Goal: Task Accomplishment & Management: Manage account settings

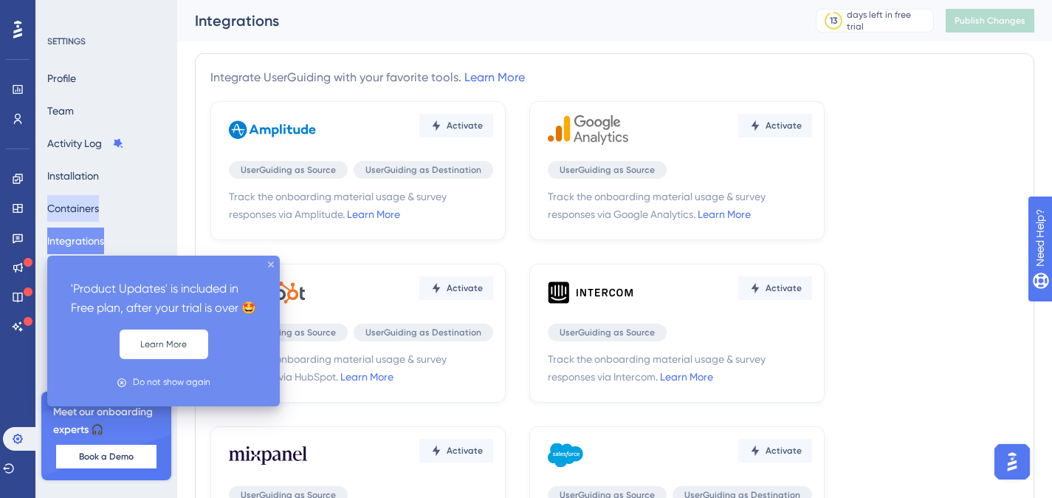
click at [99, 203] on button "Containers" at bounding box center [73, 208] width 52 height 27
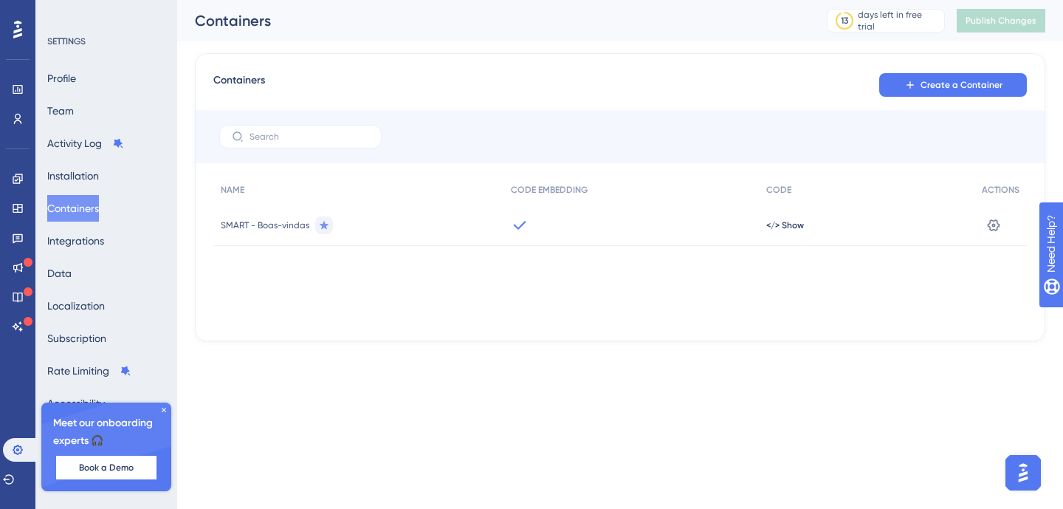
click at [251, 228] on span "SMART - Boas-vindas" at bounding box center [265, 225] width 89 height 12
click at [995, 225] on icon at bounding box center [994, 225] width 13 height 12
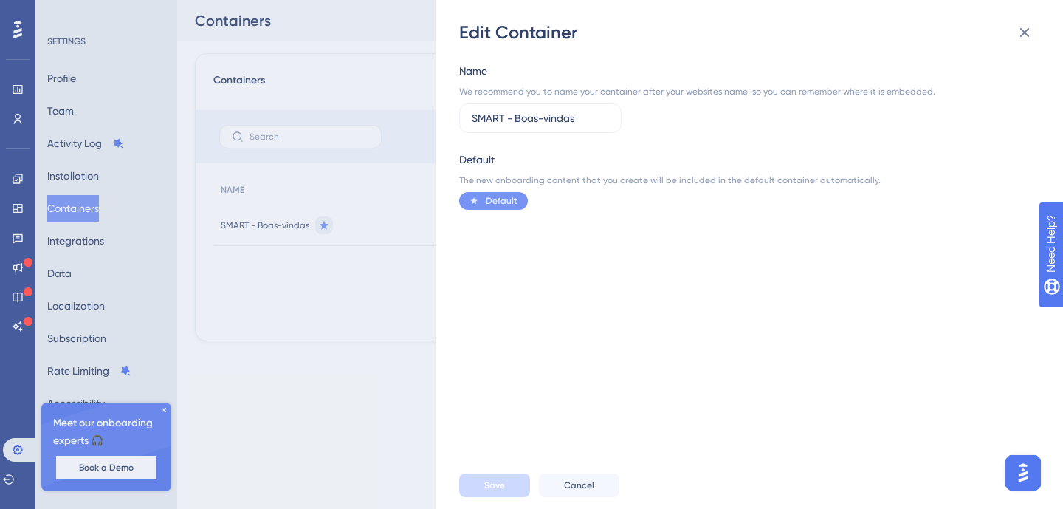
click at [17, 86] on div "Edit Container Name We recommend you to name your container after your websites…" at bounding box center [531, 254] width 1063 height 509
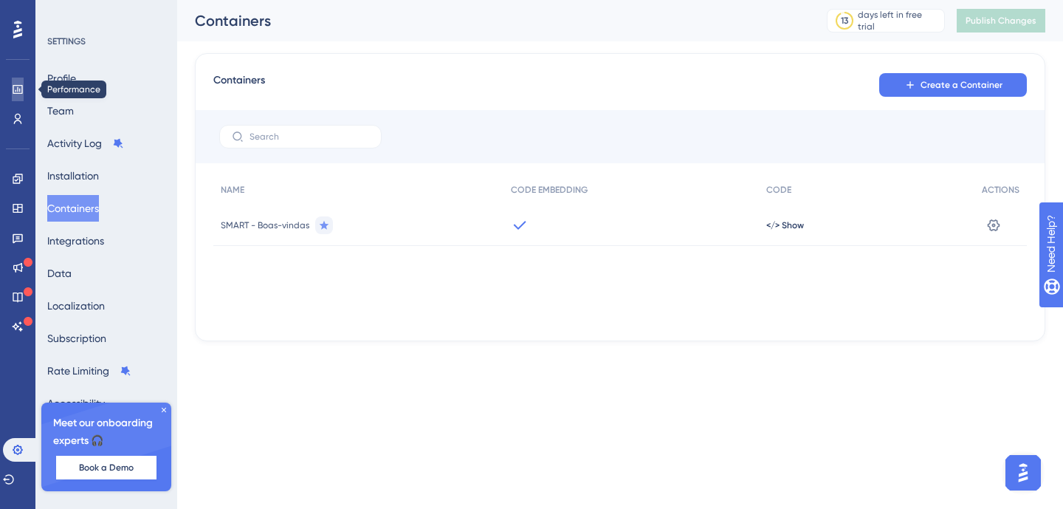
click at [19, 91] on icon at bounding box center [18, 89] width 10 height 9
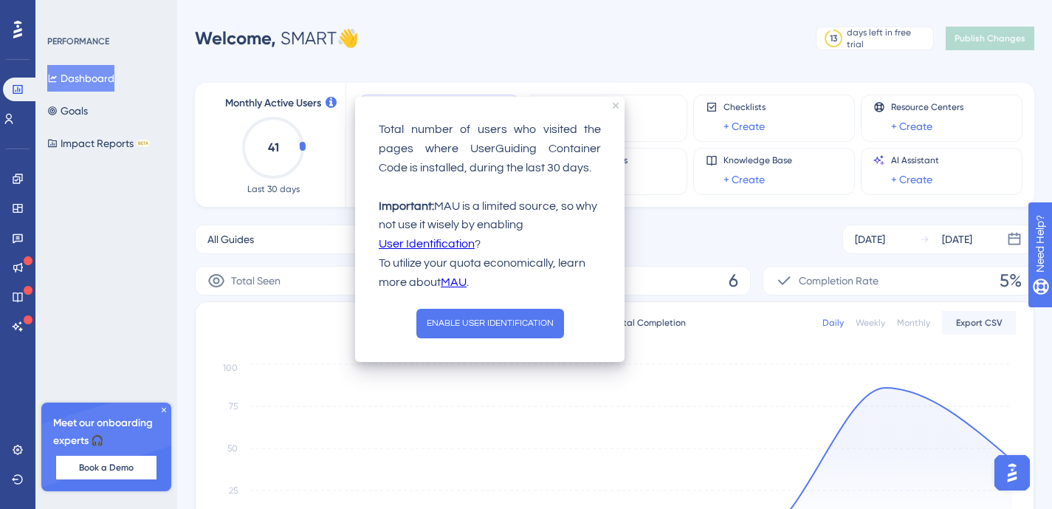
click at [113, 464] on span "Book a Demo" at bounding box center [106, 468] width 55 height 12
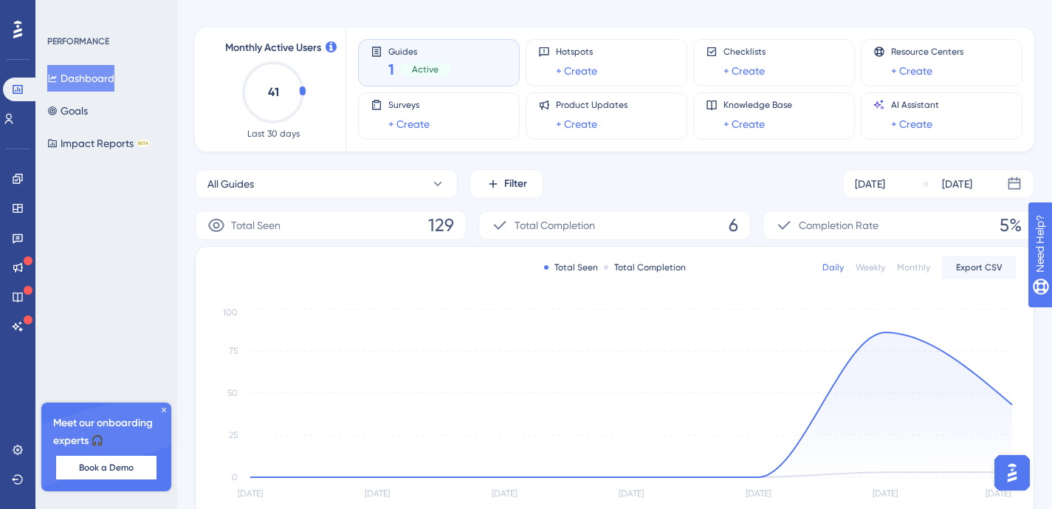
scroll to position [55, 0]
click at [270, 192] on button "All Guides" at bounding box center [326, 185] width 263 height 30
click at [393, 179] on button "All Guides" at bounding box center [326, 185] width 263 height 30
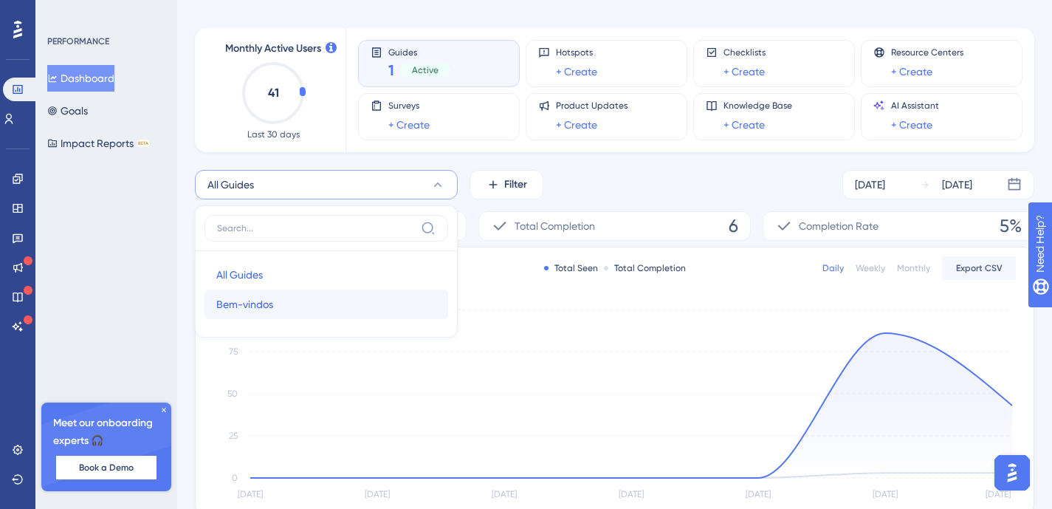
click at [249, 307] on span "Bem-vindos" at bounding box center [244, 304] width 57 height 18
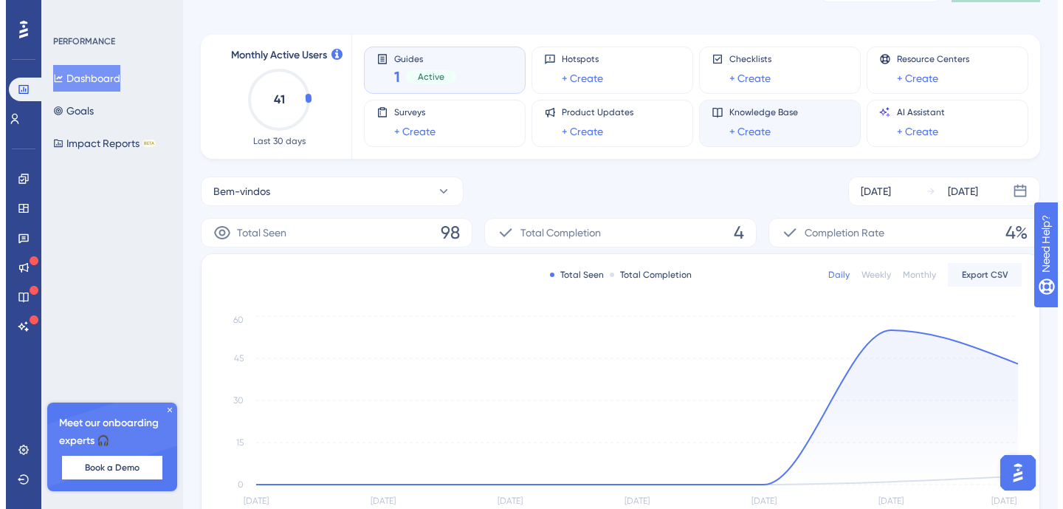
scroll to position [0, 0]
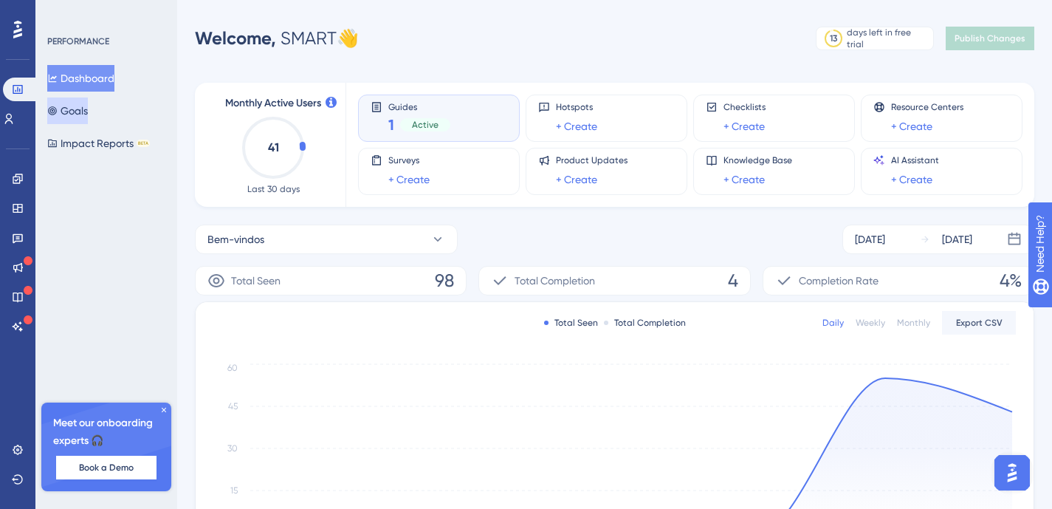
drag, startPoint x: 100, startPoint y: 109, endPoint x: 245, endPoint y: 127, distance: 146.6
click at [88, 108] on button "Goals" at bounding box center [67, 110] width 41 height 27
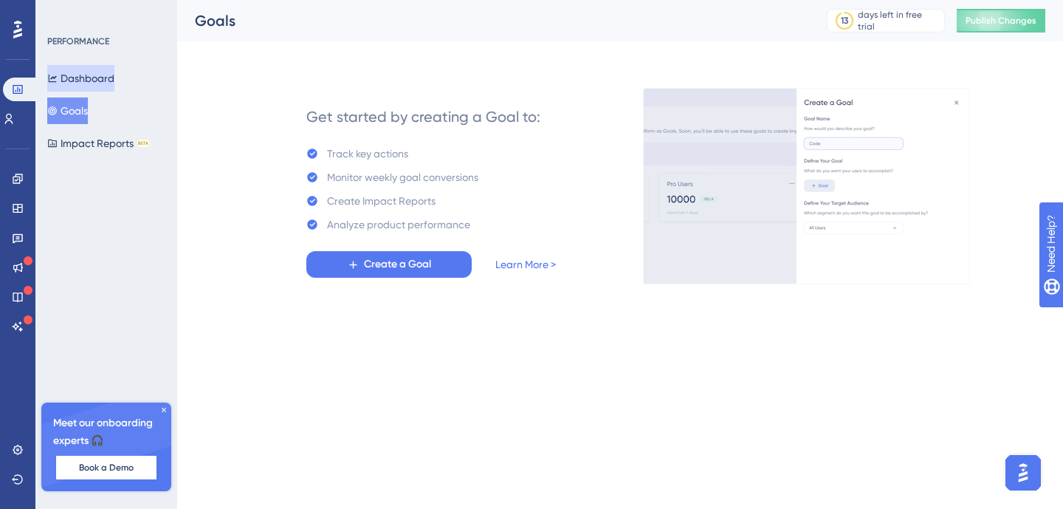
click at [82, 71] on button "Dashboard" at bounding box center [80, 78] width 67 height 27
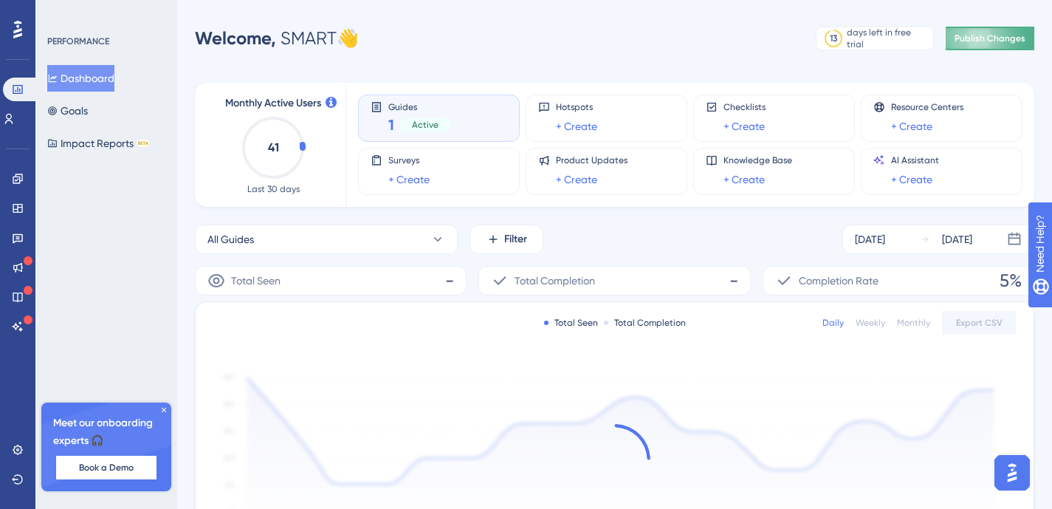
click at [993, 43] on span "Publish Changes" at bounding box center [990, 38] width 71 height 12
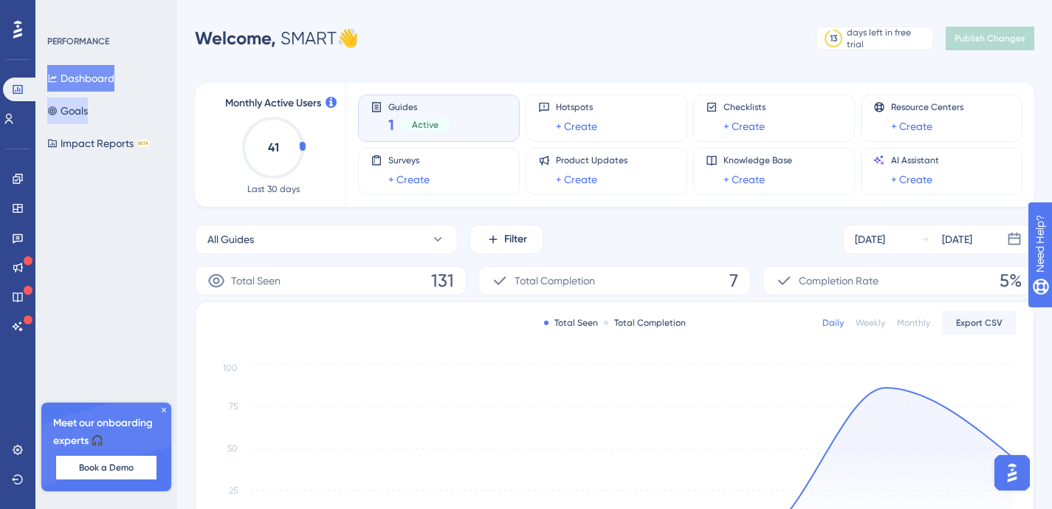
drag, startPoint x: 95, startPoint y: 107, endPoint x: 157, endPoint y: 115, distance: 61.8
click at [88, 107] on button "Goals" at bounding box center [67, 110] width 41 height 27
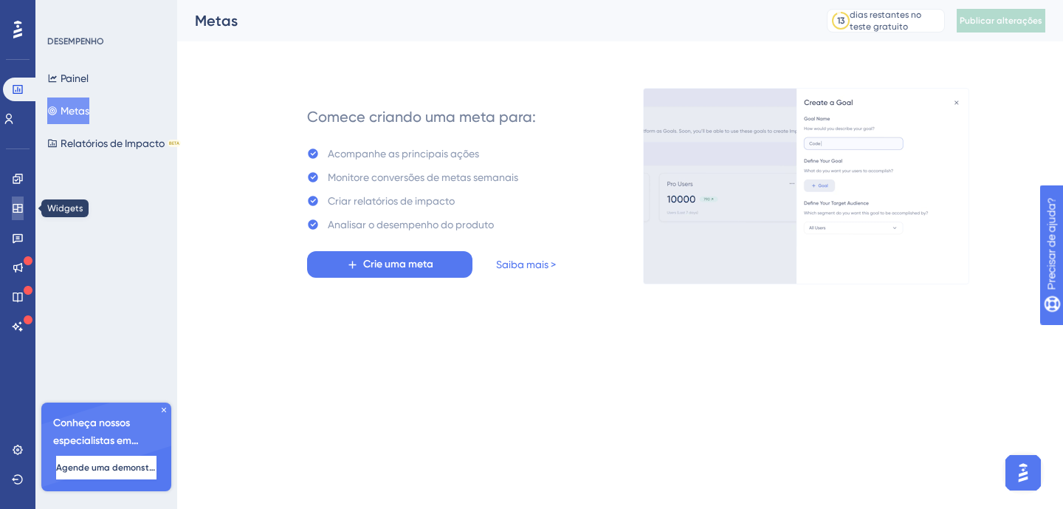
click at [15, 199] on link at bounding box center [18, 208] width 12 height 24
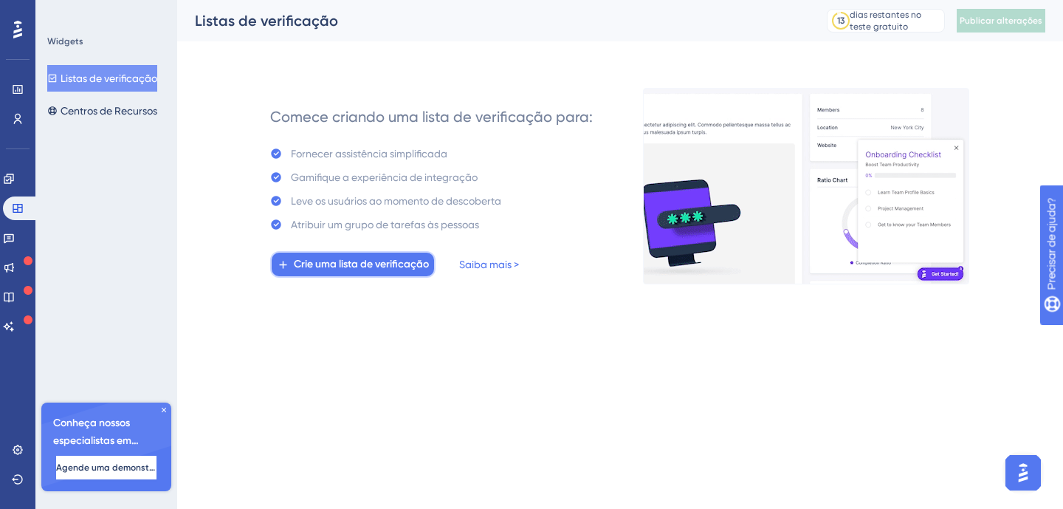
drag, startPoint x: 357, startPoint y: 273, endPoint x: 593, endPoint y: 292, distance: 236.4
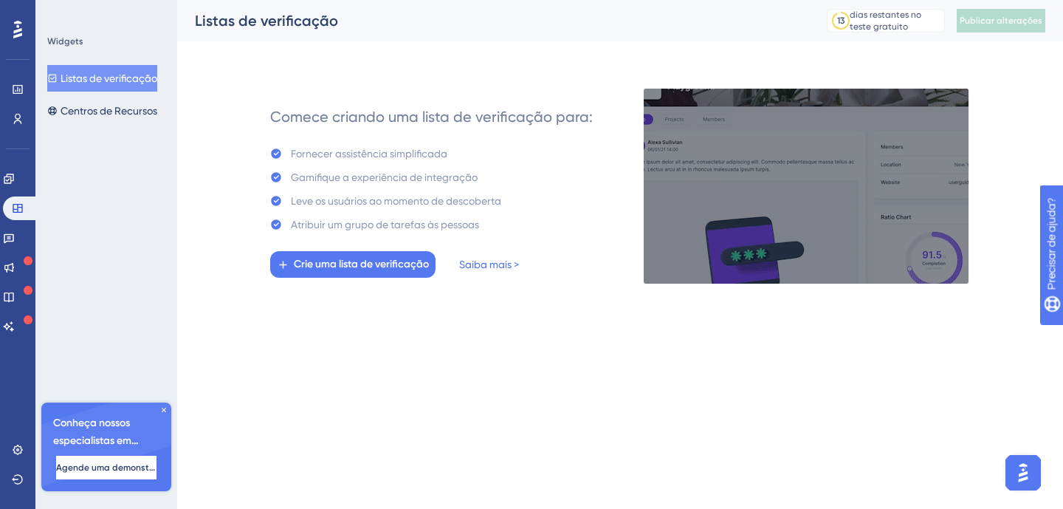
click at [358, 273] on button "Crie uma lista de verificação" at bounding box center [352, 264] width 165 height 27
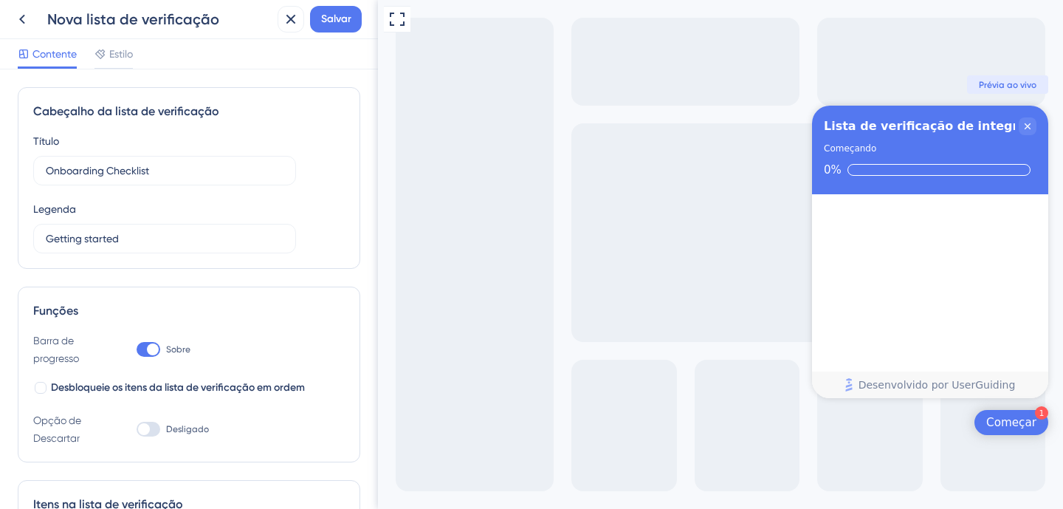
click at [1006, 429] on div "Começar" at bounding box center [1012, 422] width 50 height 15
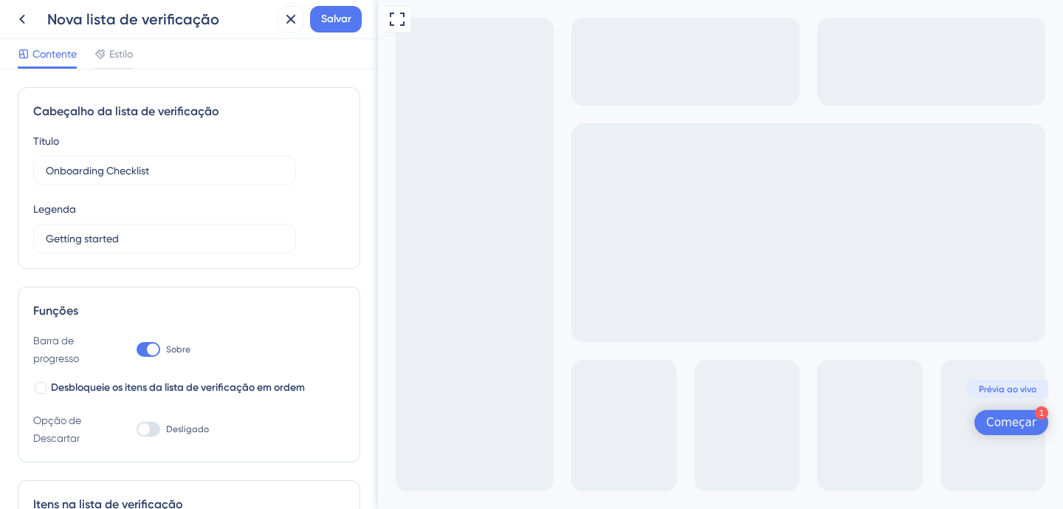
click at [1006, 427] on font "Começar" at bounding box center [1012, 422] width 50 height 13
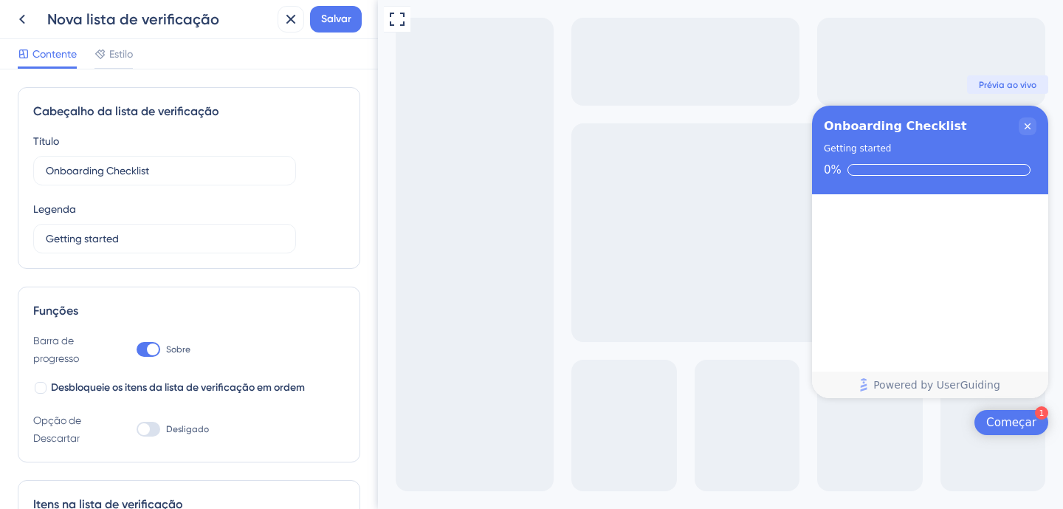
click at [1006, 427] on font "Começar" at bounding box center [1012, 422] width 50 height 13
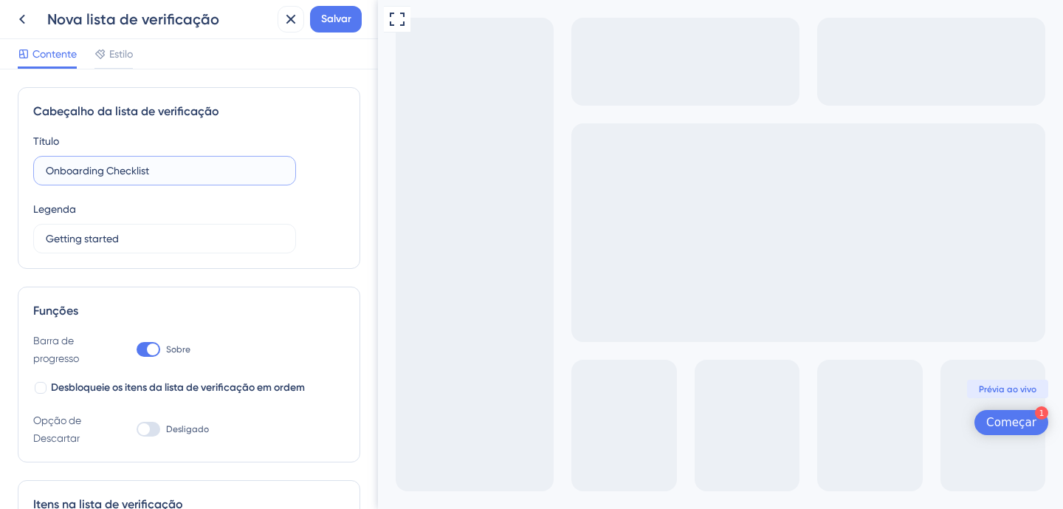
click at [168, 172] on input "Onboarding Checklist" at bounding box center [165, 170] width 238 height 16
type input "Como criar uma OS"
click at [120, 245] on input "Getting started" at bounding box center [165, 238] width 238 height 16
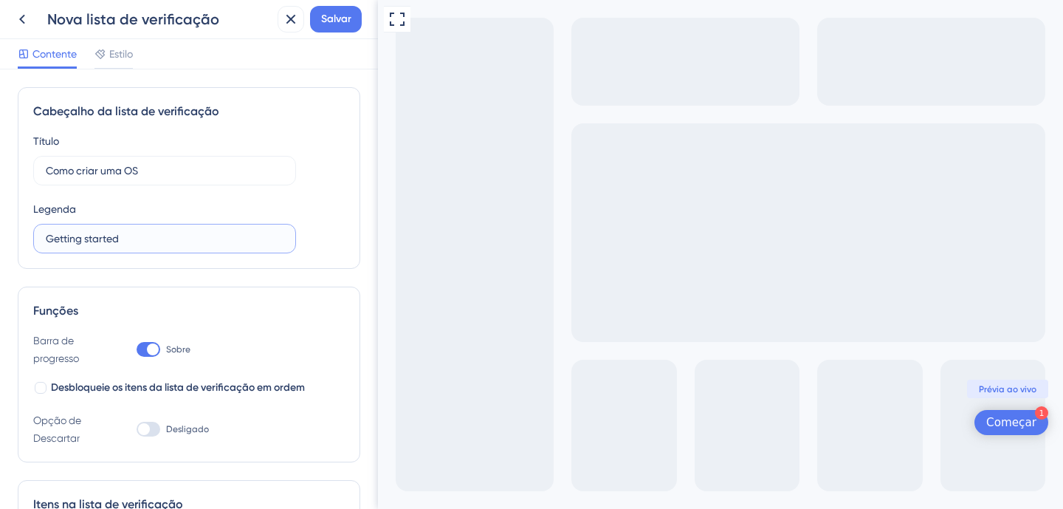
click at [120, 245] on input "Getting started" at bounding box center [165, 238] width 238 height 16
click at [136, 244] on input "Passo a passo crianção de OS simples" at bounding box center [165, 238] width 238 height 16
click at [152, 236] on input "Passo a passo crianção de OS simples" at bounding box center [165, 238] width 238 height 16
click at [137, 239] on input "Passo a passo crianção de OS simples" at bounding box center [165, 238] width 238 height 16
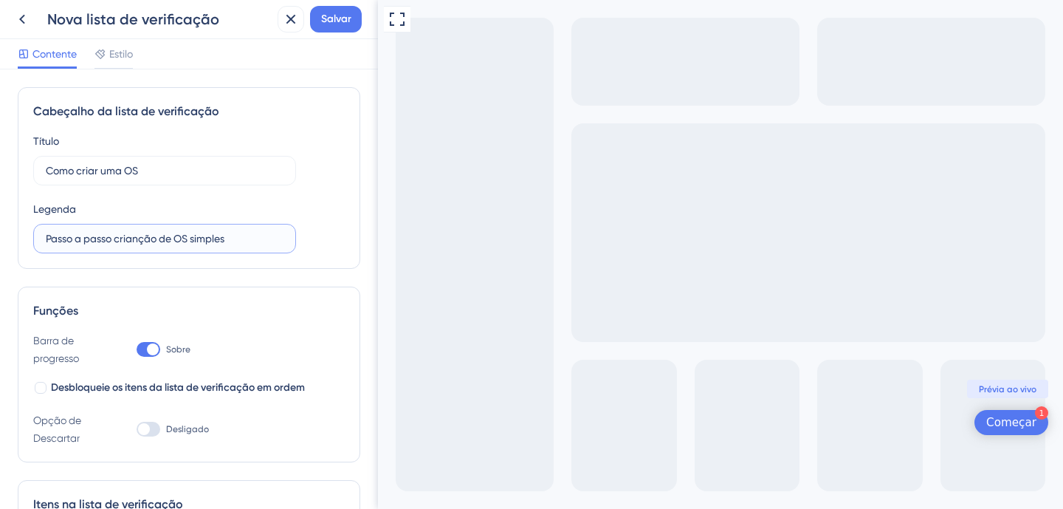
click at [137, 239] on input "Passo a passo crianção de OS simples" at bounding box center [165, 238] width 238 height 16
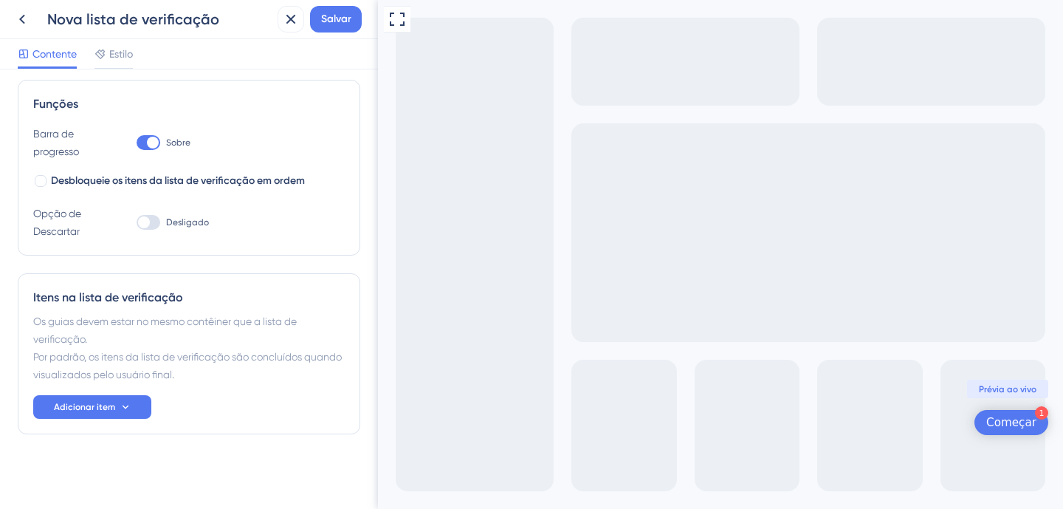
scroll to position [209, 0]
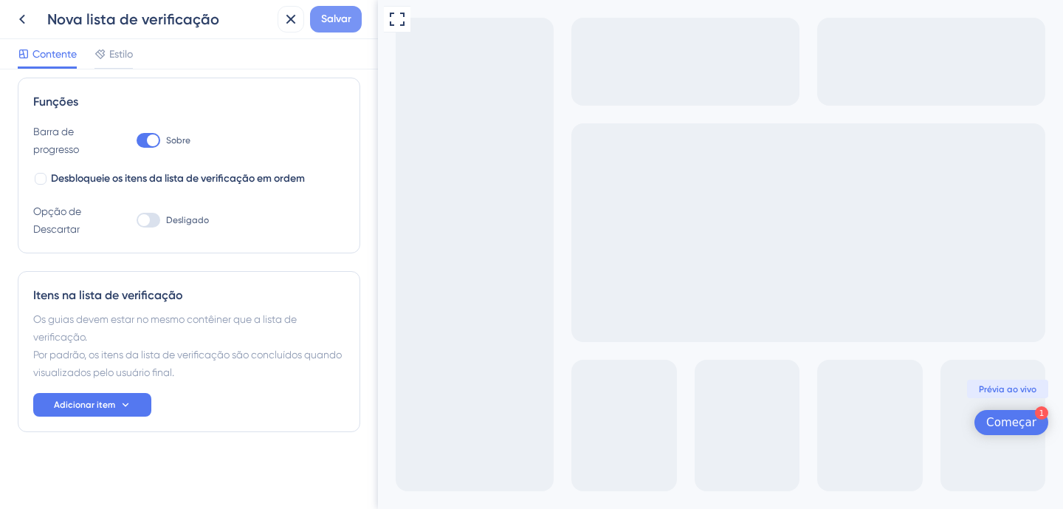
type input "Passo a passo criação de OS simples"
click at [342, 10] on span "Salvar" at bounding box center [336, 19] width 30 height 18
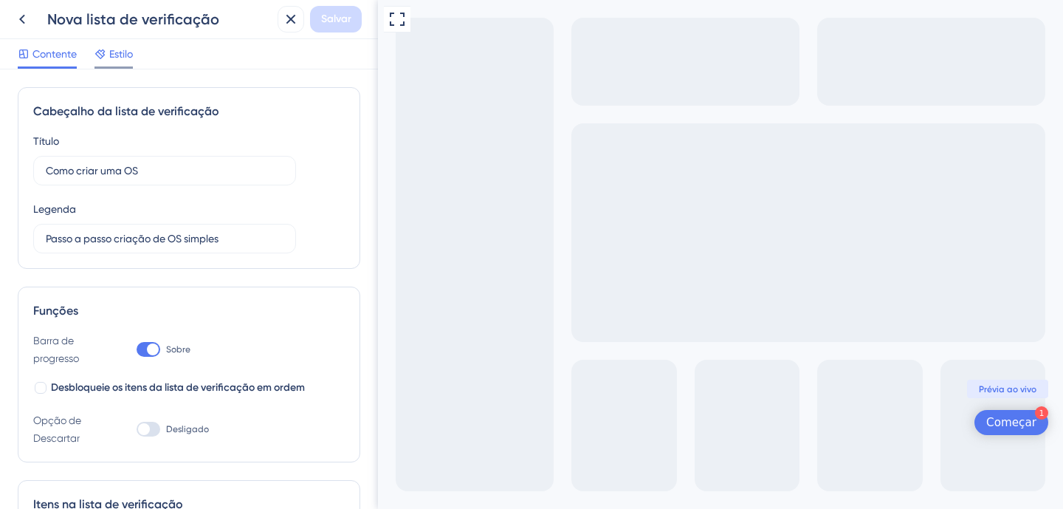
click at [123, 62] on span "Estilo" at bounding box center [121, 54] width 24 height 18
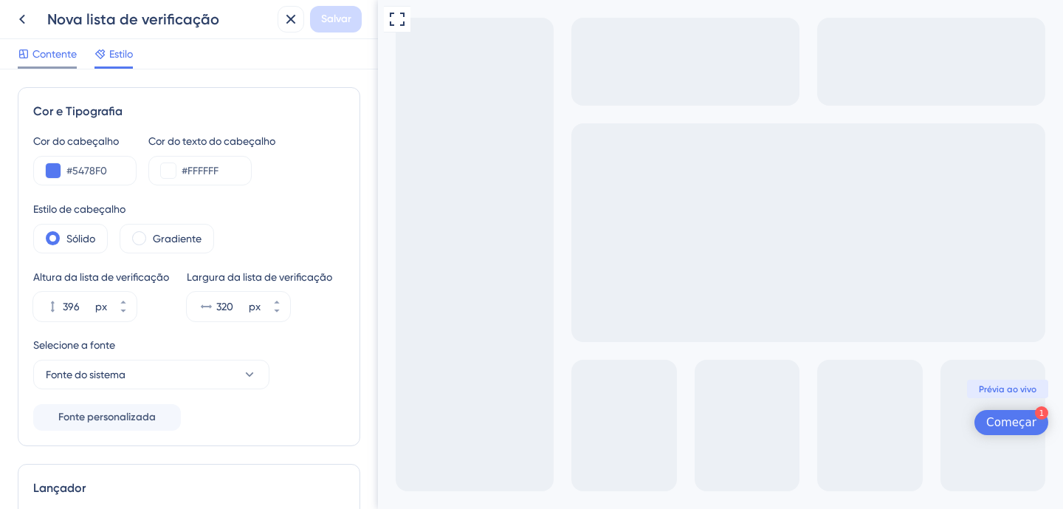
click at [47, 54] on font "Contente" at bounding box center [54, 54] width 44 height 12
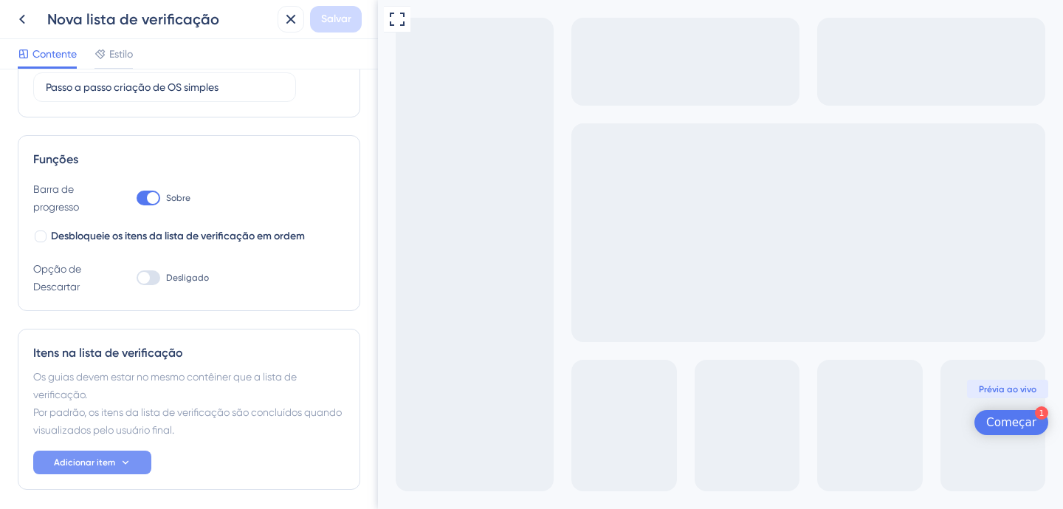
scroll to position [156, 0]
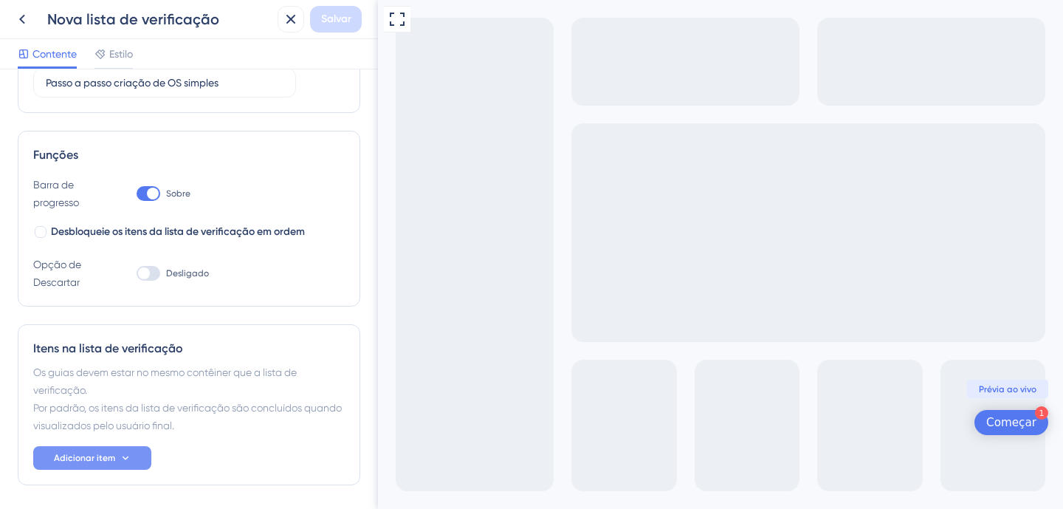
click at [96, 462] on font "Adicionar item" at bounding box center [84, 458] width 61 height 10
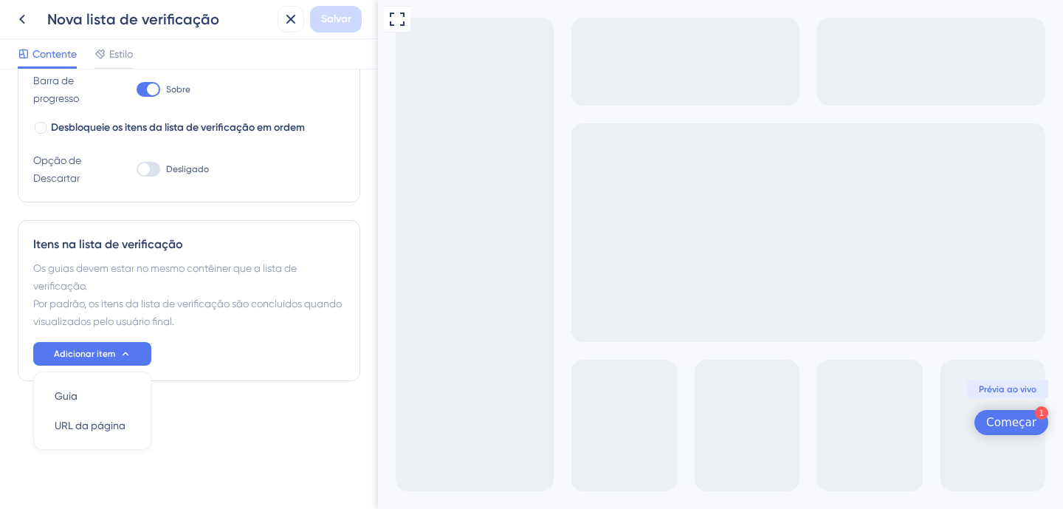
scroll to position [0, 0]
click at [238, 407] on div "Cabeçalho da lista de verificação Título Como criar uma OS Legenda Passo a pass…" at bounding box center [189, 133] width 343 height 613
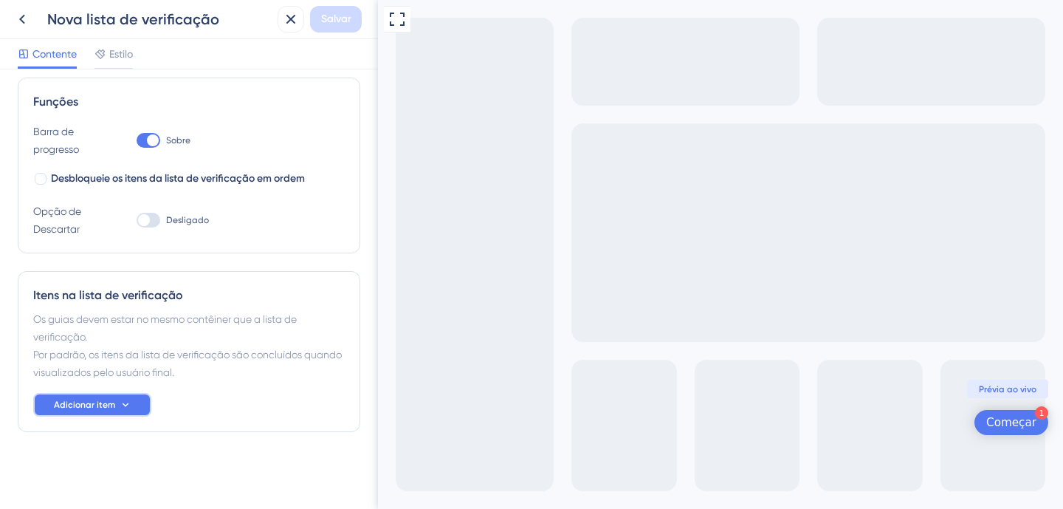
click at [86, 397] on button "Adicionar item" at bounding box center [92, 405] width 118 height 24
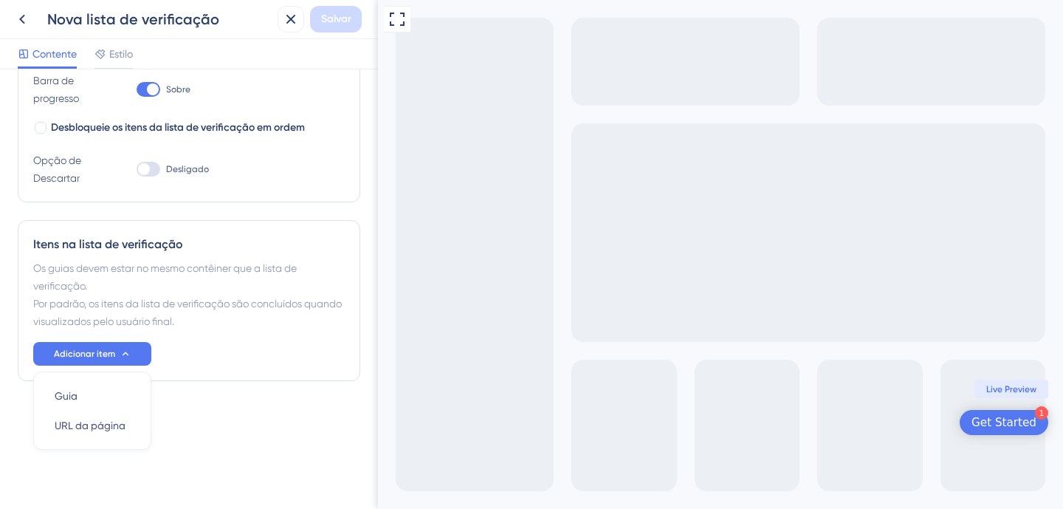
scroll to position [207, 0]
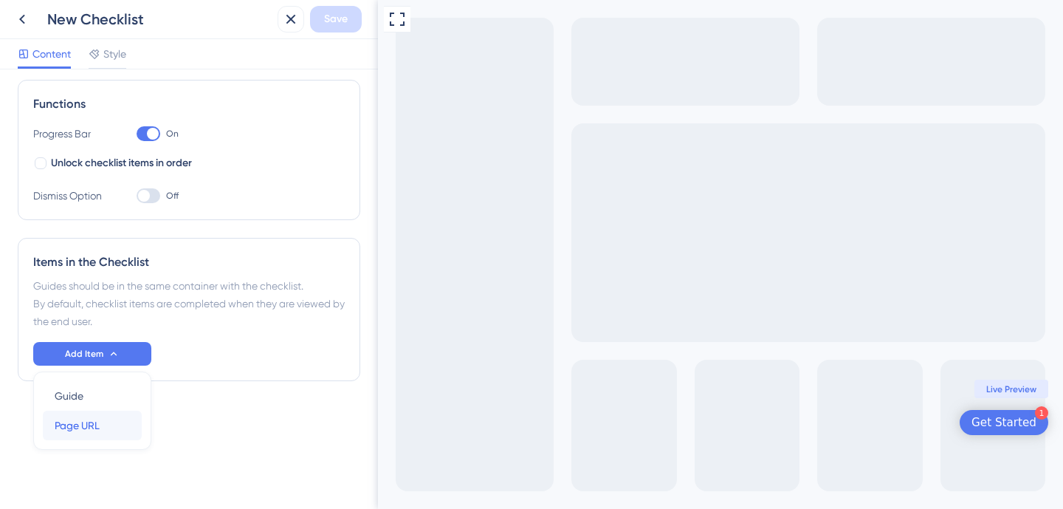
click at [80, 430] on span "Page URL" at bounding box center [77, 426] width 45 height 18
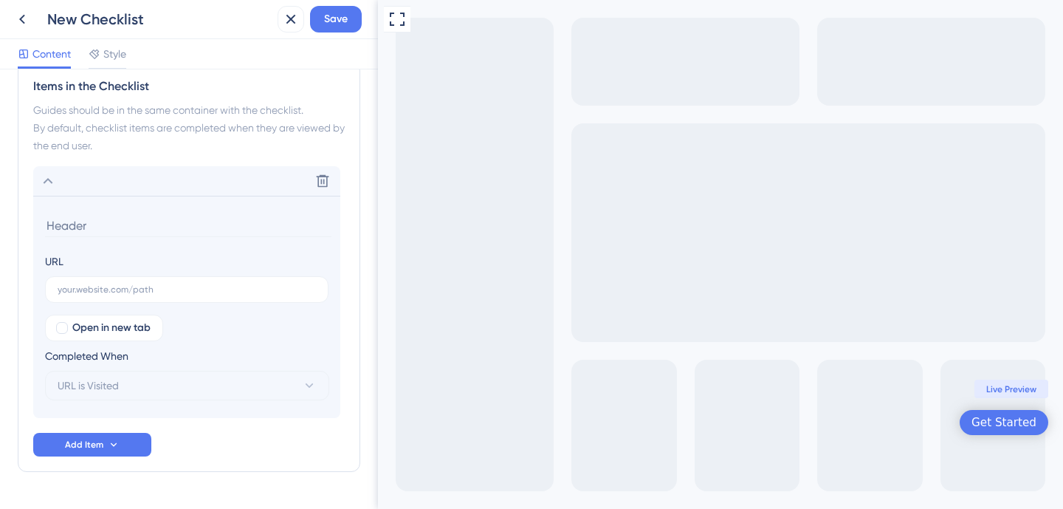
scroll to position [422, 0]
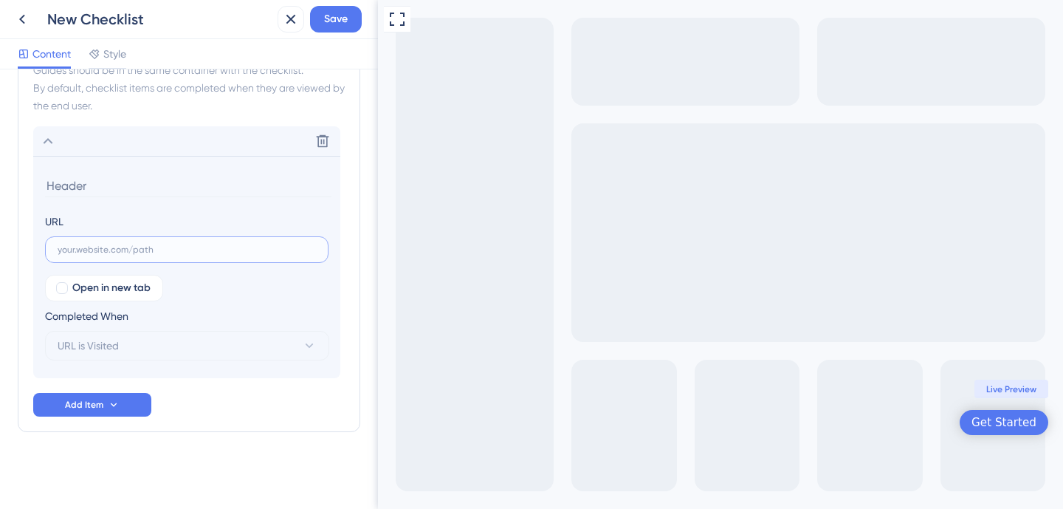
click at [130, 244] on input "text" at bounding box center [187, 249] width 258 height 10
paste input "[URL][DOMAIN_NAME]"
type input "[URL][DOMAIN_NAME]"
click at [108, 337] on span "URL is Visited" at bounding box center [88, 346] width 61 height 18
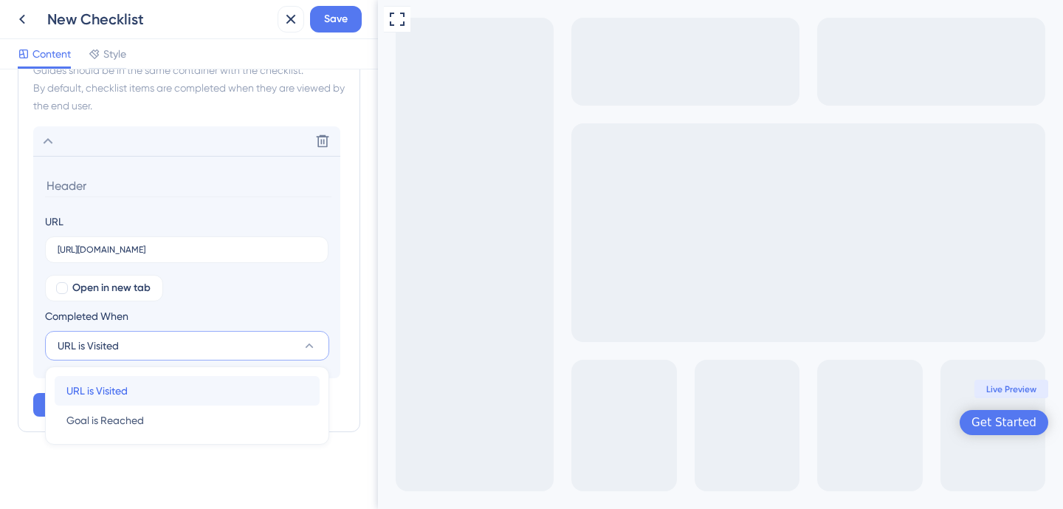
click at [132, 391] on div "URL is Visited URL is Visited" at bounding box center [186, 391] width 241 height 30
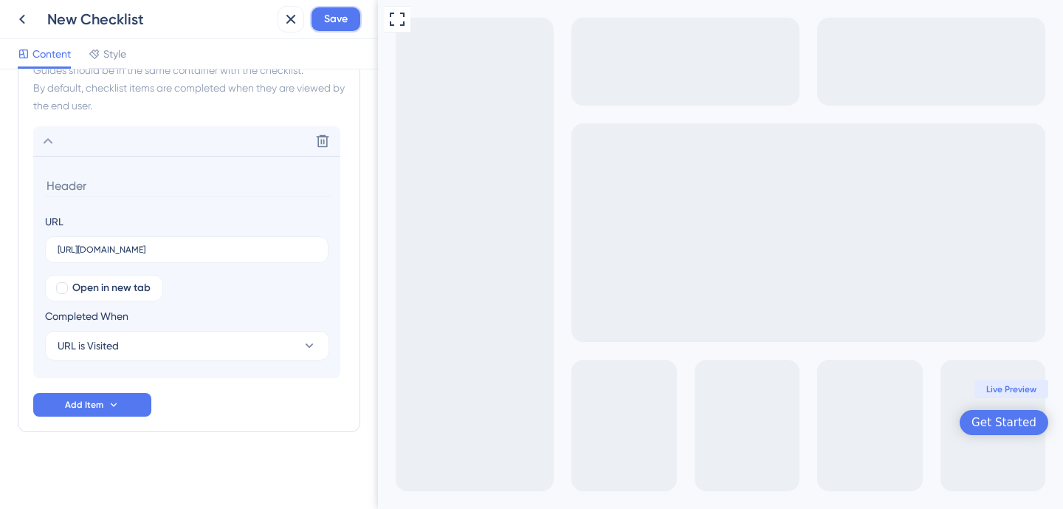
drag, startPoint x: 329, startPoint y: 20, endPoint x: 270, endPoint y: 30, distance: 60.0
click at [329, 20] on span "Save" at bounding box center [336, 19] width 24 height 18
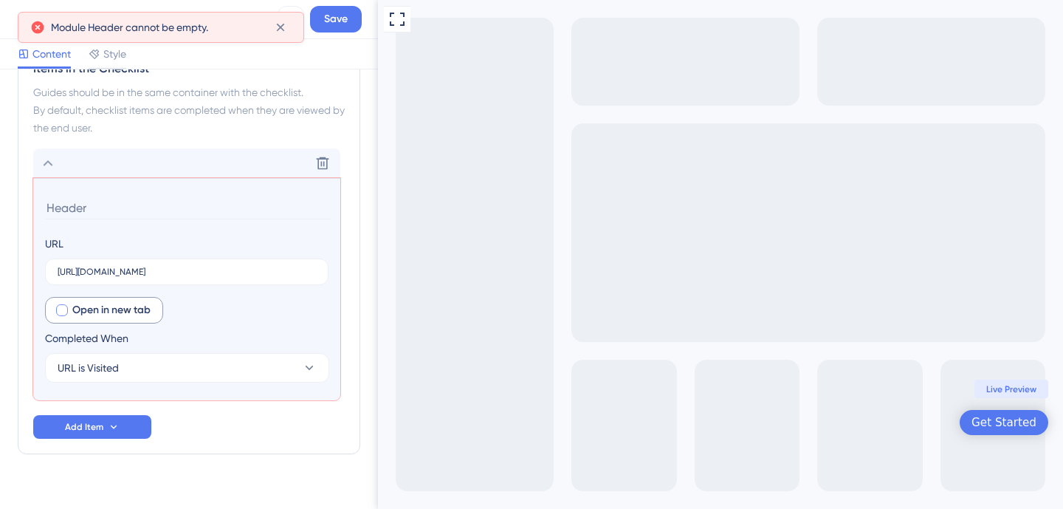
click at [64, 315] on div at bounding box center [62, 310] width 12 height 12
click at [338, 27] on span "Save" at bounding box center [336, 19] width 24 height 18
drag, startPoint x: 60, startPoint y: 304, endPoint x: 80, endPoint y: 332, distance: 34.9
click at [59, 304] on icon at bounding box center [62, 310] width 6 height 12
checkbox input "false"
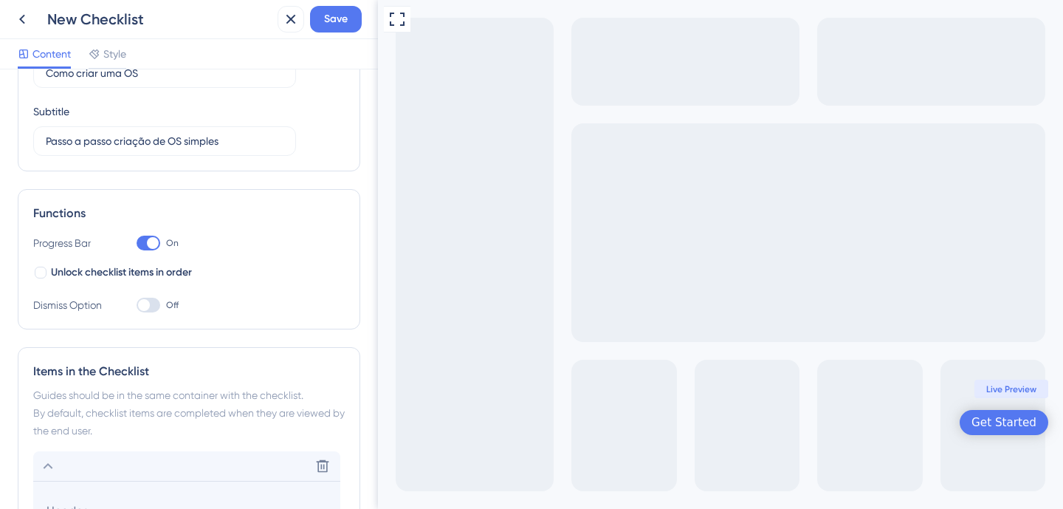
scroll to position [422, 0]
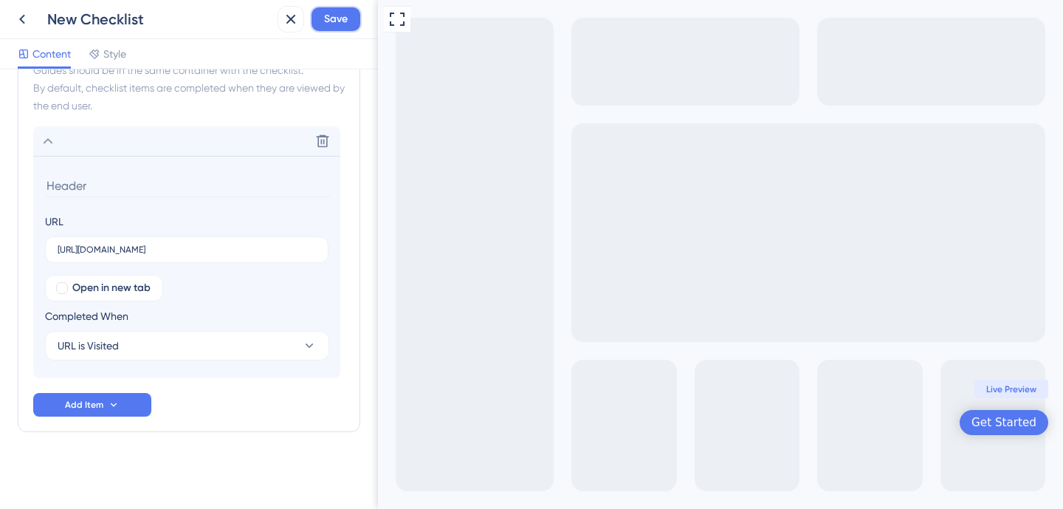
click at [343, 16] on span "Save" at bounding box center [336, 19] width 24 height 18
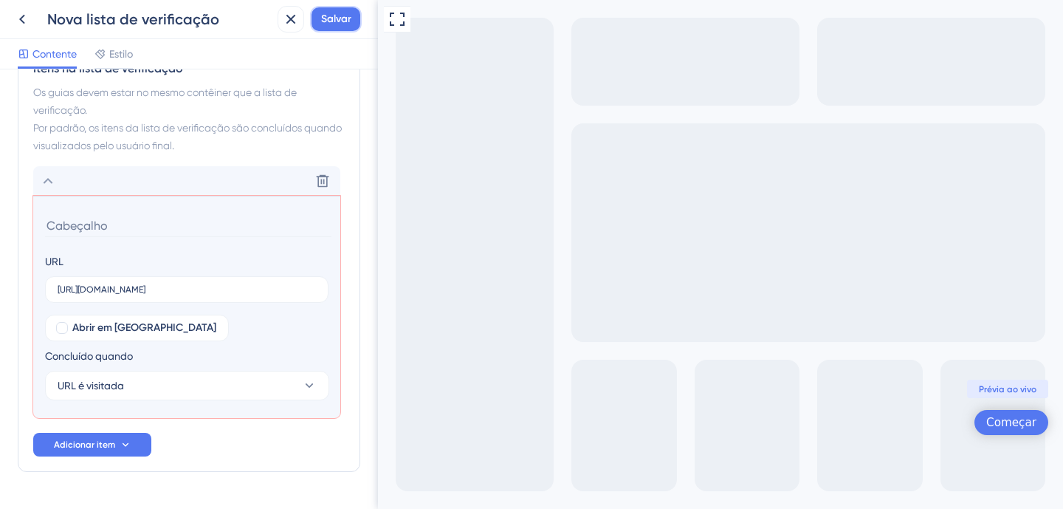
click at [337, 26] on span "Salvar" at bounding box center [336, 19] width 30 height 18
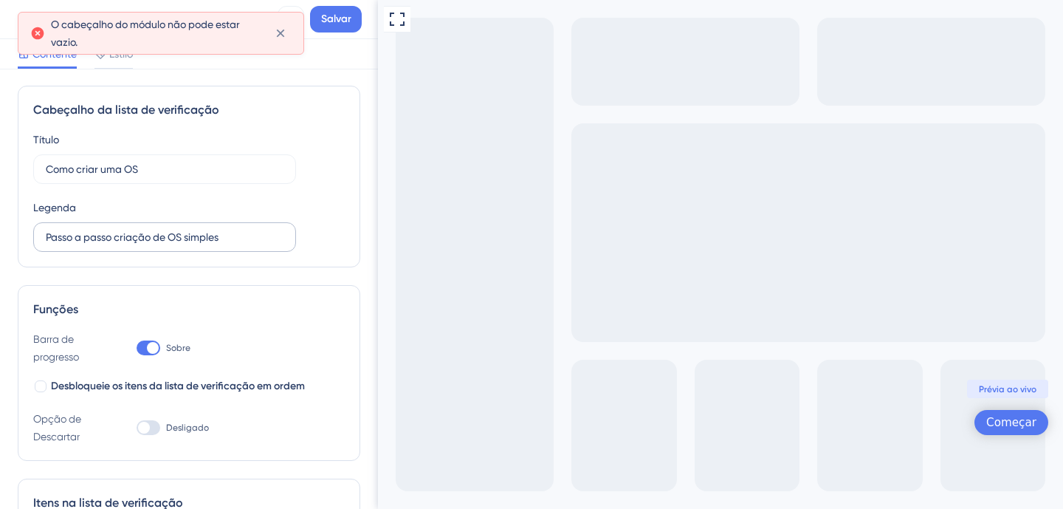
scroll to position [0, 0]
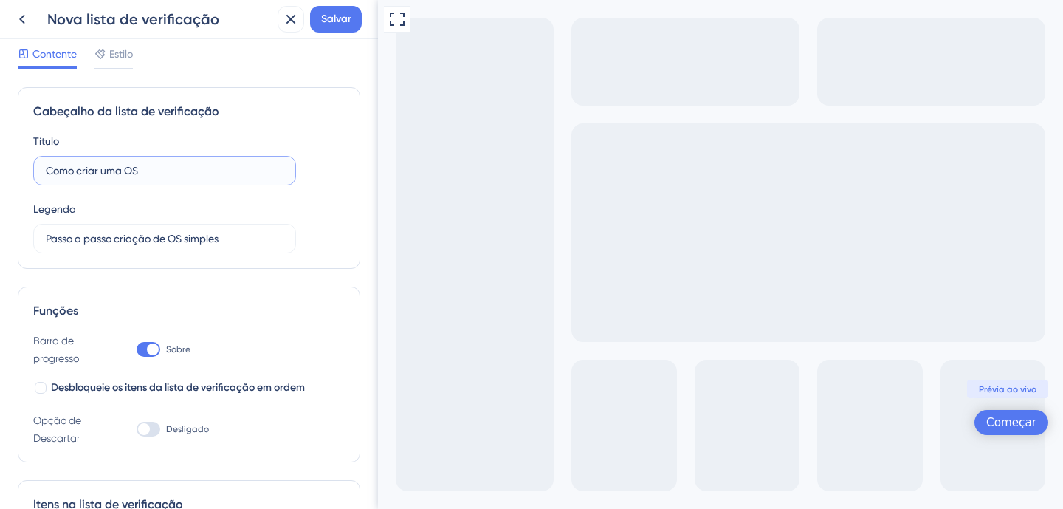
click at [159, 171] on input "Como criar uma OS" at bounding box center [165, 170] width 238 height 16
type input "Como criar uma OS."
click at [239, 240] on input "Passo a passo criação de OS simples" at bounding box center [165, 238] width 238 height 16
type input "Passo a passo criação de OS simples."
click at [336, 25] on span "Salvar" at bounding box center [336, 19] width 30 height 18
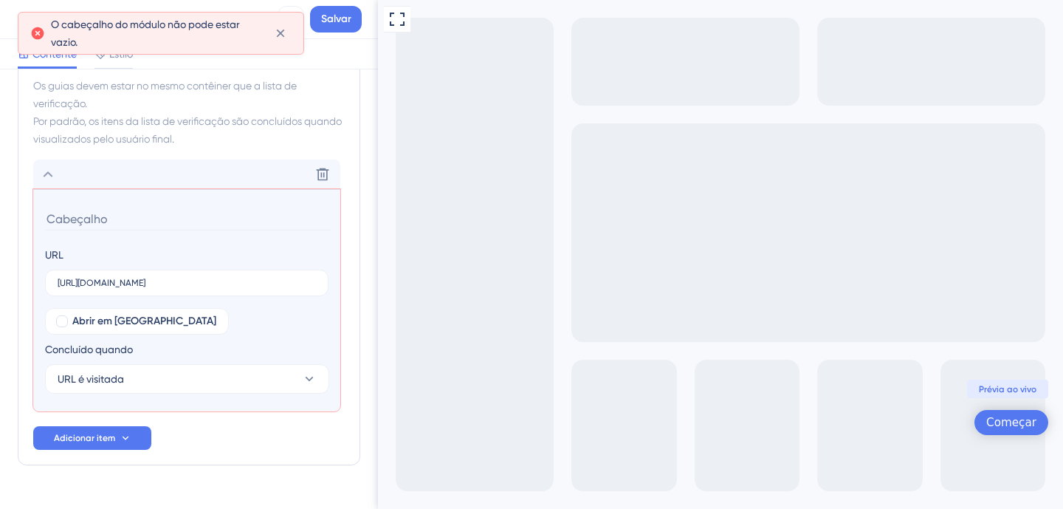
scroll to position [453, 0]
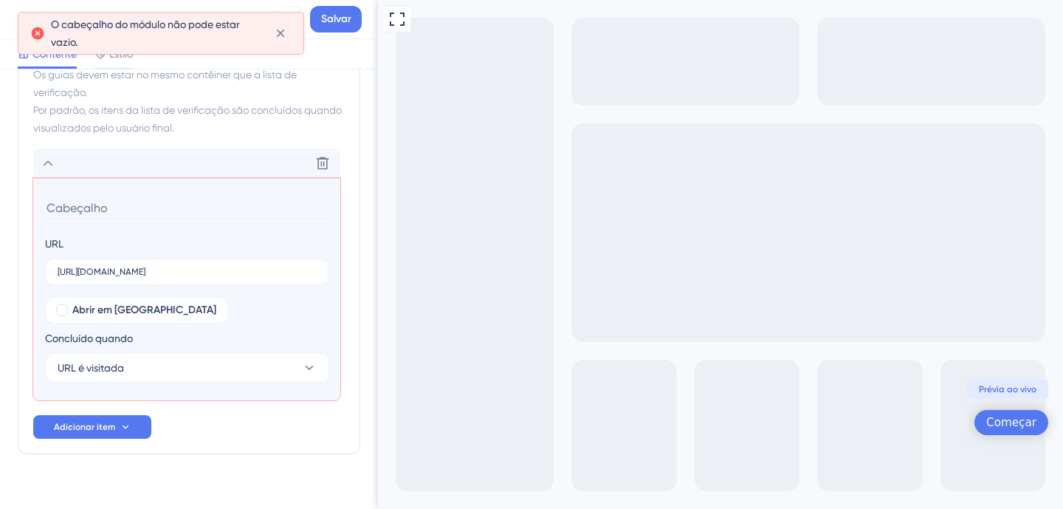
click at [109, 206] on input at bounding box center [188, 207] width 287 height 23
click at [117, 203] on input at bounding box center [188, 207] width 287 height 23
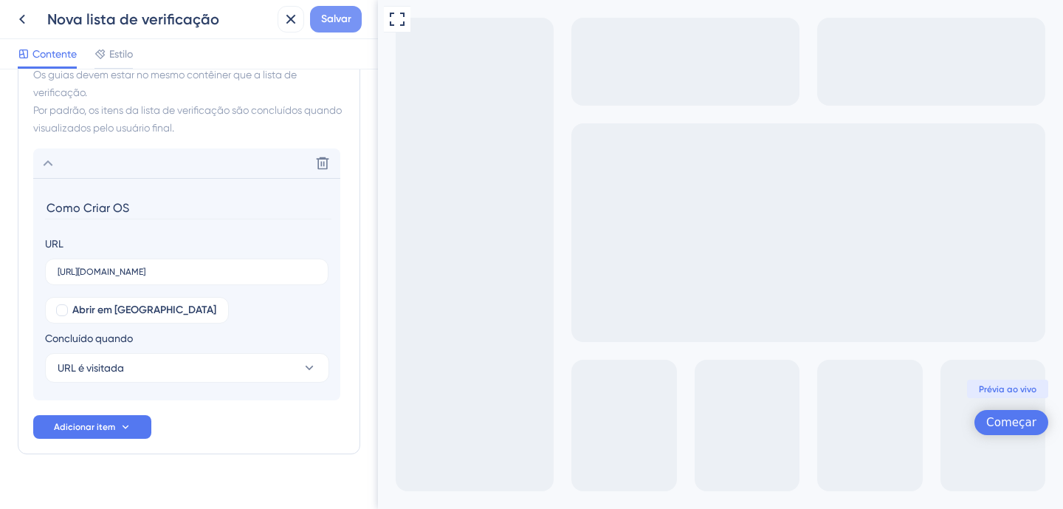
click at [329, 13] on font "Salvar" at bounding box center [336, 19] width 30 height 13
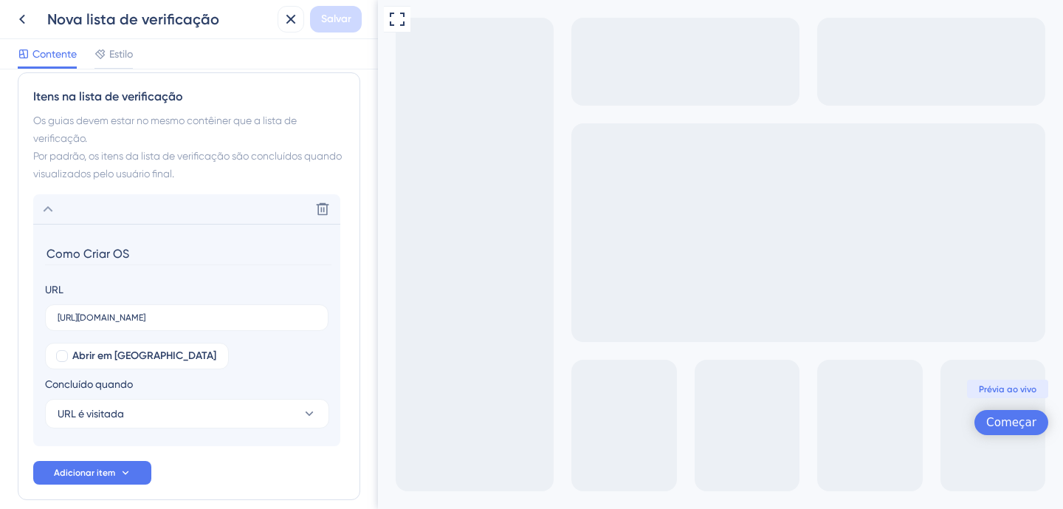
scroll to position [476, 0]
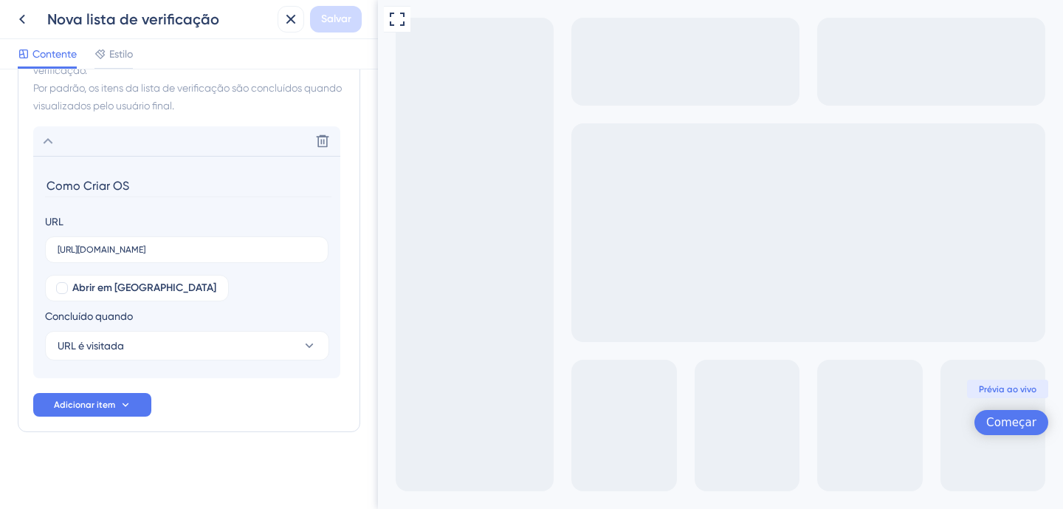
click at [454, 77] on div "Visualização em tela cheia Começar Prévia ao vivo" at bounding box center [720, 254] width 685 height 509
click at [614, 96] on div "Visualização em tela cheia Começar Prévia ao vivo" at bounding box center [720, 254] width 685 height 509
drag, startPoint x: 80, startPoint y: 402, endPoint x: 106, endPoint y: 401, distance: 25.1
click at [81, 402] on font "Adicionar item" at bounding box center [84, 405] width 61 height 10
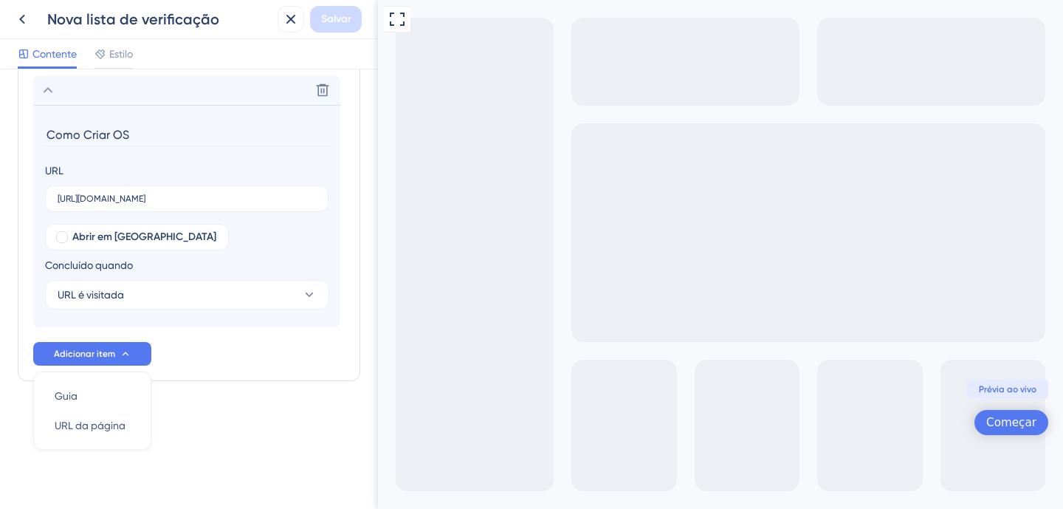
click at [608, 223] on div "Visualização em tela cheia Começar Prévia ao vivo" at bounding box center [720, 254] width 685 height 509
click at [477, 75] on div "Visualização em tela cheia Começar Prévia ao vivo" at bounding box center [720, 254] width 685 height 509
click at [1012, 421] on font "Começar" at bounding box center [1012, 422] width 50 height 13
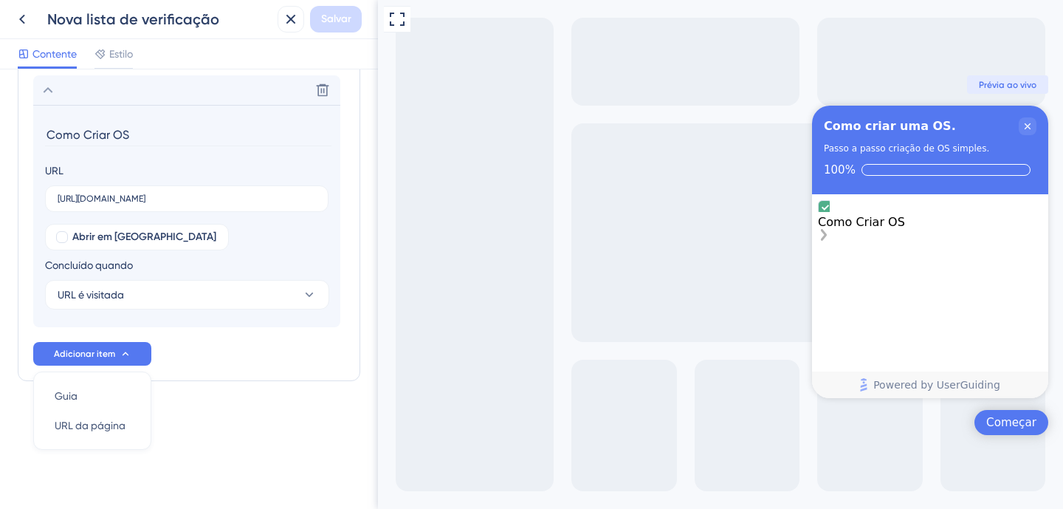
click at [898, 216] on div "Como Criar OS" at bounding box center [930, 222] width 225 height 14
drag, startPoint x: 971, startPoint y: 219, endPoint x: 981, endPoint y: 227, distance: 13.1
click at [971, 219] on div "Como Criar um SO" at bounding box center [930, 222] width 225 height 44
click at [919, 215] on div "Como Criar um SO" at bounding box center [930, 222] width 225 height 14
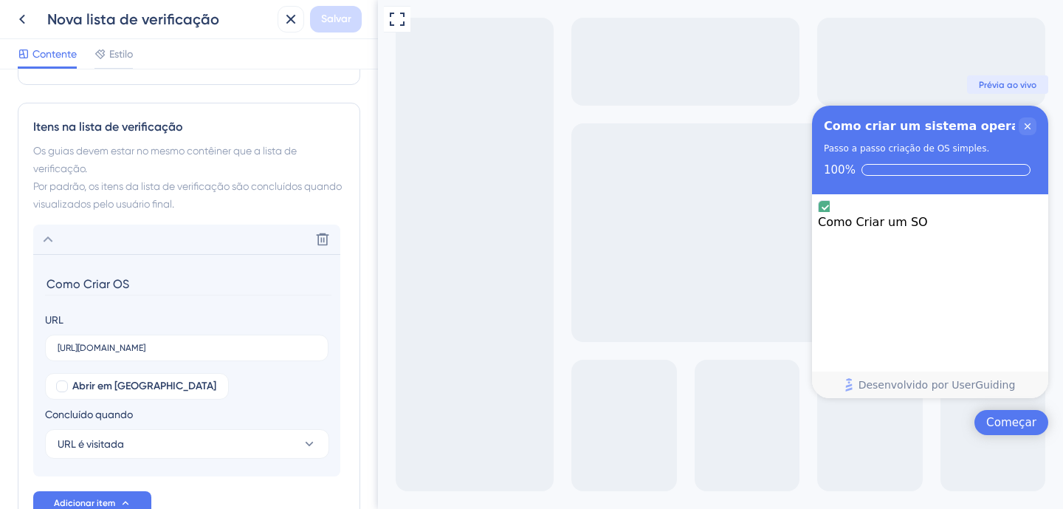
scroll to position [377, 0]
click at [135, 286] on input "Como Criar OS" at bounding box center [188, 284] width 287 height 23
click at [134, 285] on input "Como Criar OS" at bounding box center [188, 284] width 287 height 23
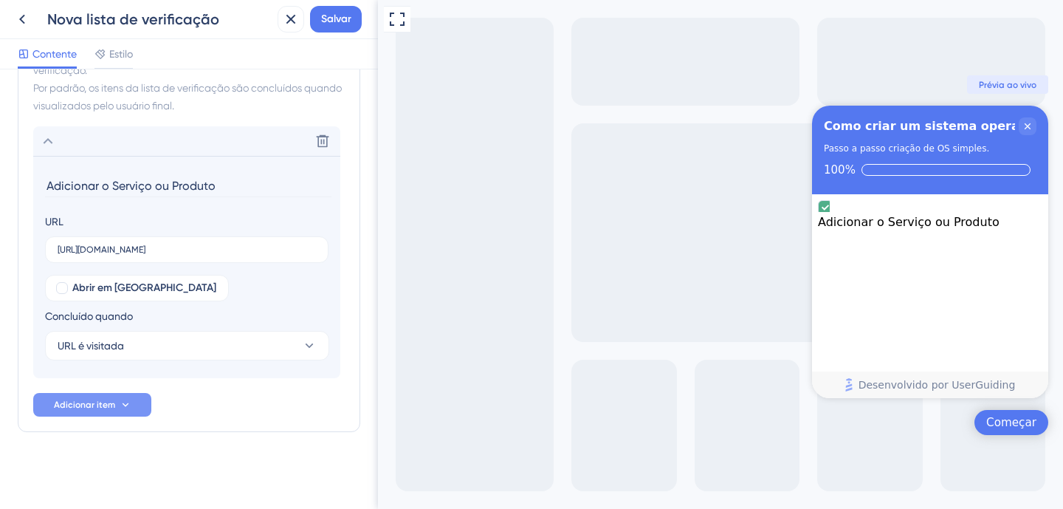
type input "Adicionar o Serviço ou Produto"
click at [87, 400] on font "Adicionar item" at bounding box center [84, 405] width 61 height 10
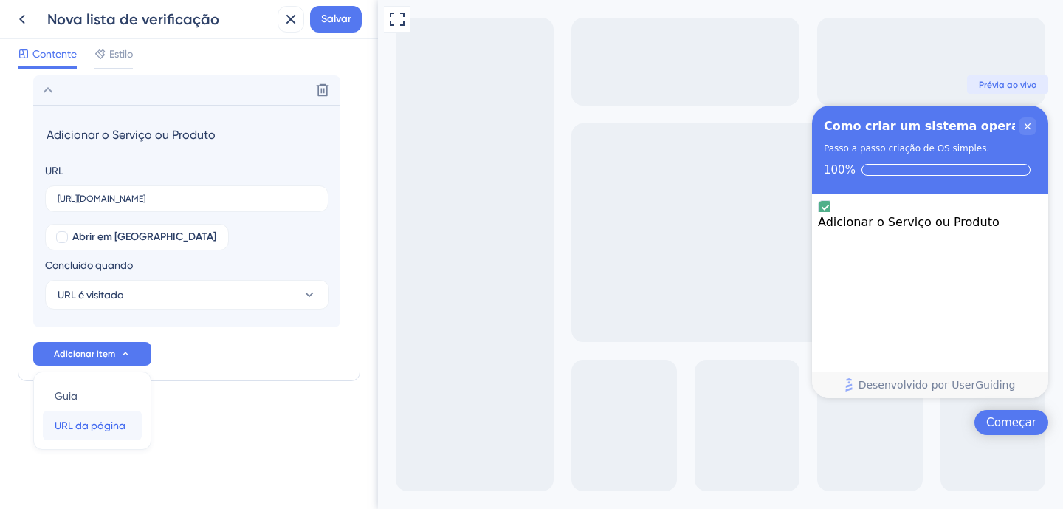
click at [98, 421] on font "URL da página" at bounding box center [90, 425] width 71 height 12
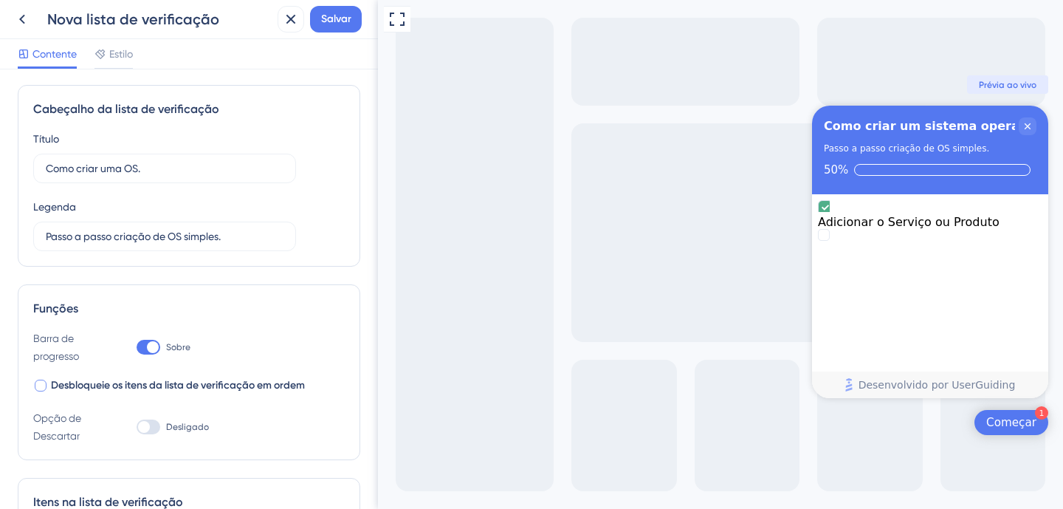
scroll to position [0, 0]
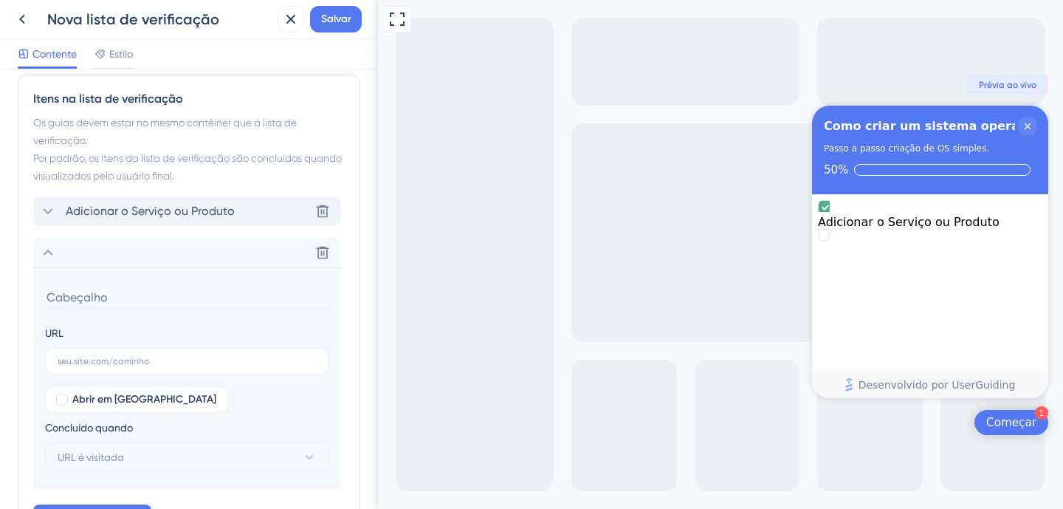
click at [143, 213] on font "Adicionar o Serviço ou Produto" at bounding box center [150, 211] width 169 height 14
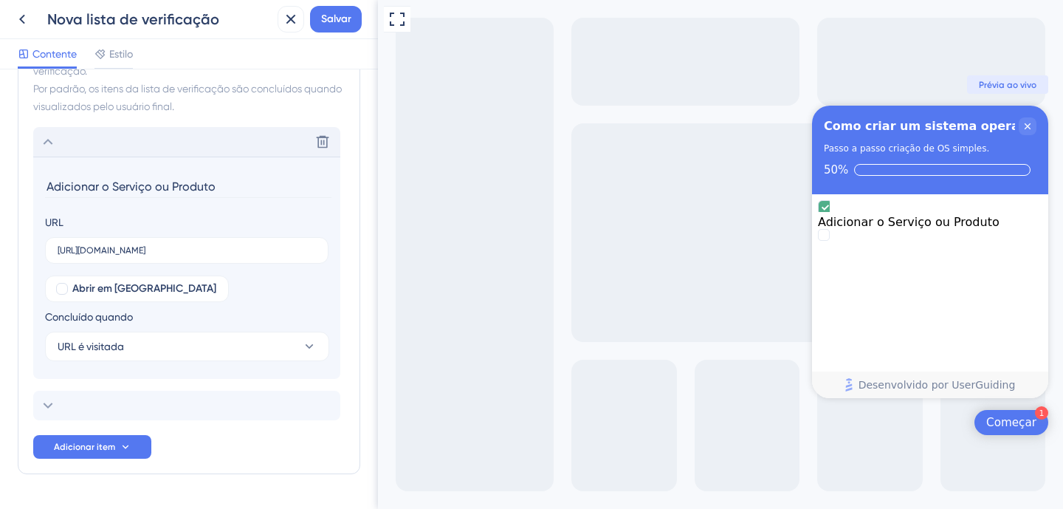
scroll to position [517, 0]
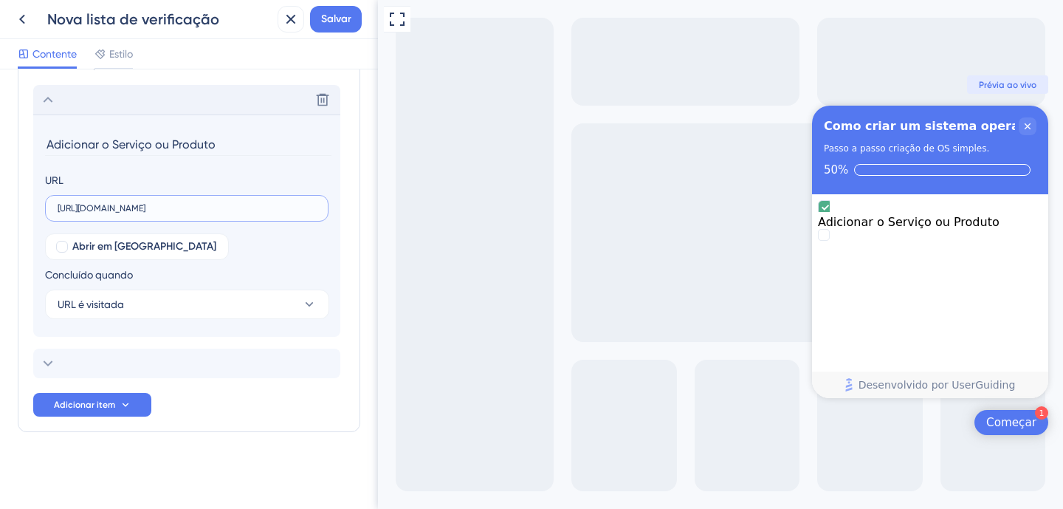
click at [176, 207] on input "[URL][DOMAIN_NAME]" at bounding box center [187, 208] width 258 height 10
paste input "/servicos"
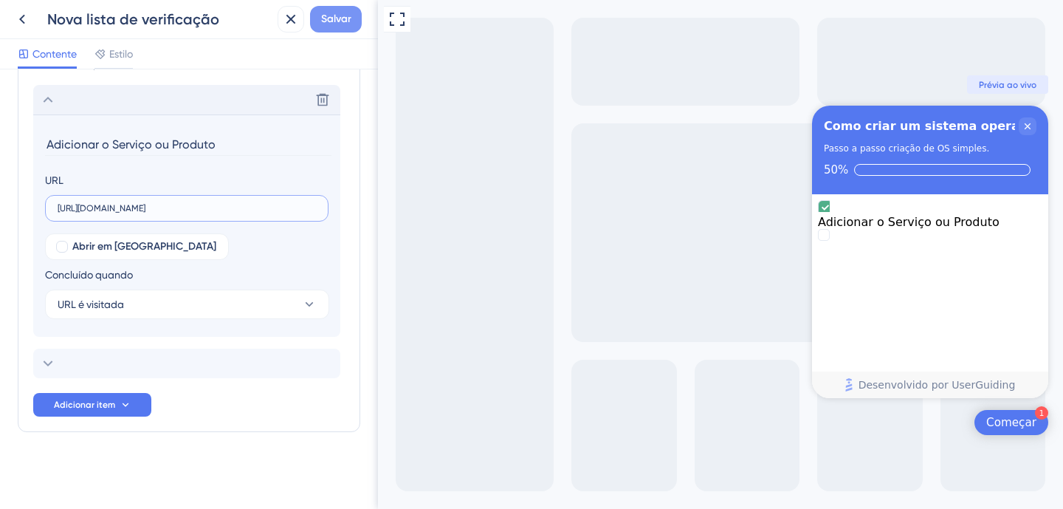
type input "[URL][DOMAIN_NAME]"
click at [350, 24] on font "Salvar" at bounding box center [336, 19] width 30 height 13
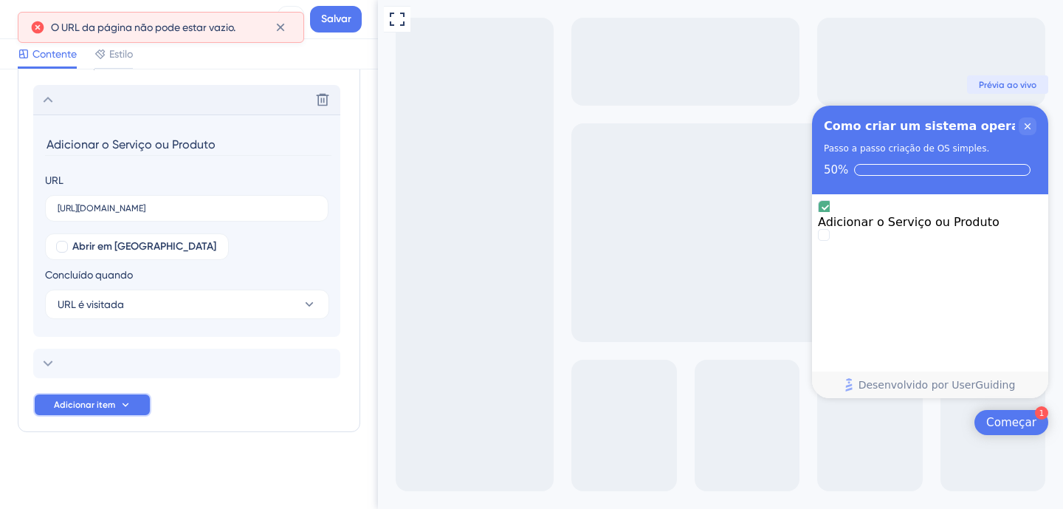
click at [112, 400] on font "Adicionar item" at bounding box center [84, 405] width 61 height 10
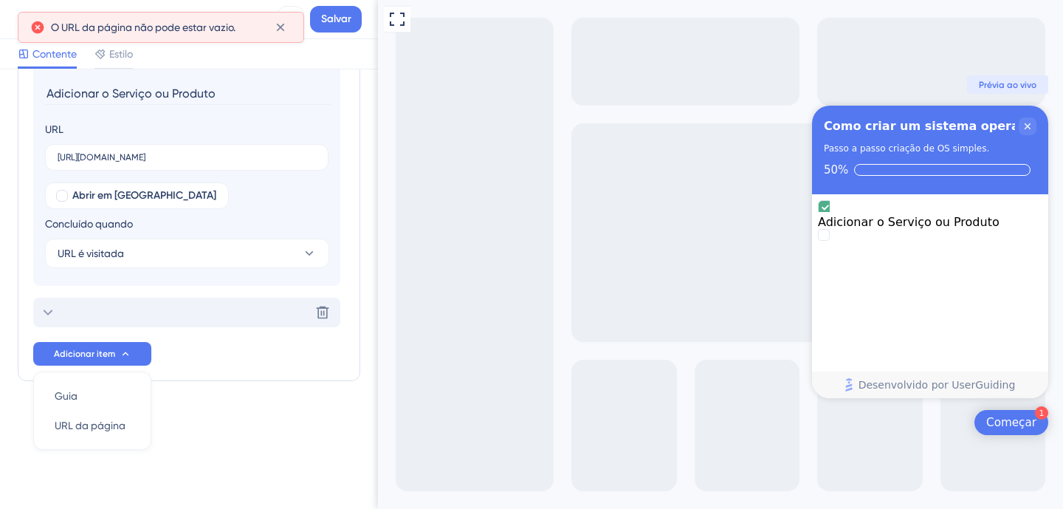
click at [124, 305] on div "Delete" at bounding box center [186, 313] width 307 height 30
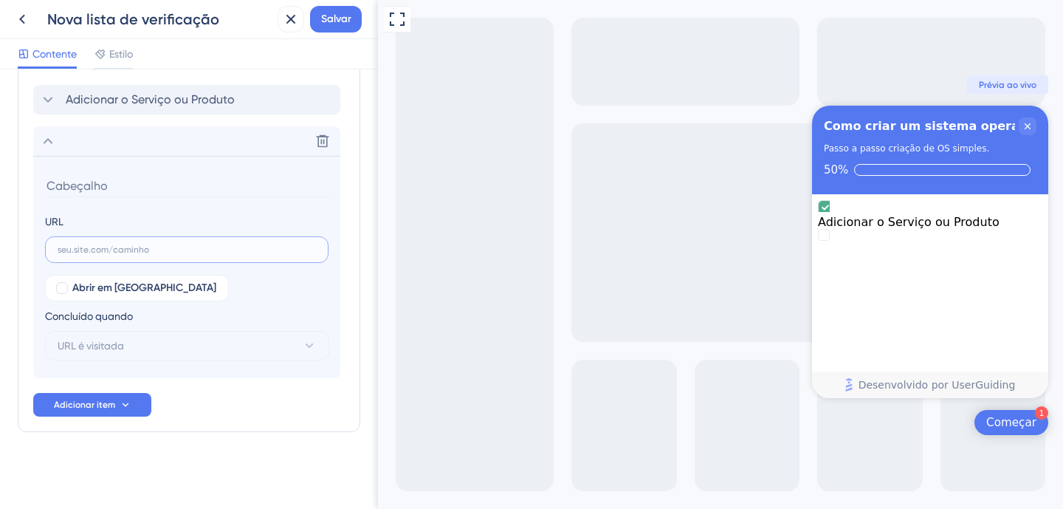
click at [151, 247] on input "text" at bounding box center [187, 249] width 258 height 10
paste input "[URL][DOMAIN_NAME]"
click at [212, 239] on label "[URL][DOMAIN_NAME]" at bounding box center [187, 249] width 284 height 27
click at [212, 244] on input "[URL][DOMAIN_NAME]" at bounding box center [187, 249] width 258 height 10
click at [212, 239] on label "[URL][DOMAIN_NAME]" at bounding box center [187, 249] width 284 height 27
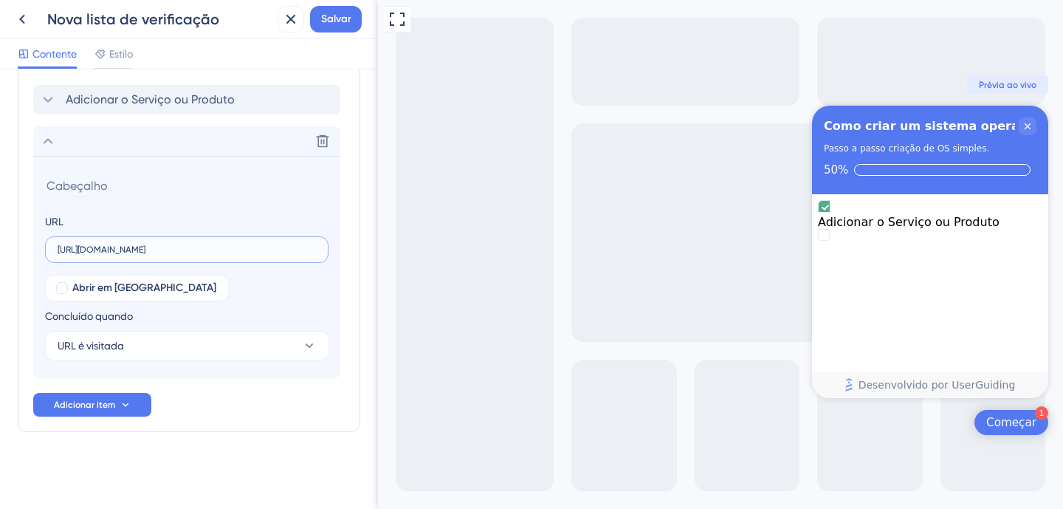
click at [212, 244] on input "[URL][DOMAIN_NAME]" at bounding box center [187, 249] width 258 height 10
click at [212, 239] on label "[URL][DOMAIN_NAME]" at bounding box center [187, 249] width 284 height 27
click at [212, 244] on input "[URL][DOMAIN_NAME]" at bounding box center [187, 249] width 258 height 10
click at [212, 239] on label "[URL][DOMAIN_NAME]" at bounding box center [187, 249] width 284 height 27
click at [212, 244] on input "[URL][DOMAIN_NAME]" at bounding box center [187, 249] width 258 height 10
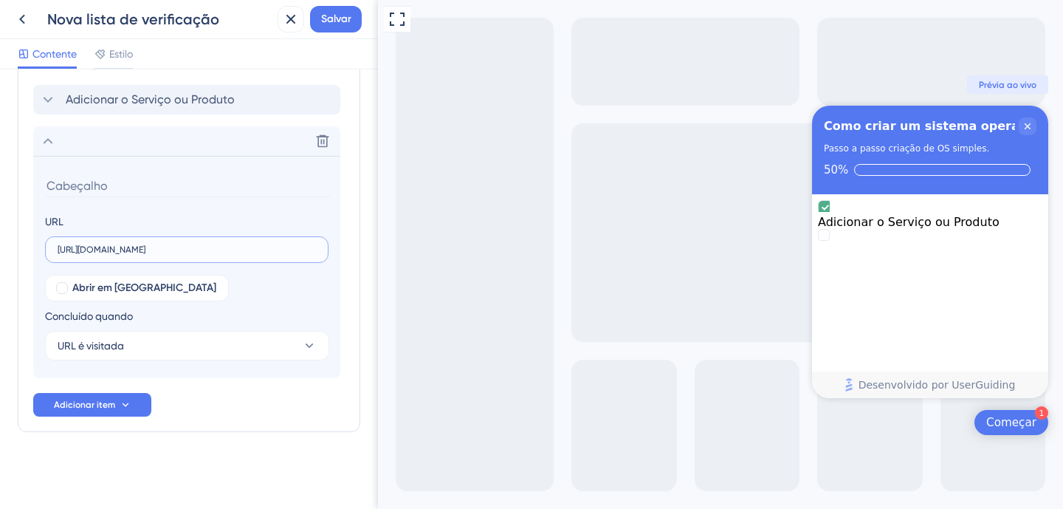
click at [206, 244] on input "[URL][DOMAIN_NAME]" at bounding box center [187, 249] width 258 height 10
paste input "os/adicionar"
type input "[URL][DOMAIN_NAME]"
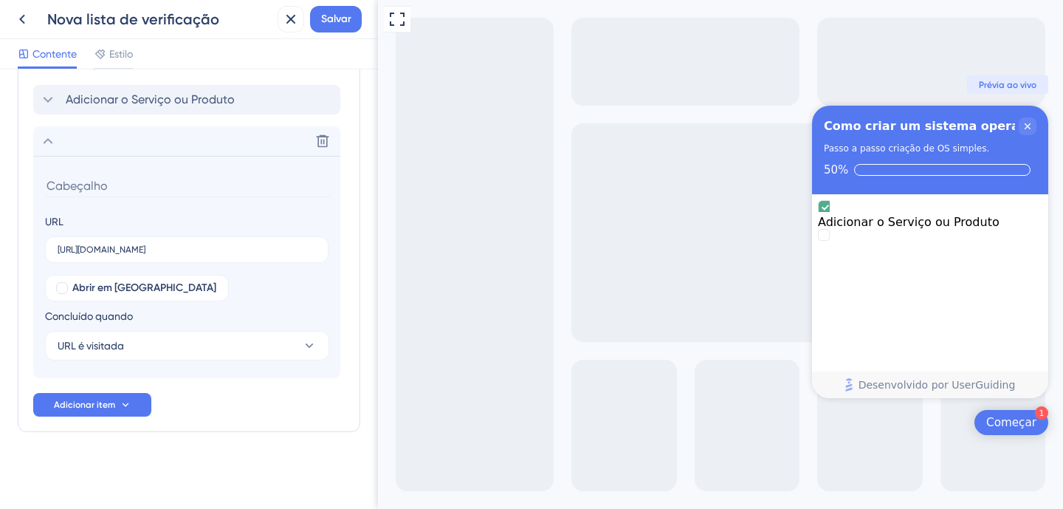
click at [113, 190] on input at bounding box center [188, 185] width 287 height 23
type input "C"
type input "a"
type input "Adicionar o Cliente"
click at [142, 339] on button "URL é visitada" at bounding box center [187, 346] width 284 height 30
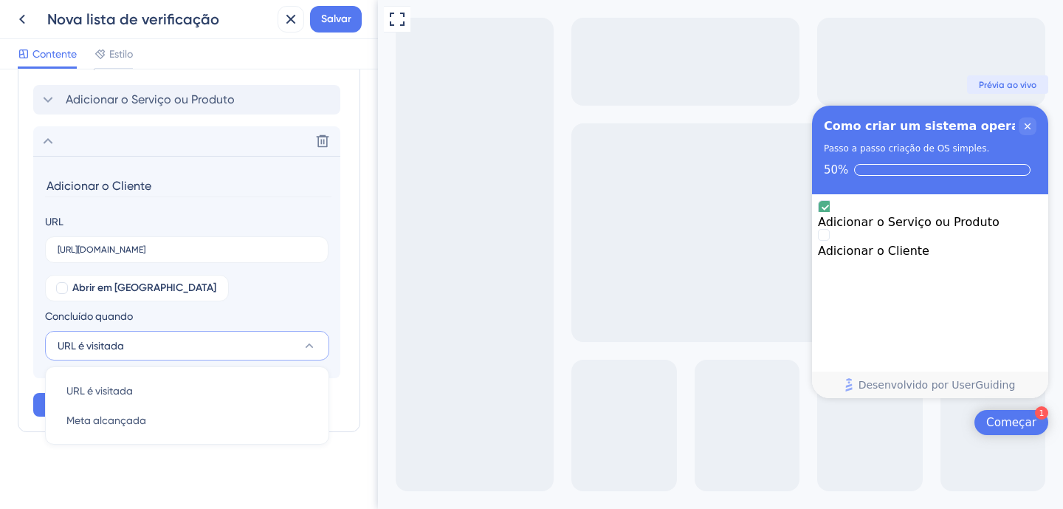
click at [142, 339] on button "URL é visitada" at bounding box center [187, 346] width 284 height 30
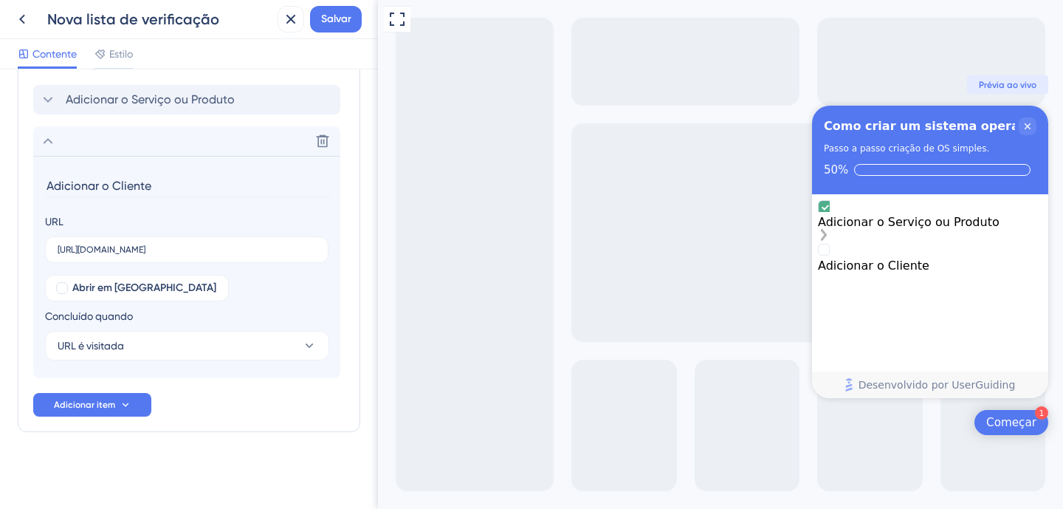
click at [968, 215] on div "Adicionar o Serviço ou Produto" at bounding box center [930, 222] width 225 height 14
click at [202, 253] on input "[URL][DOMAIN_NAME]" at bounding box center [187, 249] width 258 height 10
paste input "produt"
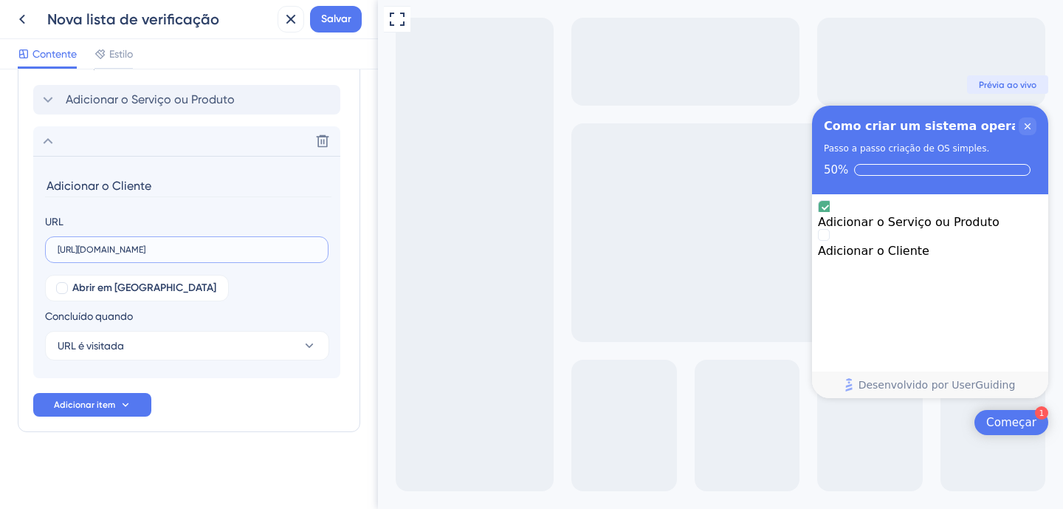
type input "[URL][DOMAIN_NAME]"
click at [120, 188] on input "Adicionar o Cliente" at bounding box center [188, 185] width 287 height 23
click at [109, 185] on input "Adicionar o Produto" at bounding box center [188, 185] width 287 height 23
type input "Adicionar Produto"
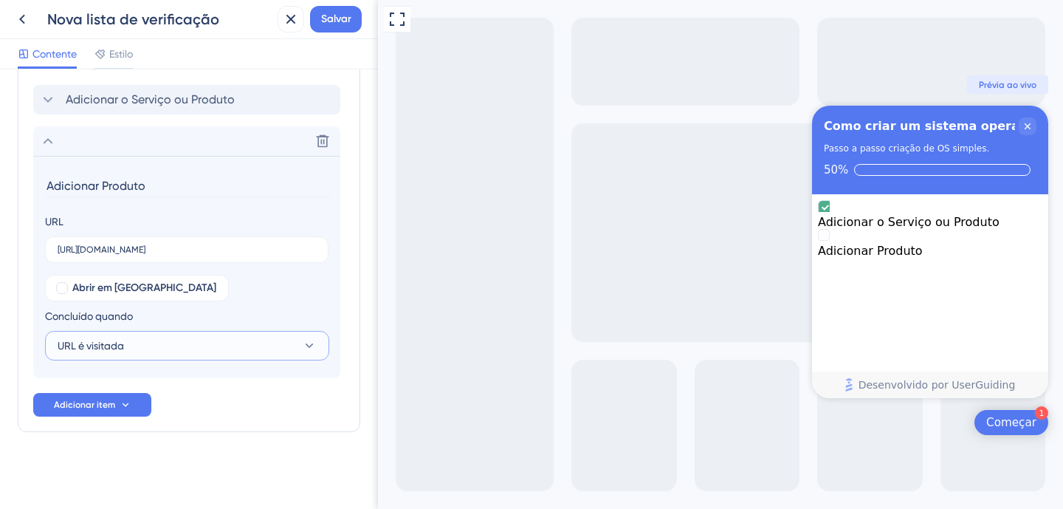
click at [118, 343] on font "URL é visitada" at bounding box center [91, 346] width 66 height 12
click at [202, 344] on button "URL é visitada" at bounding box center [187, 346] width 284 height 30
click at [253, 299] on div "Abrir em nova aba Concluído quando URL é visitada" at bounding box center [187, 318] width 284 height 86
click at [940, 215] on div "Adicionar o Serviço ou Produto" at bounding box center [930, 222] width 225 height 14
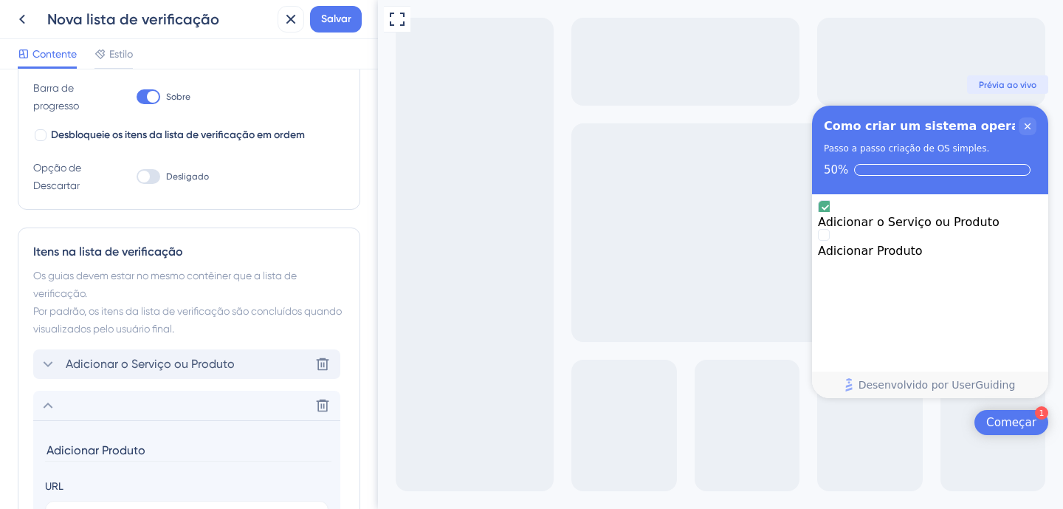
click at [123, 362] on font "Adicionar o Serviço ou Produto" at bounding box center [150, 364] width 169 height 14
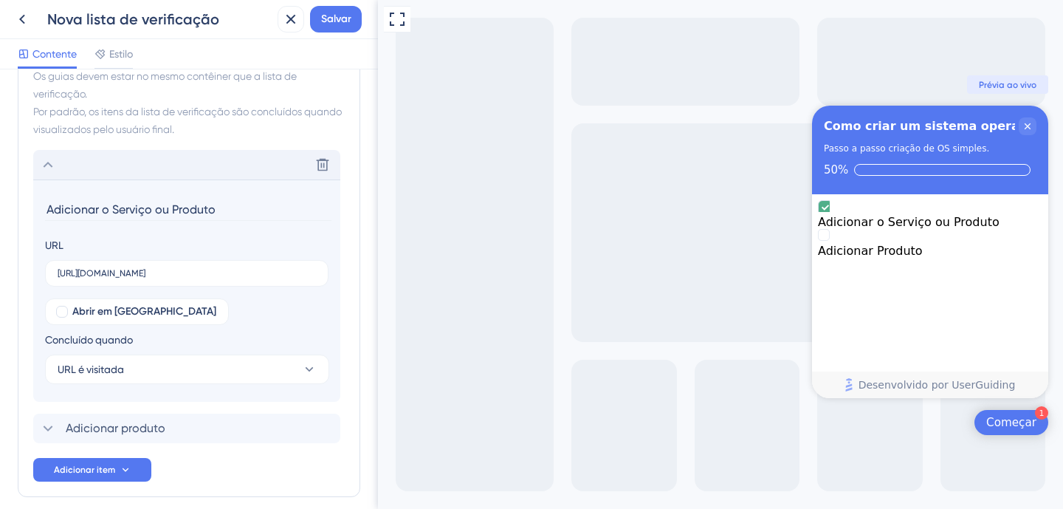
scroll to position [489, 0]
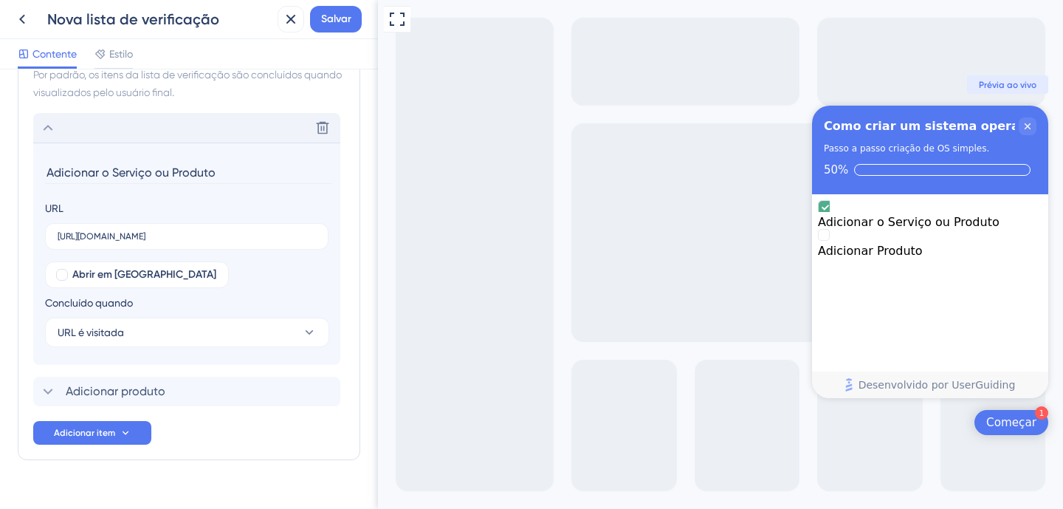
click at [110, 169] on input "Adicionar o Serviço ou Produto" at bounding box center [188, 172] width 287 height 23
drag, startPoint x: 143, startPoint y: 171, endPoint x: 248, endPoint y: 172, distance: 105.6
click at [248, 172] on input "Adicionar Serviço ou Produto" at bounding box center [188, 172] width 287 height 23
type input "Adicionar Serviço"
click at [179, 232] on input "[URL][DOMAIN_NAME]" at bounding box center [187, 236] width 258 height 10
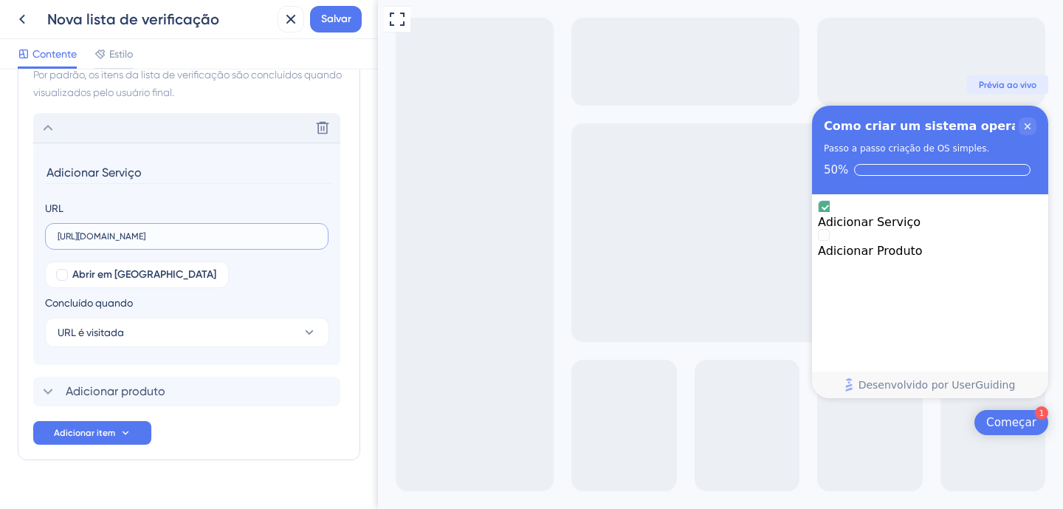
click at [179, 232] on input "[URL][DOMAIN_NAME]" at bounding box center [187, 236] width 258 height 10
paste input "/adicionar"
type input "[URL][DOMAIN_NAME]"
click at [348, 18] on font "Salvar" at bounding box center [336, 19] width 30 height 13
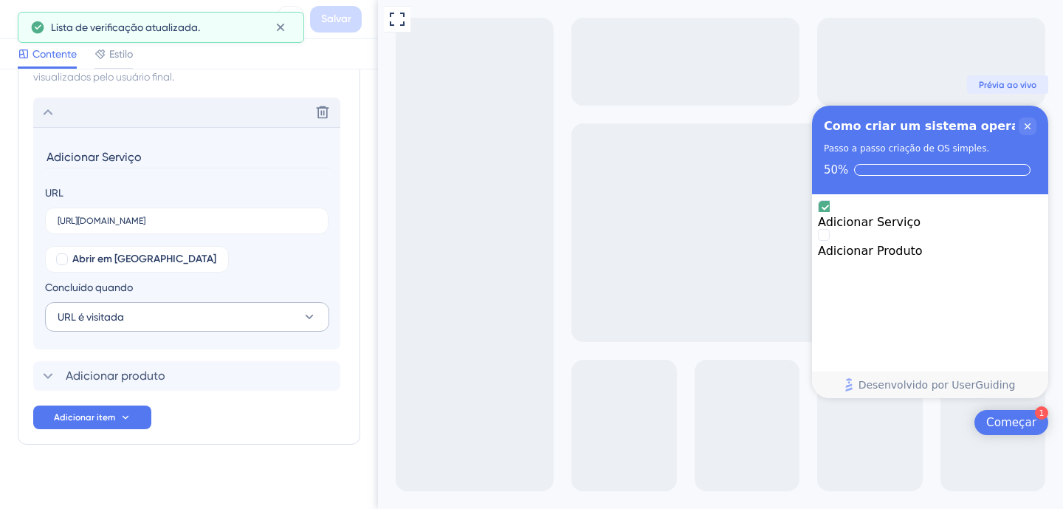
scroll to position [517, 0]
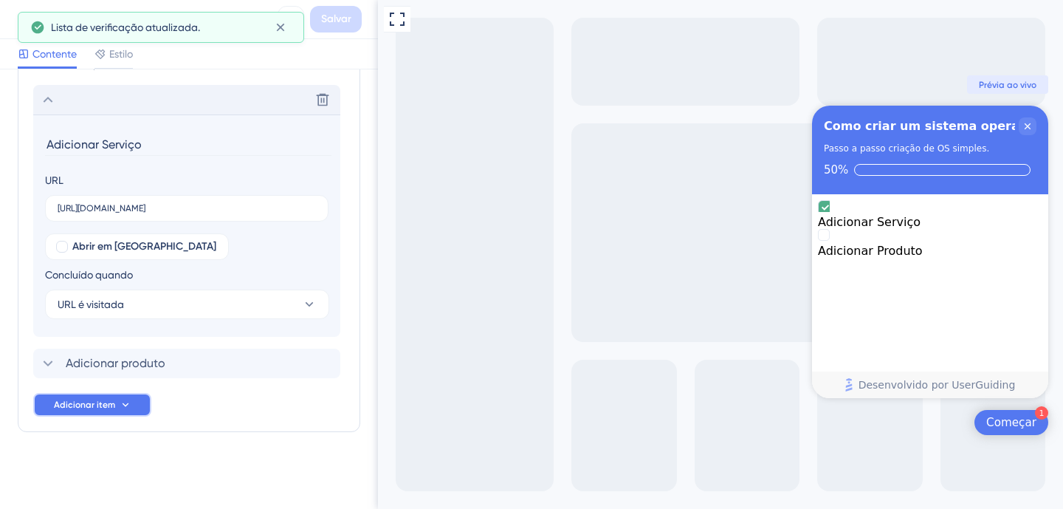
click at [124, 401] on icon at bounding box center [126, 405] width 12 height 12
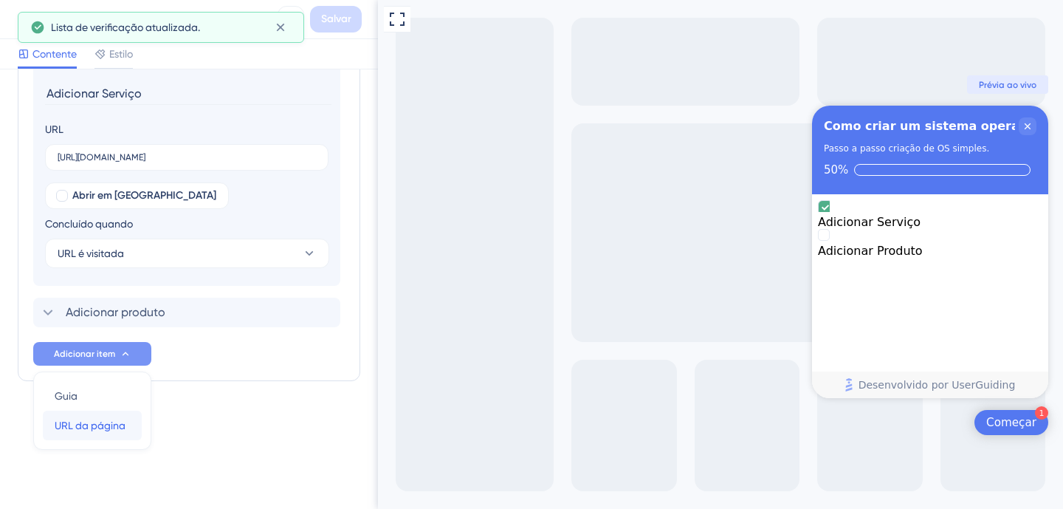
click at [109, 431] on font "URL da página" at bounding box center [90, 425] width 71 height 12
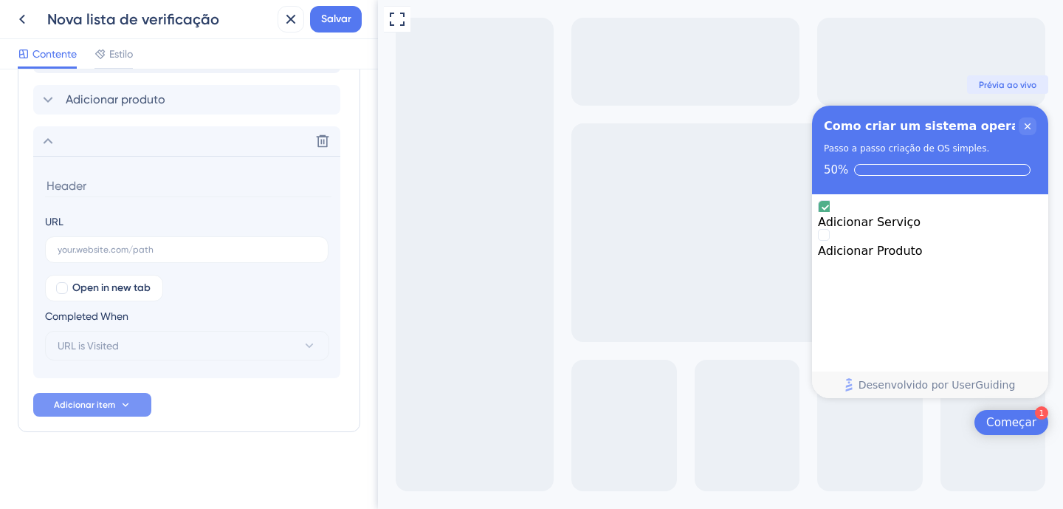
scroll to position [558, 0]
click at [89, 256] on label at bounding box center [187, 249] width 284 height 27
click at [89, 255] on input "text" at bounding box center [187, 249] width 258 height 10
paste input "[URL][DOMAIN_NAME]"
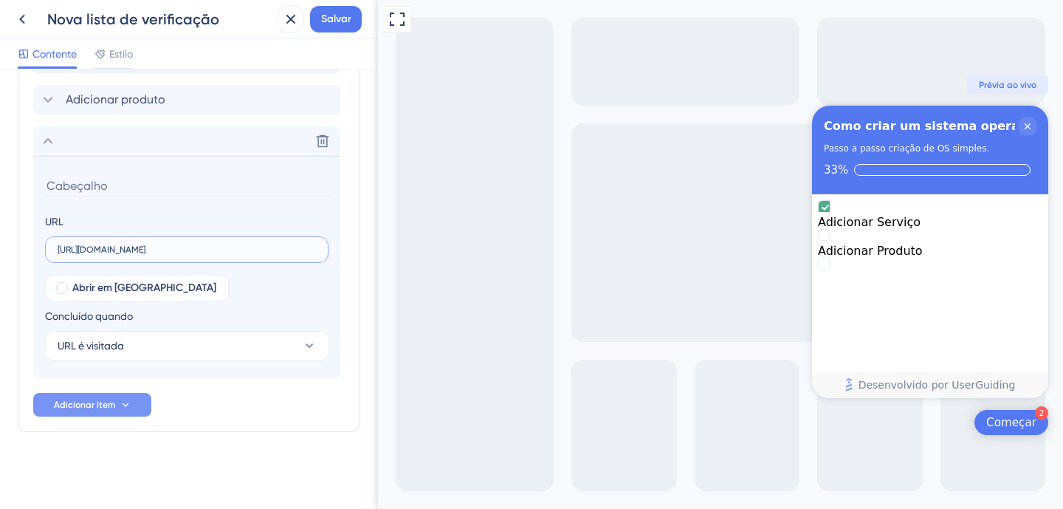
type input "[URL][DOMAIN_NAME]"
click at [147, 185] on input at bounding box center [188, 185] width 287 height 23
type input "Adicionar Cliente"
click at [141, 351] on button "URL é visitada" at bounding box center [187, 346] width 284 height 30
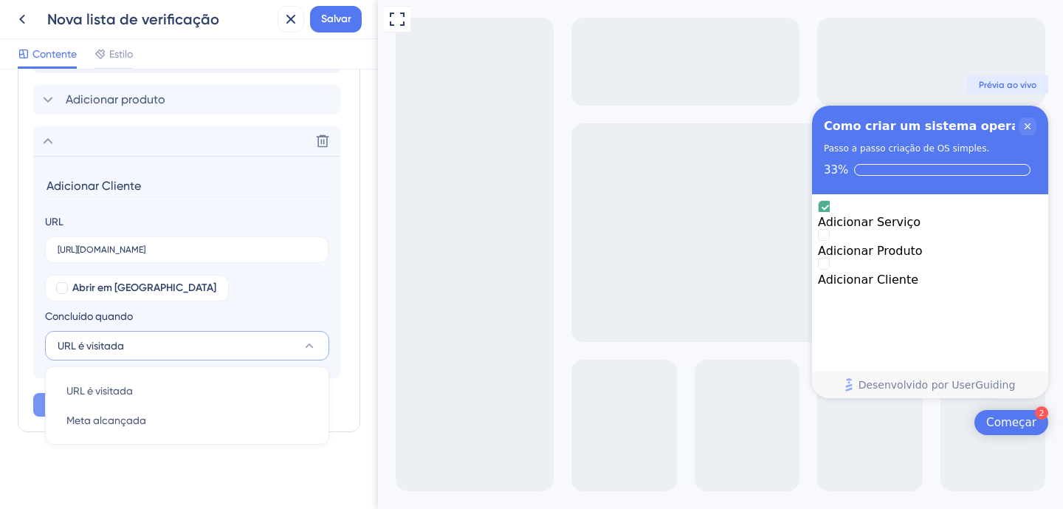
click at [256, 303] on div "Abrir em nova aba Concluído quando URL é visitada URL é visitada URL é visitada…" at bounding box center [187, 318] width 284 height 86
click at [342, 24] on font "Salvar" at bounding box center [336, 19] width 30 height 13
click at [89, 406] on font "Adicionar item" at bounding box center [84, 405] width 61 height 10
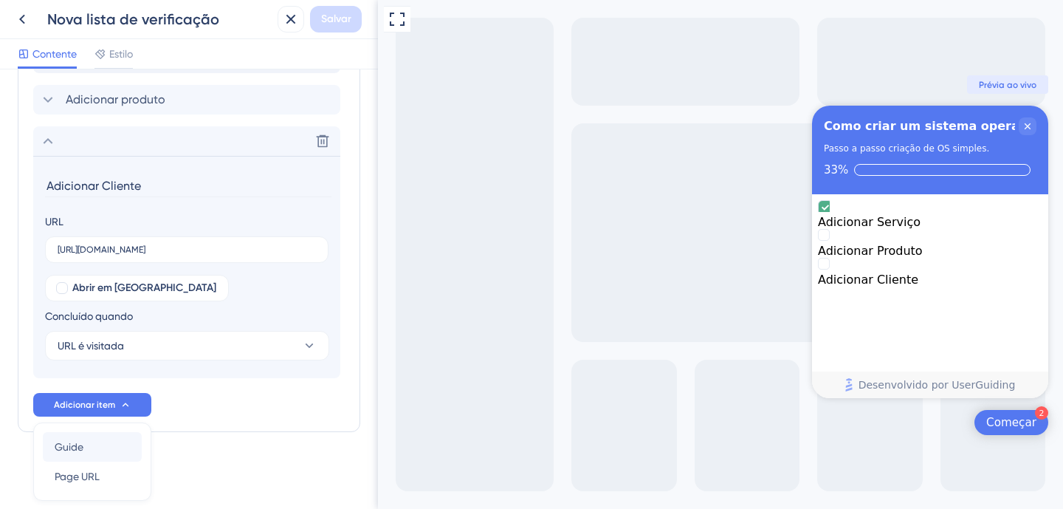
scroll to position [609, 0]
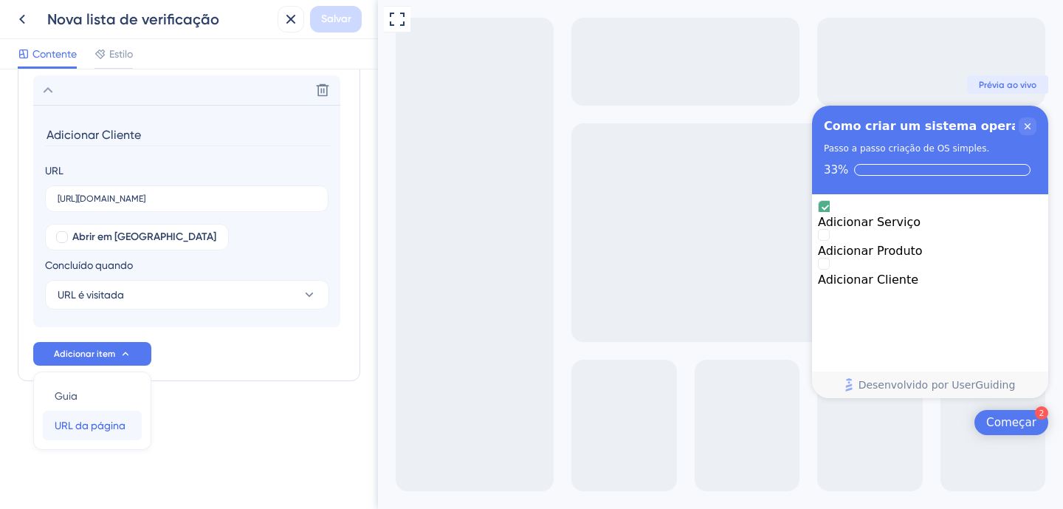
click at [84, 419] on font "URL da página" at bounding box center [90, 425] width 71 height 12
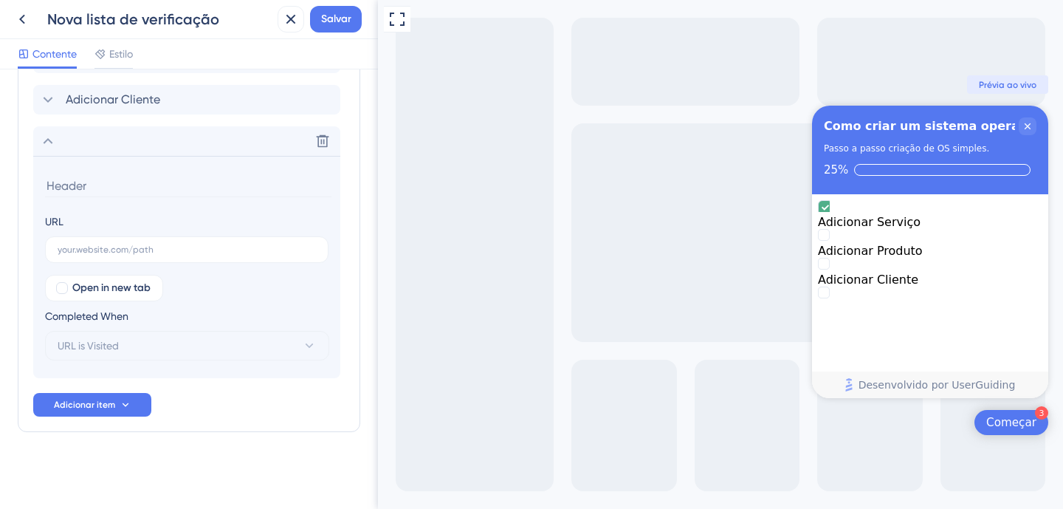
scroll to position [600, 0]
click at [103, 250] on input "text" at bounding box center [187, 249] width 258 height 10
paste input "[URL][DOMAIN_NAME]"
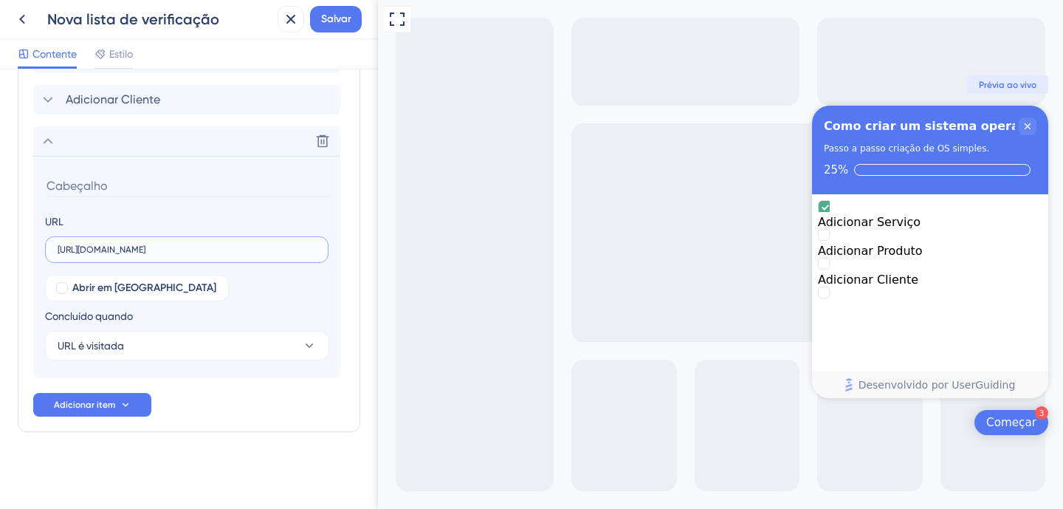
type input "[URL][DOMAIN_NAME]"
click at [125, 185] on input at bounding box center [188, 185] width 287 height 23
type input "Criar Ordem de Serviço"
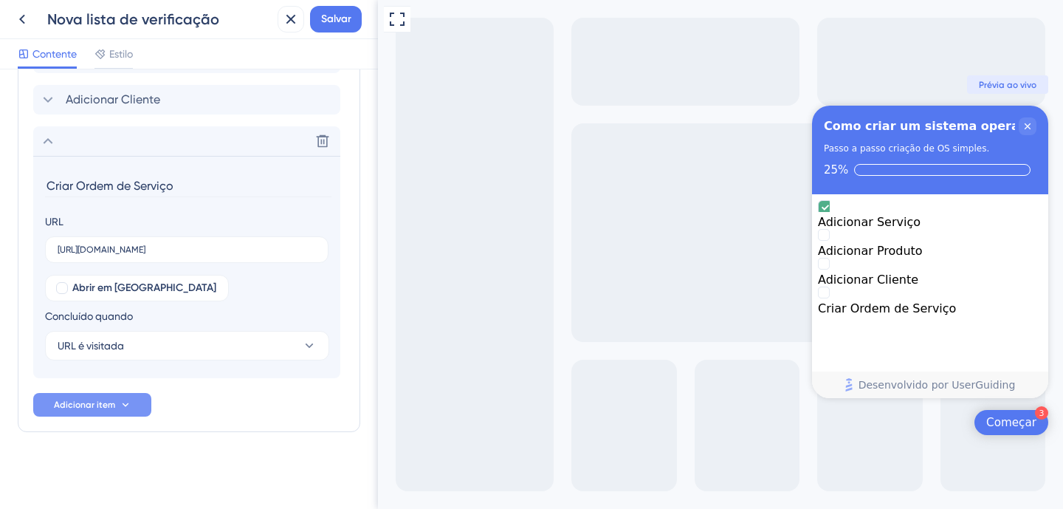
click at [122, 413] on button "Adicionar item" at bounding box center [92, 405] width 118 height 24
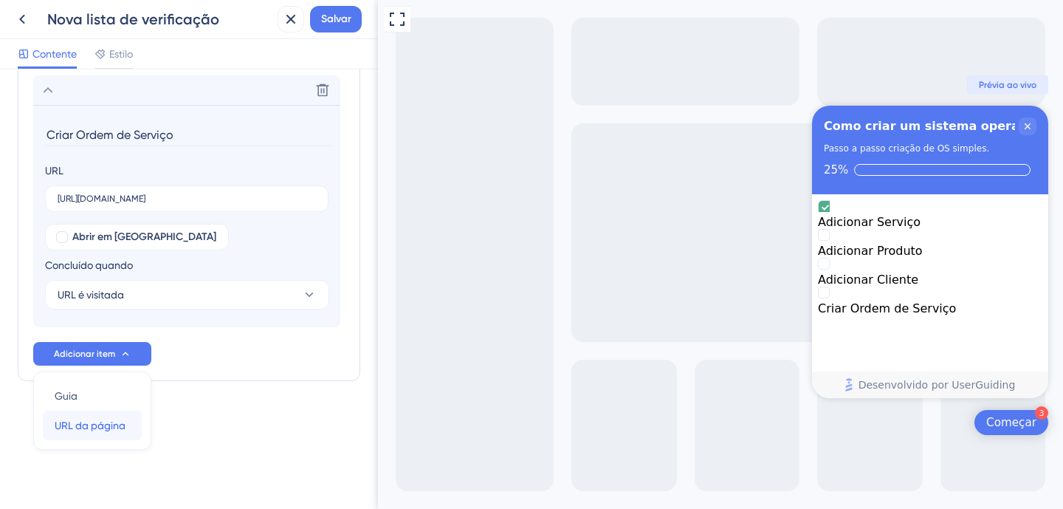
click at [95, 428] on font "URL da página" at bounding box center [90, 425] width 71 height 12
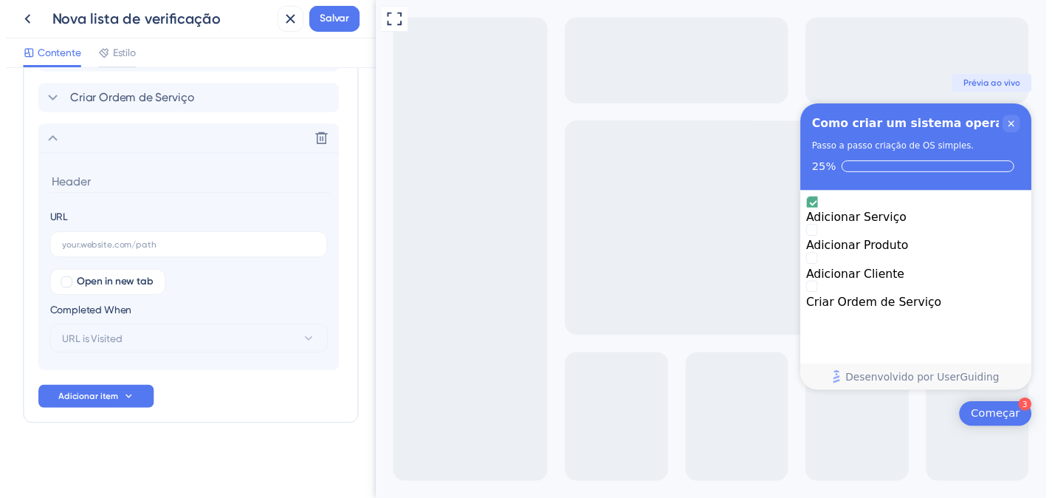
scroll to position [641, 0]
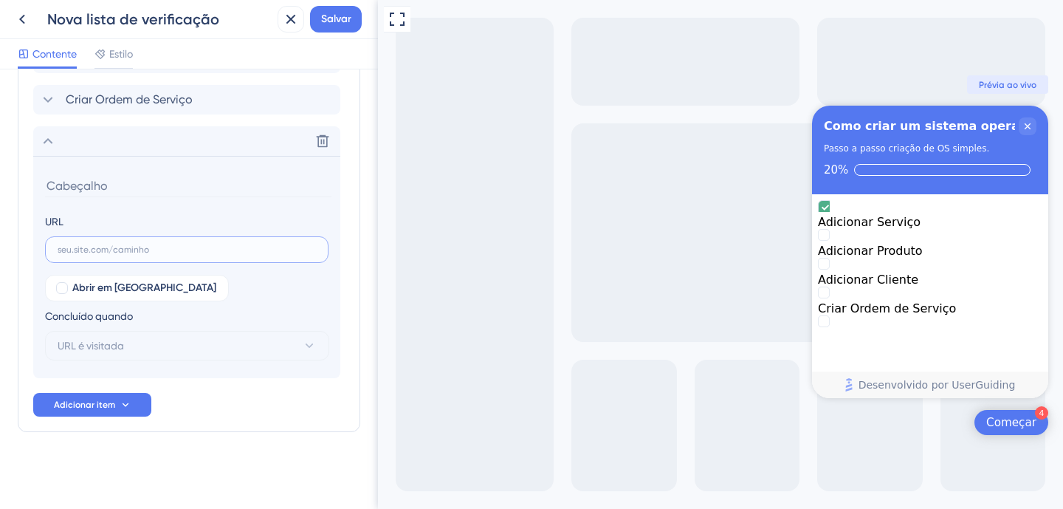
click at [113, 251] on input "text" at bounding box center [187, 249] width 258 height 10
paste input "[URL][DOMAIN_NAME]"
type input "[URL][DOMAIN_NAME]"
click at [97, 184] on input at bounding box center [188, 185] width 287 height 23
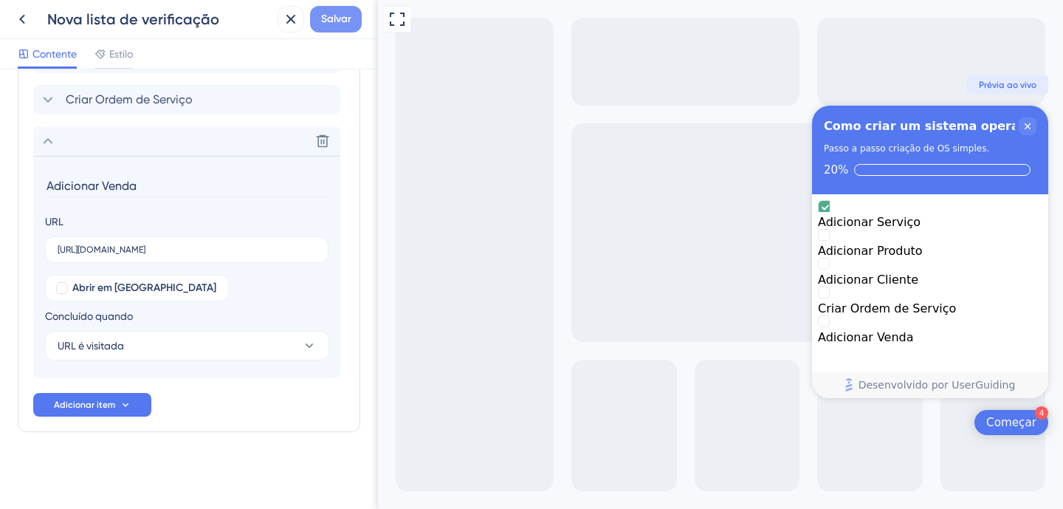
type input "Adicionar Venda"
click at [344, 13] on font "Salvar" at bounding box center [336, 19] width 30 height 13
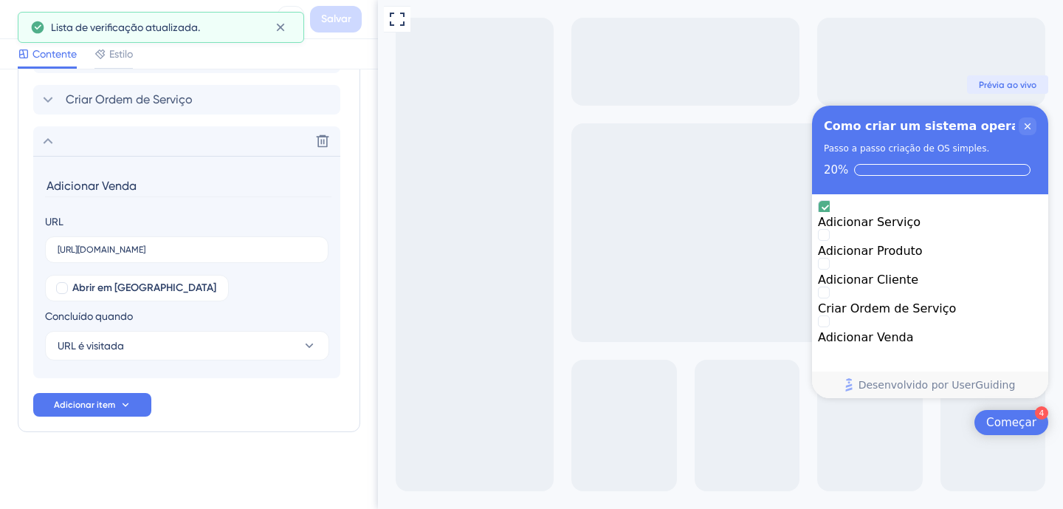
click at [1022, 425] on font "Começar" at bounding box center [1012, 422] width 50 height 13
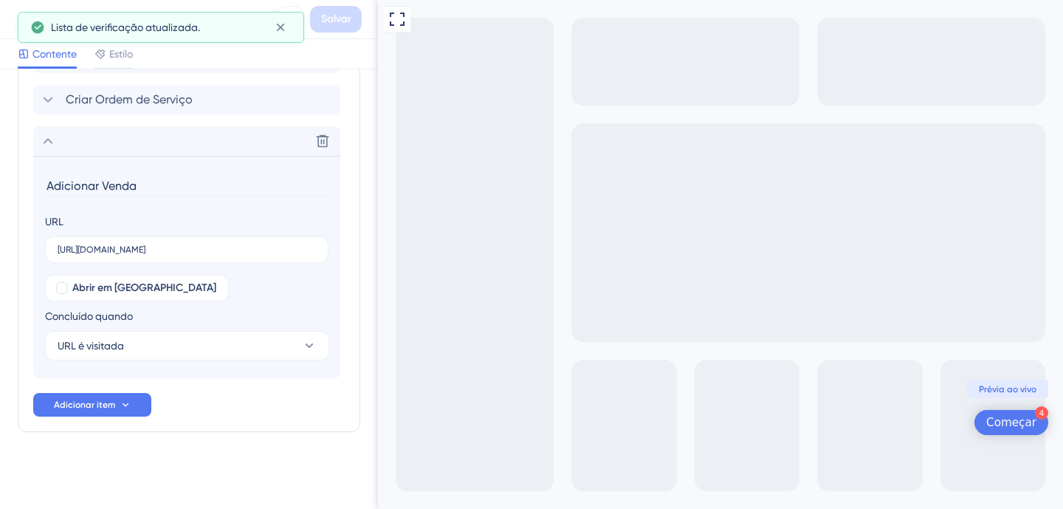
click at [1022, 425] on font "Começar" at bounding box center [1012, 422] width 50 height 13
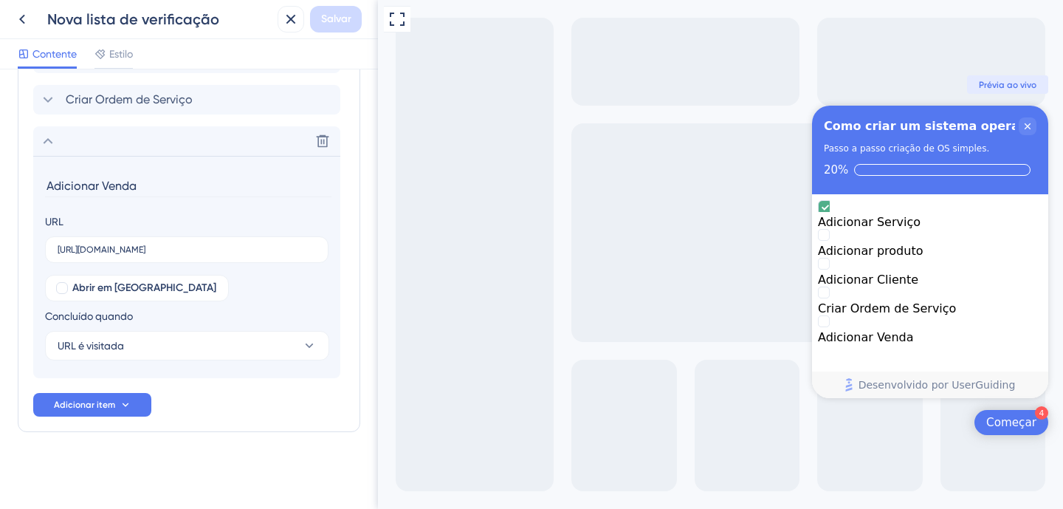
click at [1021, 424] on font "Começar" at bounding box center [1012, 422] width 50 height 13
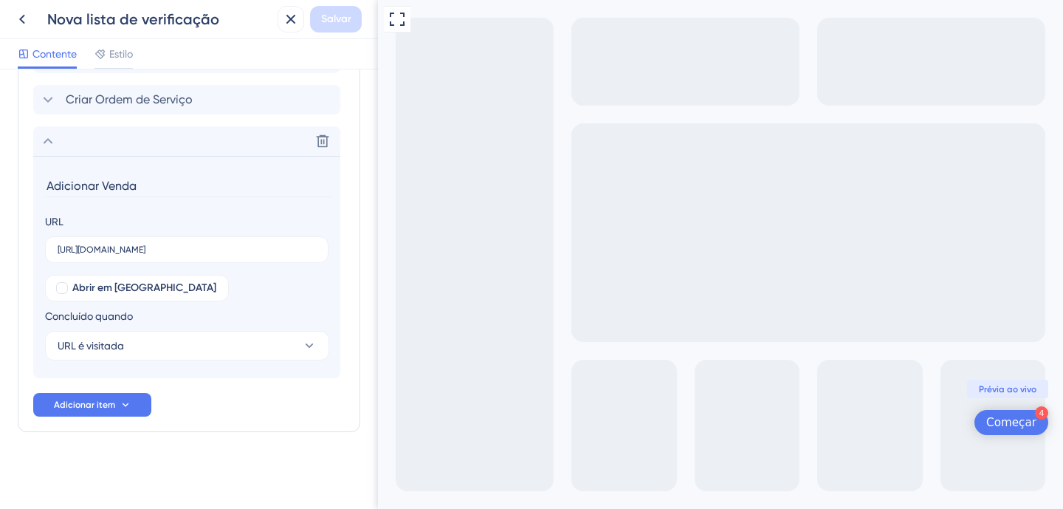
click at [1021, 424] on font "Começar" at bounding box center [1012, 422] width 50 height 13
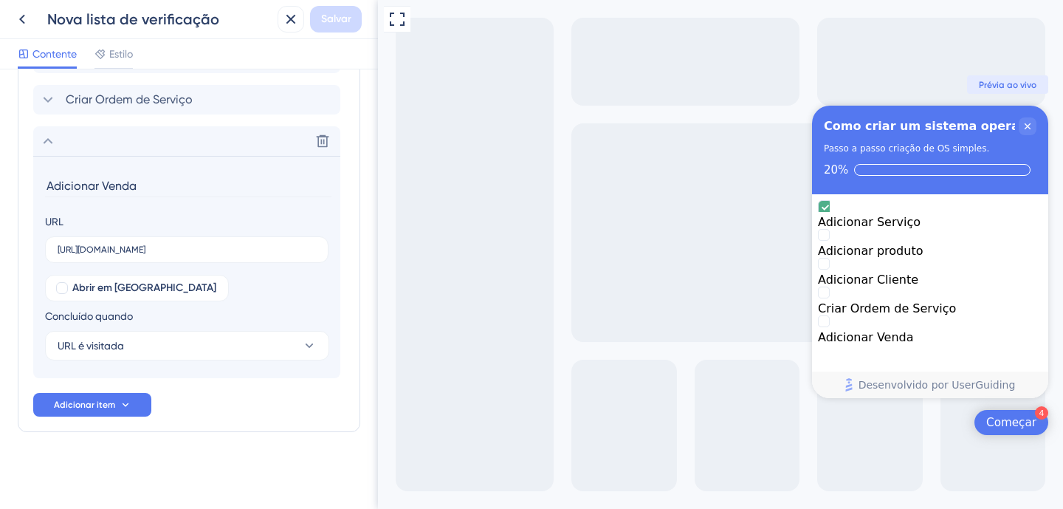
click at [178, 19] on font "Nova lista de verificação" at bounding box center [133, 19] width 172 height 18
click at [176, 19] on font "Nova lista de verificação" at bounding box center [133, 19] width 172 height 18
click at [17, 21] on icon at bounding box center [22, 19] width 18 height 18
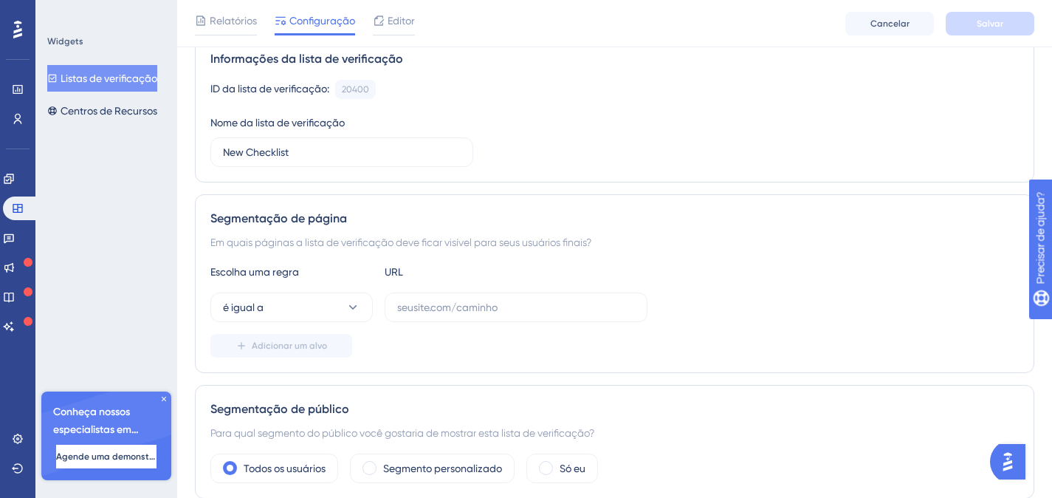
scroll to position [144, 0]
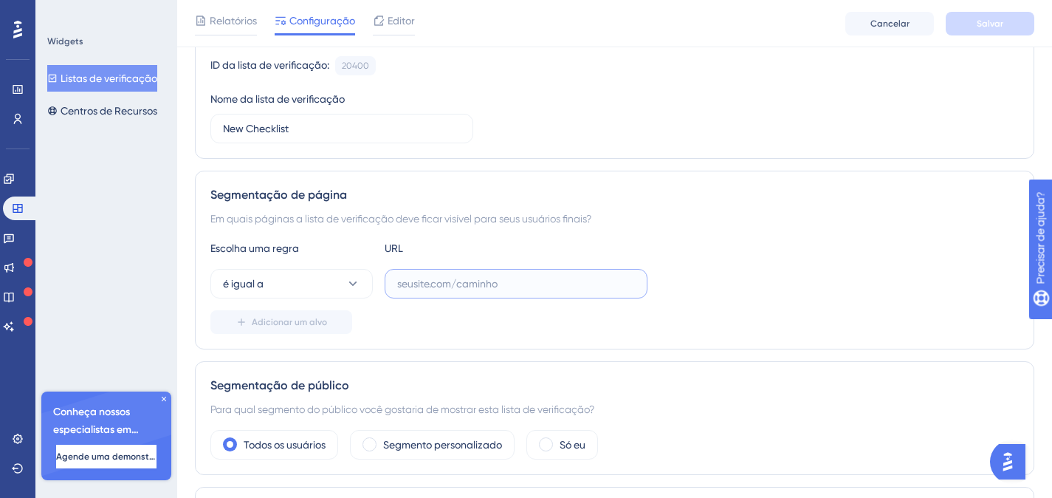
click at [454, 284] on input "text" at bounding box center [516, 283] width 238 height 16
click at [470, 285] on input "text" at bounding box center [516, 283] width 238 height 16
click at [448, 278] on input "text" at bounding box center [516, 283] width 238 height 16
paste input "[URL][DOMAIN_NAME]"
type input "[URL][DOMAIN_NAME]"
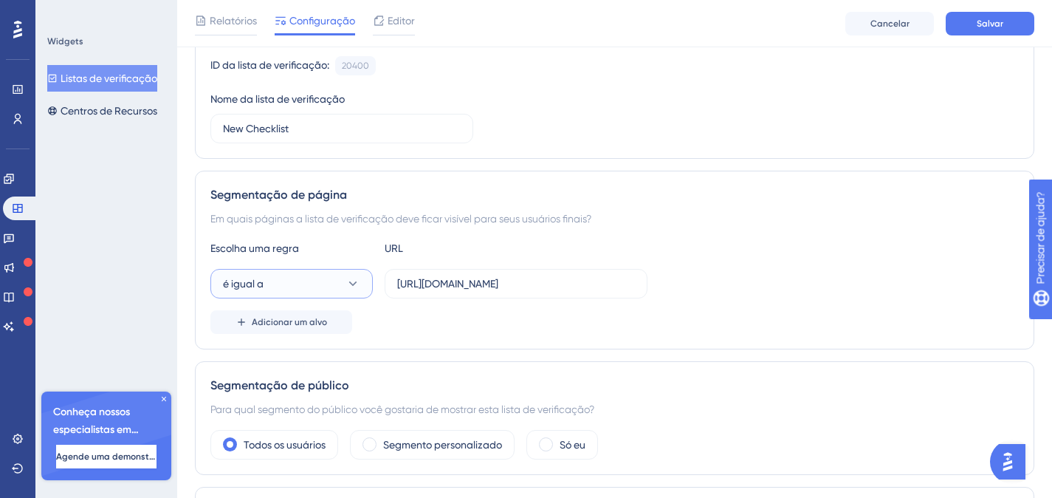
click at [281, 281] on button "é igual a" at bounding box center [291, 284] width 162 height 30
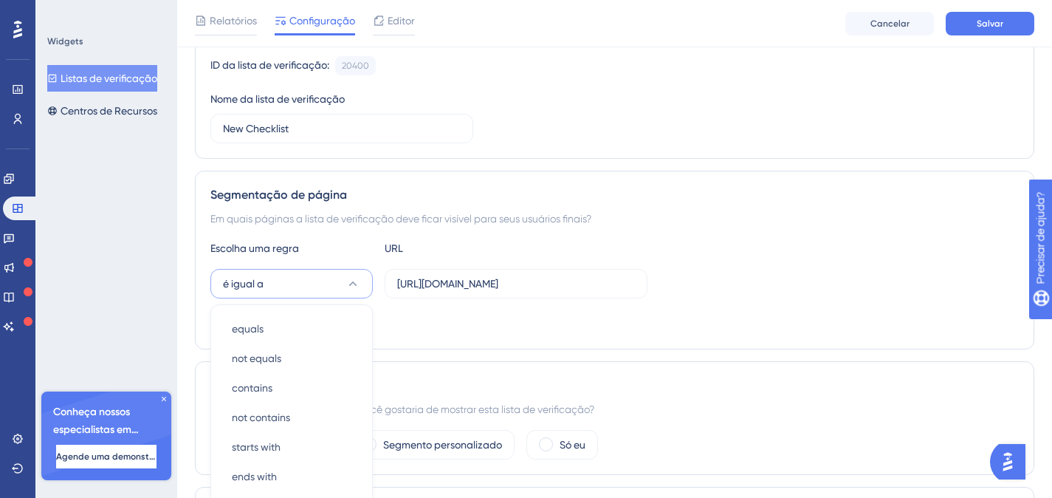
scroll to position [312, 0]
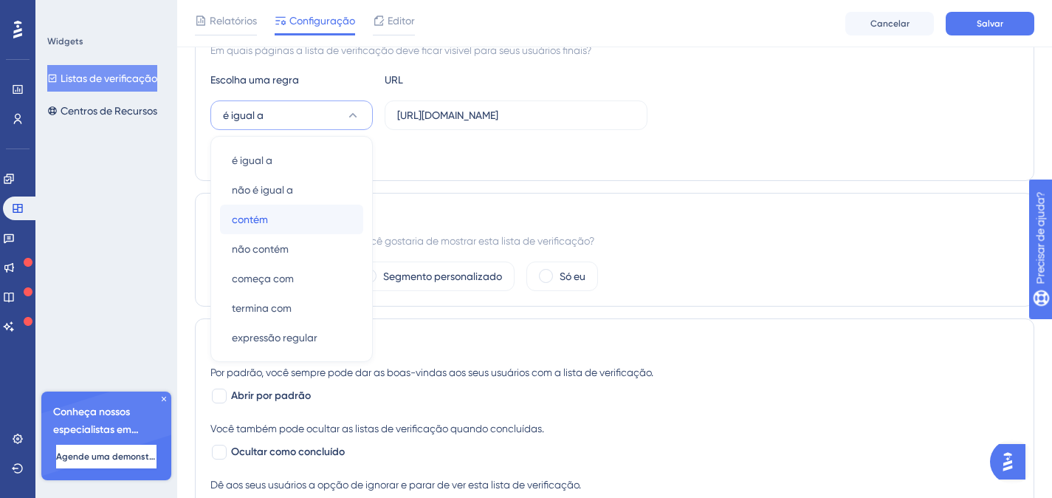
click at [274, 213] on div "contém contém" at bounding box center [292, 220] width 120 height 30
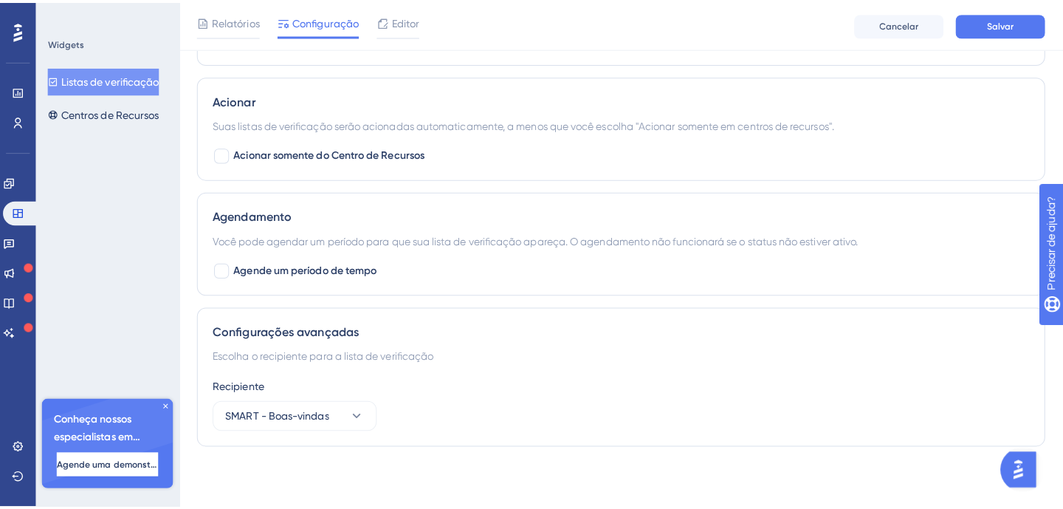
scroll to position [0, 0]
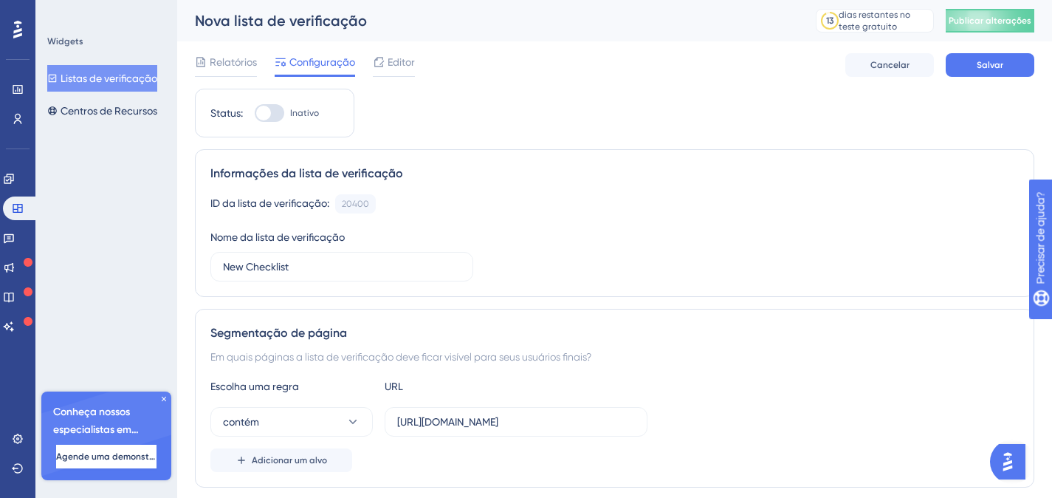
click at [275, 112] on div at bounding box center [270, 113] width 30 height 18
click at [255, 113] on input "Inativo" at bounding box center [254, 113] width 1 height 1
checkbox input "true"
click at [1010, 69] on button "Salvar" at bounding box center [990, 65] width 89 height 24
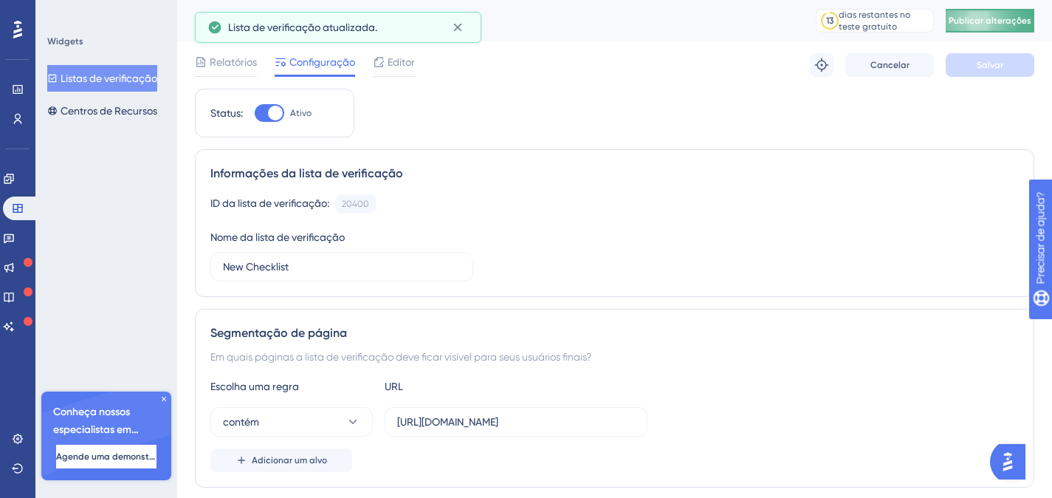
click at [1007, 16] on font "Publicar alterações" at bounding box center [990, 21] width 83 height 10
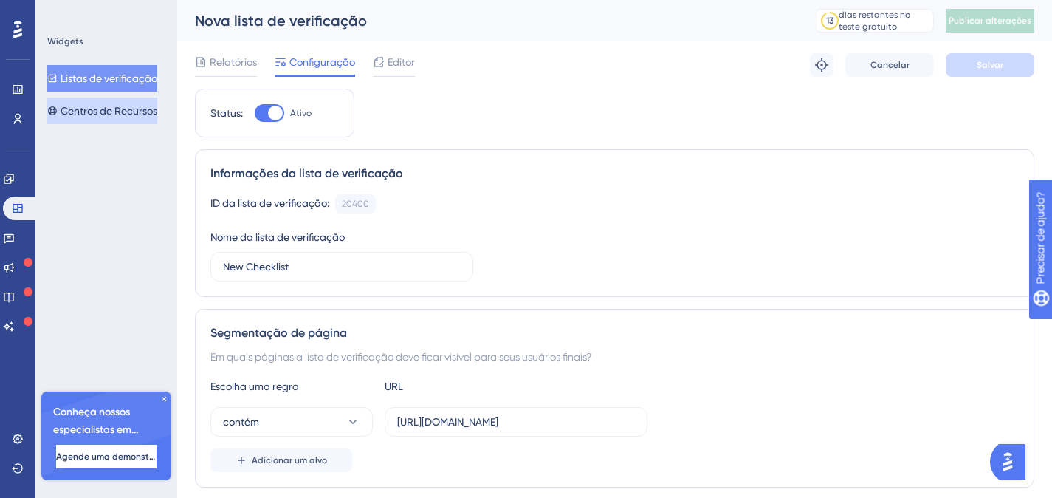
click at [109, 112] on font "Centros de Recursos" at bounding box center [109, 111] width 97 height 12
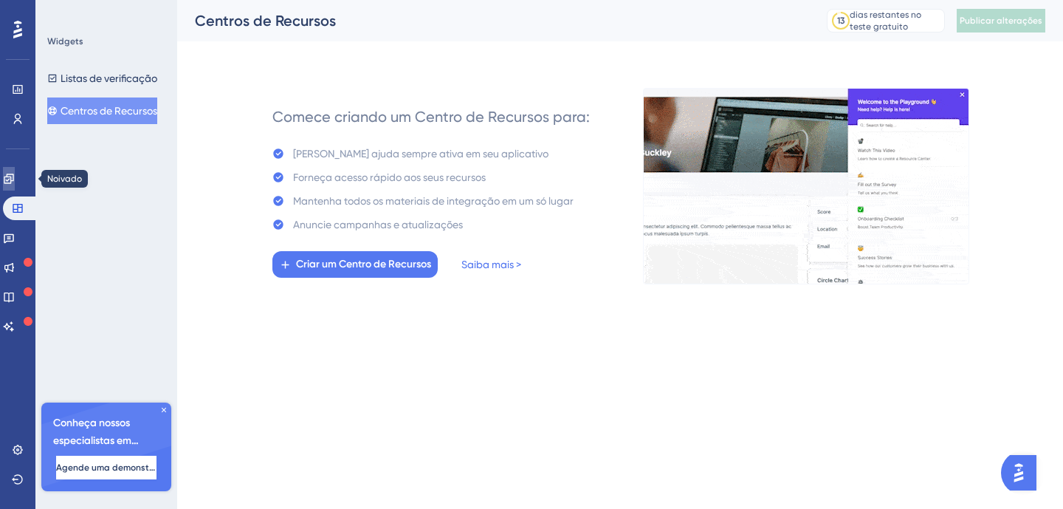
click at [15, 176] on icon at bounding box center [9, 179] width 12 height 12
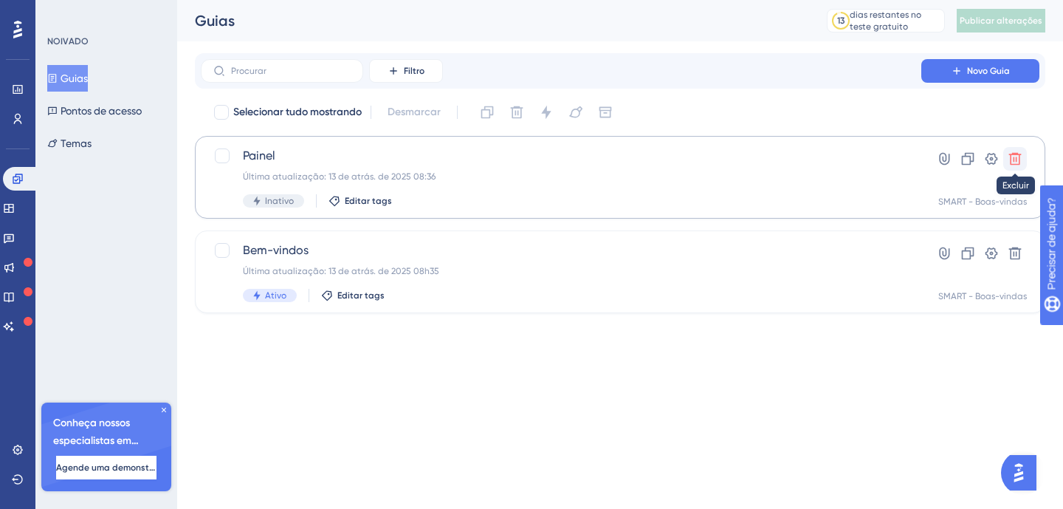
click at [1017, 154] on icon at bounding box center [1016, 159] width 13 height 13
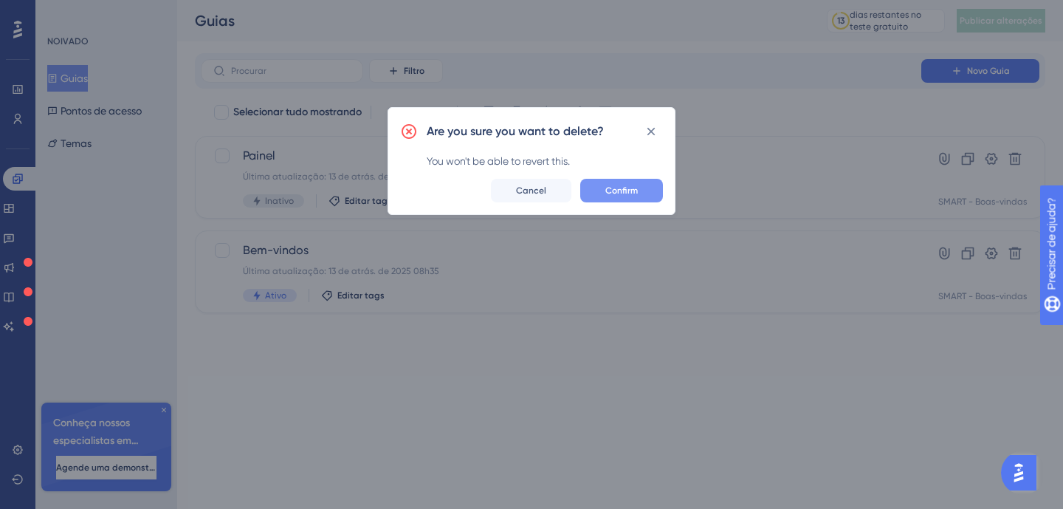
click at [633, 191] on span "Confirm" at bounding box center [622, 191] width 32 height 12
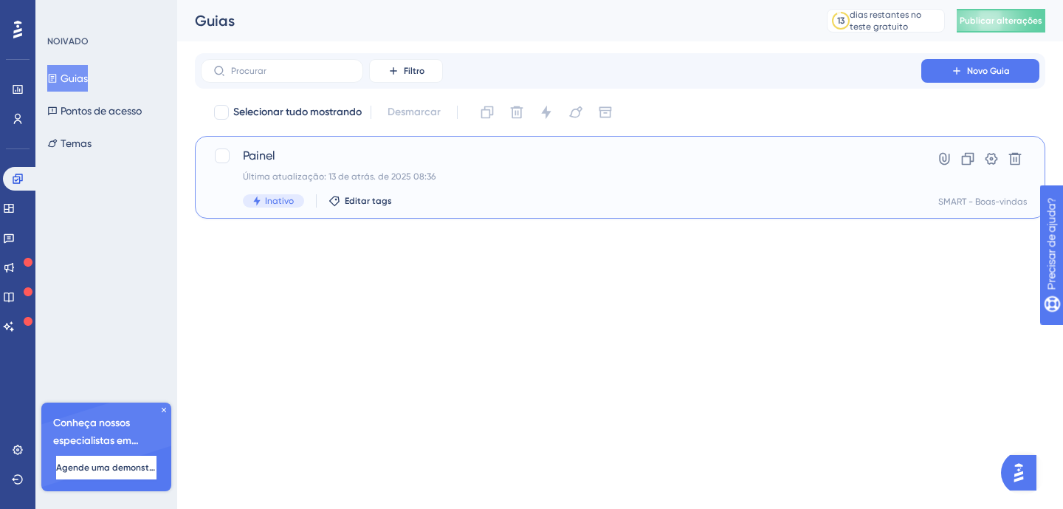
click at [716, 162] on span "Painel" at bounding box center [561, 156] width 637 height 18
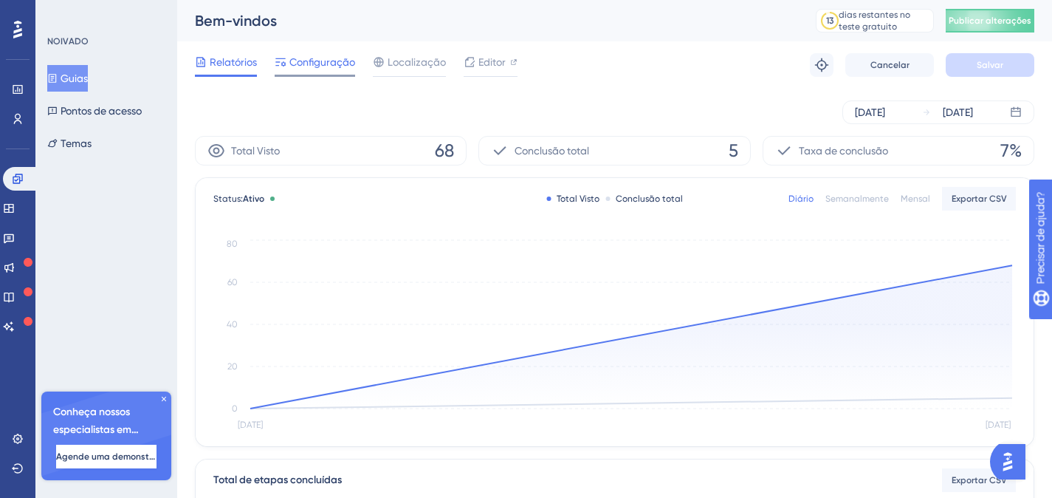
click at [301, 61] on font "Configuração" at bounding box center [322, 62] width 66 height 12
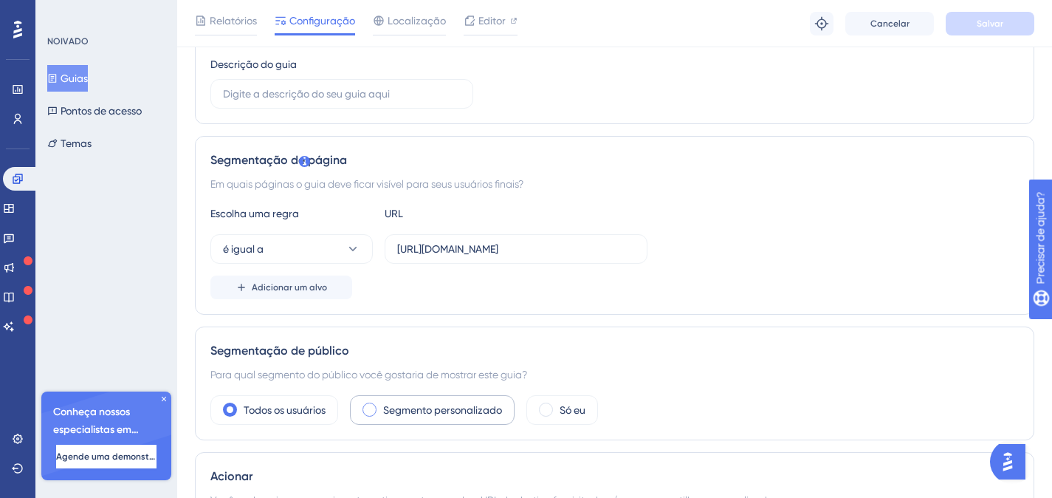
scroll to position [347, 0]
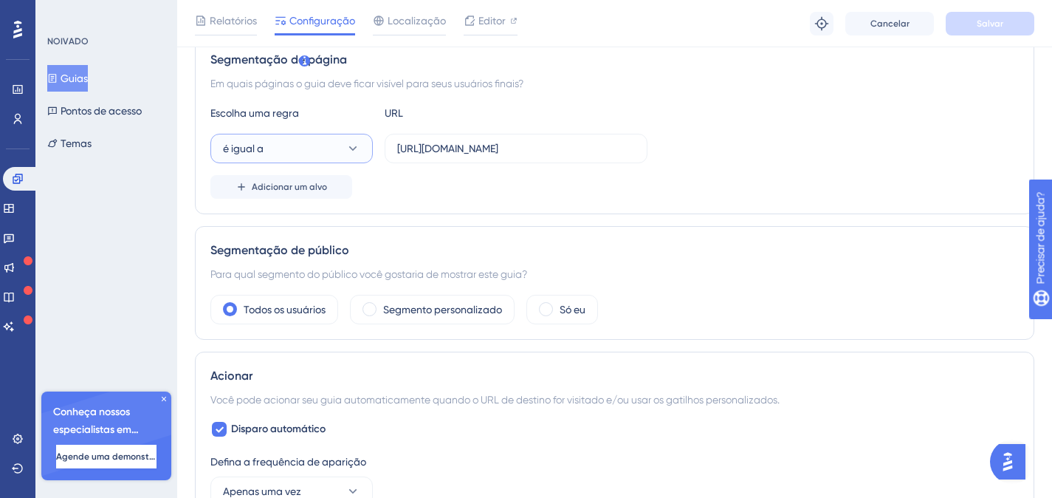
click at [314, 148] on button "é igual a" at bounding box center [291, 149] width 162 height 30
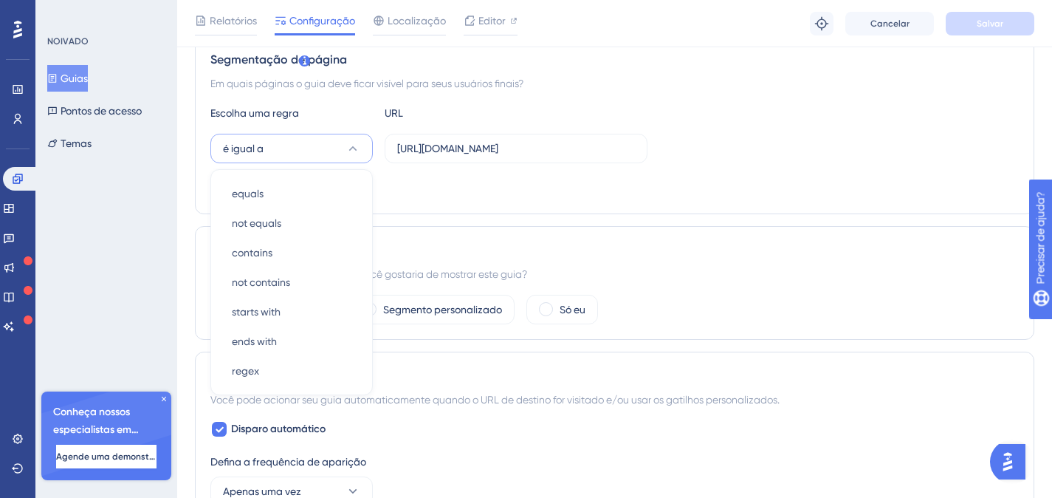
scroll to position [379, 0]
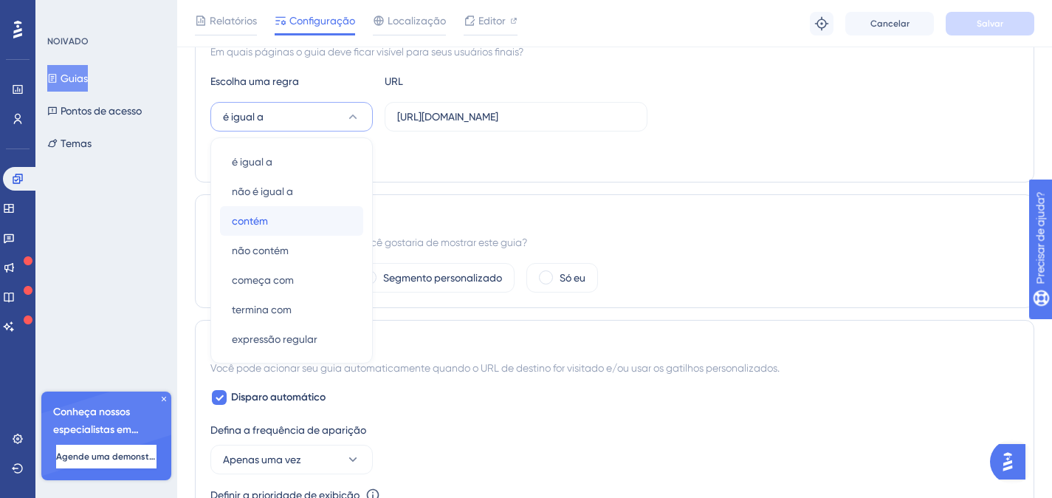
click at [261, 225] on font "contém" at bounding box center [250, 221] width 36 height 12
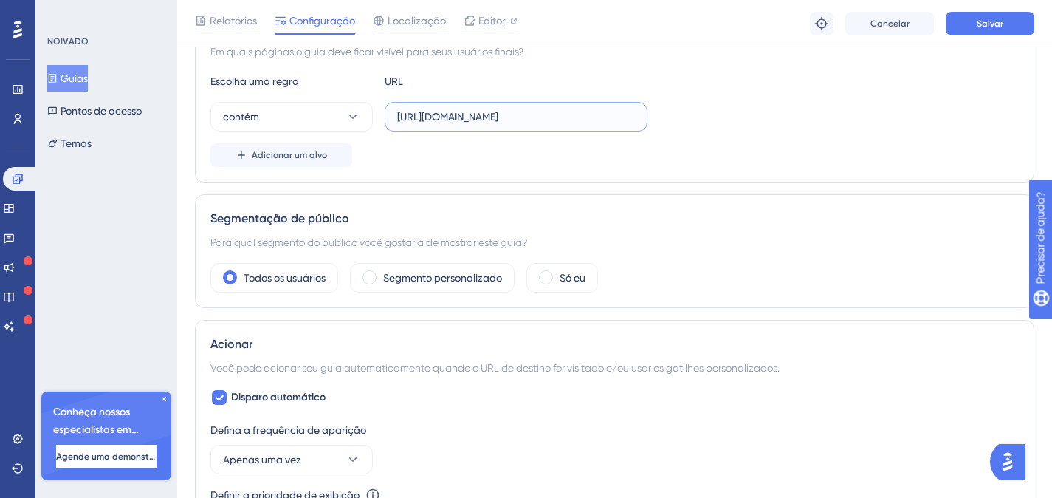
click at [551, 117] on input "[URL][DOMAIN_NAME]" at bounding box center [516, 117] width 238 height 16
click at [560, 117] on input "[URL][DOMAIN_NAME]" at bounding box center [516, 117] width 238 height 16
drag, startPoint x: 591, startPoint y: 117, endPoint x: 726, endPoint y: 120, distance: 135.2
click at [726, 120] on div "contém [URL][DOMAIN_NAME]" at bounding box center [614, 117] width 809 height 30
type input "[URL][DOMAIN_NAME]"
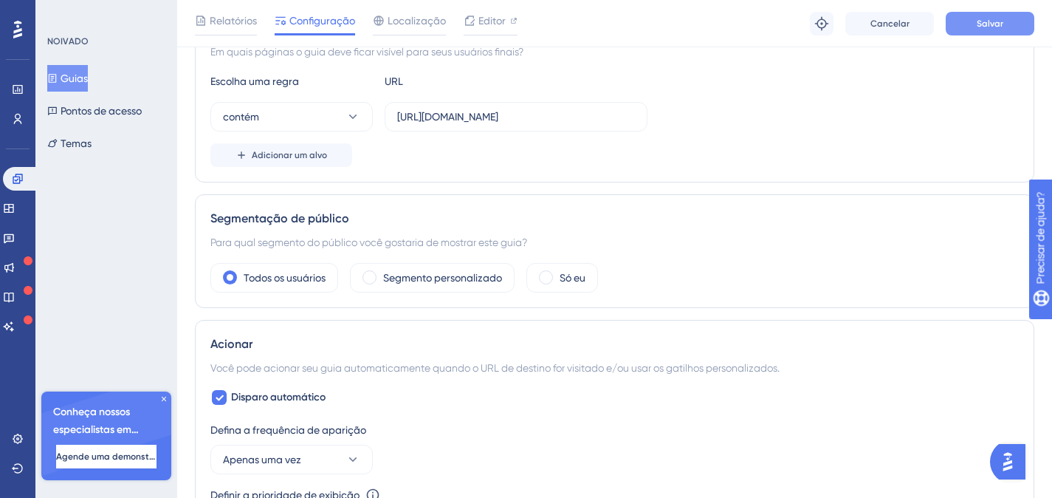
click at [1021, 31] on button "Salvar" at bounding box center [990, 24] width 89 height 24
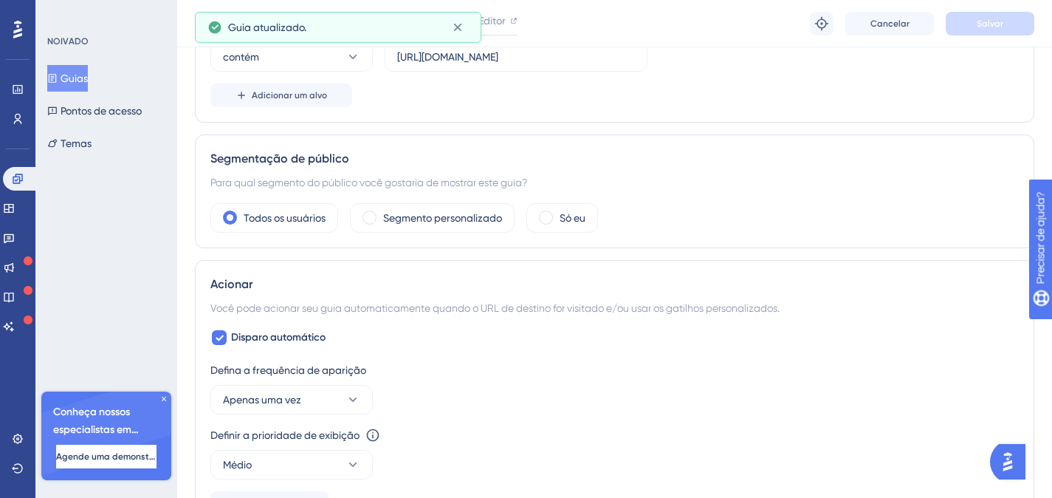
scroll to position [504, 0]
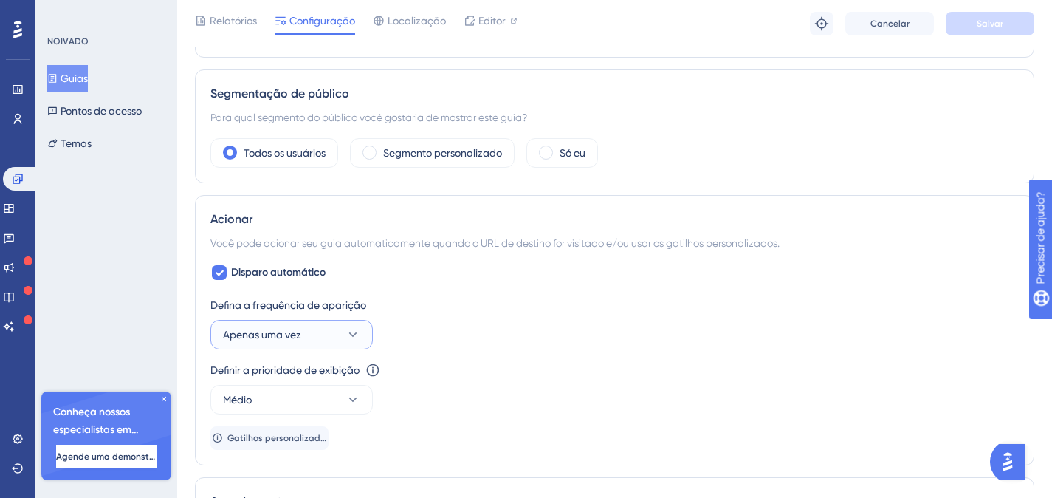
click at [276, 331] on font "Apenas uma vez" at bounding box center [262, 335] width 78 height 12
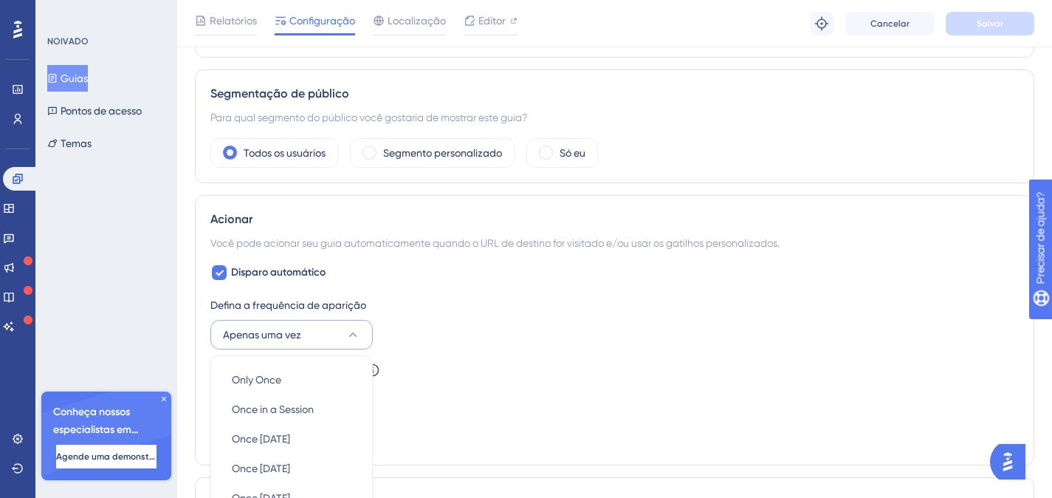
scroll to position [722, 0]
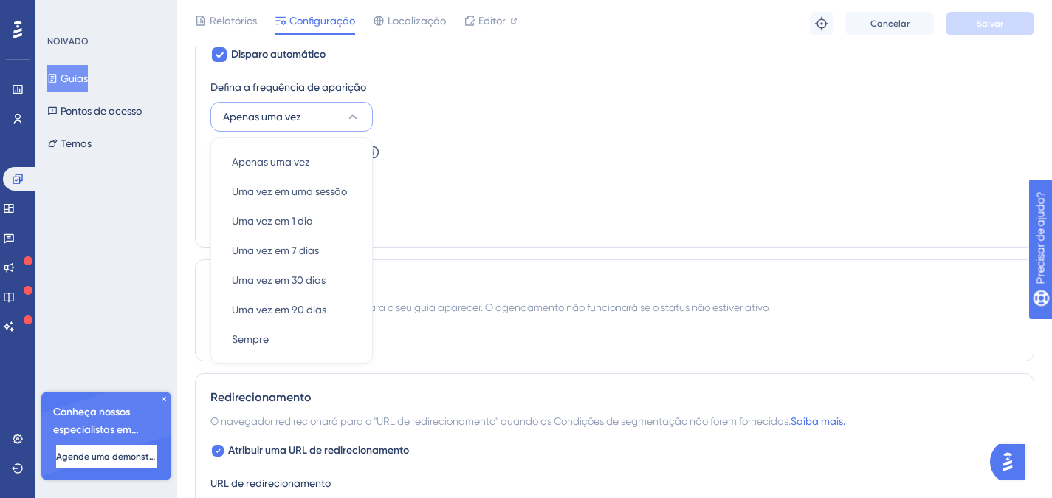
click at [575, 127] on div "Defina a frequência de aparição Apenas uma vez Apenas uma vez Apenas uma vez Um…" at bounding box center [614, 104] width 809 height 53
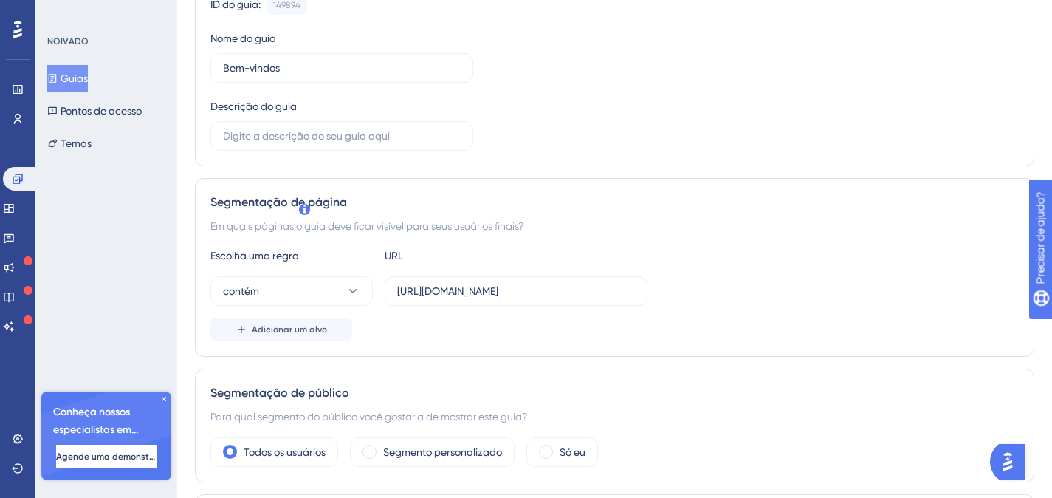
scroll to position [0, 0]
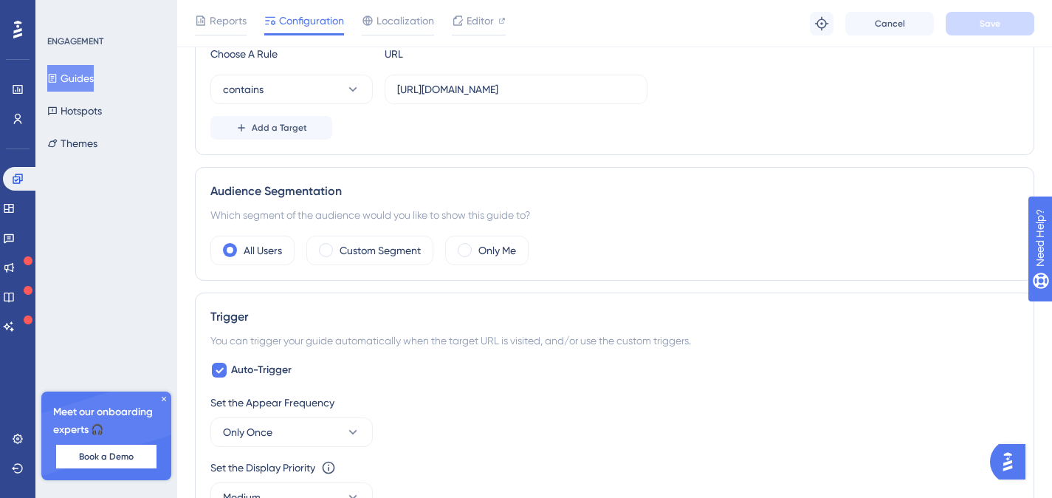
click at [738, 240] on div "All Users Custom Segment Only Me" at bounding box center [614, 251] width 809 height 30
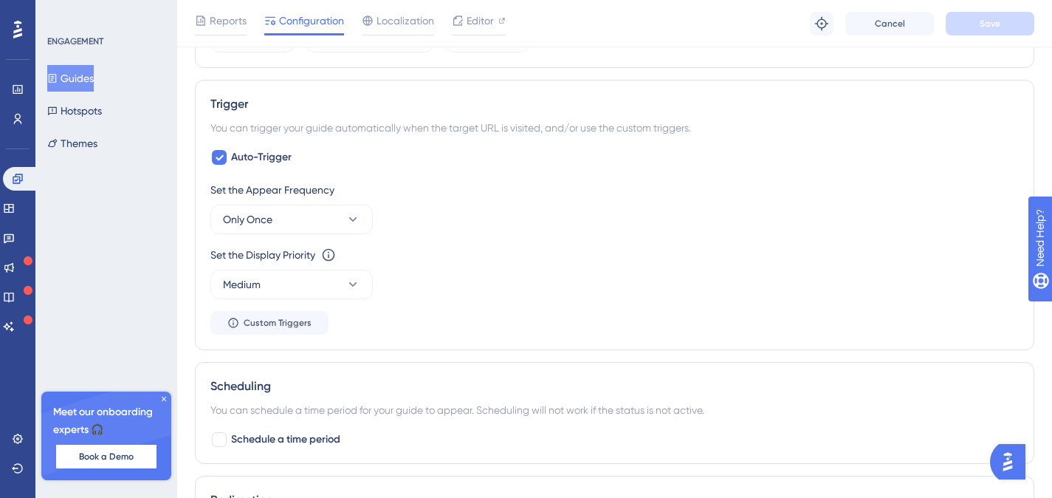
scroll to position [671, 0]
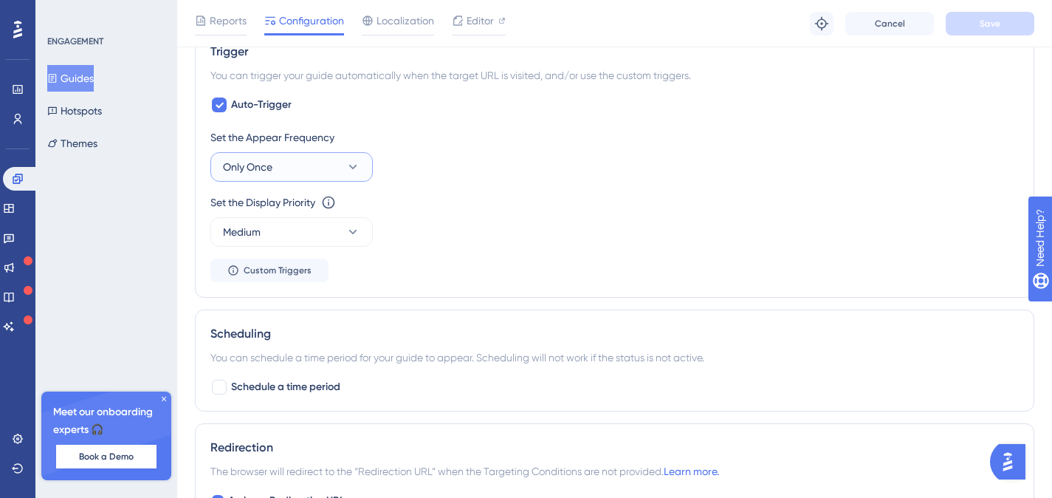
click at [308, 166] on button "Only Once" at bounding box center [291, 167] width 162 height 30
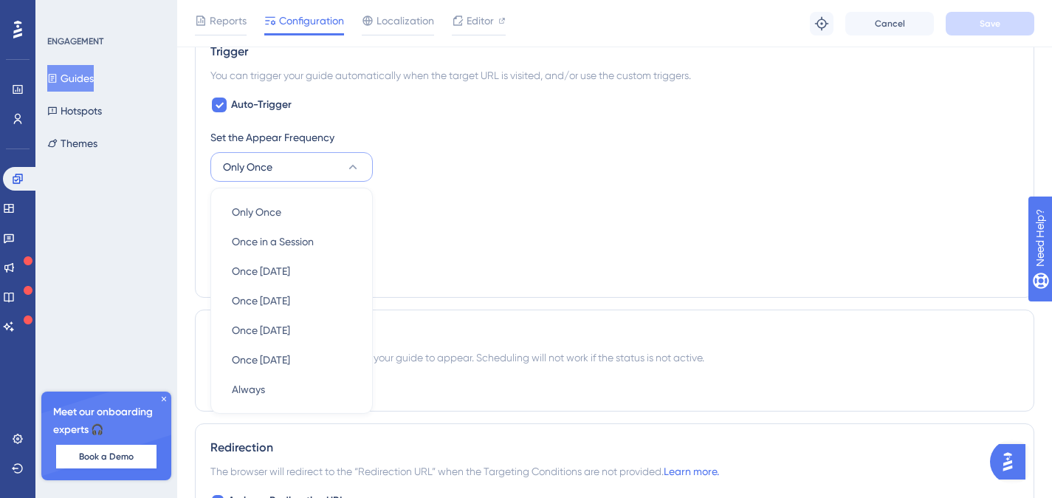
scroll to position [723, 0]
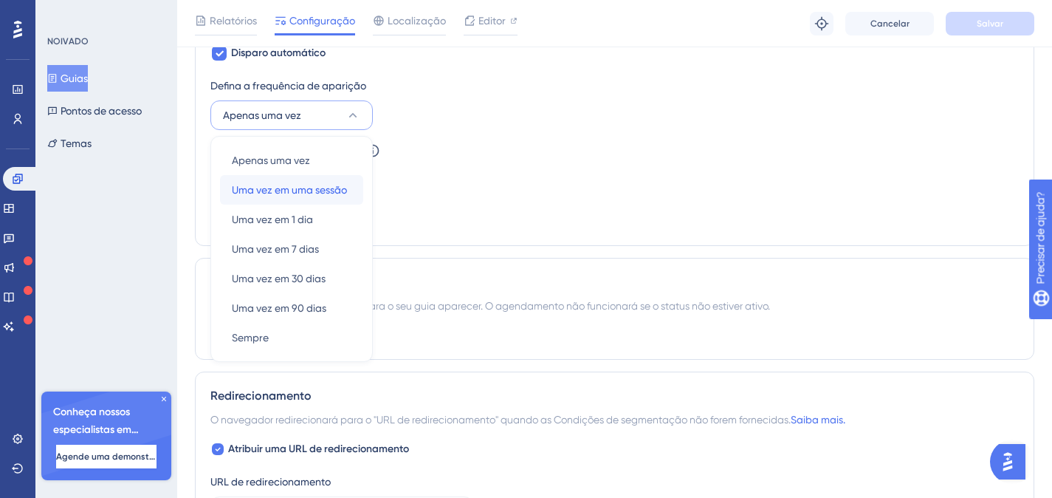
click at [309, 188] on font "Uma vez em uma sessão" at bounding box center [289, 190] width 115 height 12
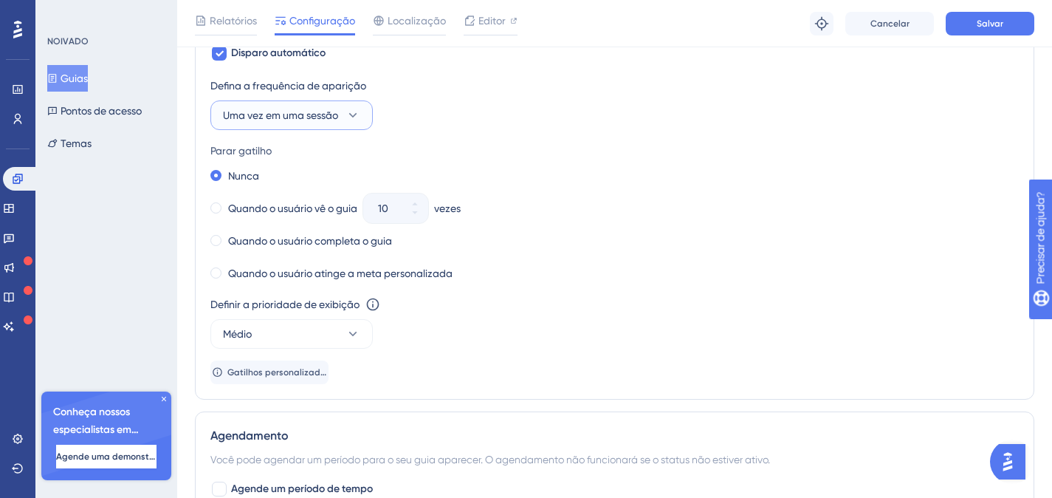
click at [309, 120] on font "Uma vez em uma sessão" at bounding box center [280, 115] width 115 height 12
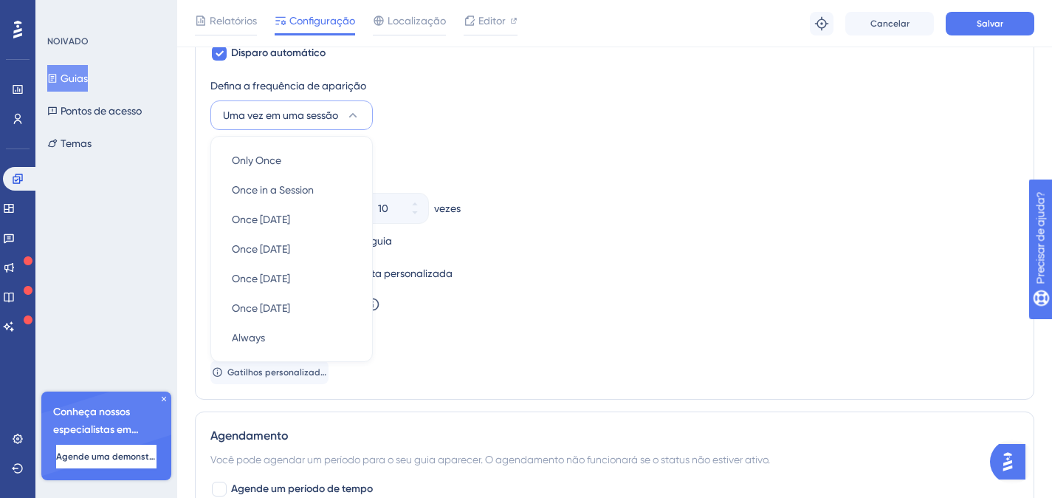
scroll to position [722, 0]
click at [264, 160] on font "Apenas uma vez" at bounding box center [271, 162] width 78 height 12
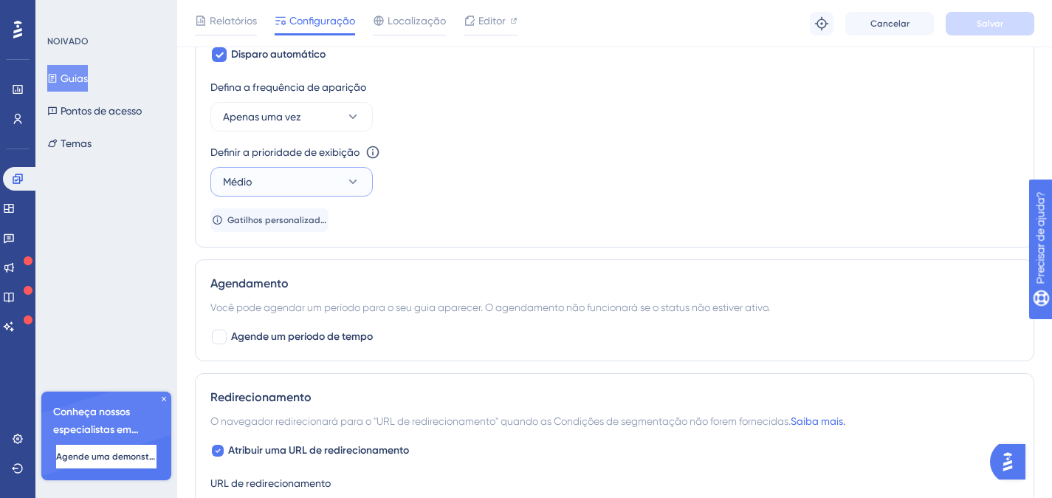
click at [309, 187] on button "Médio" at bounding box center [291, 182] width 162 height 30
click at [310, 186] on button "Médio" at bounding box center [291, 182] width 162 height 30
click at [300, 120] on font "Apenas uma vez" at bounding box center [262, 117] width 78 height 12
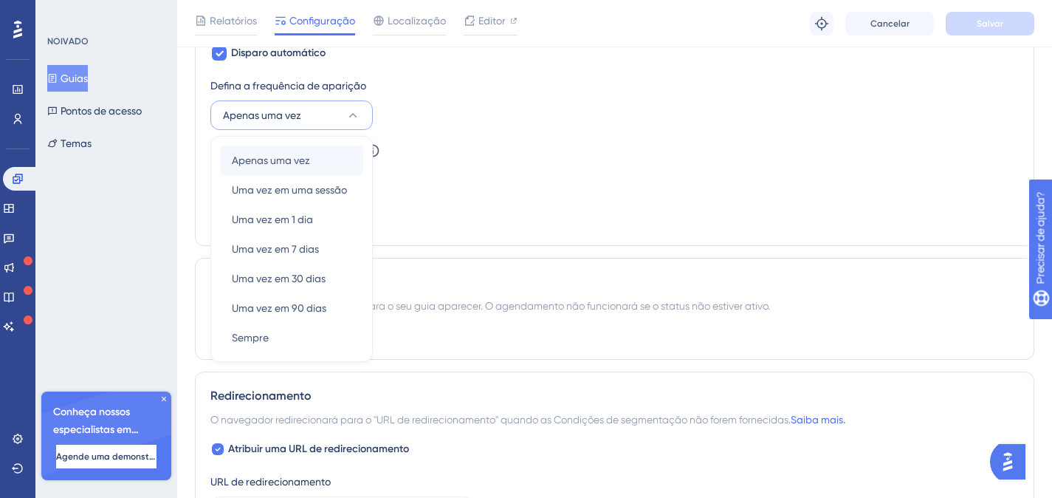
scroll to position [720, 0]
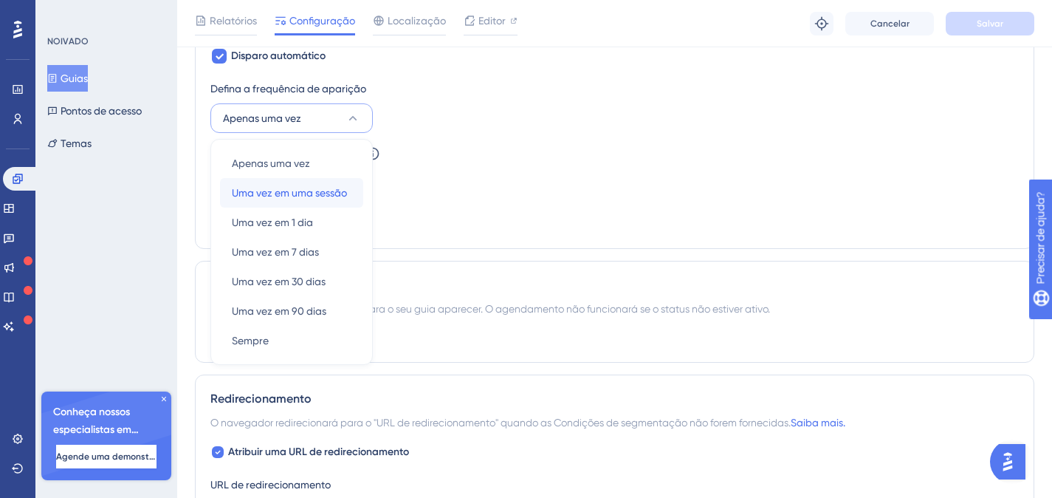
click at [341, 196] on font "Uma vez em uma sessão" at bounding box center [289, 193] width 115 height 12
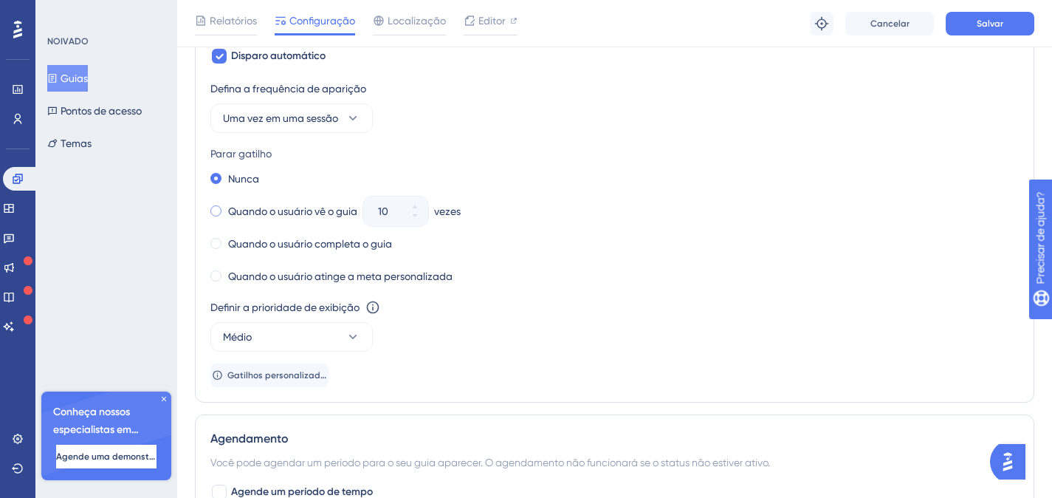
click at [216, 211] on span at bounding box center [215, 210] width 11 height 11
click at [226, 208] on input "radio" at bounding box center [226, 208] width 0 height 0
click at [417, 216] on icon at bounding box center [415, 215] width 9 height 9
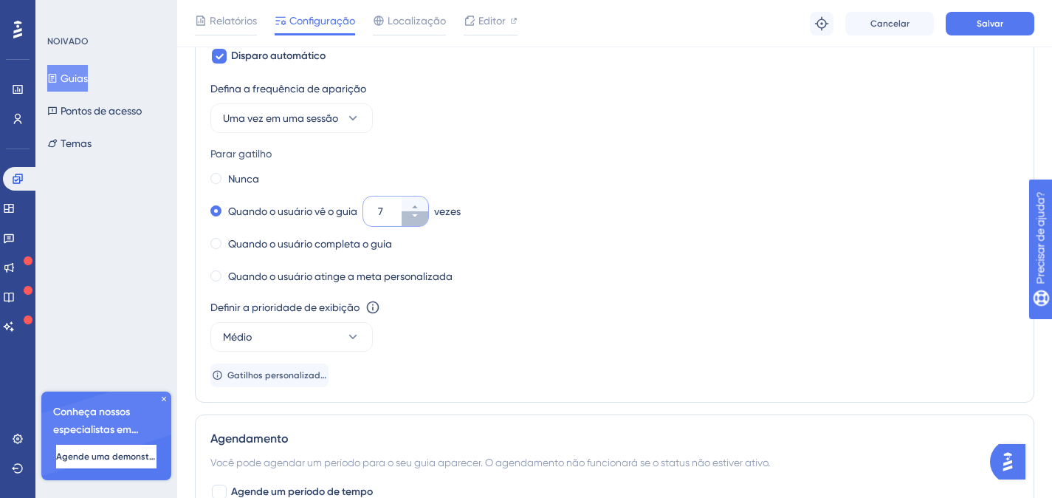
click at [417, 216] on icon at bounding box center [415, 215] width 9 height 9
type input "3"
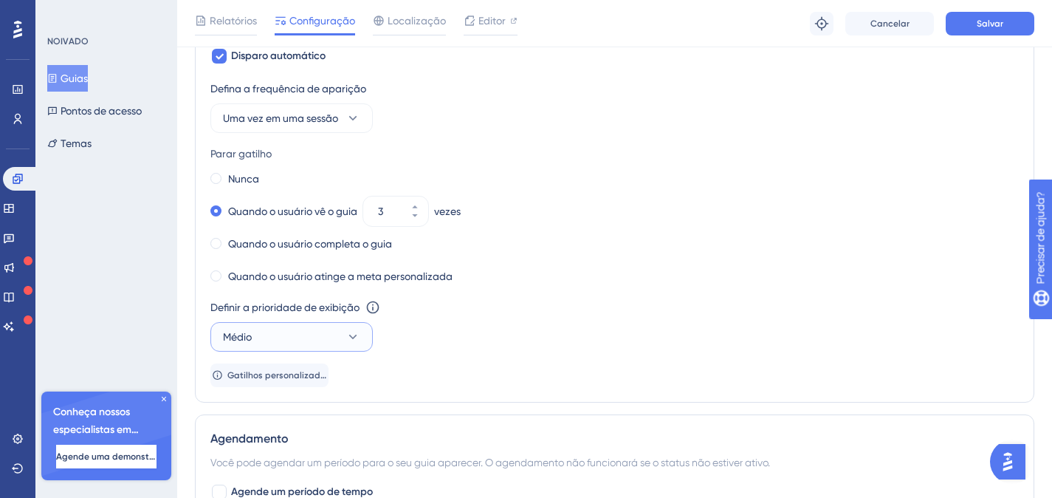
click at [325, 341] on button "Médio" at bounding box center [291, 337] width 162 height 30
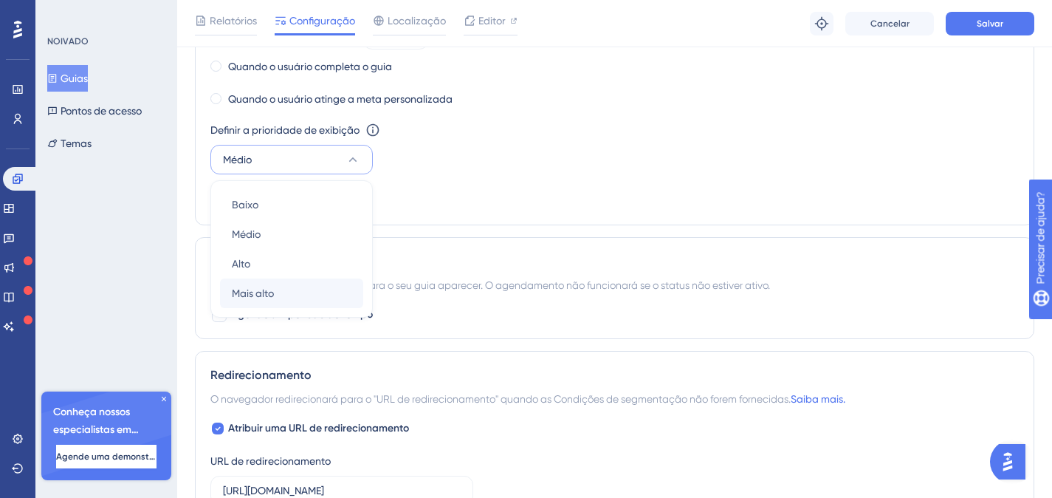
scroll to position [900, 0]
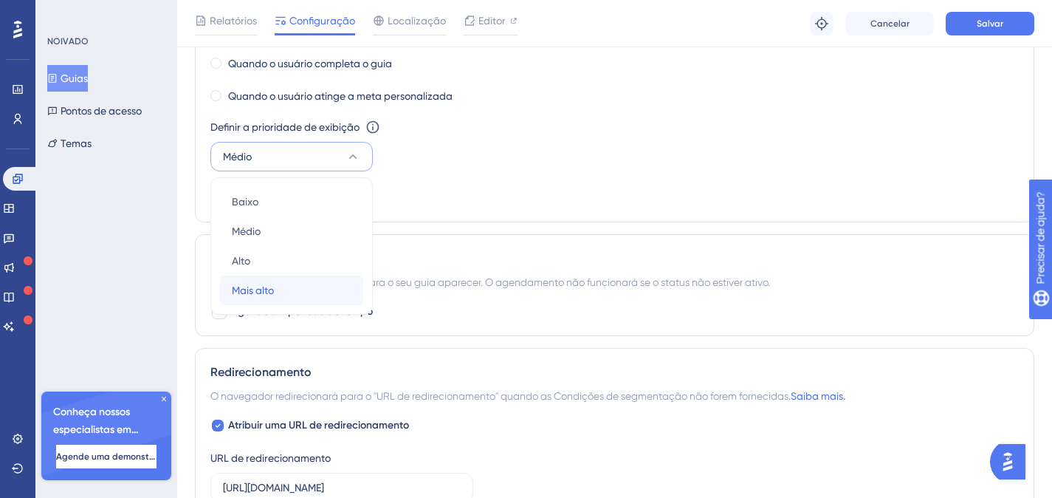
click at [267, 286] on font "Mais alto" at bounding box center [253, 290] width 42 height 12
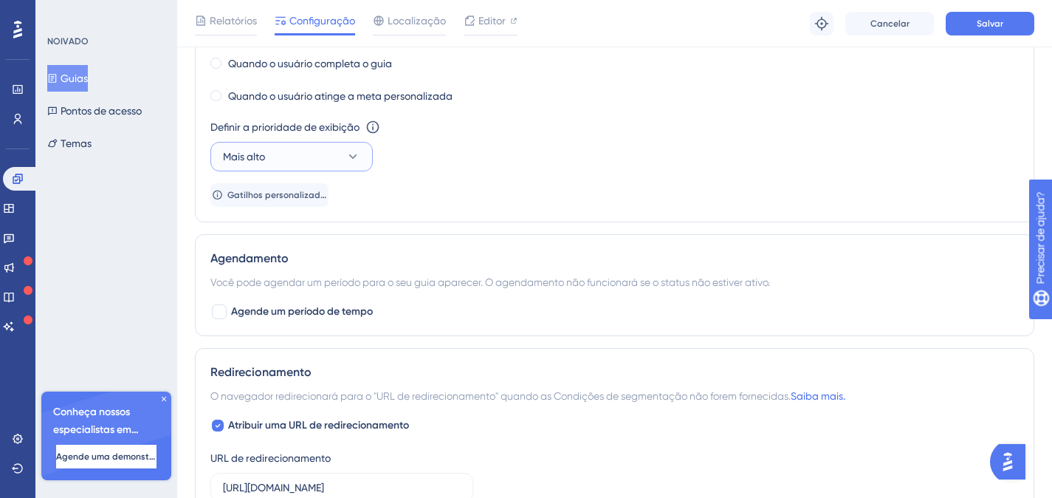
click at [353, 165] on button "Mais alto" at bounding box center [291, 157] width 162 height 30
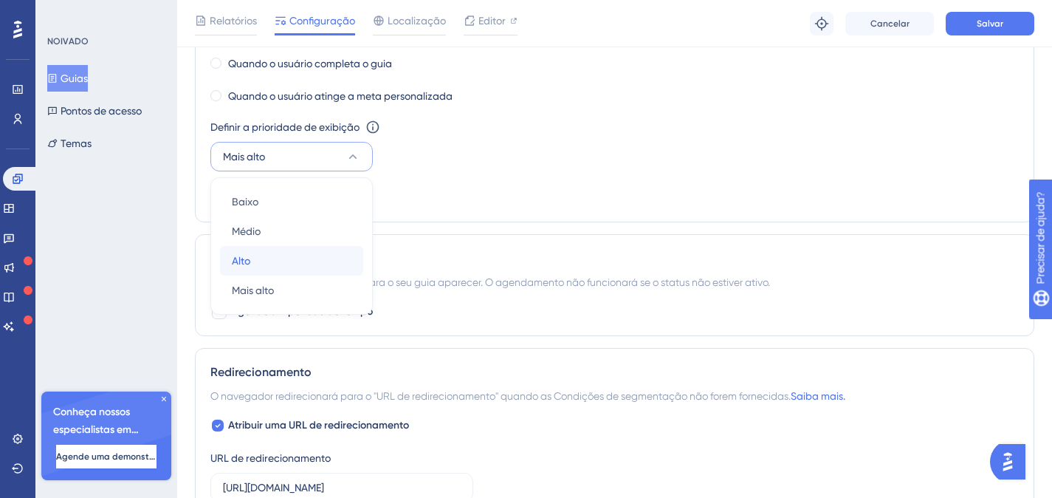
click at [267, 265] on div "[GEOGRAPHIC_DATA]" at bounding box center [292, 261] width 120 height 30
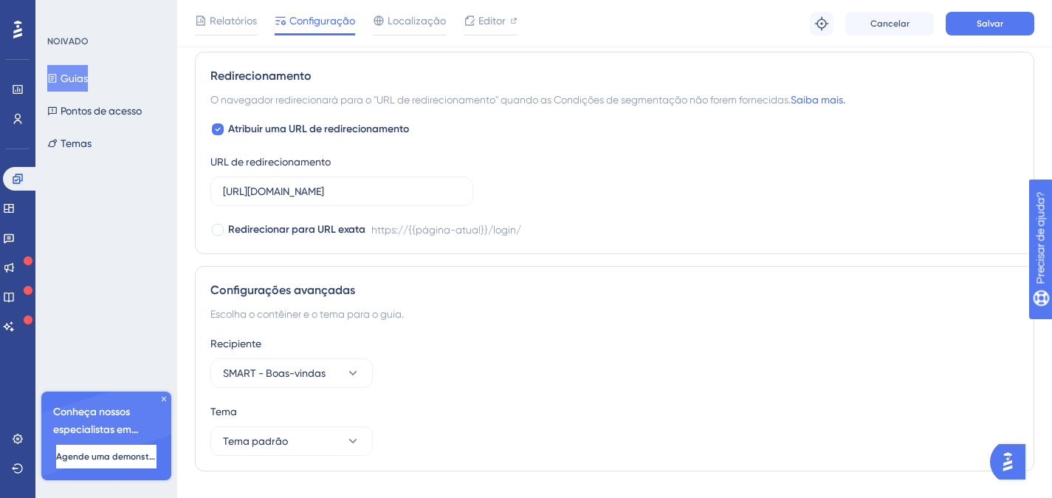
scroll to position [1229, 0]
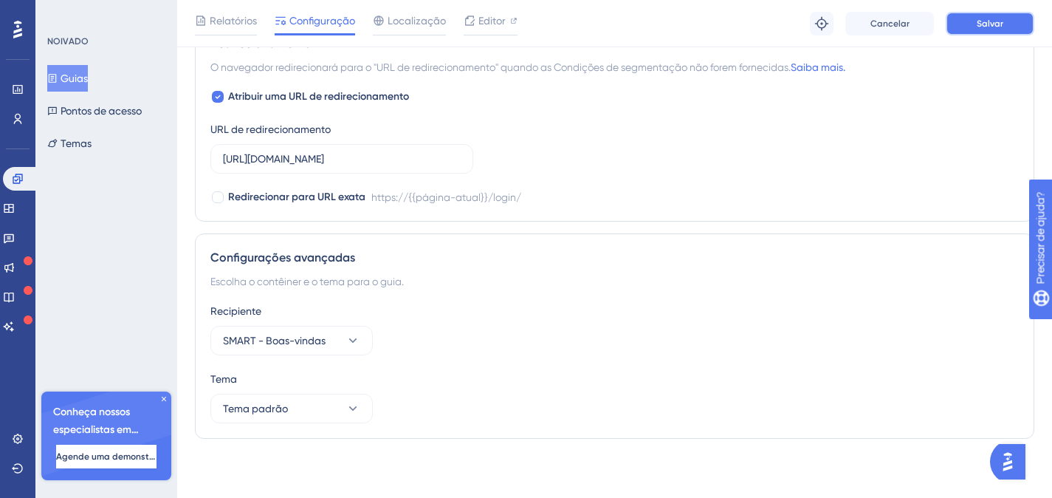
click at [995, 18] on font "Salvar" at bounding box center [990, 23] width 27 height 10
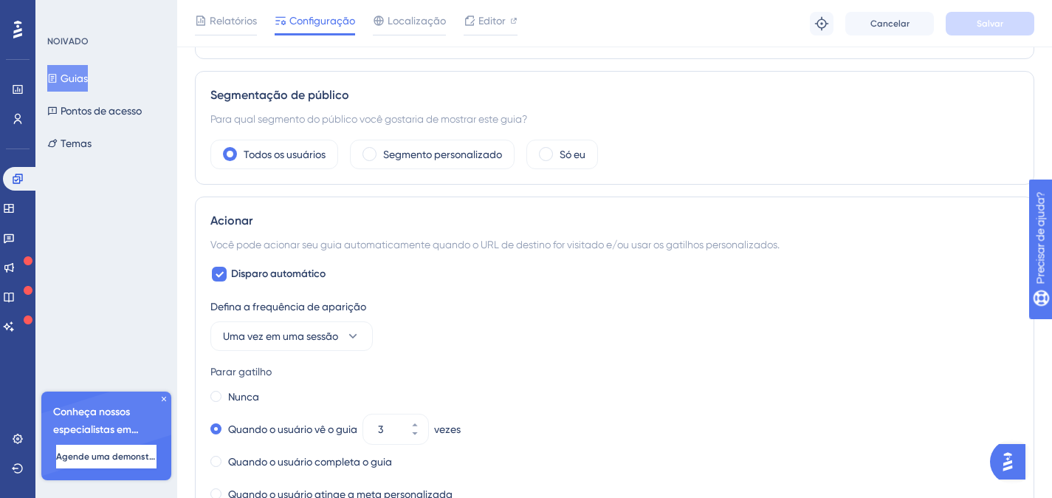
scroll to position [0, 0]
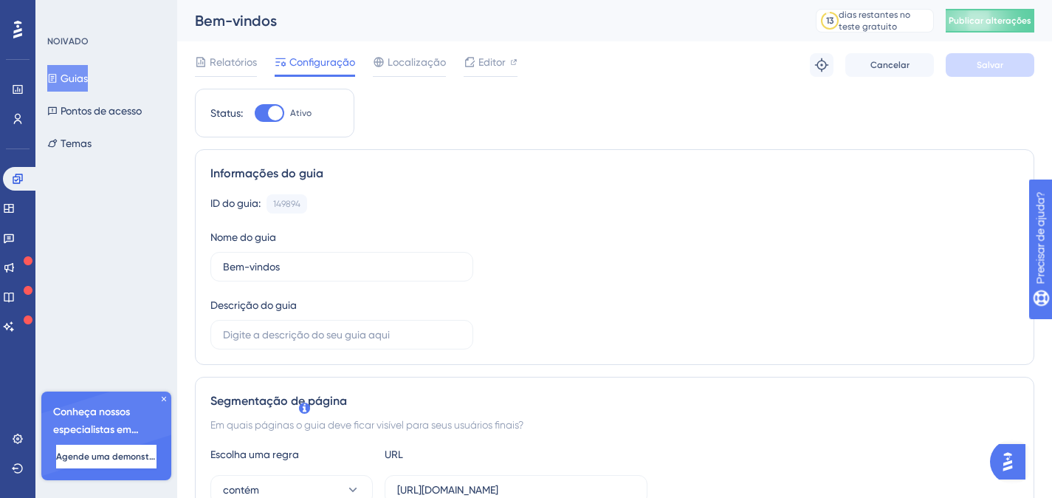
click at [395, 27] on div "Bem-vindos" at bounding box center [487, 20] width 584 height 21
click at [227, 56] on font "Relatórios" at bounding box center [233, 62] width 47 height 12
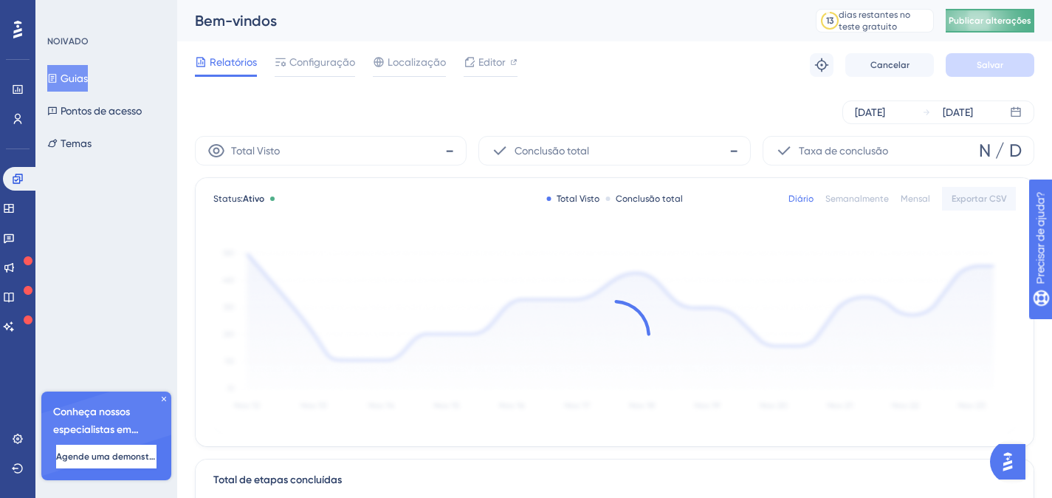
click at [1002, 18] on font "Publicar alterações" at bounding box center [990, 21] width 83 height 10
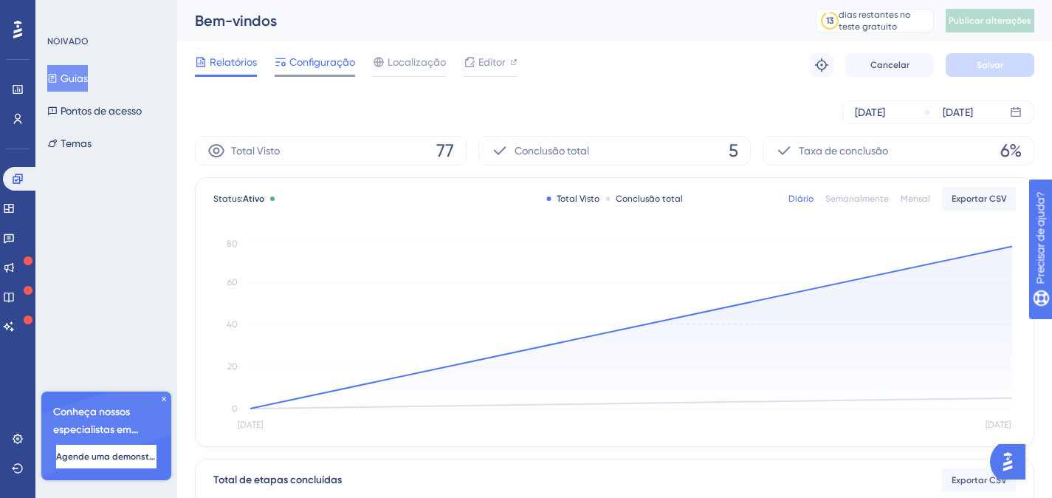
click at [323, 65] on font "Configuração" at bounding box center [322, 62] width 66 height 12
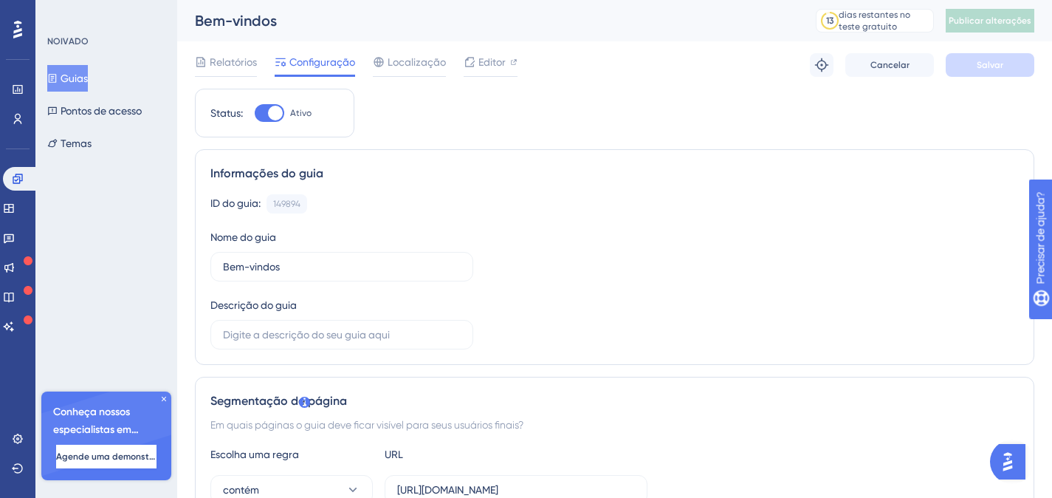
click at [270, 113] on div at bounding box center [275, 113] width 15 height 15
click at [255, 113] on input "Ativo" at bounding box center [254, 113] width 1 height 1
click at [997, 61] on font "Salvar" at bounding box center [990, 65] width 27 height 10
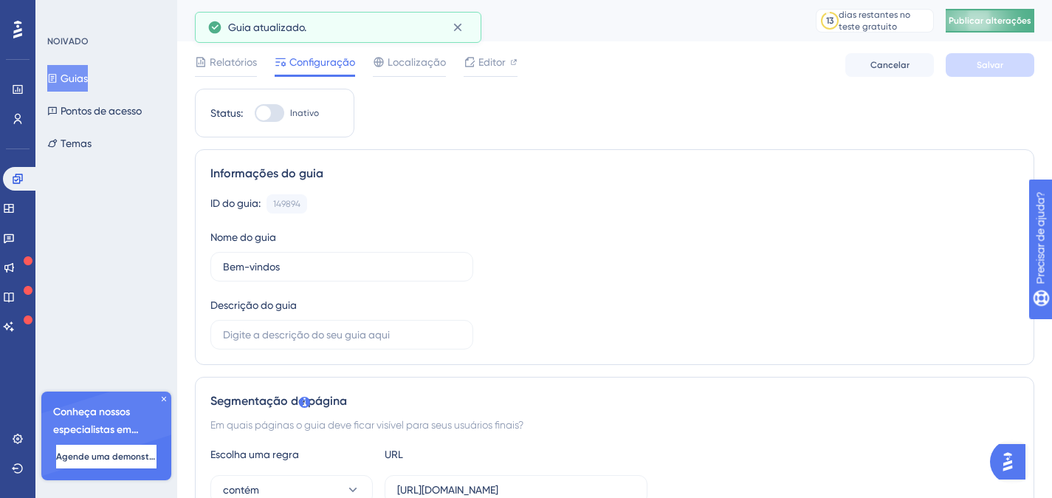
click at [998, 19] on font "Publicar alterações" at bounding box center [990, 21] width 83 height 10
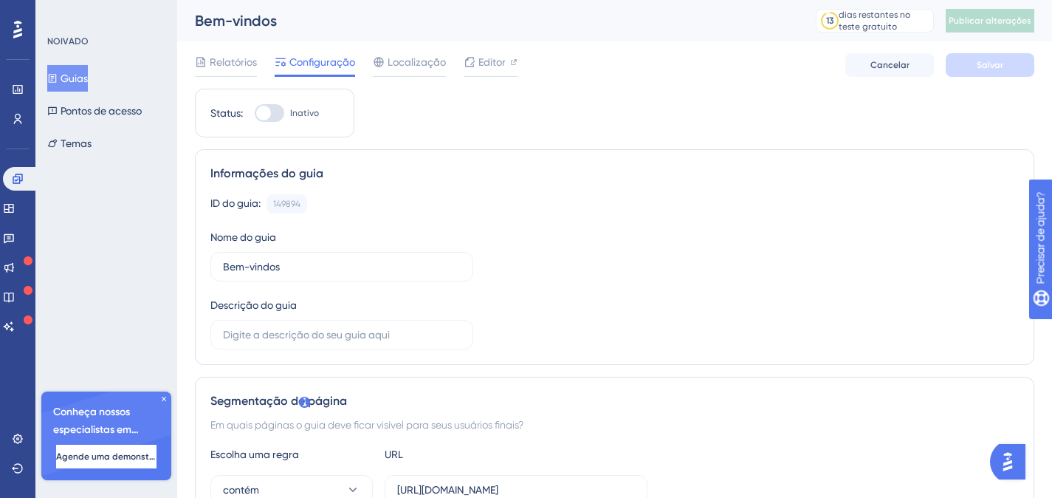
click at [267, 114] on div at bounding box center [263, 113] width 15 height 15
click at [255, 114] on input "Inativo" at bounding box center [254, 113] width 1 height 1
checkbox input "true"
click at [996, 59] on span "Salvar" at bounding box center [990, 65] width 27 height 12
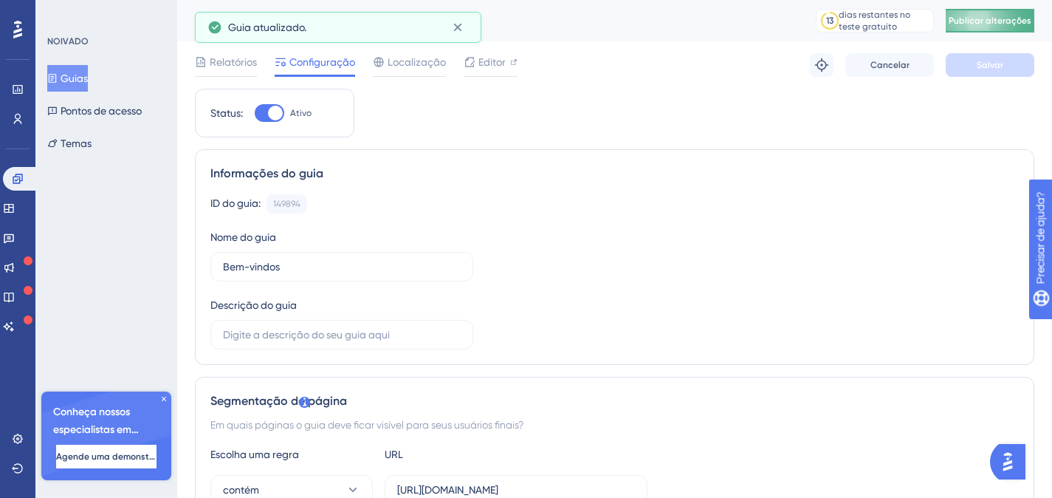
click at [994, 15] on span "Publicar alterações" at bounding box center [990, 21] width 83 height 12
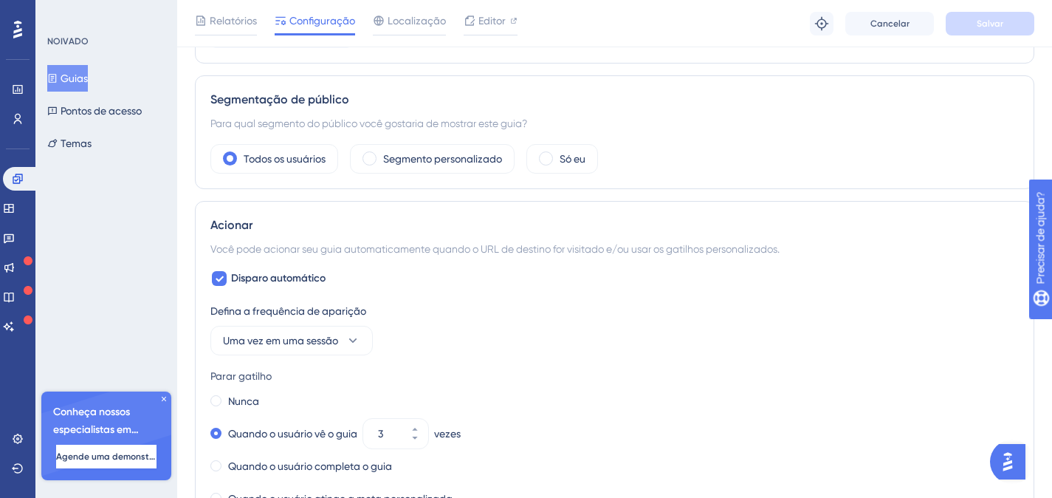
scroll to position [589, 0]
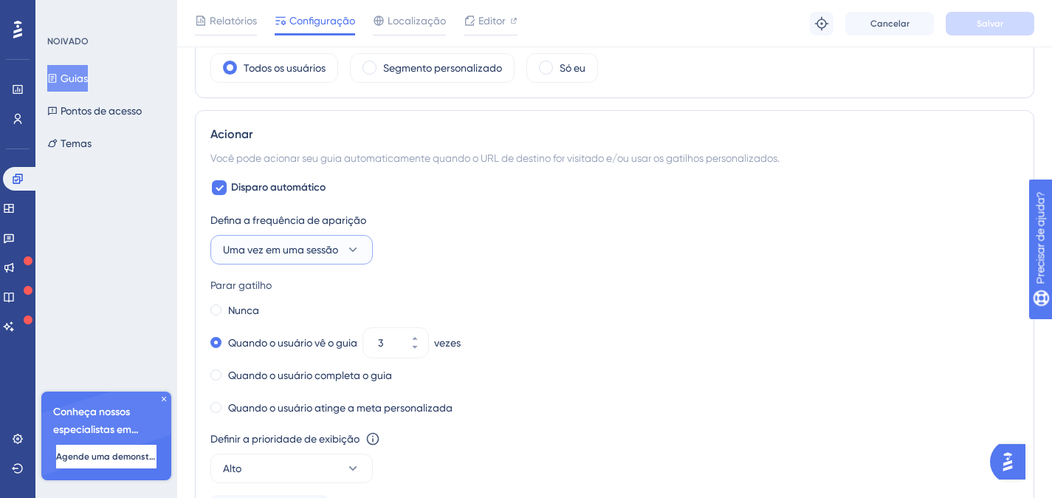
click at [292, 244] on font "Uma vez em uma sessão" at bounding box center [280, 250] width 115 height 12
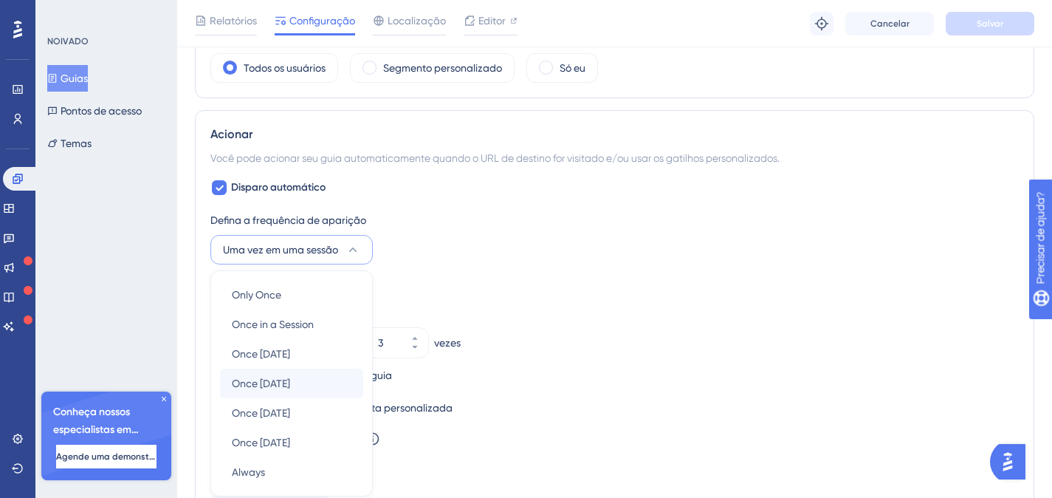
scroll to position [723, 0]
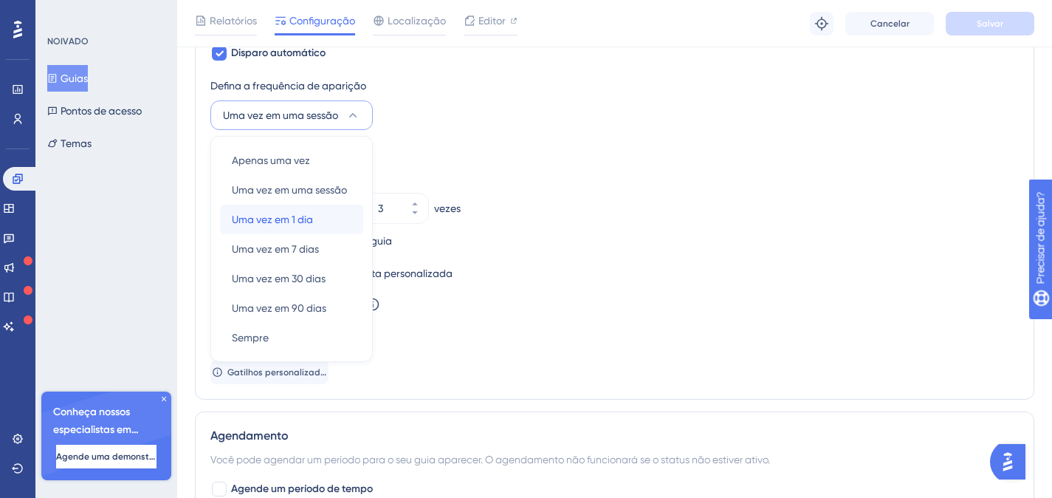
click at [326, 213] on div "Uma vez em 1 dia Uma vez em 1 dia" at bounding box center [292, 220] width 120 height 30
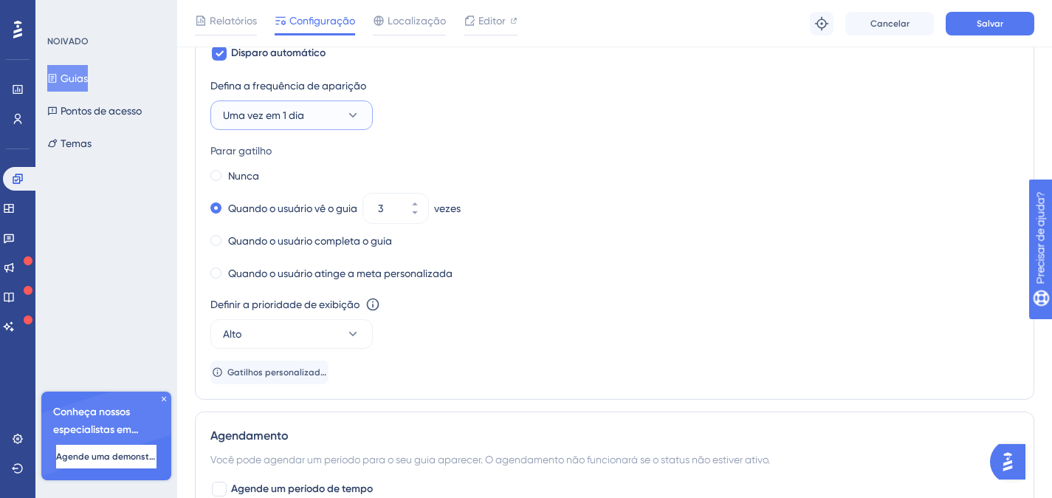
click at [308, 113] on button "Uma vez em 1 dia" at bounding box center [291, 115] width 162 height 30
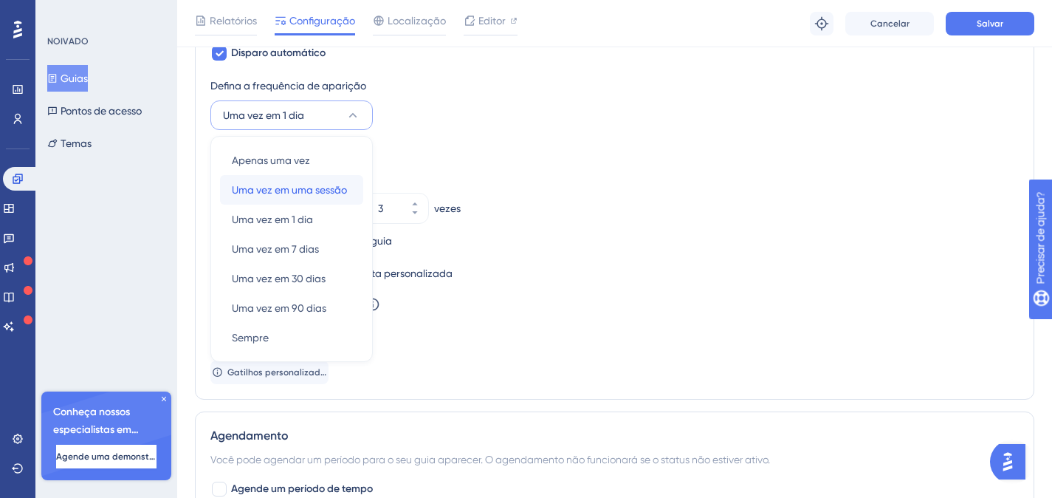
click at [295, 184] on font "Uma vez em uma sessão" at bounding box center [289, 190] width 115 height 12
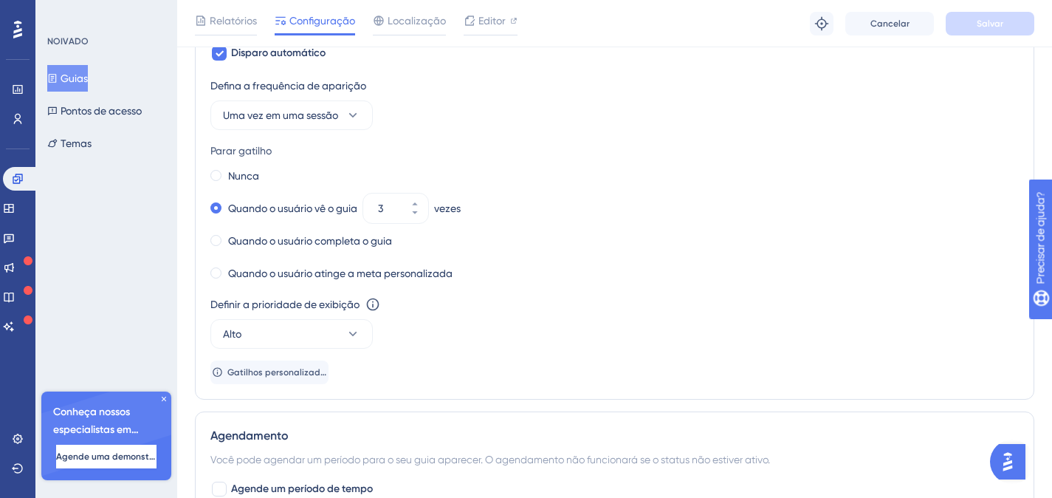
click at [826, 97] on div "Defina a frequência de aparição [PERSON_NAME] vez em uma sessão" at bounding box center [614, 103] width 809 height 53
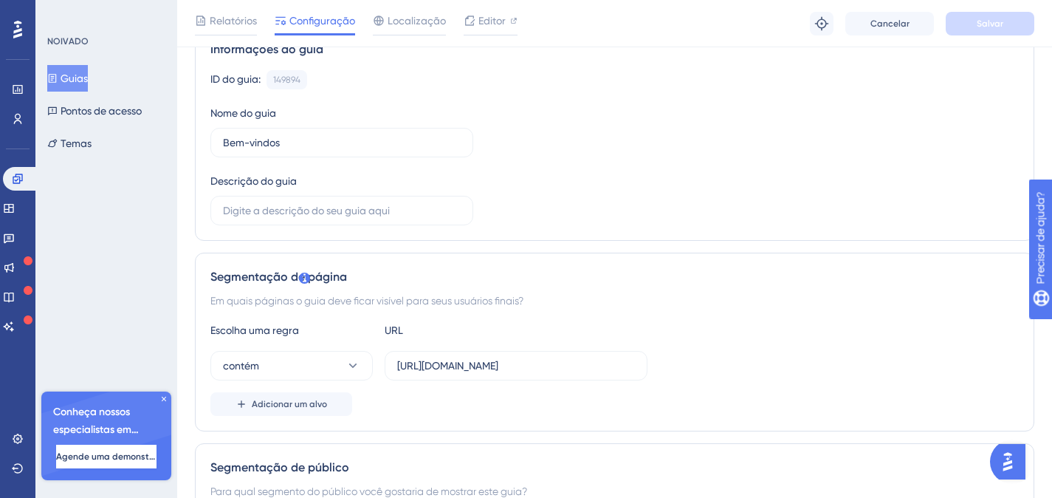
scroll to position [0, 0]
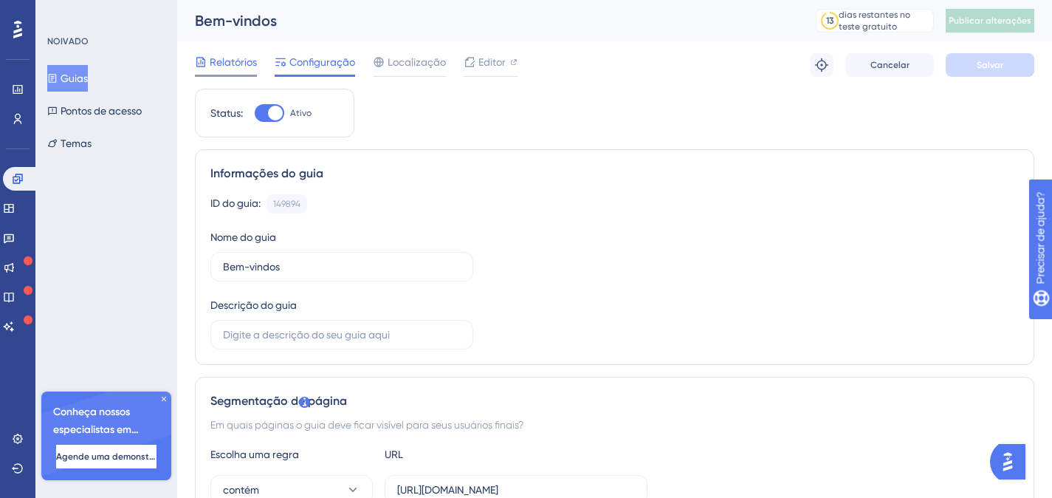
click at [222, 68] on span "Relatórios" at bounding box center [233, 62] width 47 height 18
click at [236, 62] on font "Relatórios" at bounding box center [233, 62] width 47 height 12
click at [226, 60] on font "Relatórios" at bounding box center [233, 62] width 47 height 12
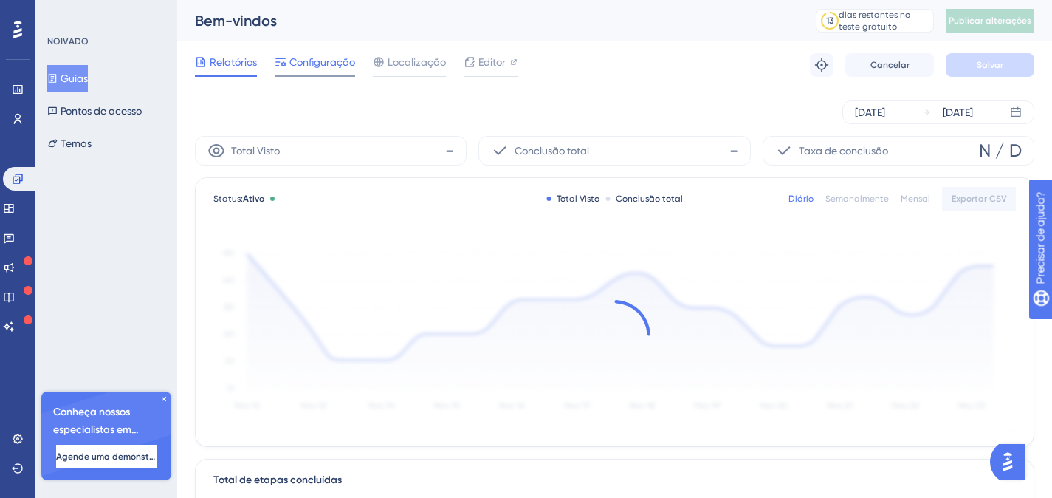
click at [314, 64] on font "Configuração" at bounding box center [322, 62] width 66 height 12
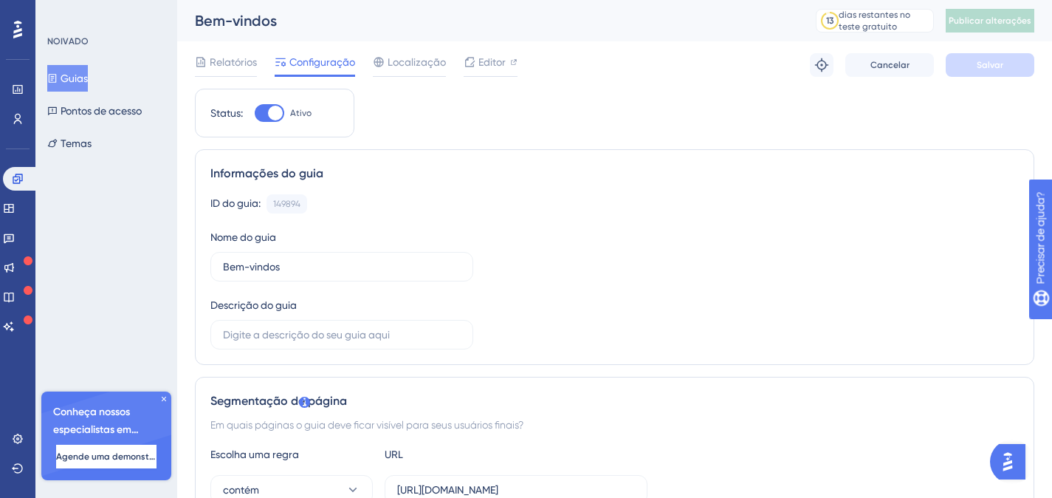
click at [268, 113] on div at bounding box center [275, 113] width 15 height 15
click at [255, 113] on input "Ativo" at bounding box center [254, 113] width 1 height 1
checkbox input "false"
click at [312, 267] on input "Bem-vindos" at bounding box center [342, 266] width 238 height 16
click at [312, 266] on input "Bem-vindos" at bounding box center [342, 266] width 238 height 16
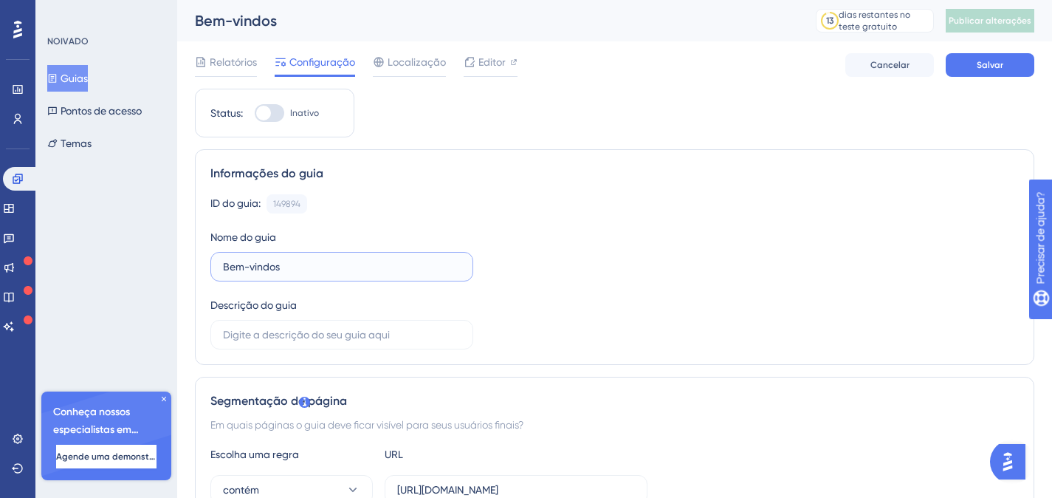
click at [312, 266] on input "Bem-vindos" at bounding box center [342, 266] width 238 height 16
type input "Primeiro Acesso"
click at [635, 203] on div "ID do guia: 149894 Cópia" at bounding box center [614, 203] width 809 height 19
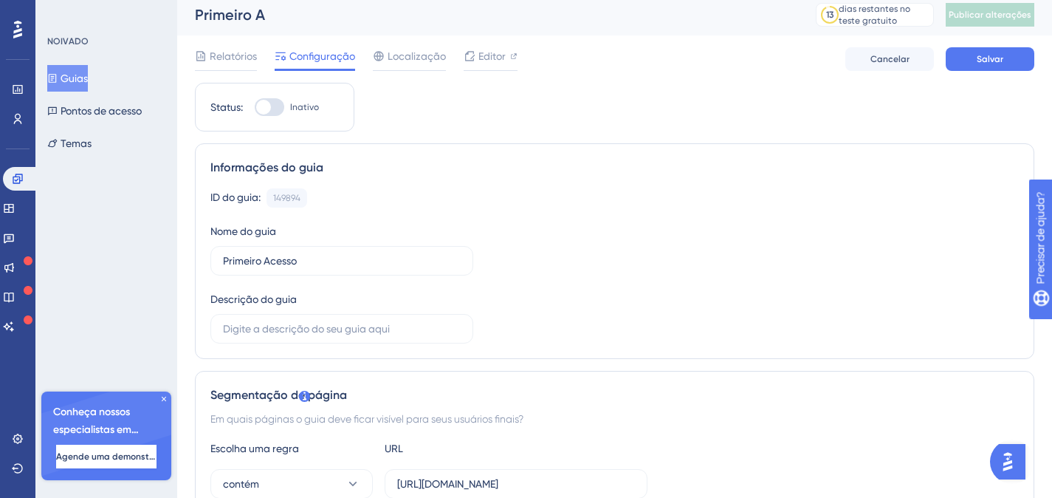
scroll to position [95, 0]
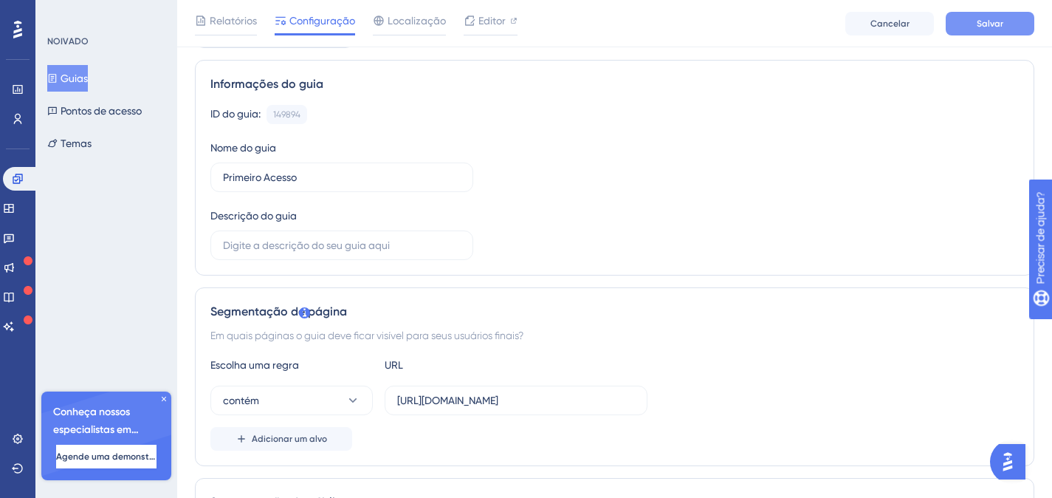
click at [995, 21] on font "Salvar" at bounding box center [990, 23] width 27 height 10
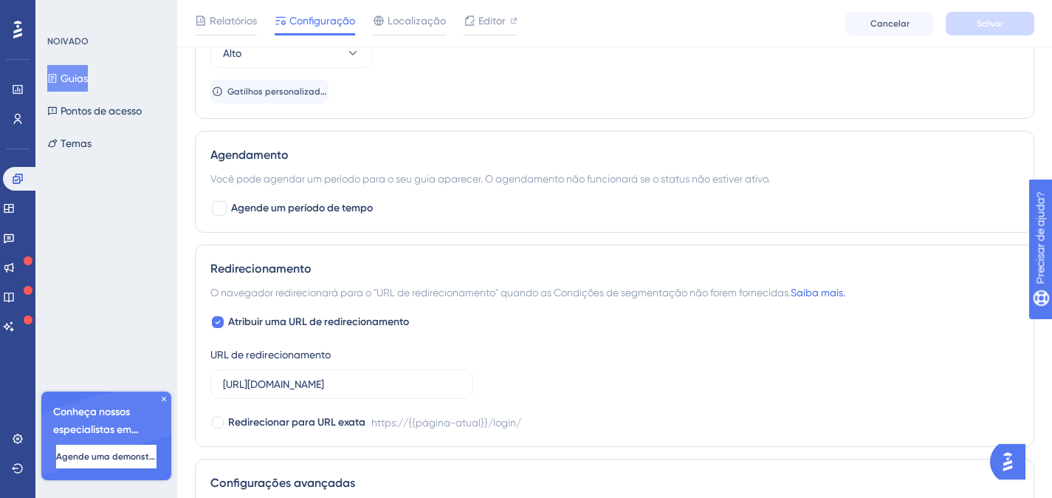
scroll to position [1229, 0]
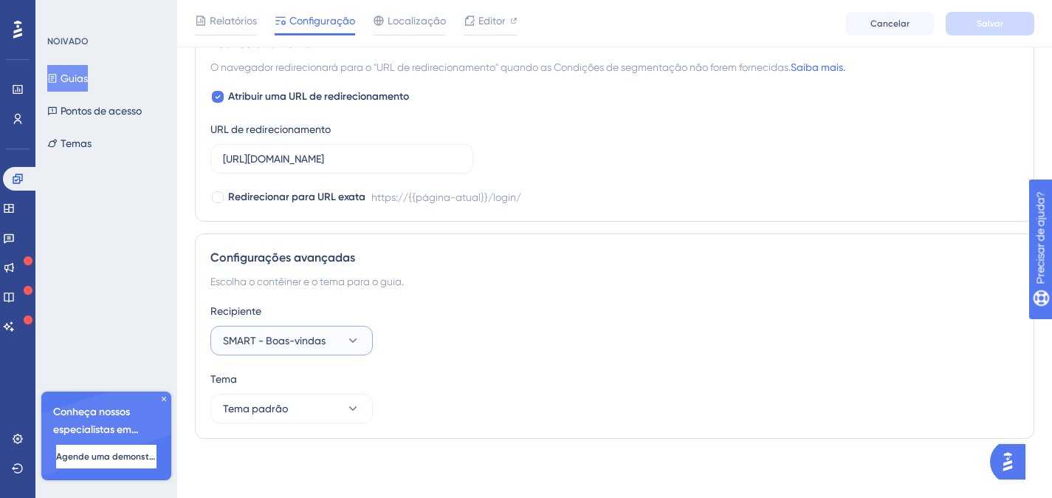
click at [304, 345] on font "SMART - Boas-vindas" at bounding box center [274, 341] width 103 height 12
click at [308, 387] on font "SMART - Boas-vindas" at bounding box center [283, 386] width 103 height 12
click at [284, 407] on font "Tema padrão" at bounding box center [255, 408] width 65 height 12
click at [273, 456] on font "Tema padrão" at bounding box center [264, 454] width 65 height 12
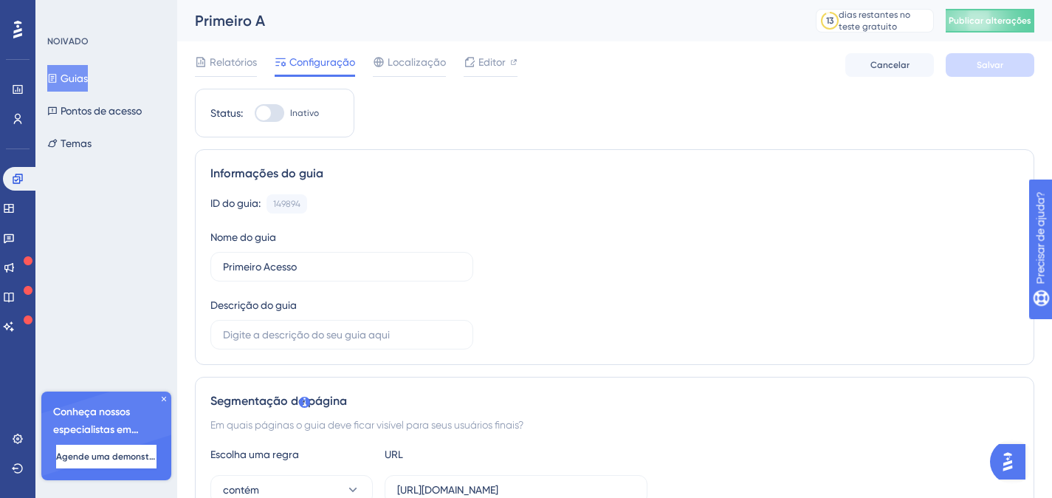
click at [278, 112] on div at bounding box center [270, 113] width 30 height 18
click at [255, 113] on input "Inativo" at bounding box center [254, 113] width 1 height 1
checkbox input "true"
click at [1010, 65] on button "Salvar" at bounding box center [990, 65] width 89 height 24
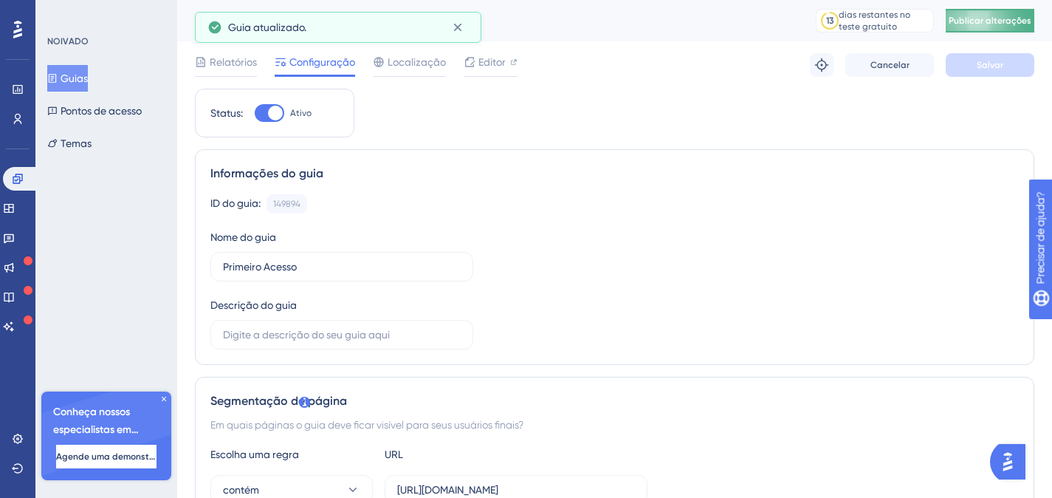
click at [992, 23] on font "Publicar alterações" at bounding box center [990, 21] width 83 height 10
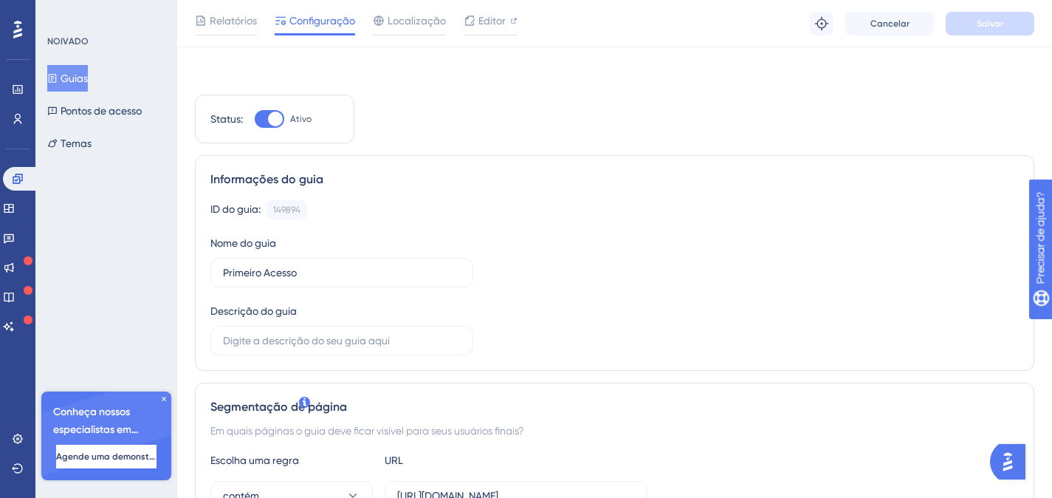
scroll to position [106, 0]
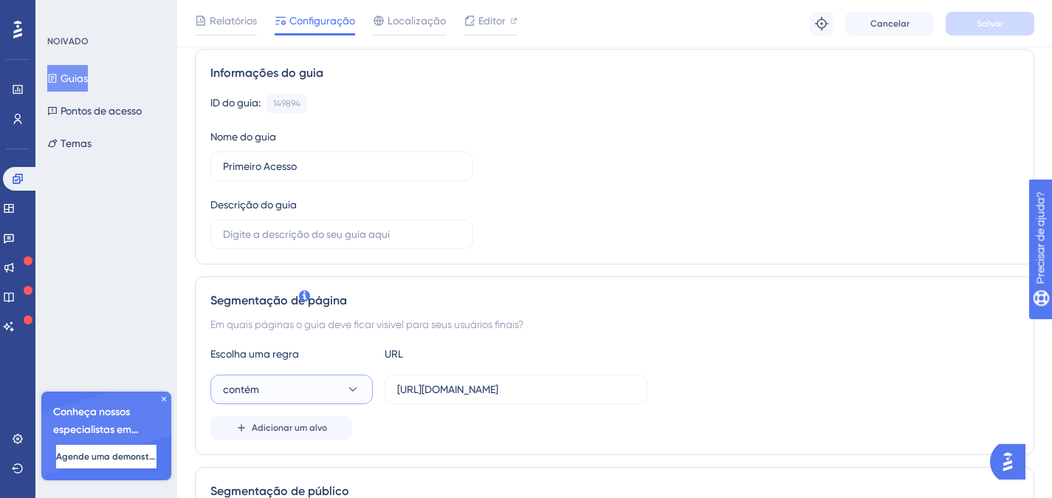
click at [353, 387] on icon at bounding box center [353, 389] width 8 height 4
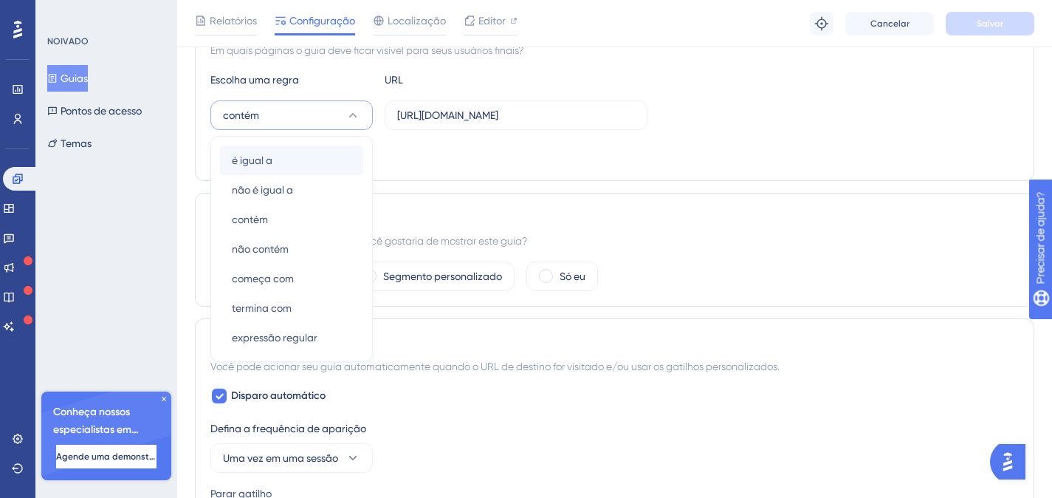
scroll to position [377, 0]
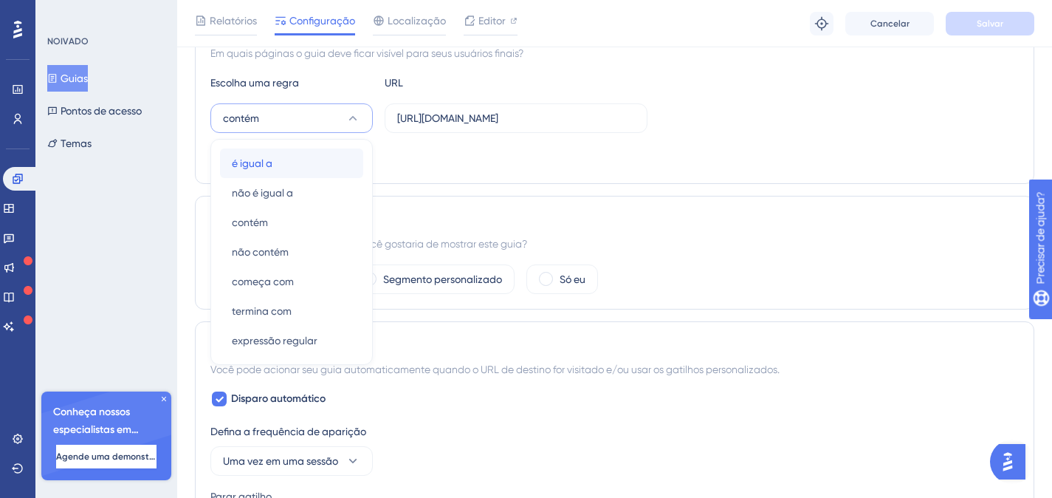
click at [272, 160] on font "é igual a" at bounding box center [252, 163] width 41 height 12
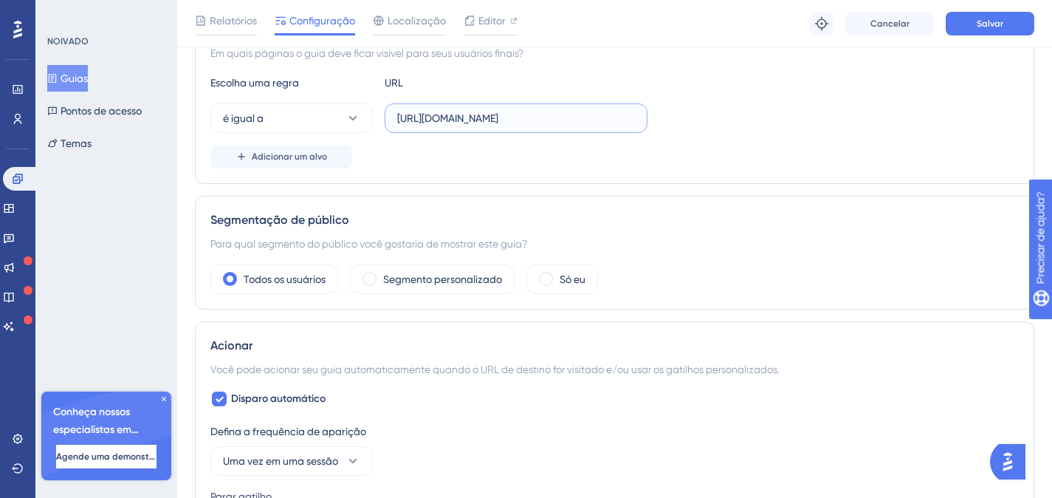
click at [546, 115] on input "[URL][DOMAIN_NAME]" at bounding box center [516, 118] width 238 height 16
paste input "index.php"
type input "[URL][DOMAIN_NAME]"
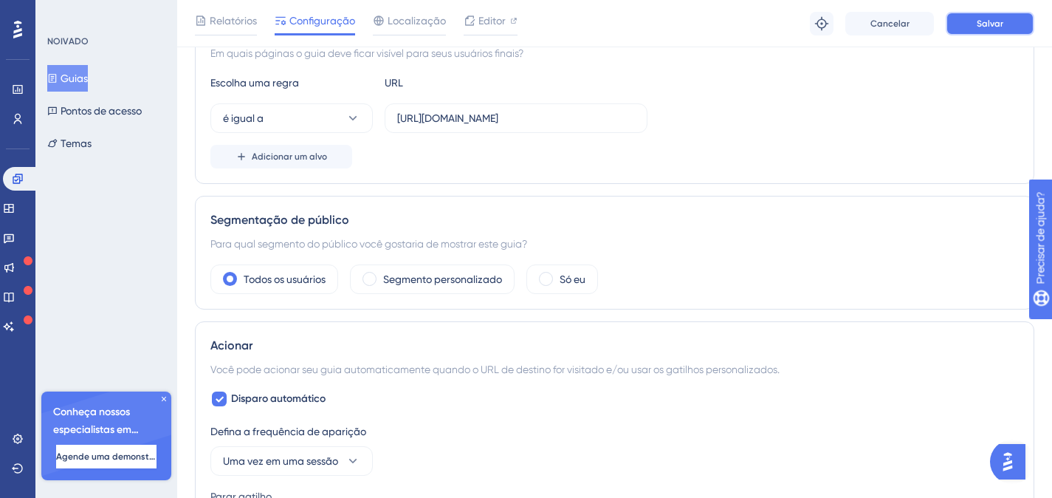
click at [1008, 24] on button "Salvar" at bounding box center [990, 24] width 89 height 24
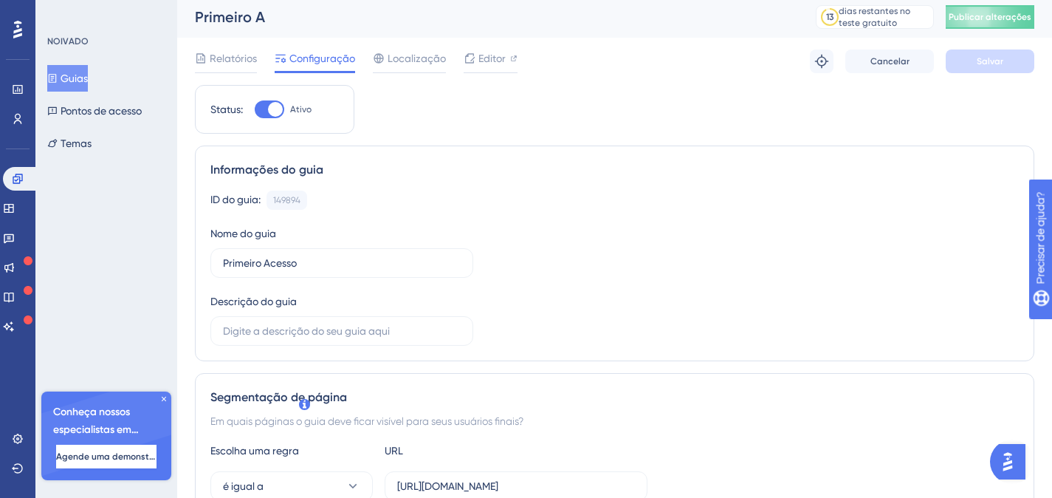
scroll to position [0, 0]
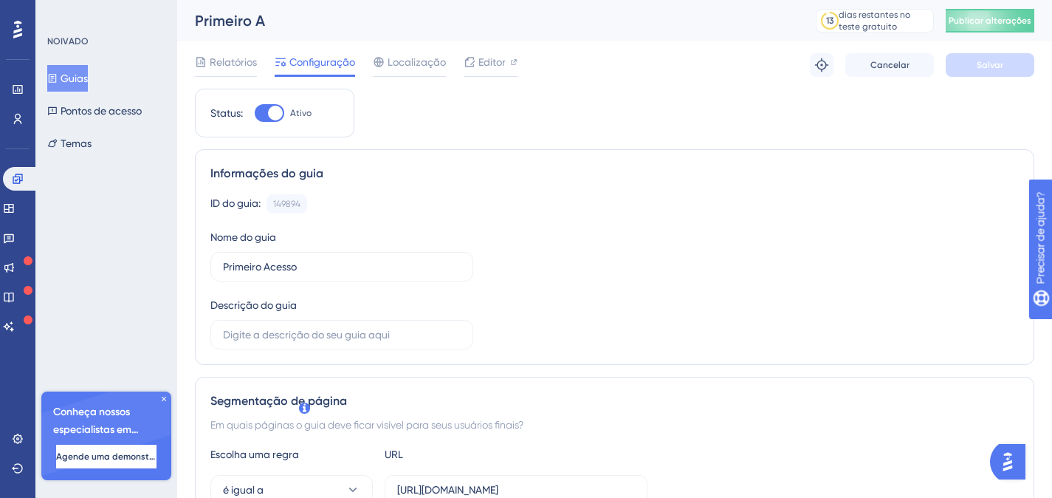
click at [269, 114] on div at bounding box center [275, 113] width 15 height 15
click at [255, 114] on input "Ativo" at bounding box center [254, 113] width 1 height 1
click at [271, 115] on div at bounding box center [270, 113] width 30 height 18
click at [255, 114] on input "Inativo" at bounding box center [254, 113] width 1 height 1
checkbox input "true"
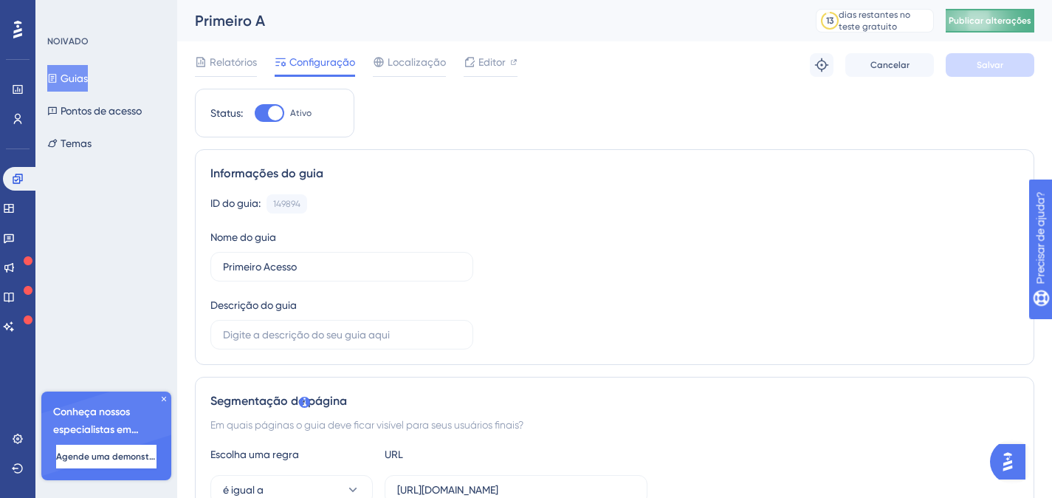
click at [987, 19] on font "Publicar alterações" at bounding box center [990, 21] width 83 height 10
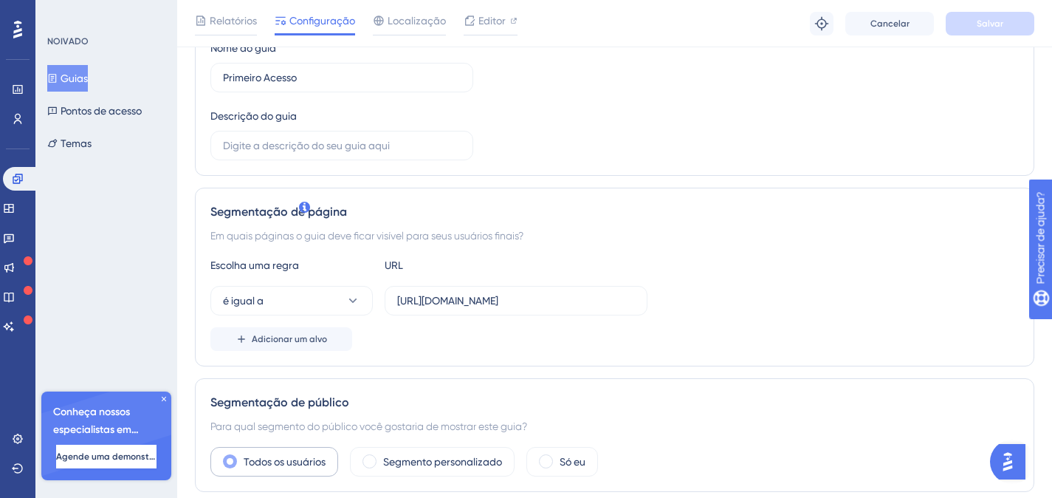
scroll to position [320, 0]
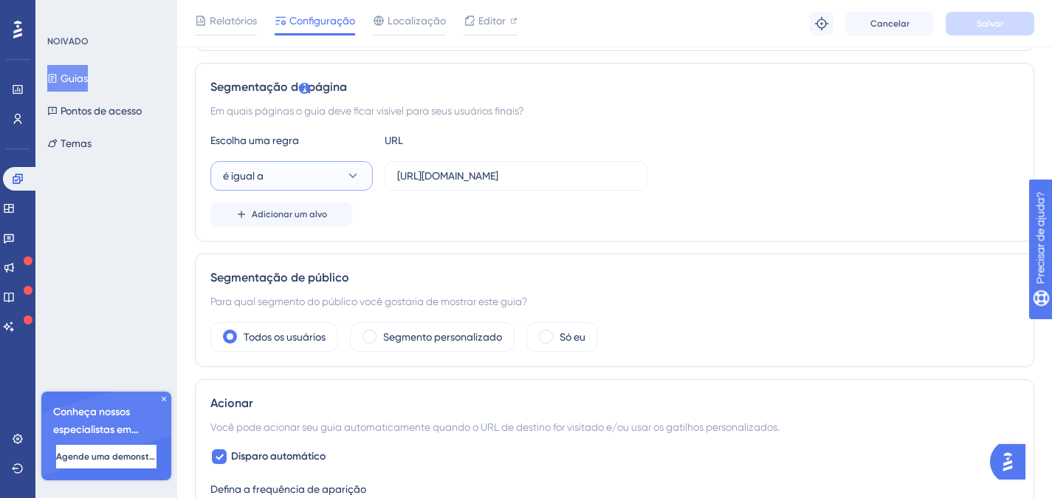
click at [327, 174] on button "é igual a" at bounding box center [291, 176] width 162 height 30
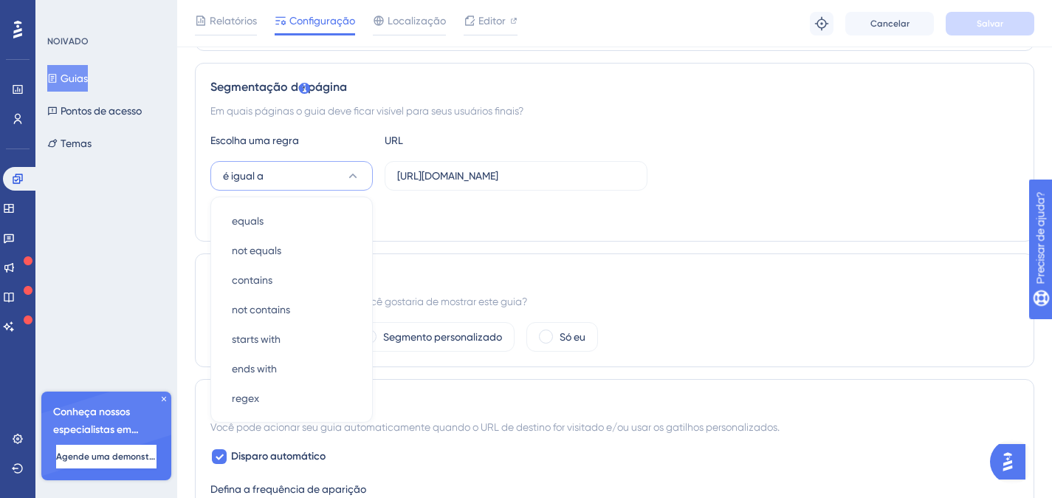
scroll to position [380, 0]
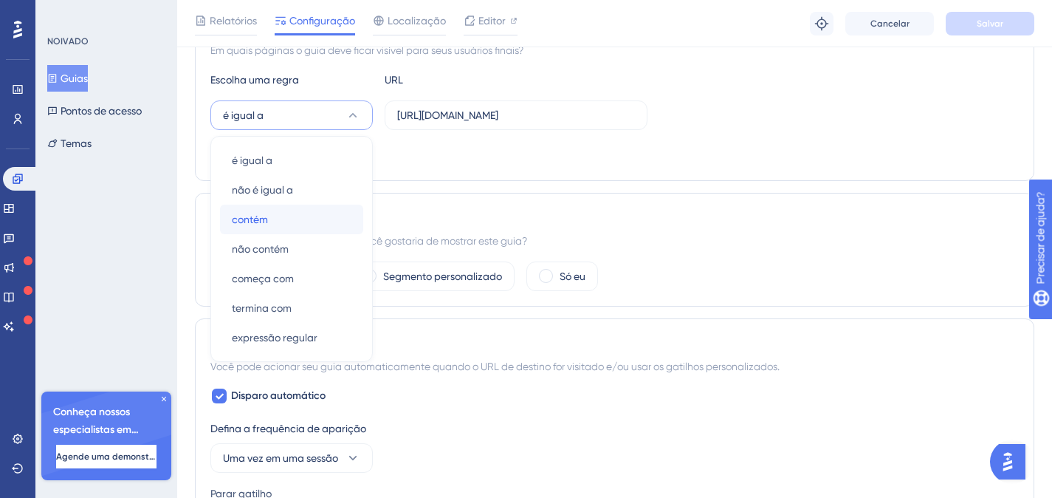
click at [288, 217] on div "contém contém" at bounding box center [292, 220] width 120 height 30
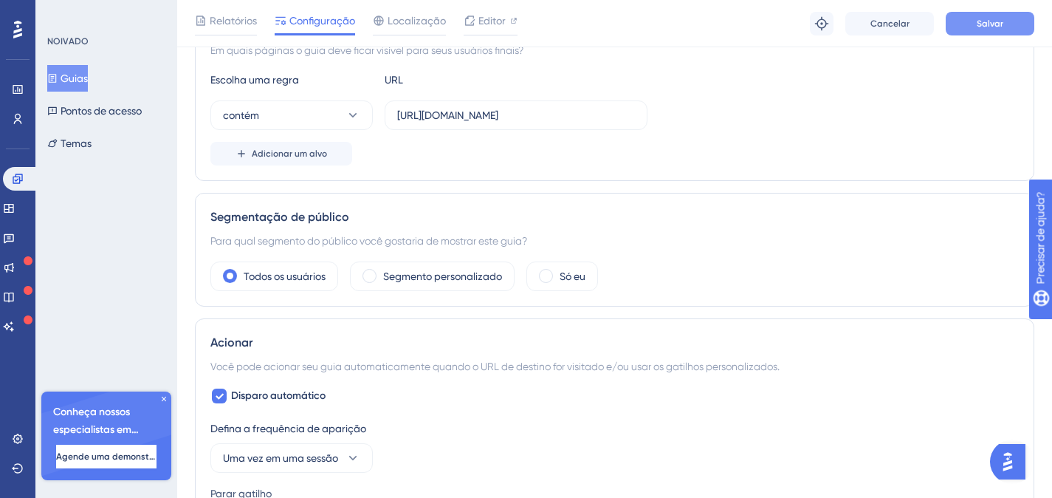
click at [1004, 19] on button "Salvar" at bounding box center [990, 24] width 89 height 24
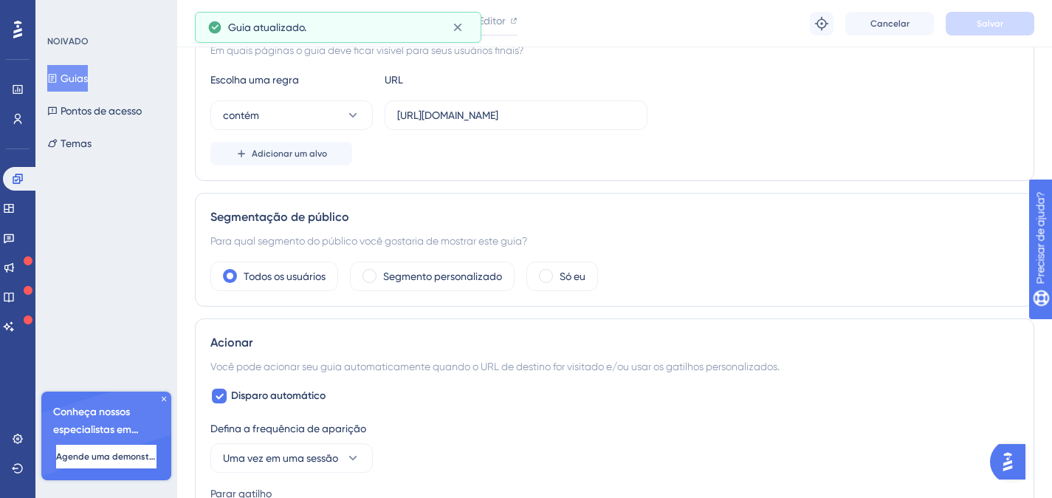
scroll to position [0, 0]
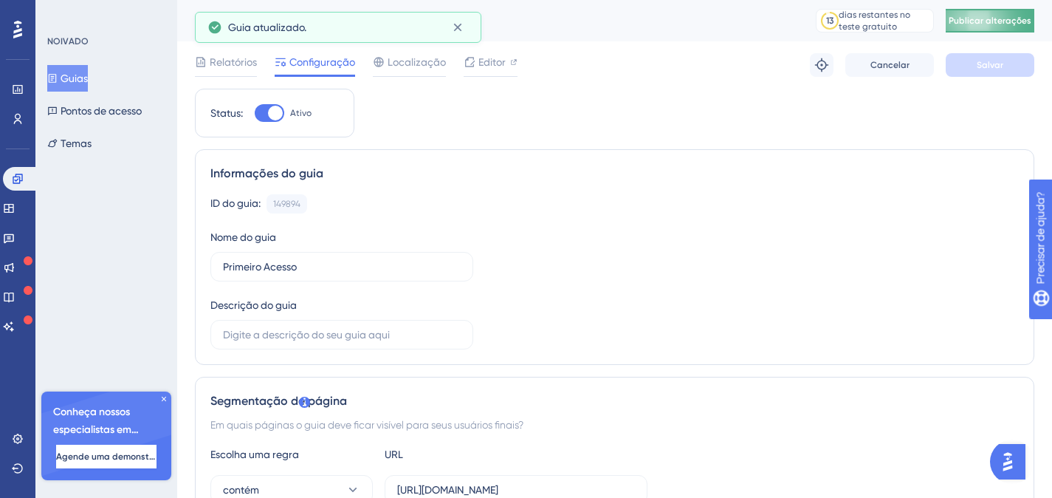
click at [995, 30] on button "Publicar alterações" at bounding box center [990, 21] width 89 height 24
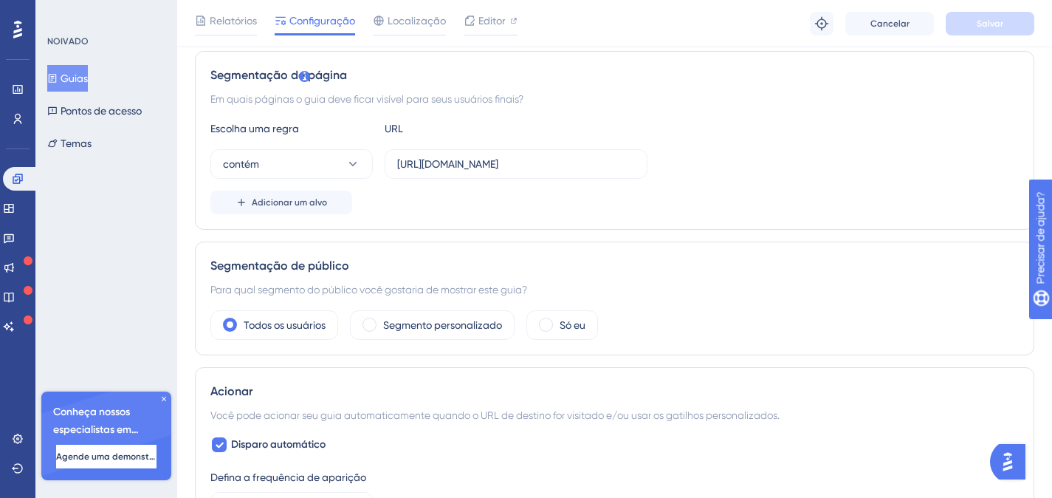
scroll to position [356, 0]
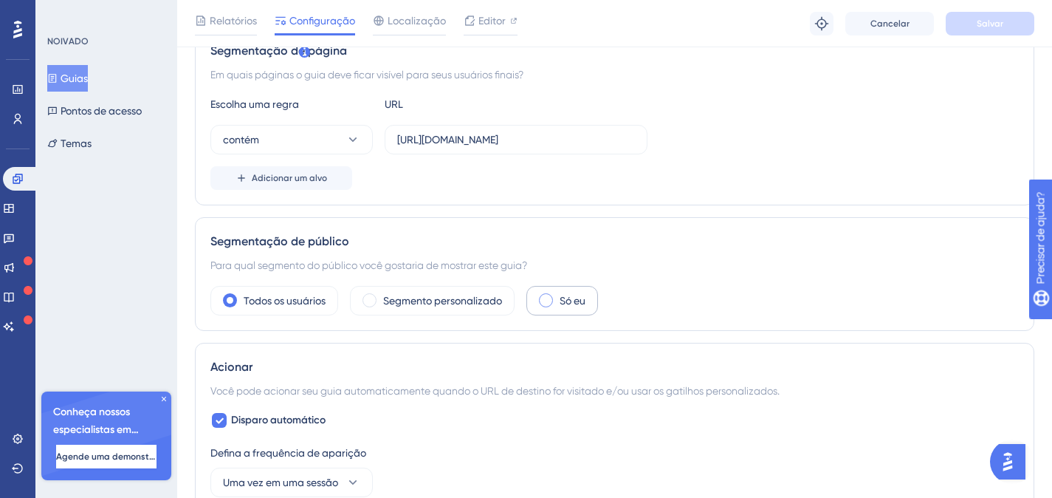
click at [552, 299] on span at bounding box center [546, 300] width 14 height 14
click at [558, 295] on input "radio" at bounding box center [558, 295] width 0 height 0
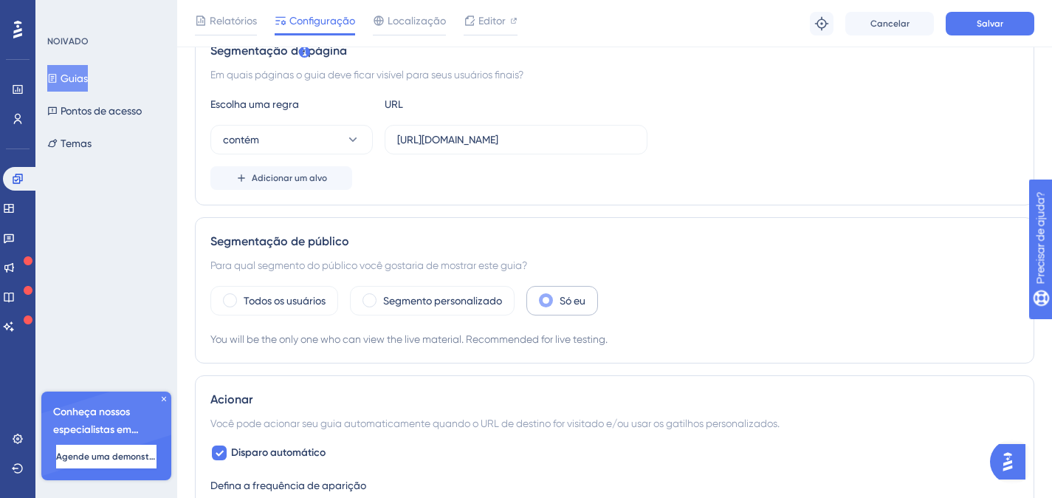
click at [552, 302] on span at bounding box center [546, 300] width 14 height 14
click at [558, 295] on input "radio" at bounding box center [558, 295] width 0 height 0
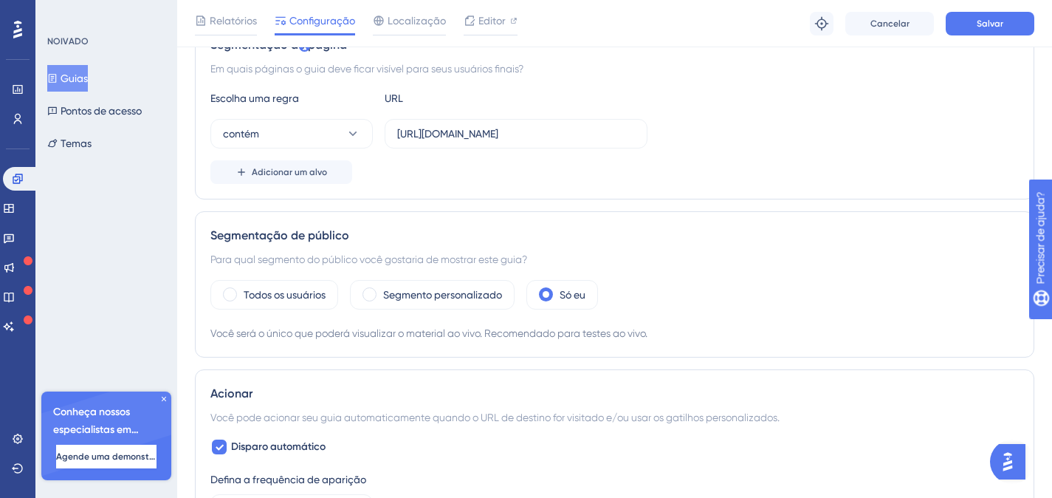
scroll to position [806, 0]
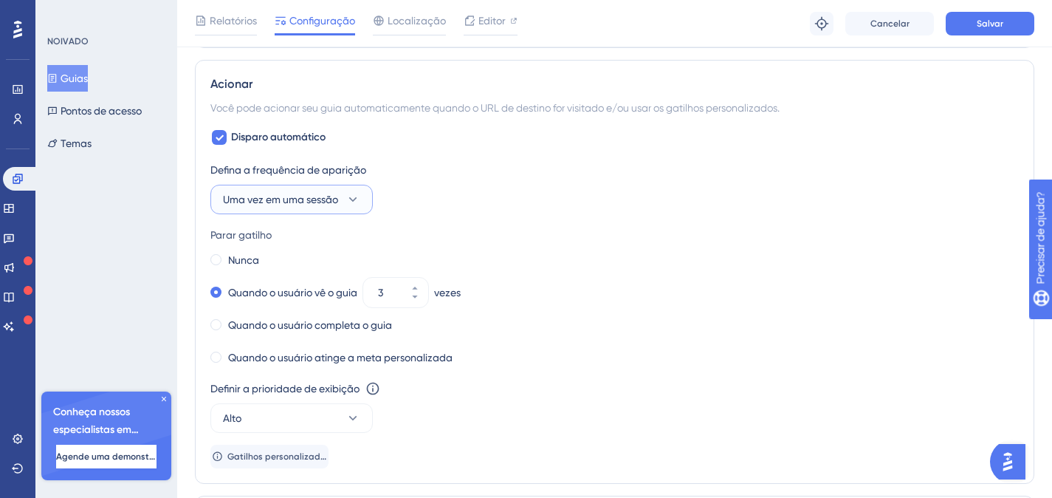
click at [302, 201] on font "Uma vez em uma sessão" at bounding box center [280, 199] width 115 height 12
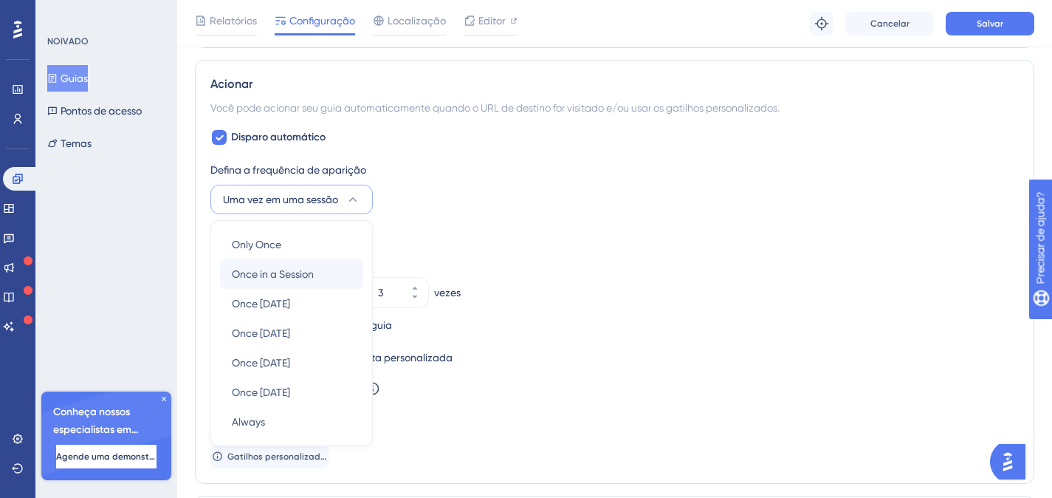
scroll to position [755, 0]
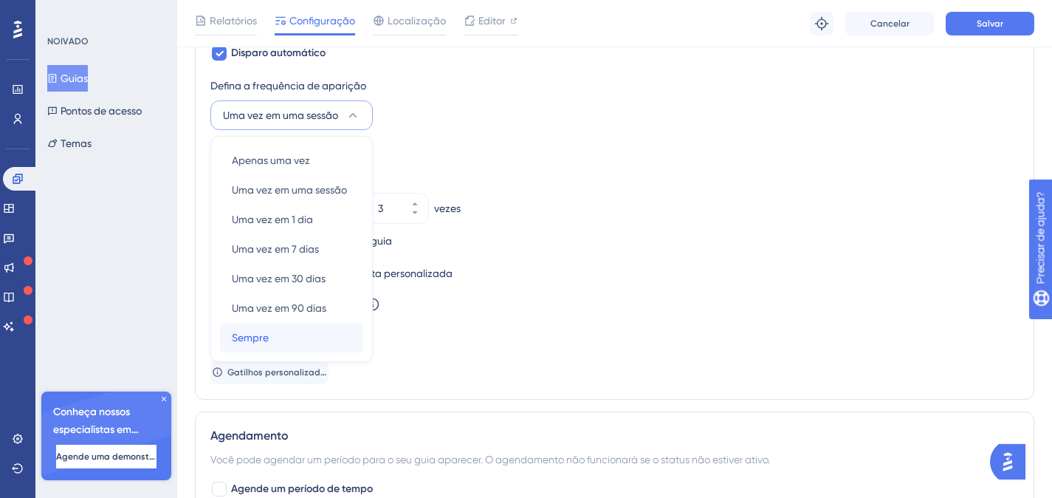
click at [276, 335] on div "Sempre Sempre" at bounding box center [292, 338] width 120 height 30
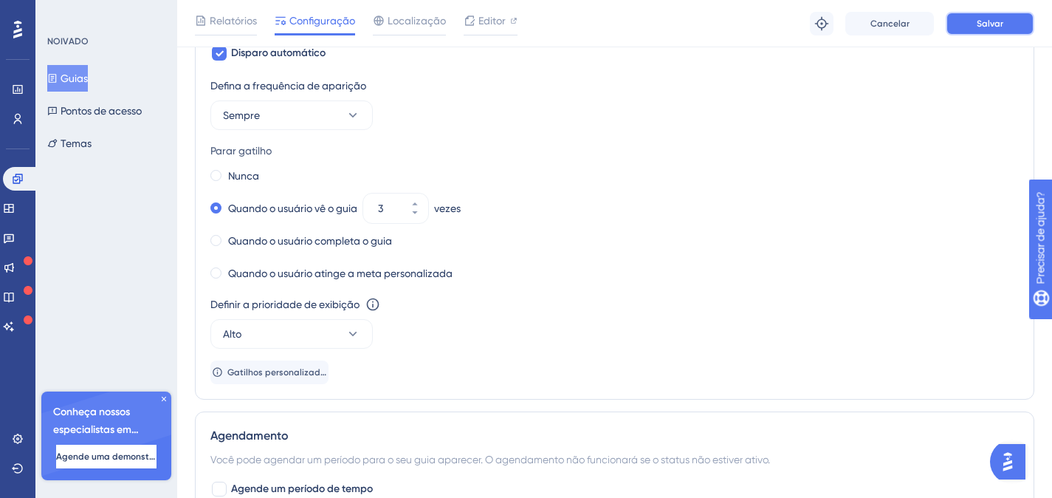
drag, startPoint x: 1001, startPoint y: 20, endPoint x: 1063, endPoint y: 42, distance: 65.9
click at [1001, 20] on font "Salvar" at bounding box center [990, 23] width 27 height 10
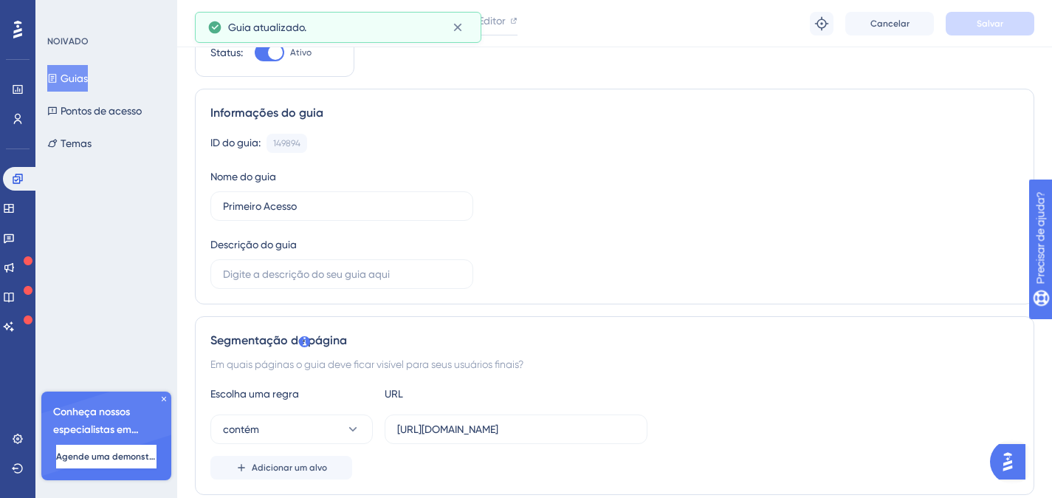
scroll to position [1, 0]
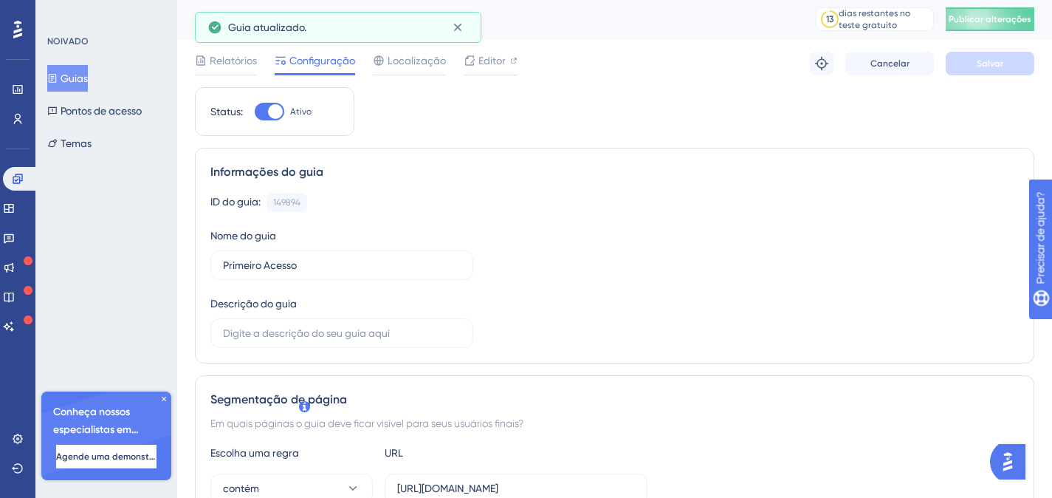
click at [1021, 18] on font "Publicar alterações" at bounding box center [990, 19] width 83 height 10
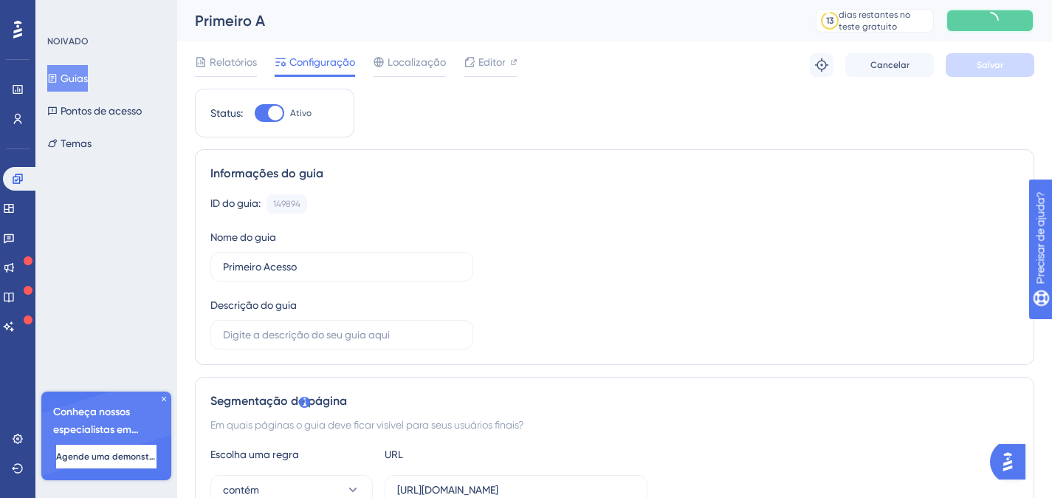
drag, startPoint x: 999, startPoint y: 21, endPoint x: 971, endPoint y: 58, distance: 45.8
click at [999, 22] on icon at bounding box center [990, 20] width 21 height 21
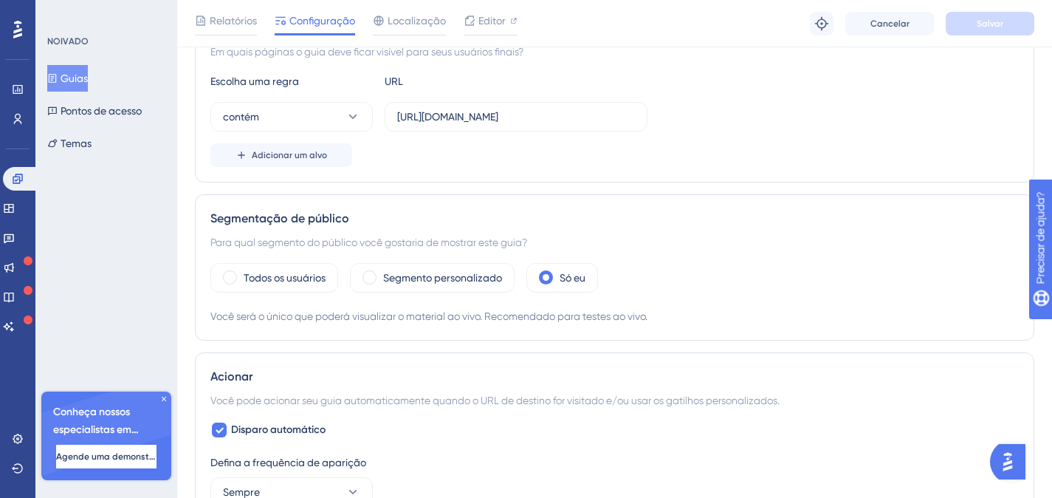
scroll to position [382, 0]
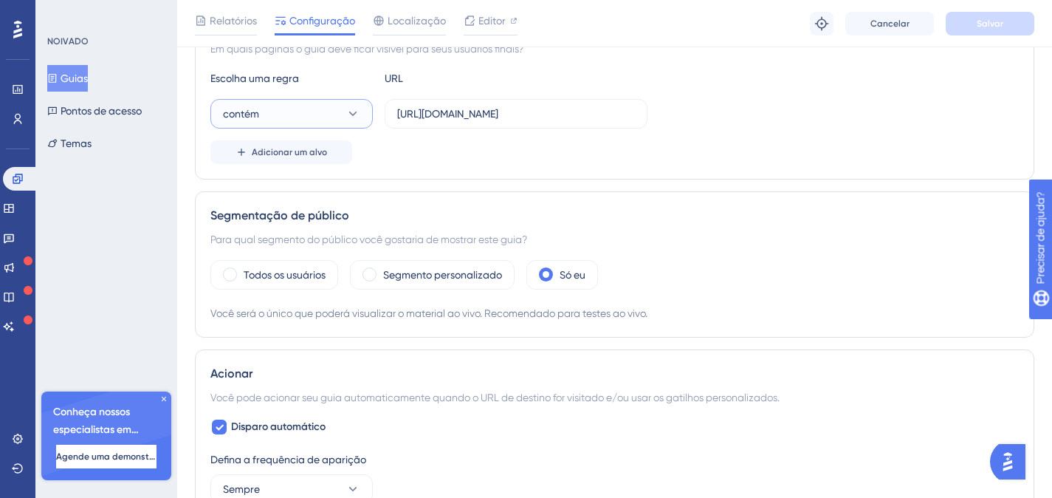
click at [288, 114] on button "contém" at bounding box center [291, 114] width 162 height 30
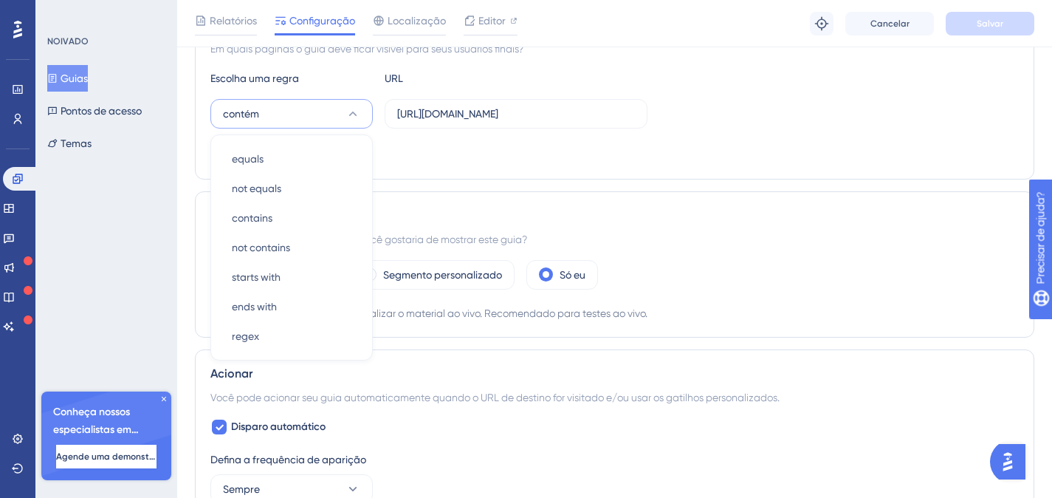
scroll to position [380, 0]
click at [270, 155] on font "é igual a" at bounding box center [252, 160] width 41 height 12
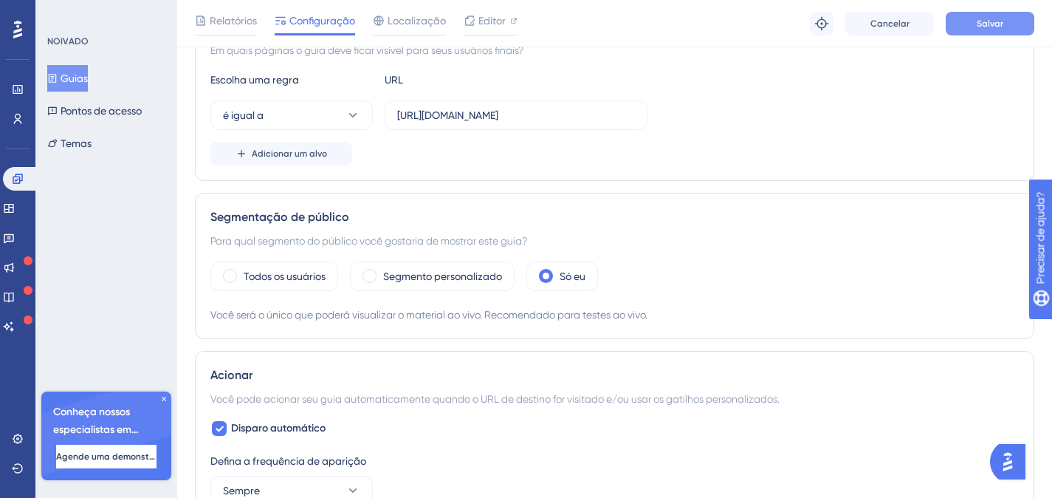
click at [976, 21] on button "Salvar" at bounding box center [990, 24] width 89 height 24
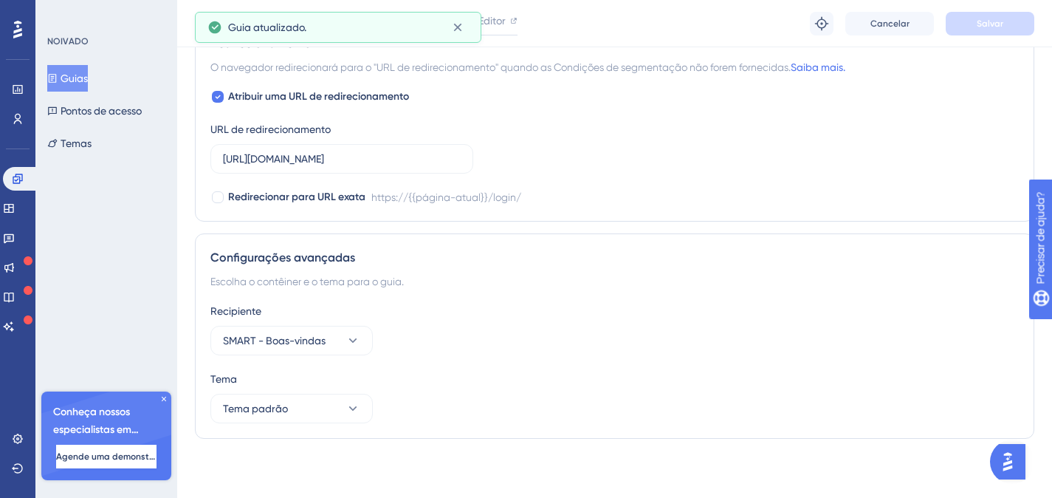
scroll to position [786, 0]
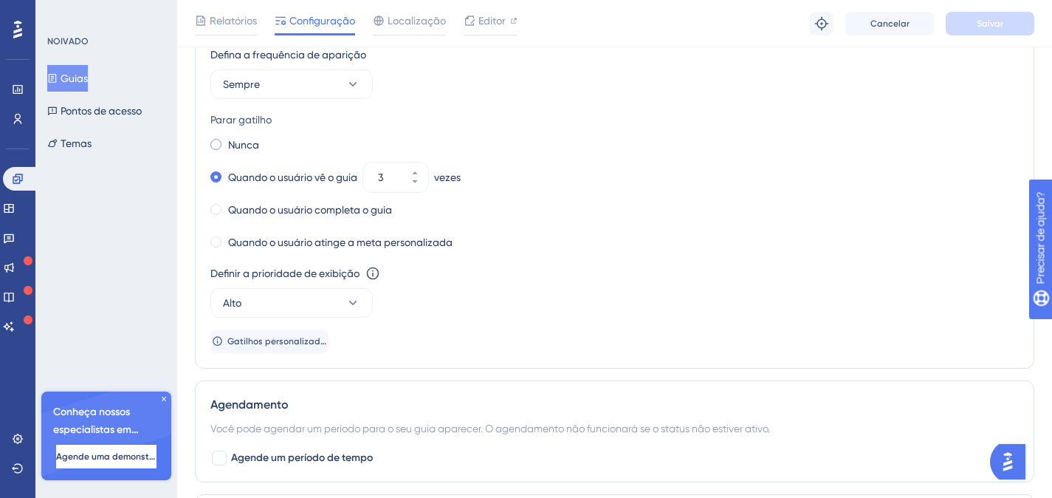
click at [244, 141] on font "Nunca" at bounding box center [243, 145] width 31 height 12
click at [960, 24] on button "Salvar" at bounding box center [990, 24] width 89 height 24
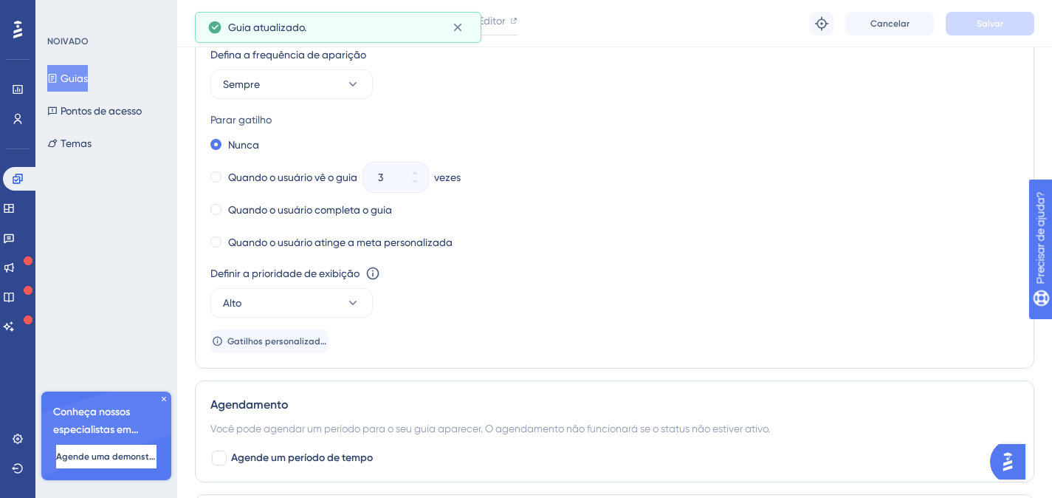
scroll to position [0, 0]
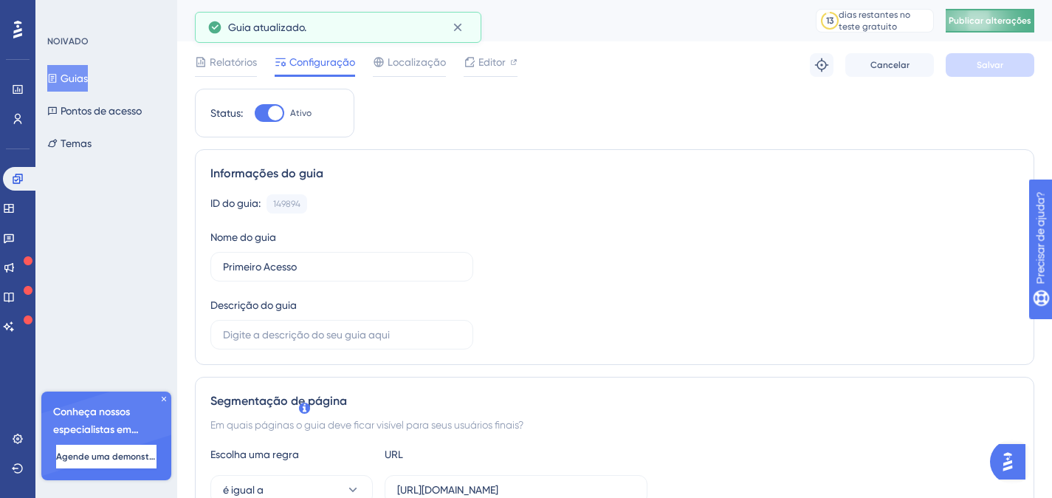
click at [984, 11] on button "Publicar alterações" at bounding box center [990, 21] width 89 height 24
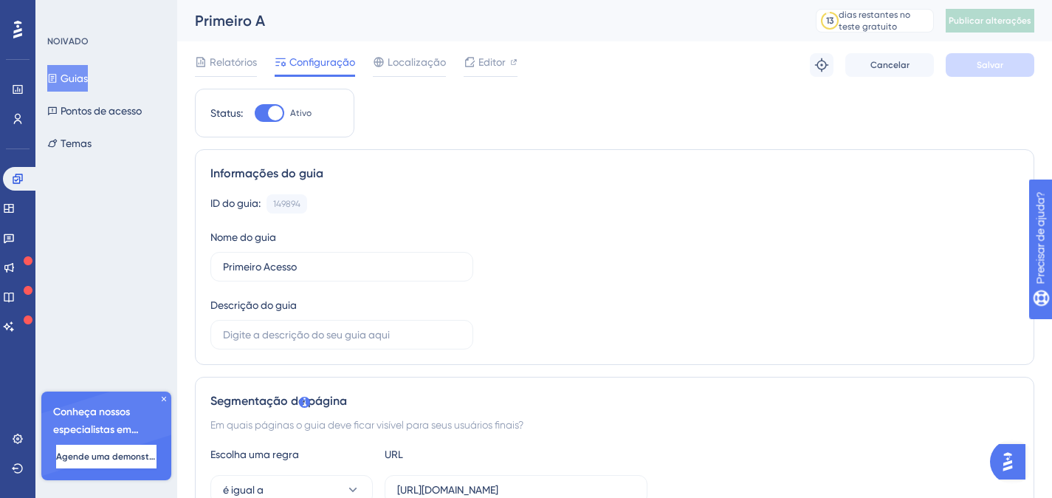
scroll to position [108, 0]
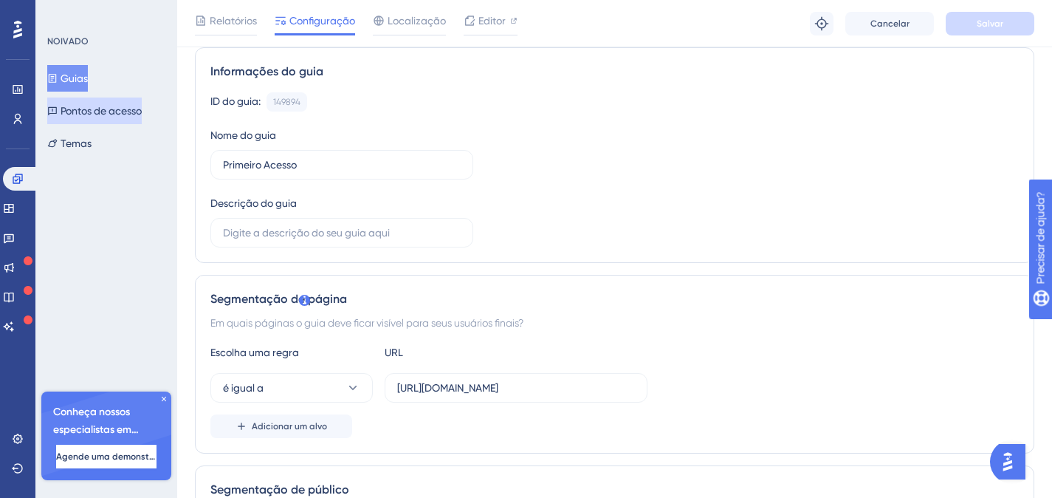
click at [120, 111] on font "Pontos de acesso" at bounding box center [101, 111] width 81 height 12
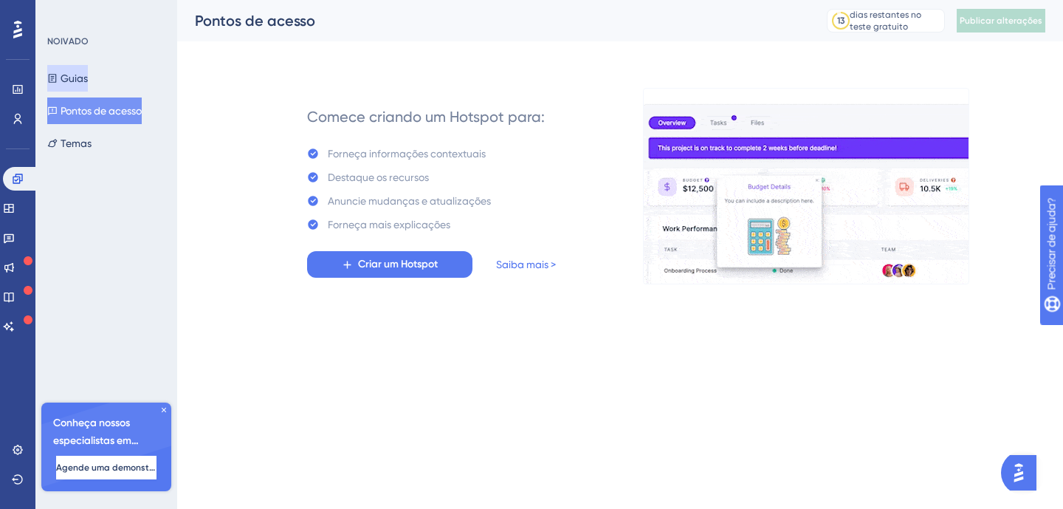
click at [83, 81] on font "Guias" at bounding box center [74, 78] width 27 height 12
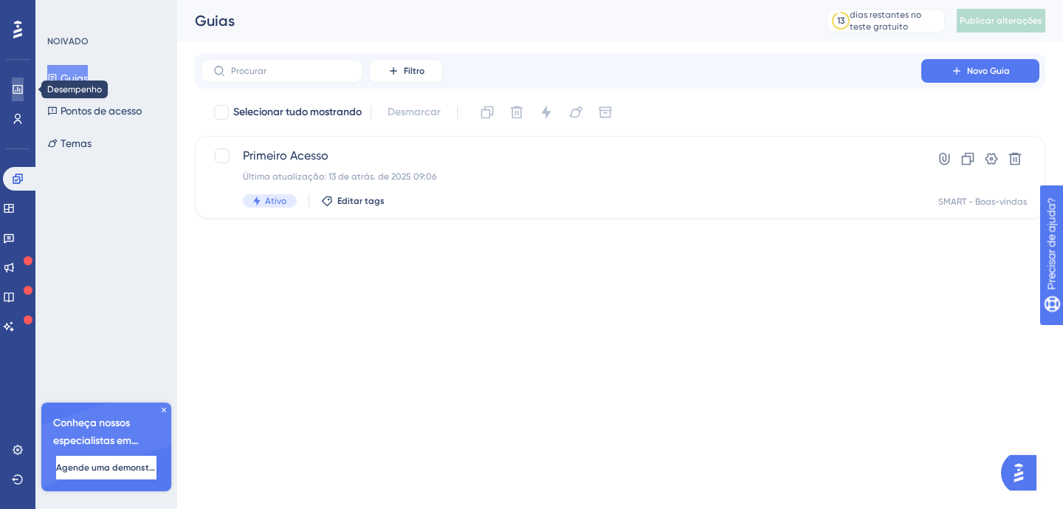
click at [24, 93] on link at bounding box center [18, 90] width 12 height 24
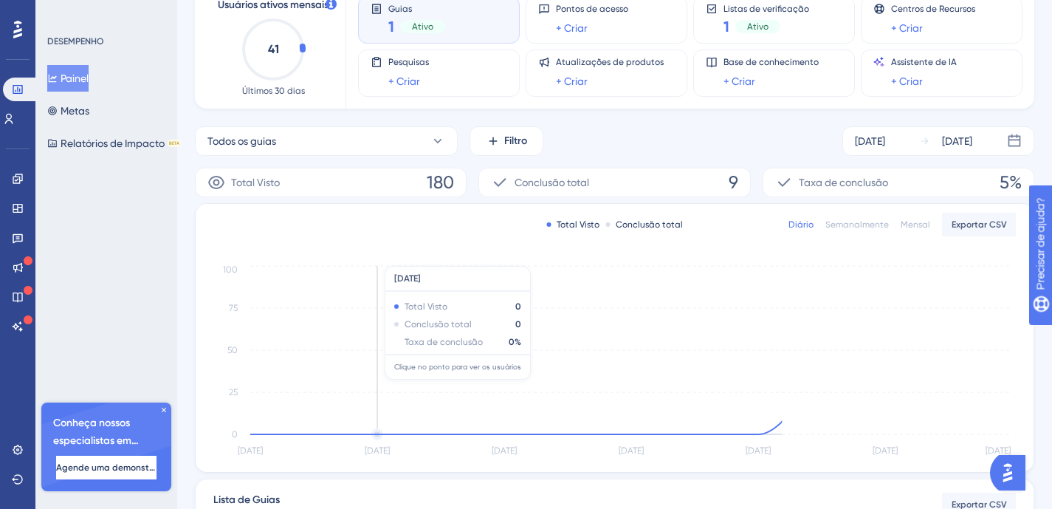
scroll to position [326, 0]
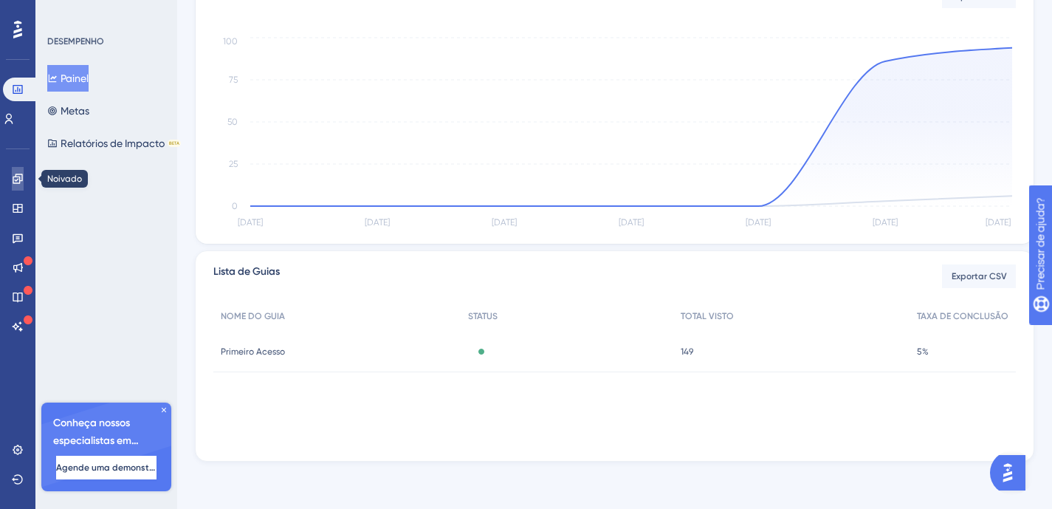
click at [14, 183] on icon at bounding box center [18, 179] width 10 height 10
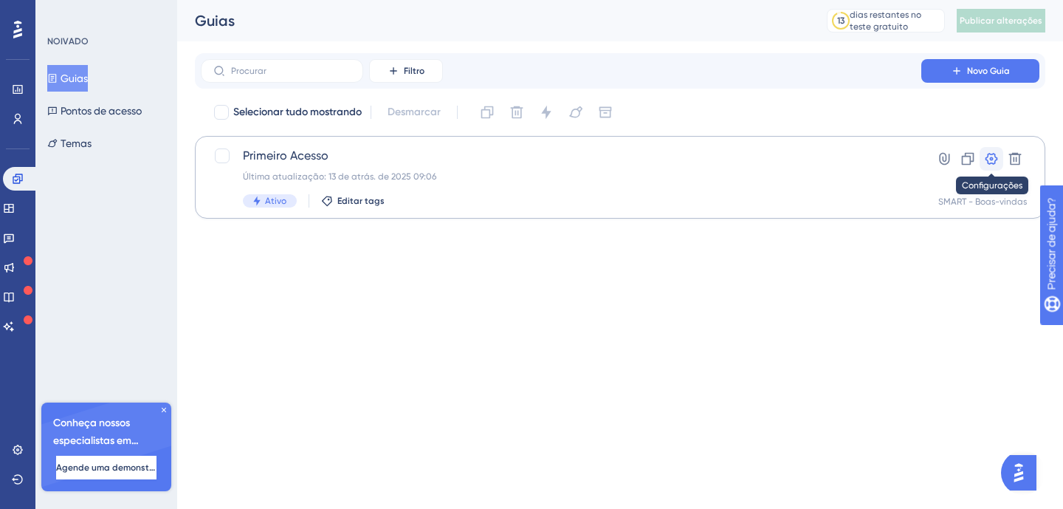
click at [993, 162] on icon at bounding box center [992, 159] width 13 height 12
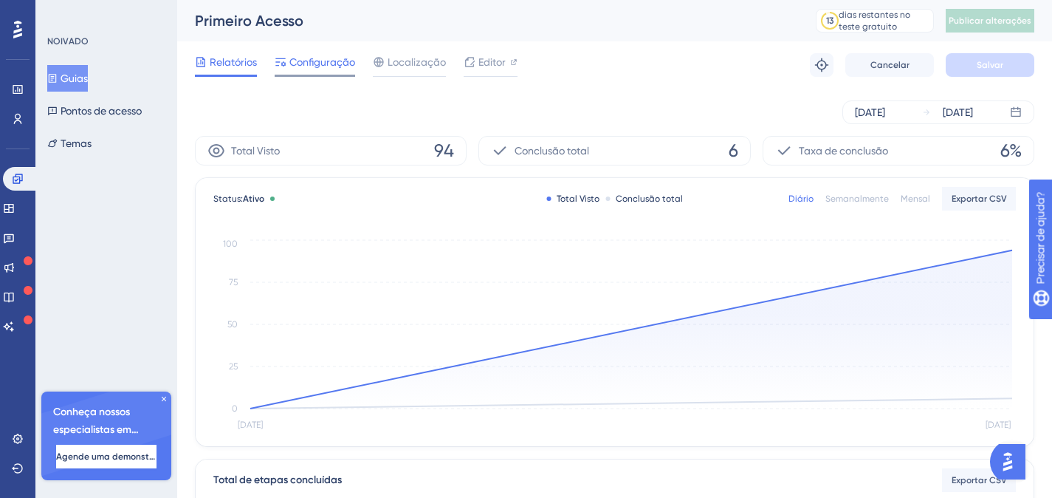
click at [304, 55] on span "Configuração" at bounding box center [322, 62] width 66 height 18
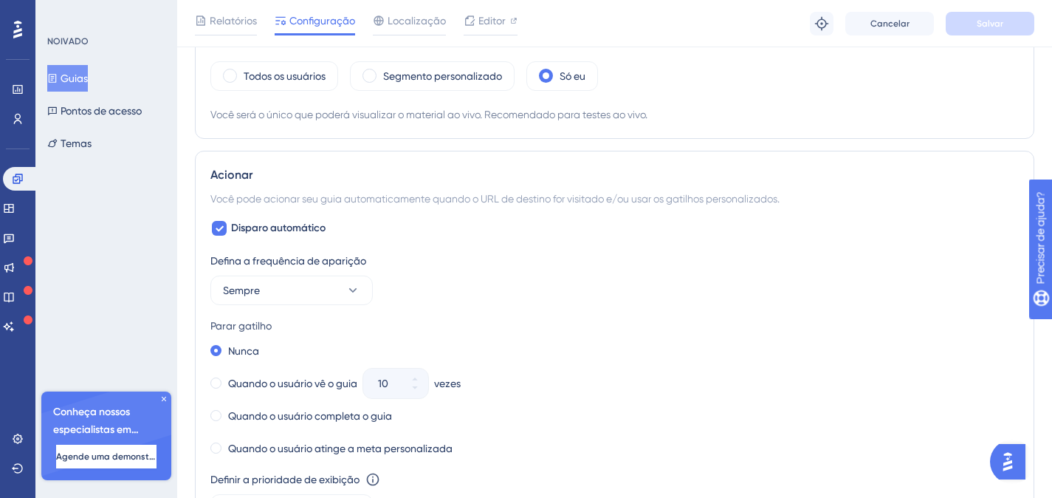
scroll to position [612, 0]
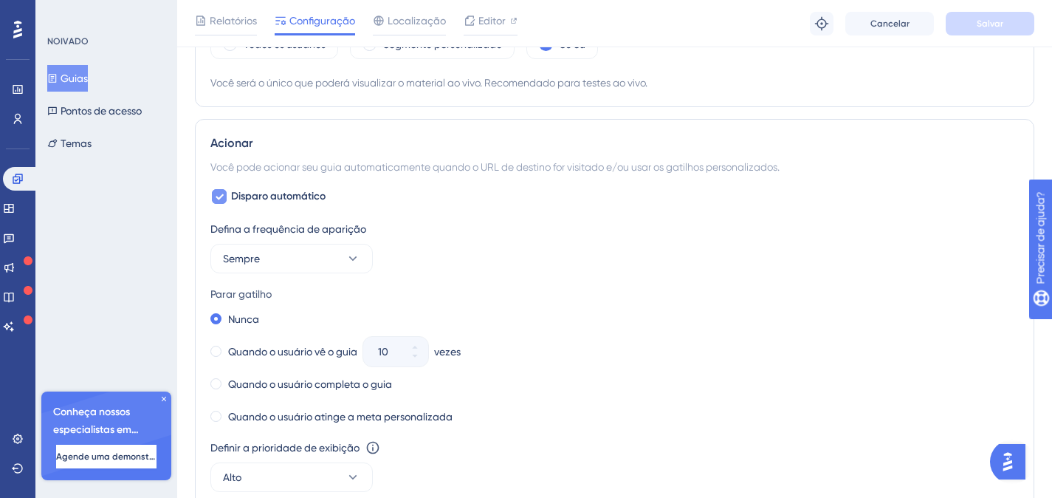
click at [275, 191] on font "Disparo automático" at bounding box center [278, 196] width 95 height 13
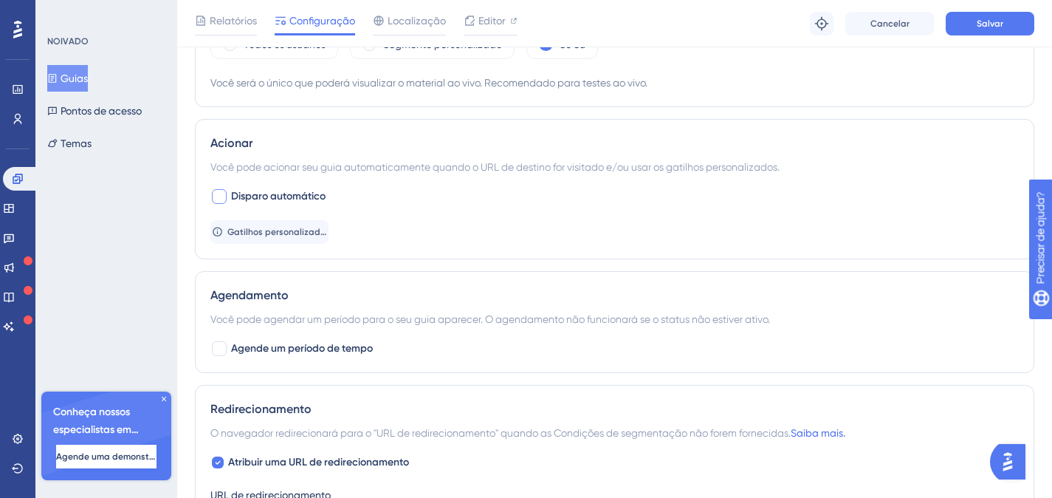
click at [289, 200] on font "Disparo automático" at bounding box center [278, 196] width 95 height 13
checkbox input "true"
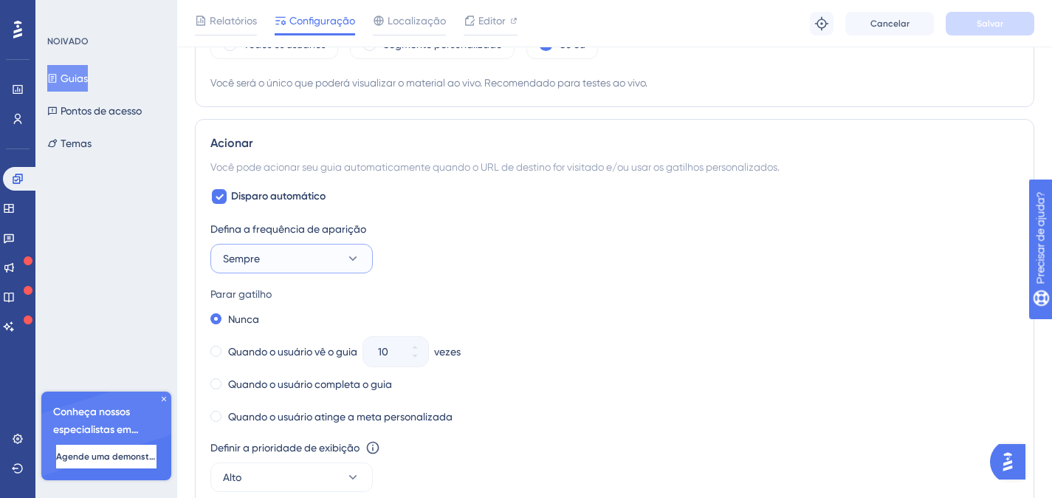
click at [356, 261] on icon at bounding box center [353, 258] width 15 height 15
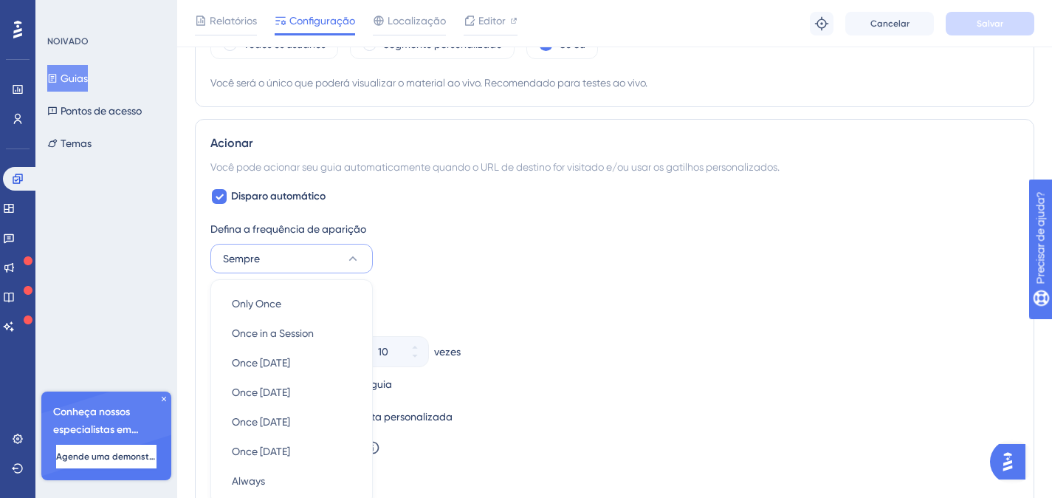
scroll to position [755, 0]
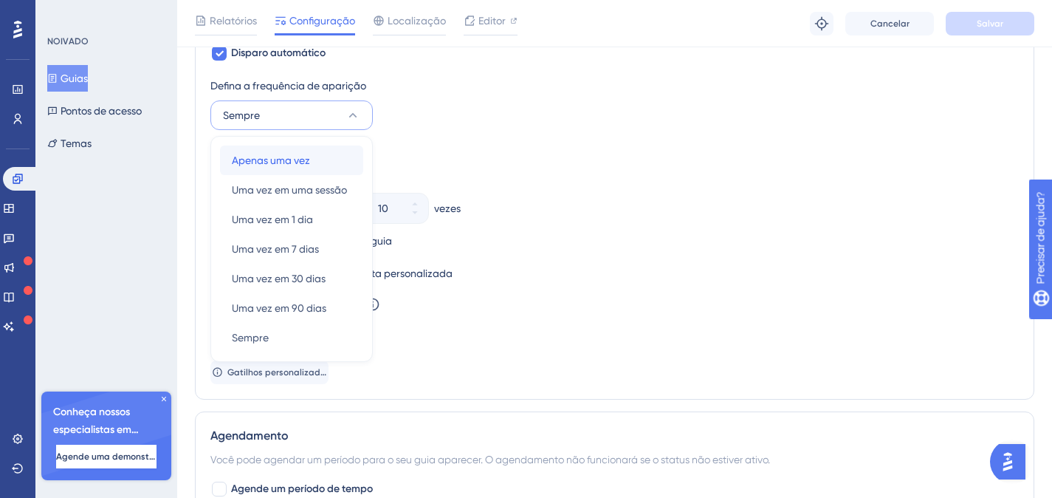
click at [295, 168] on span "Apenas uma vez" at bounding box center [271, 160] width 78 height 18
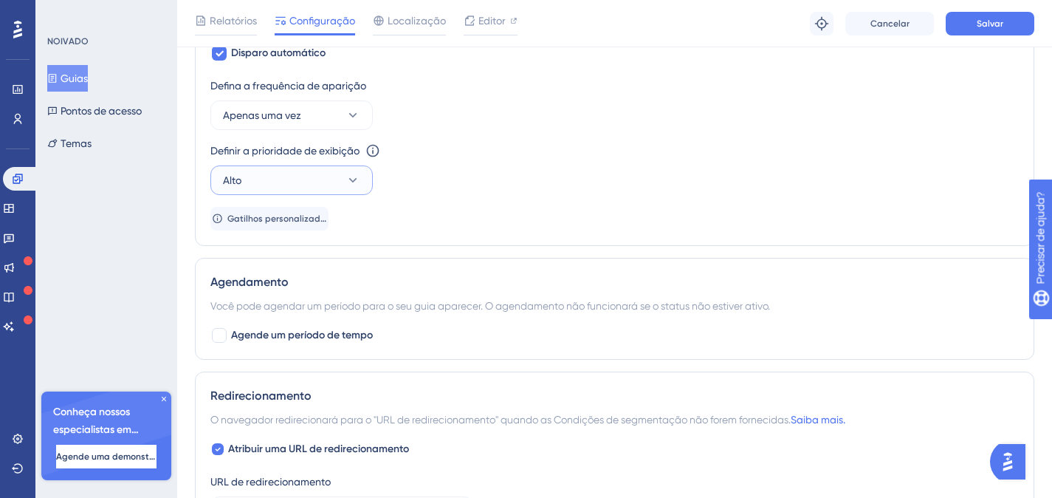
click at [304, 179] on button "Alto" at bounding box center [291, 180] width 162 height 30
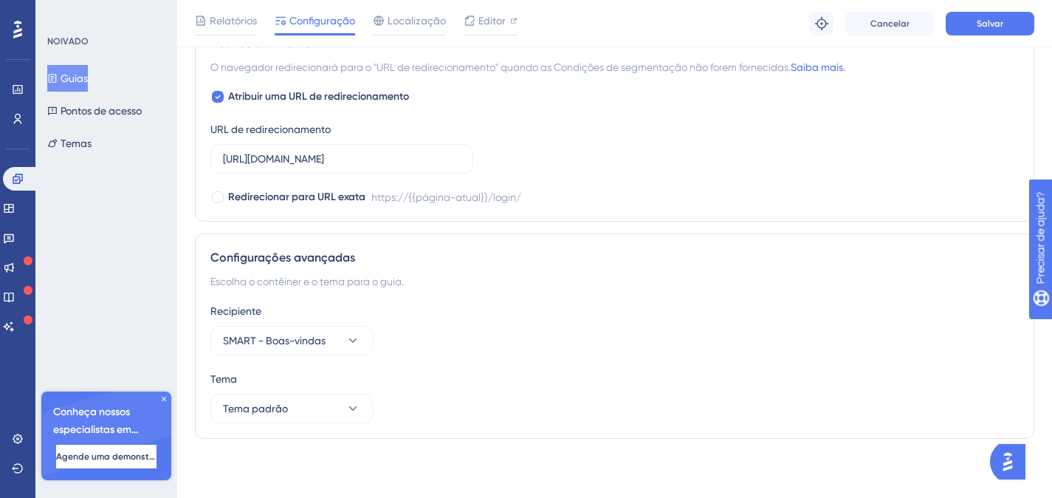
scroll to position [802, 0]
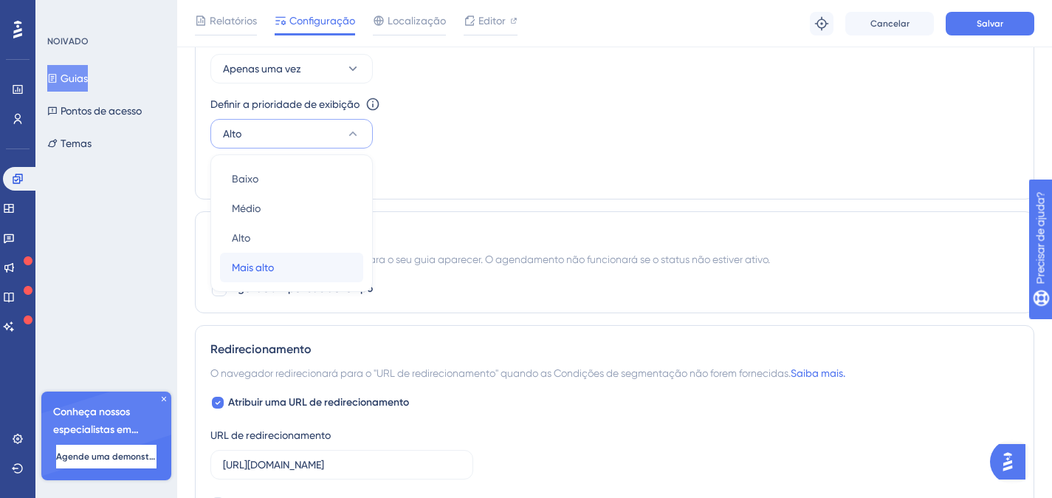
click at [272, 267] on font "Mais alto" at bounding box center [253, 267] width 42 height 12
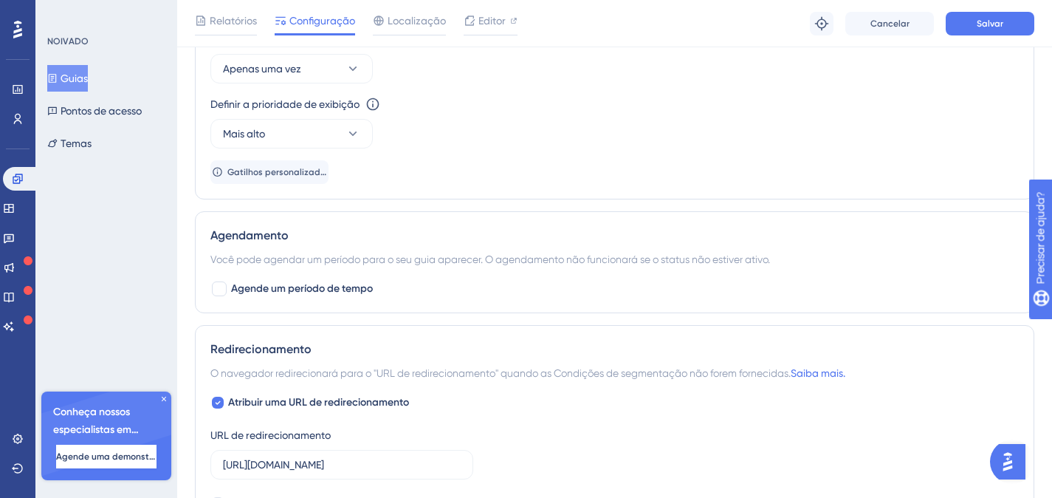
scroll to position [1066, 0]
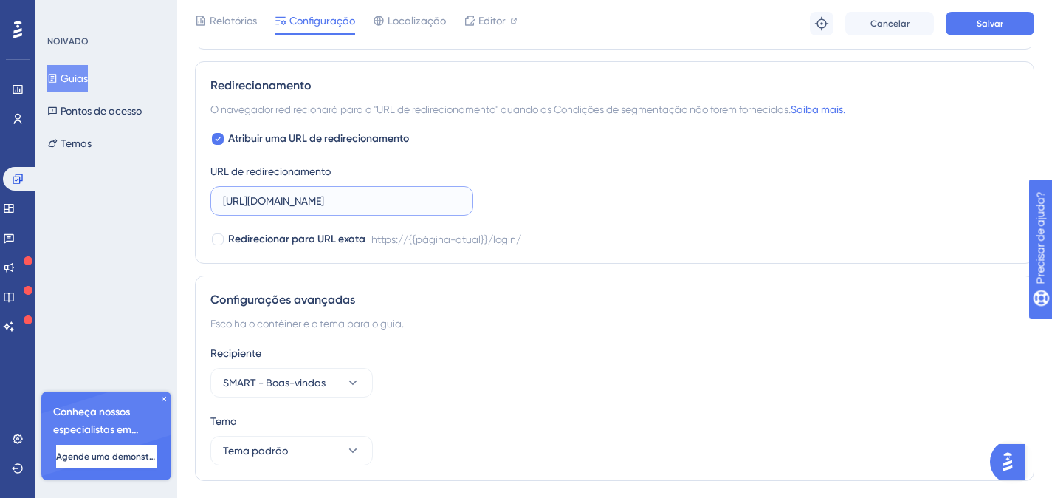
click at [401, 205] on input "[URL][DOMAIN_NAME]" at bounding box center [342, 201] width 238 height 16
paste input "index.php"
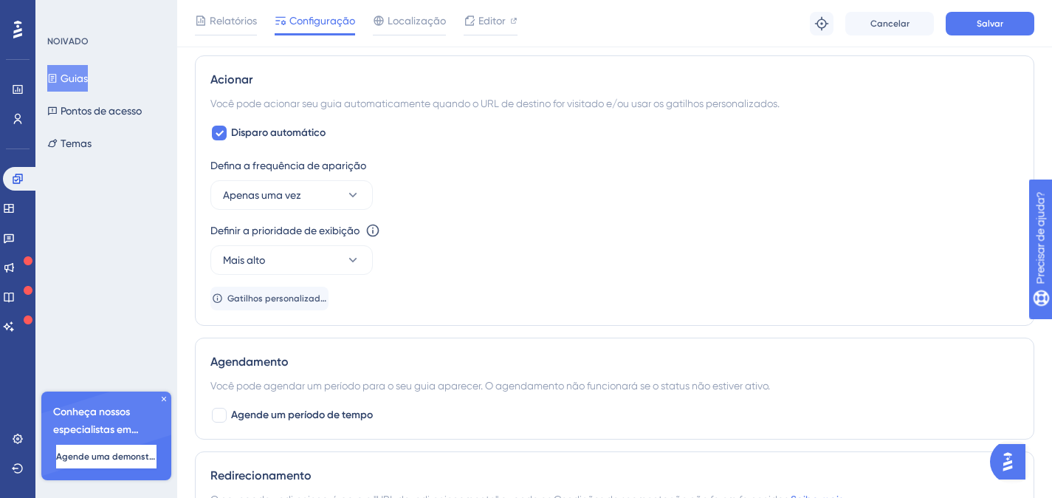
scroll to position [650, 0]
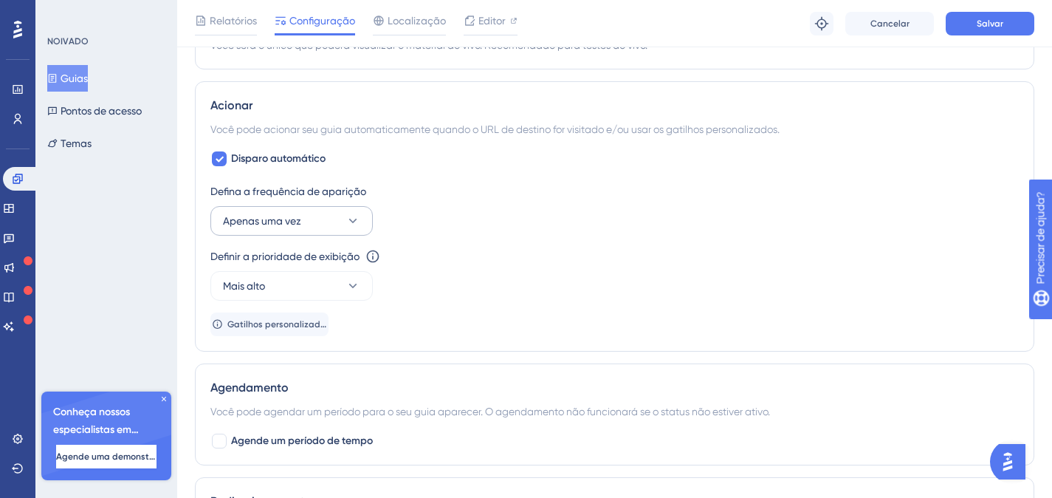
type input "[URL][DOMAIN_NAME]"
click at [312, 220] on button "Apenas uma vez" at bounding box center [291, 221] width 162 height 30
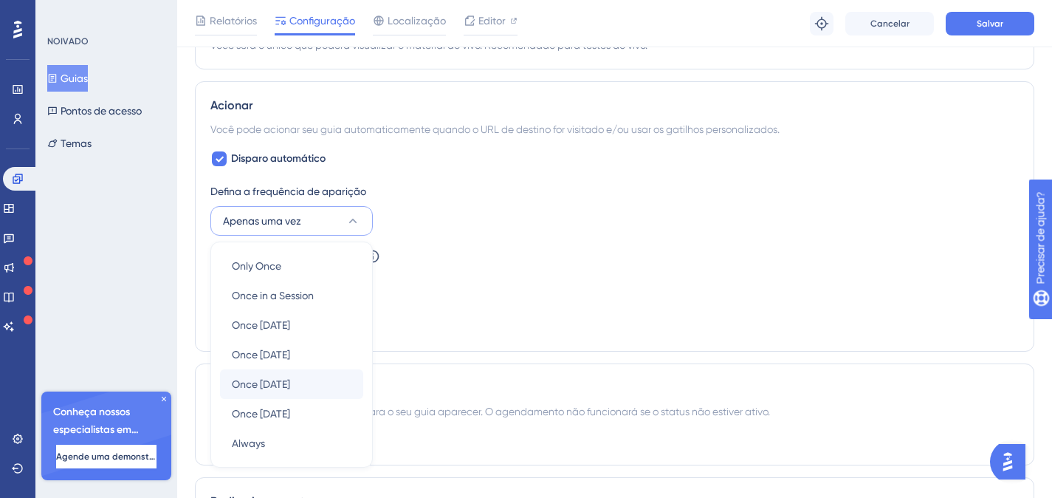
scroll to position [755, 0]
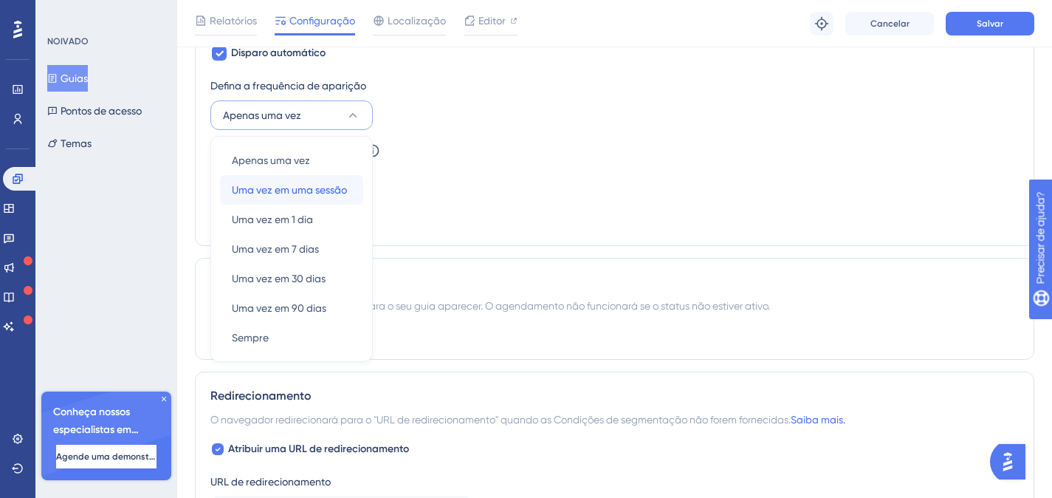
click at [304, 189] on font "Uma vez em uma sessão" at bounding box center [289, 190] width 115 height 12
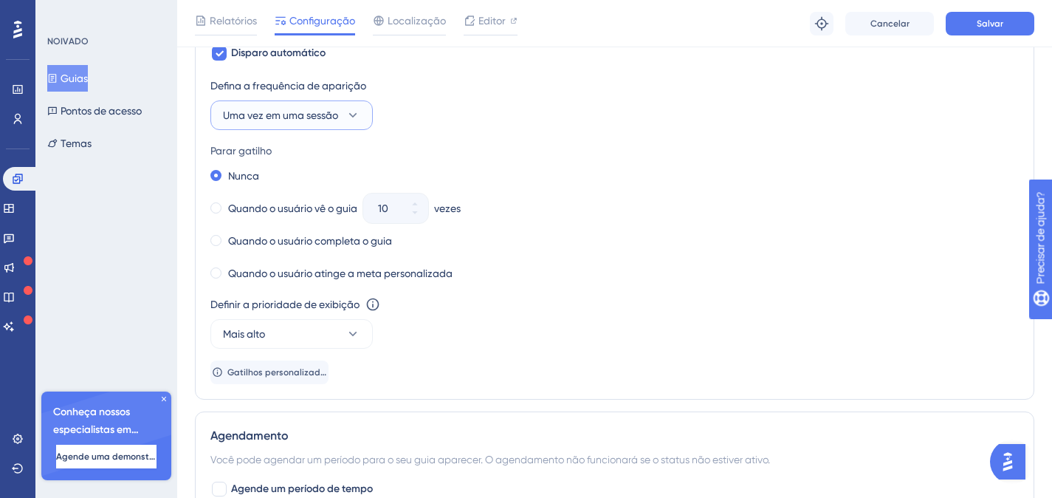
click at [314, 112] on font "Uma vez em uma sessão" at bounding box center [280, 115] width 115 height 12
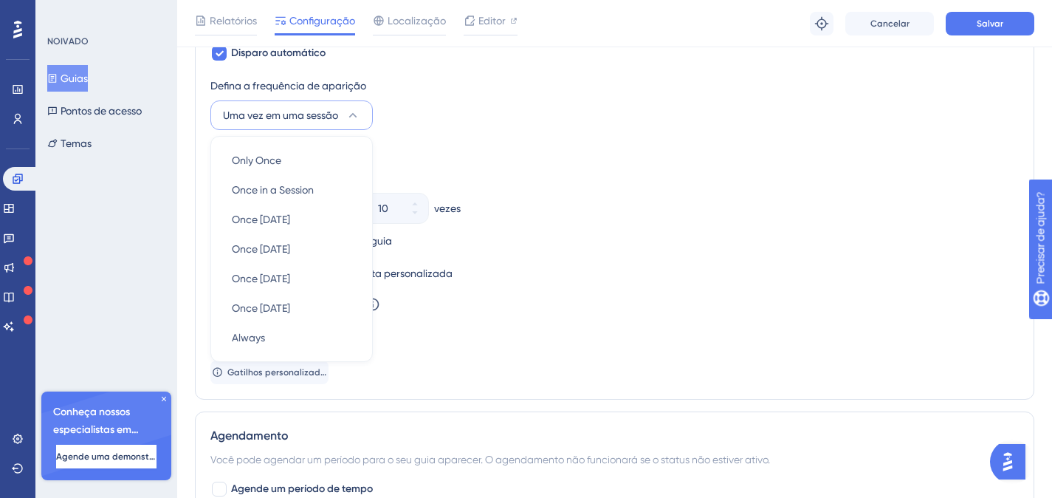
scroll to position [753, 0]
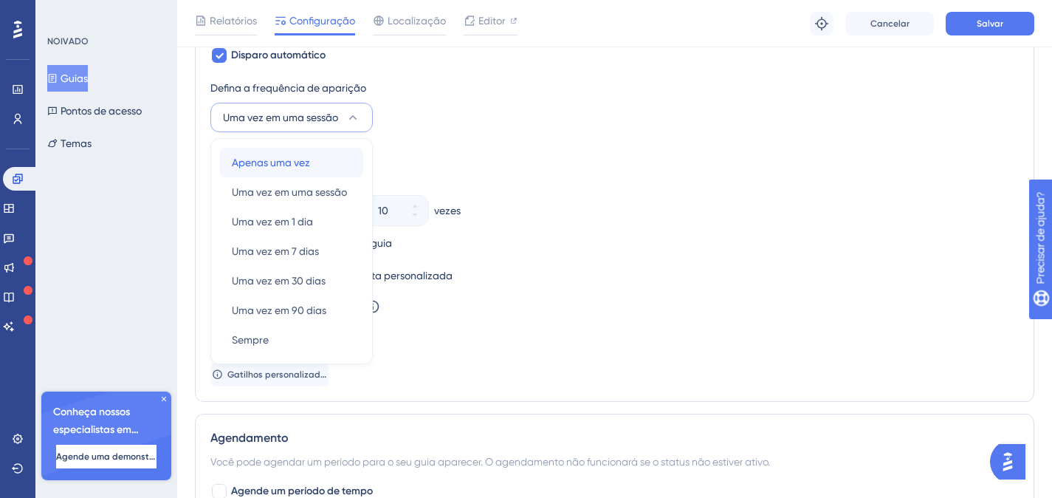
click at [264, 161] on font "Apenas uma vez" at bounding box center [271, 163] width 78 height 12
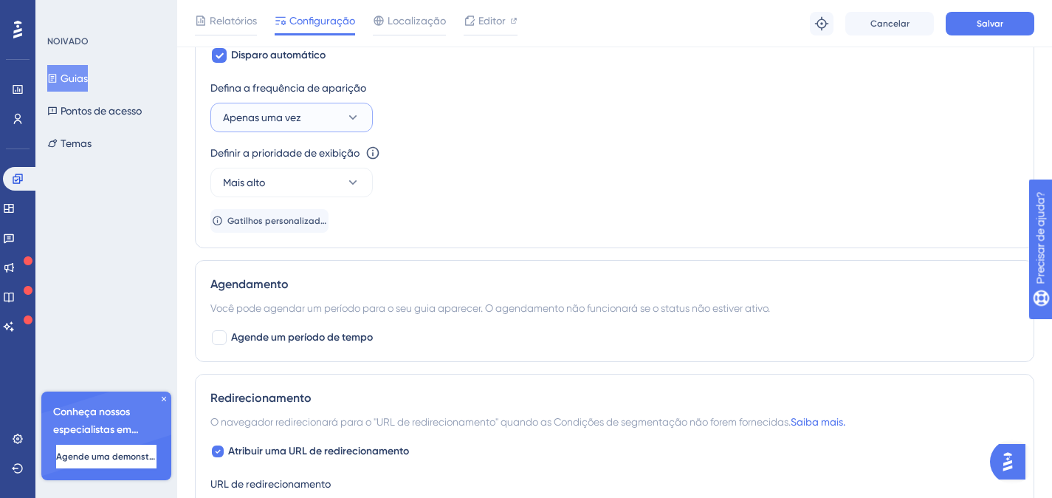
click at [326, 126] on button "Apenas uma vez" at bounding box center [291, 118] width 162 height 30
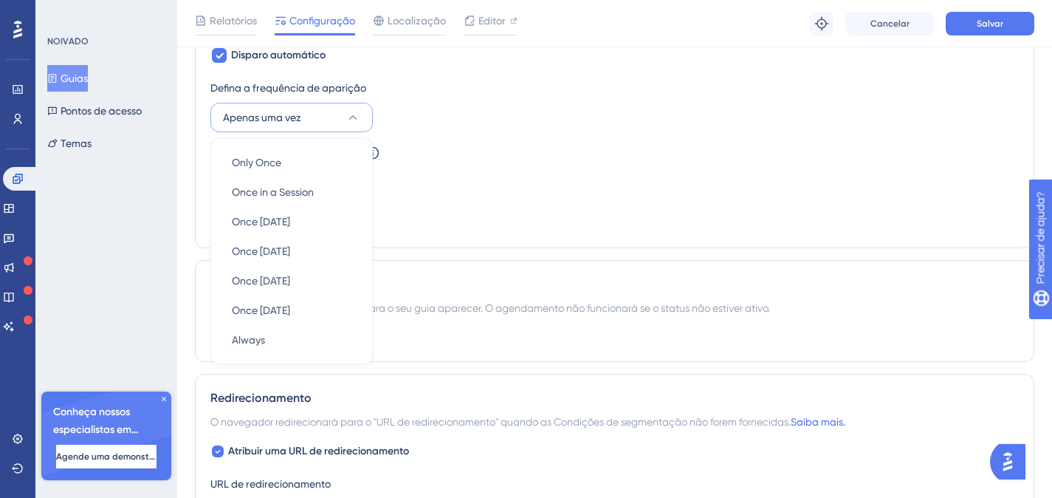
scroll to position [755, 0]
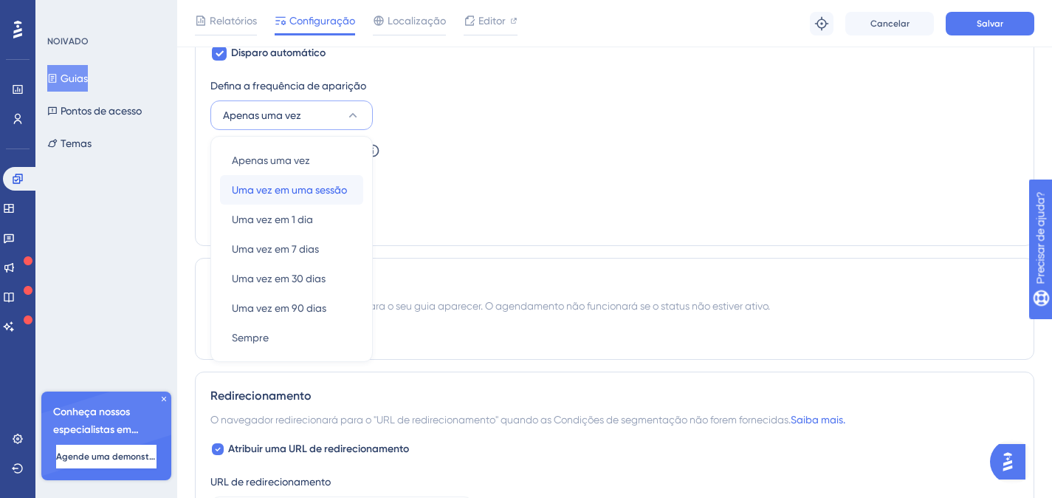
click at [300, 187] on font "Uma vez em uma sessão" at bounding box center [289, 190] width 115 height 12
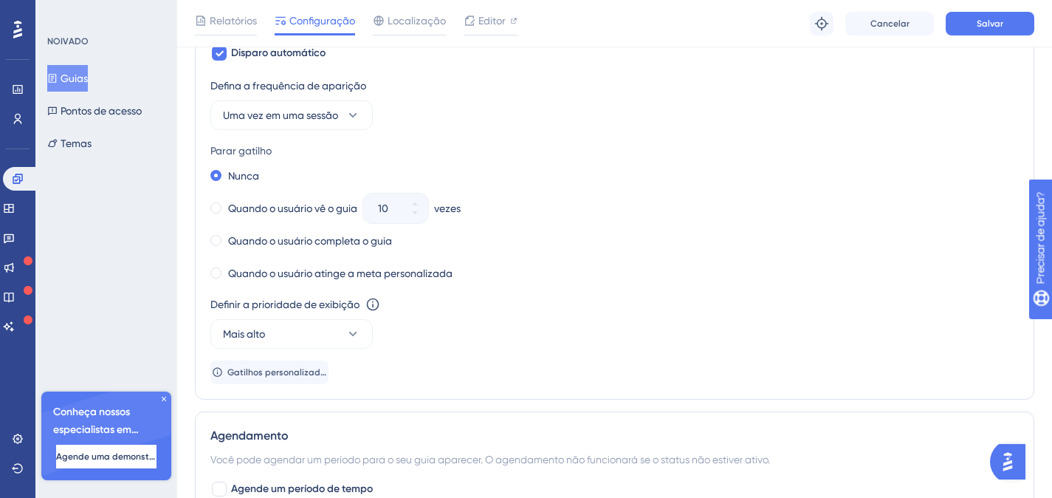
drag, startPoint x: 270, startPoint y: 208, endPoint x: 353, endPoint y: 219, distance: 84.2
click at [269, 207] on font "Quando o usuário vê o guia" at bounding box center [292, 208] width 129 height 12
click at [379, 213] on div "10" at bounding box center [382, 208] width 38 height 30
click at [379, 213] on input "10" at bounding box center [388, 208] width 21 height 18
click at [380, 212] on div "10" at bounding box center [382, 208] width 38 height 30
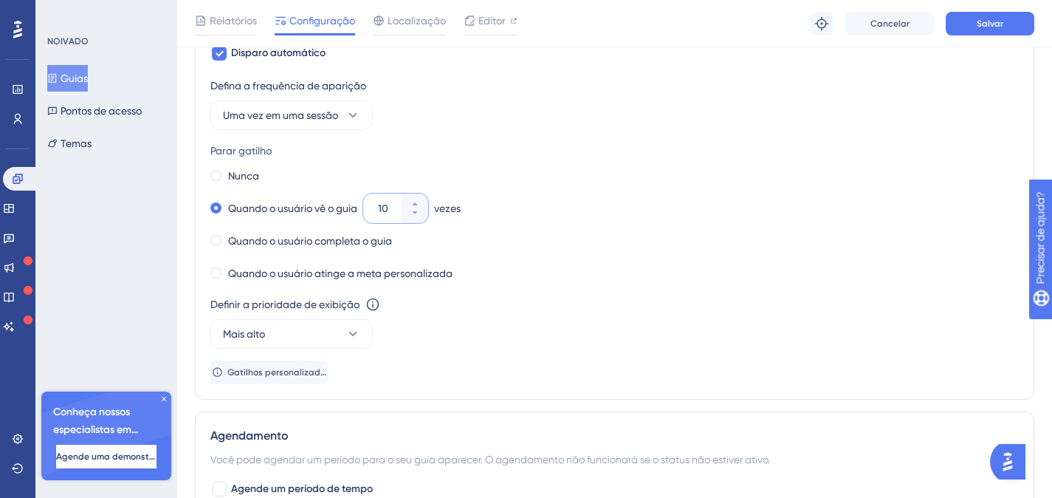
click at [380, 212] on input "10" at bounding box center [388, 208] width 21 height 18
click at [417, 203] on icon at bounding box center [414, 203] width 5 height 3
click at [417, 202] on icon at bounding box center [414, 203] width 5 height 3
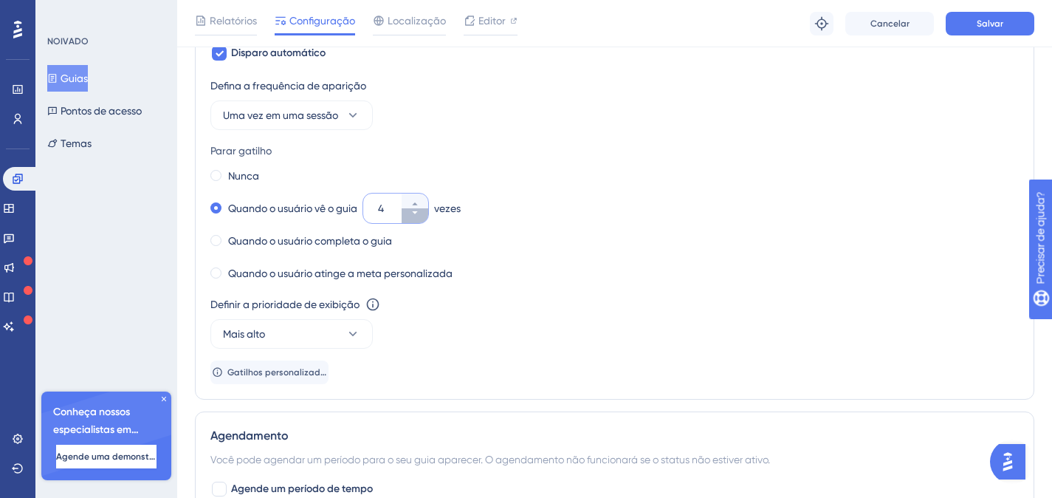
click at [419, 212] on icon at bounding box center [415, 212] width 9 height 9
type input "3"
click at [979, 23] on font "Salvar" at bounding box center [990, 23] width 27 height 10
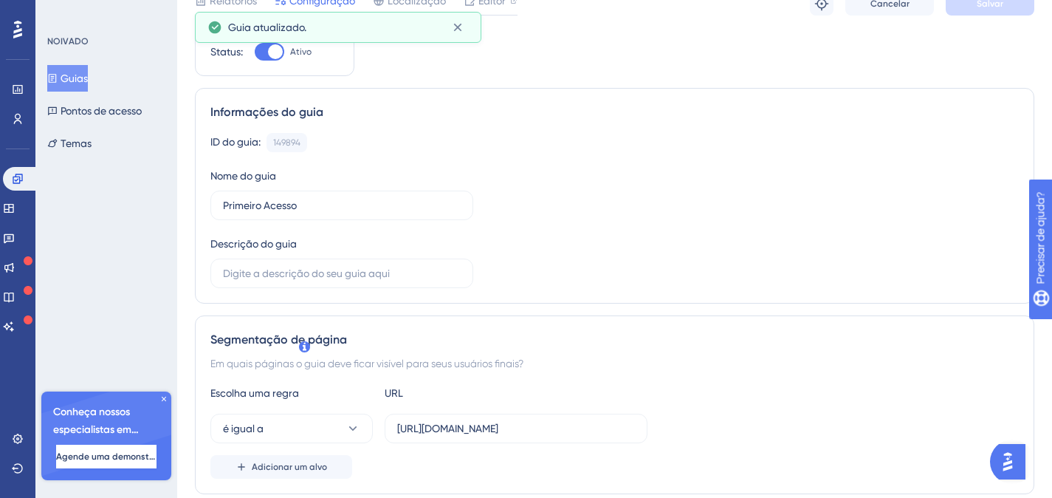
scroll to position [0, 0]
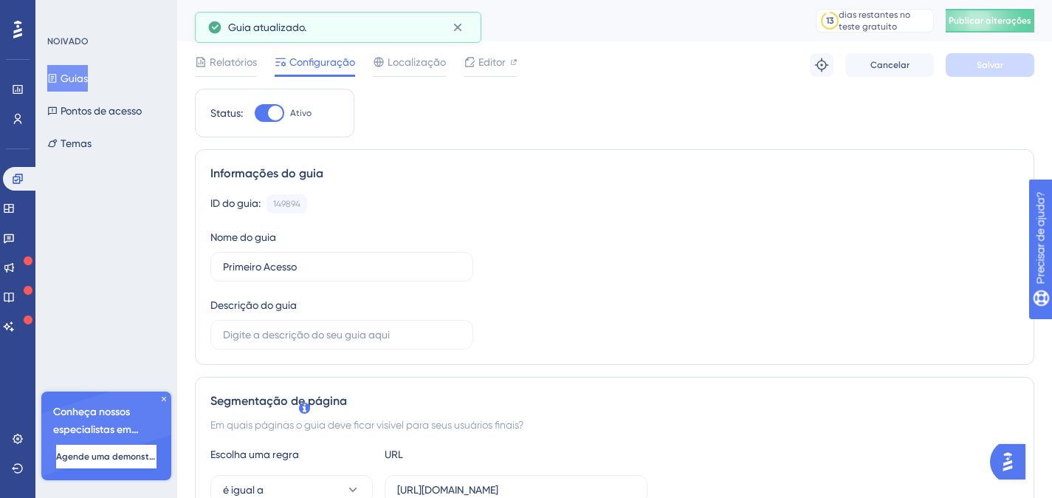
click at [1006, 16] on font "Publicar alterações" at bounding box center [990, 21] width 83 height 10
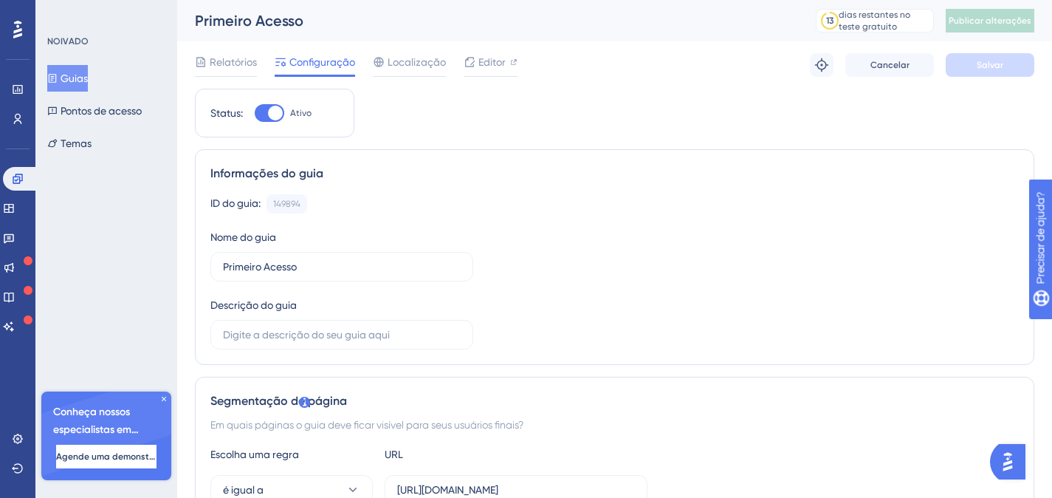
click at [78, 71] on font "Guias" at bounding box center [74, 78] width 27 height 18
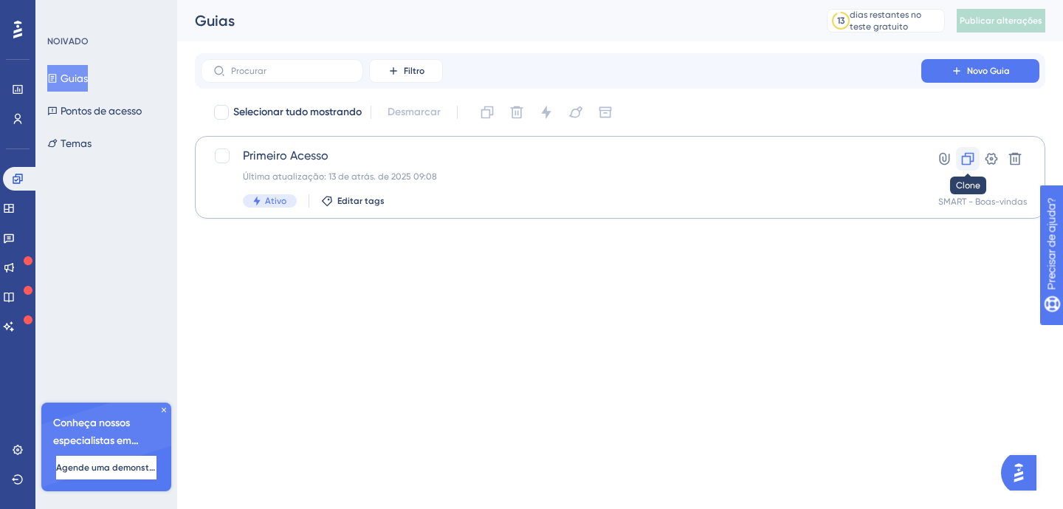
click at [967, 162] on icon at bounding box center [968, 158] width 15 height 15
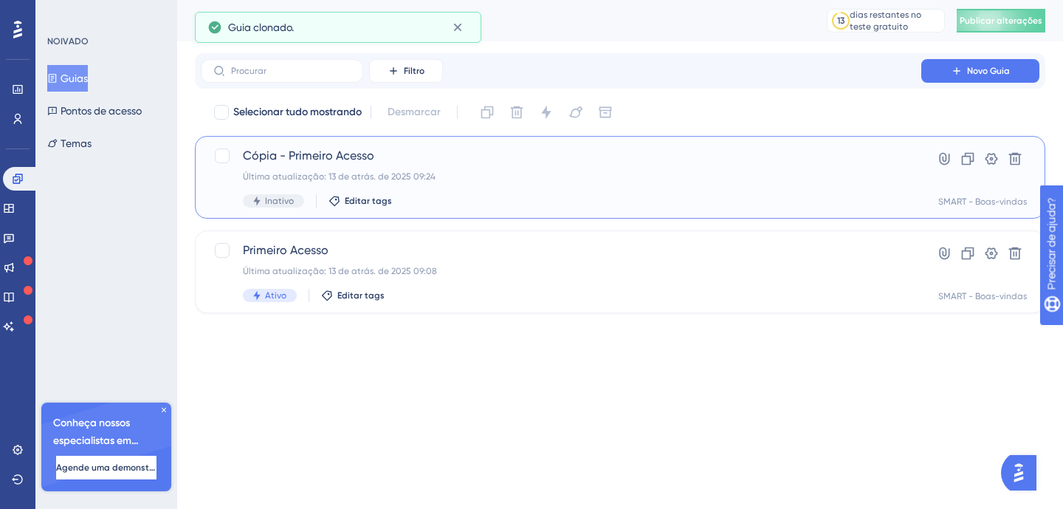
click at [479, 154] on span "Cópia - Primeiro Acesso" at bounding box center [561, 156] width 637 height 18
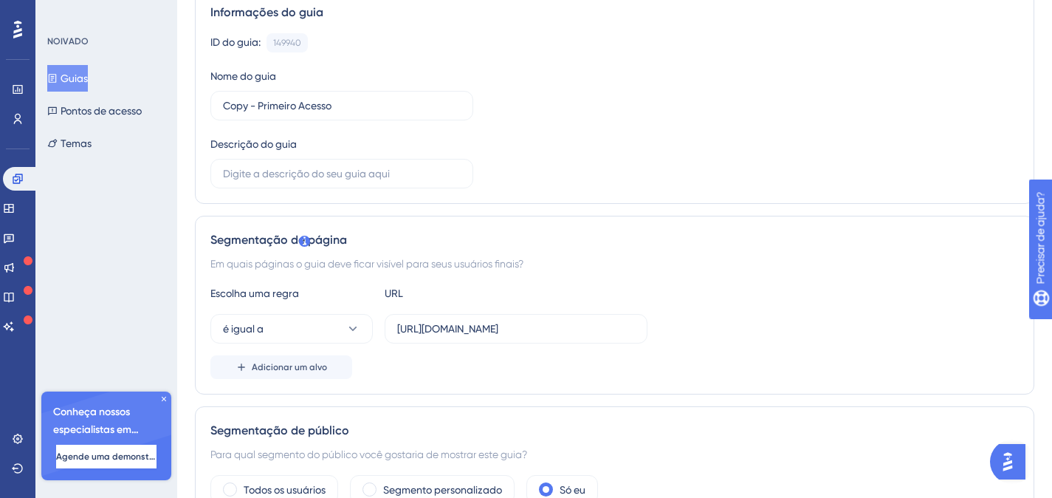
scroll to position [277, 0]
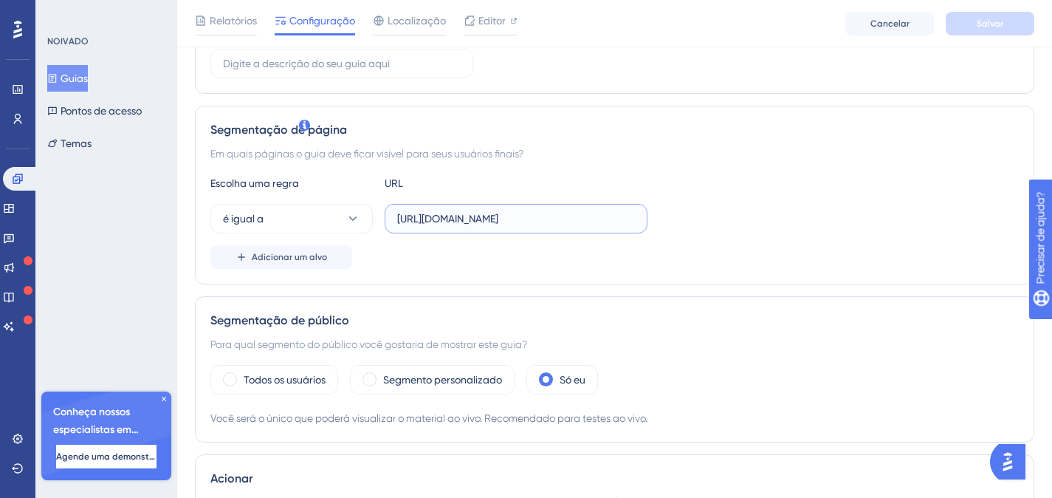
click at [517, 219] on input "[URL][DOMAIN_NAME]" at bounding box center [516, 218] width 238 height 16
click at [517, 218] on input "[URL][DOMAIN_NAME]" at bounding box center [516, 218] width 238 height 16
paste input "/servicos/adicionar/"
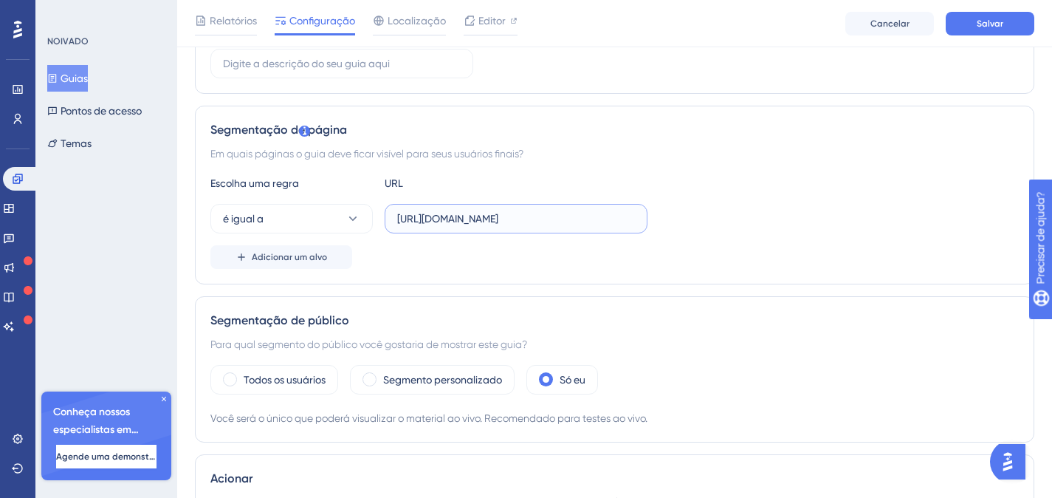
scroll to position [0, 64]
type input "[URL][DOMAIN_NAME]"
click at [268, 225] on button "é igual a" at bounding box center [291, 219] width 162 height 30
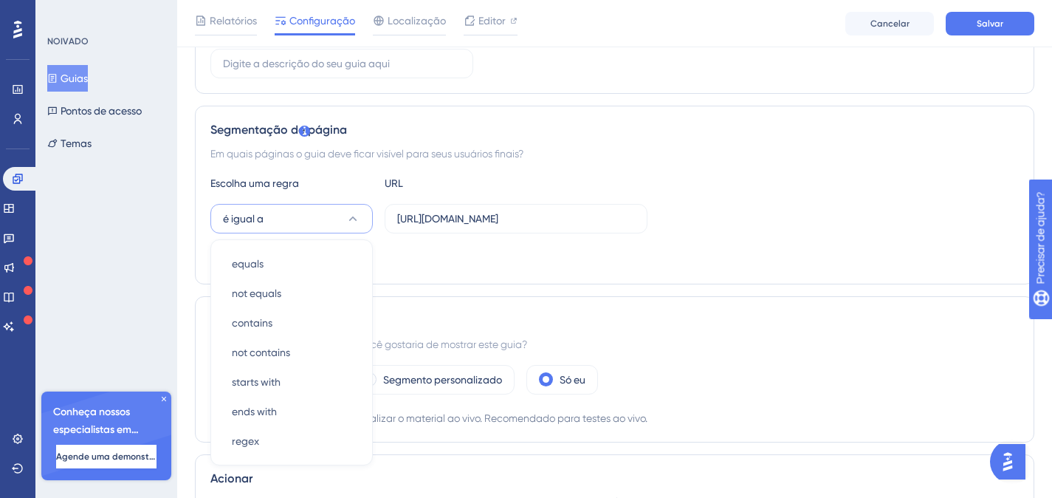
scroll to position [0, 0]
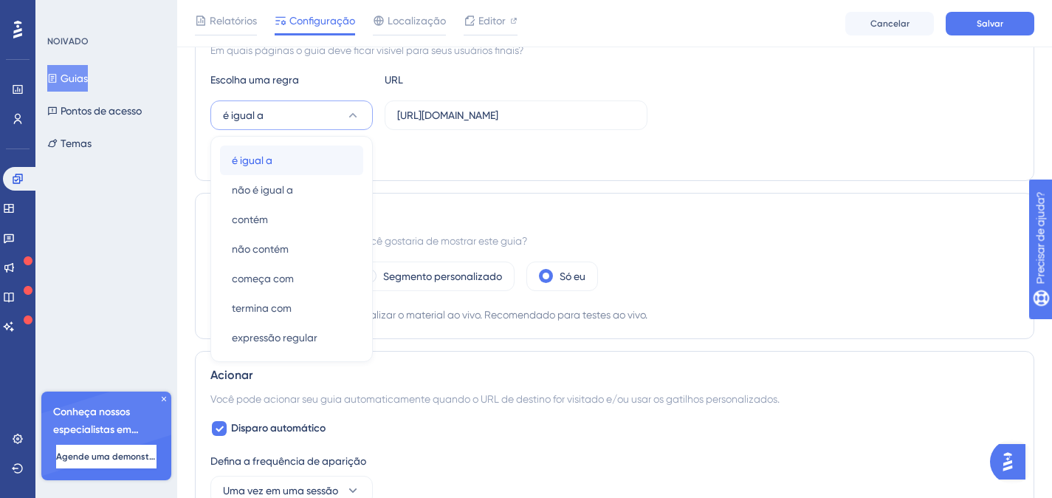
click at [271, 160] on font "é igual a" at bounding box center [252, 160] width 41 height 12
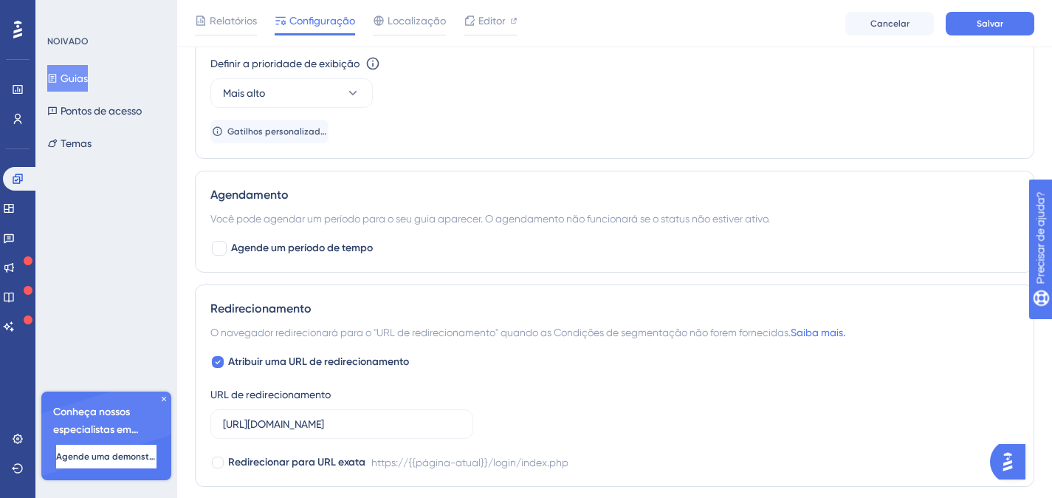
scroll to position [1004, 0]
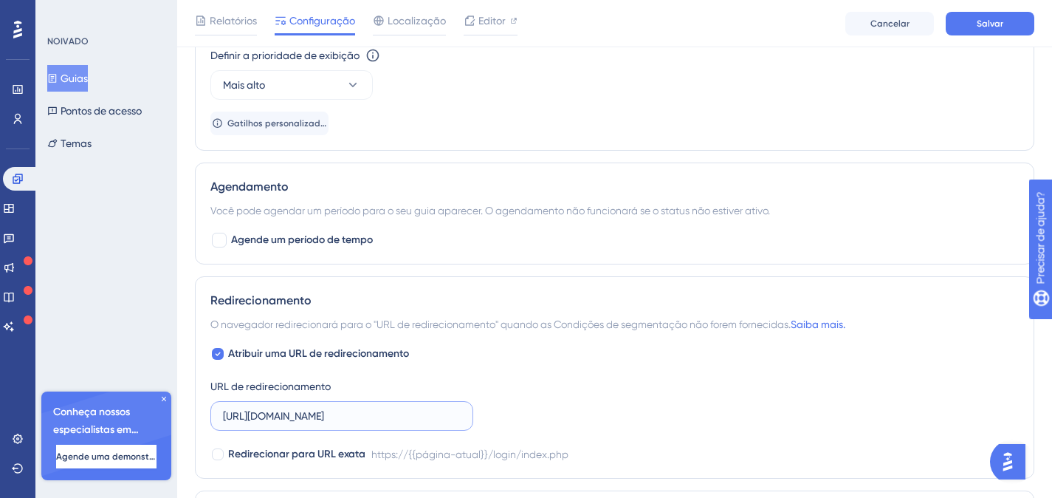
click at [375, 413] on input "[URL][DOMAIN_NAME]" at bounding box center [342, 416] width 238 height 16
paste input "/servicos/adicionar/"
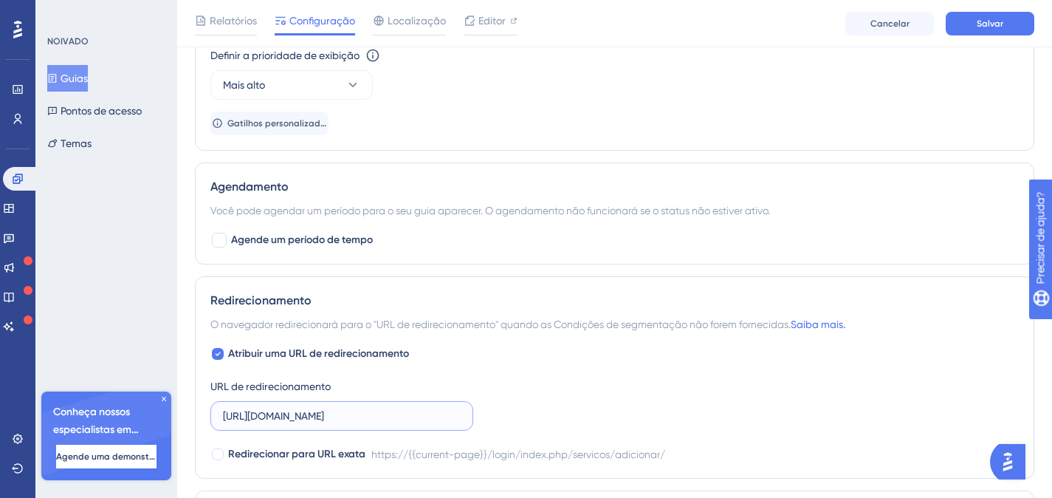
scroll to position [0, 64]
click at [366, 413] on input "[URL][DOMAIN_NAME]" at bounding box center [342, 416] width 238 height 16
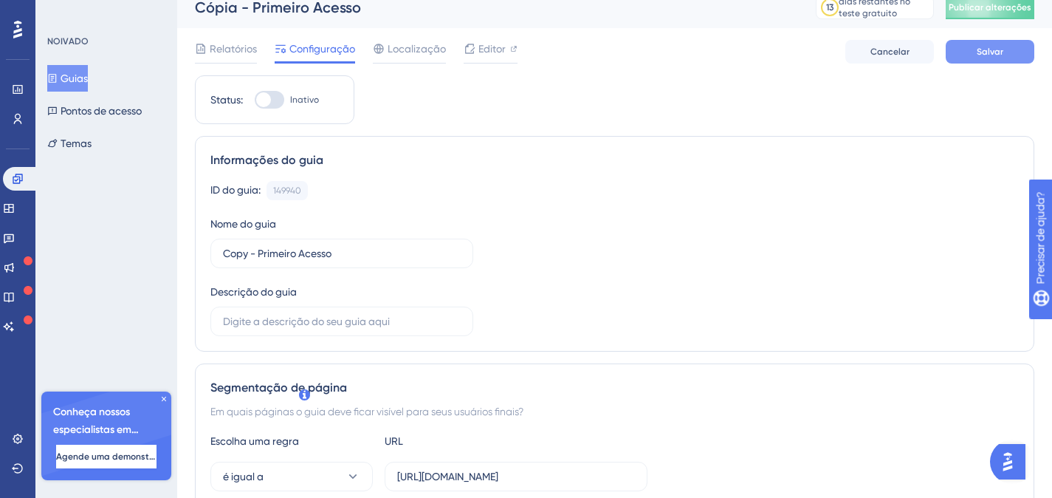
scroll to position [0, 0]
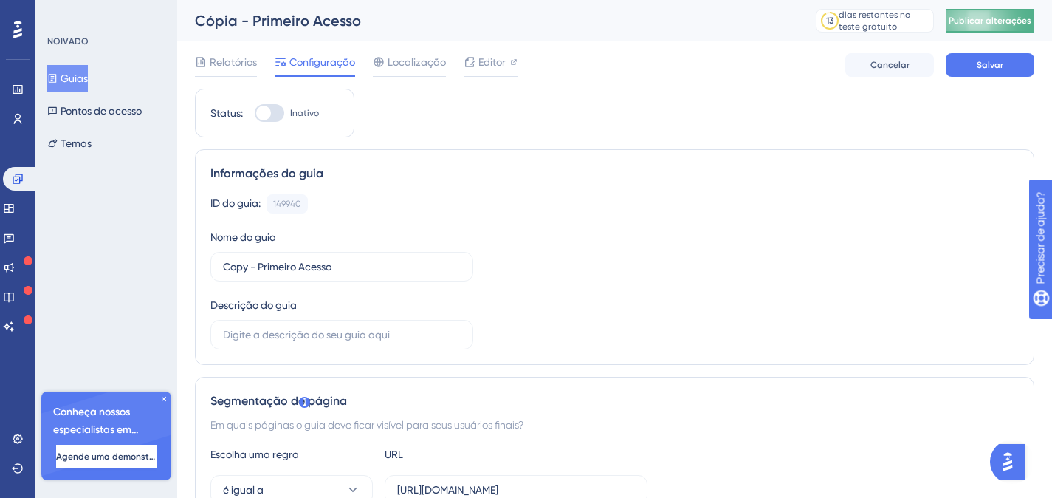
type input "[URL][DOMAIN_NAME]"
click at [1004, 18] on button "Publicar alterações" at bounding box center [990, 21] width 89 height 24
drag, startPoint x: 268, startPoint y: 114, endPoint x: 321, endPoint y: 112, distance: 53.2
click at [269, 114] on div at bounding box center [263, 113] width 15 height 15
click at [255, 114] on input "Inativo" at bounding box center [254, 113] width 1 height 1
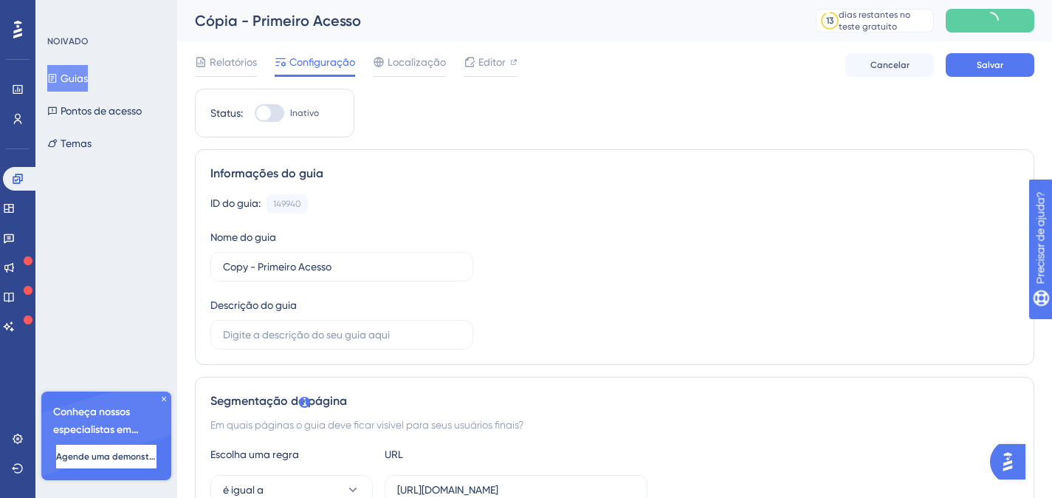
checkbox input "true"
click at [1014, 66] on button "Salvar" at bounding box center [990, 65] width 89 height 24
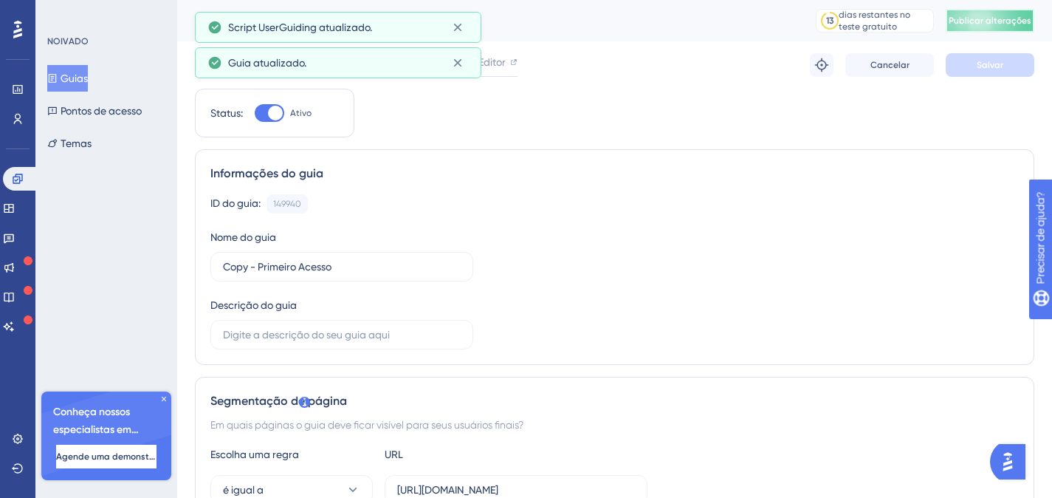
drag, startPoint x: 1012, startPoint y: 24, endPoint x: 971, endPoint y: 141, distance: 124.2
click at [1012, 24] on font "Publicar alterações" at bounding box center [990, 21] width 83 height 10
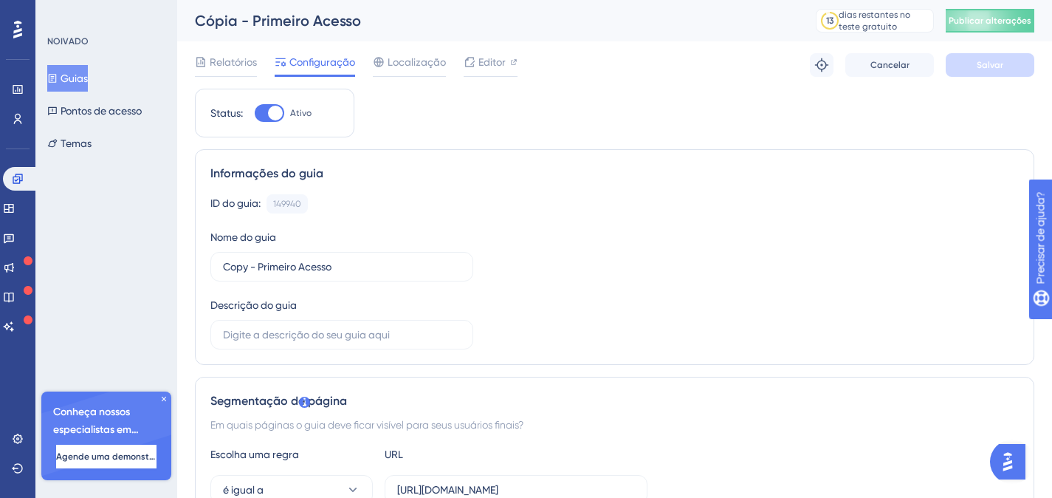
click at [80, 83] on font "Guias" at bounding box center [74, 78] width 27 height 12
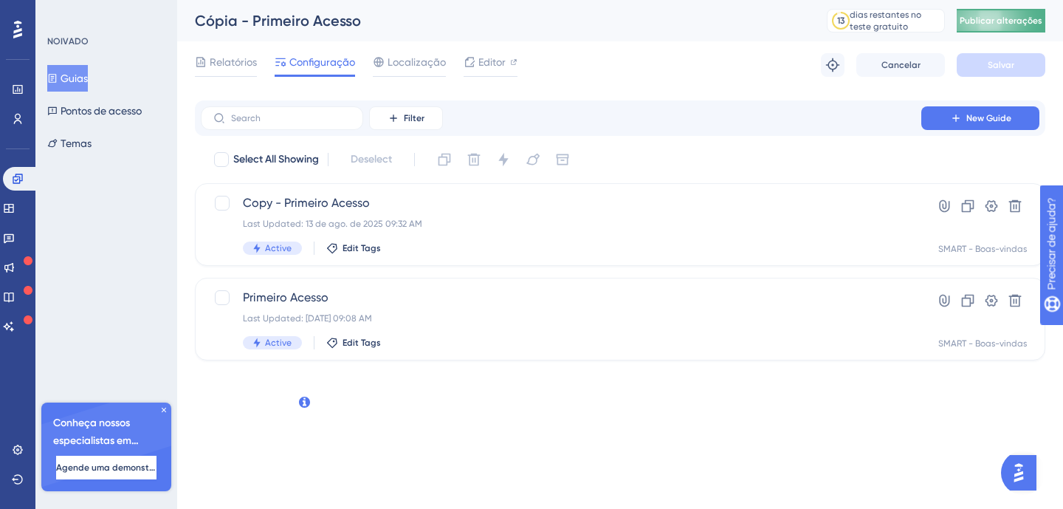
click at [979, 20] on font "Publicar alterações" at bounding box center [1001, 21] width 83 height 10
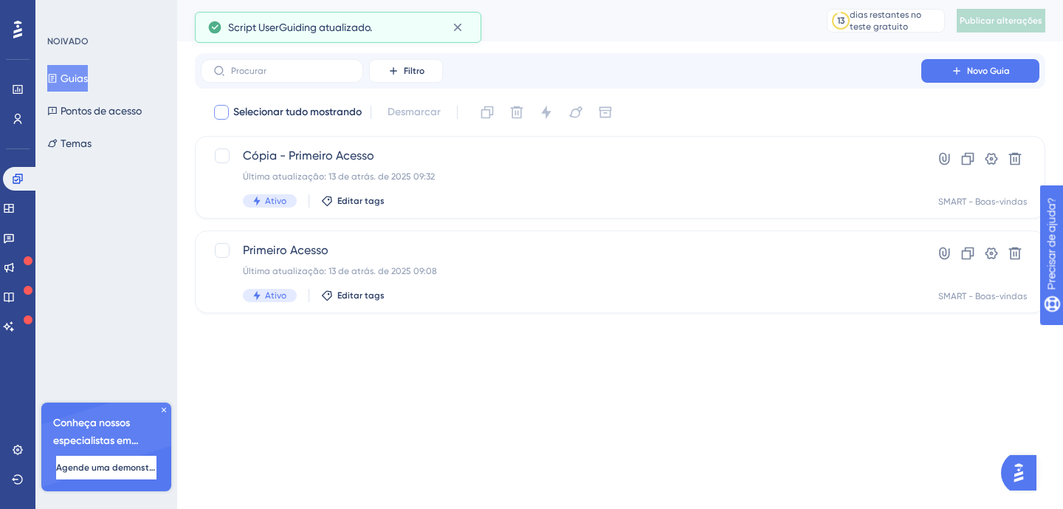
click at [225, 110] on div at bounding box center [221, 112] width 15 height 15
checkbox input "true"
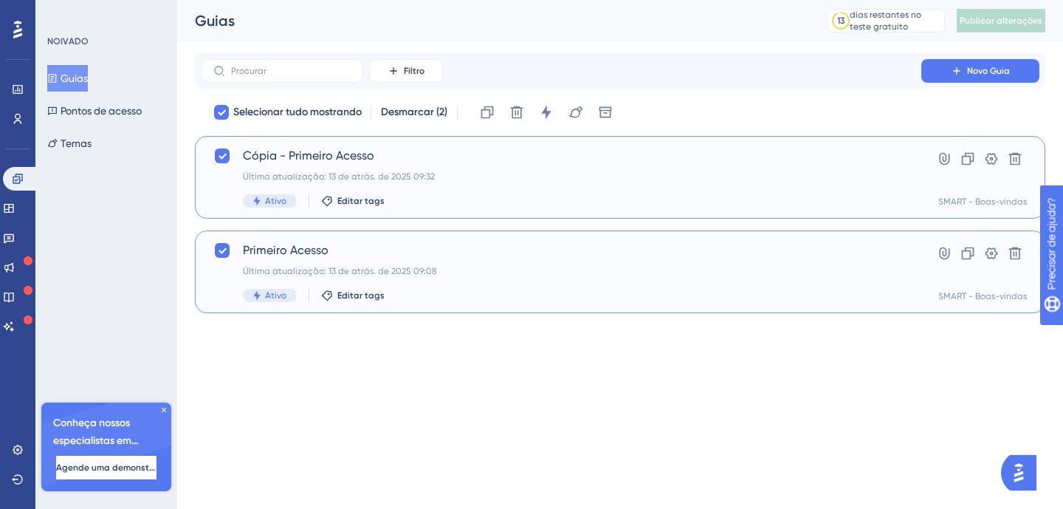
click at [445, 163] on span "Cópia - Primeiro Acesso" at bounding box center [561, 156] width 637 height 18
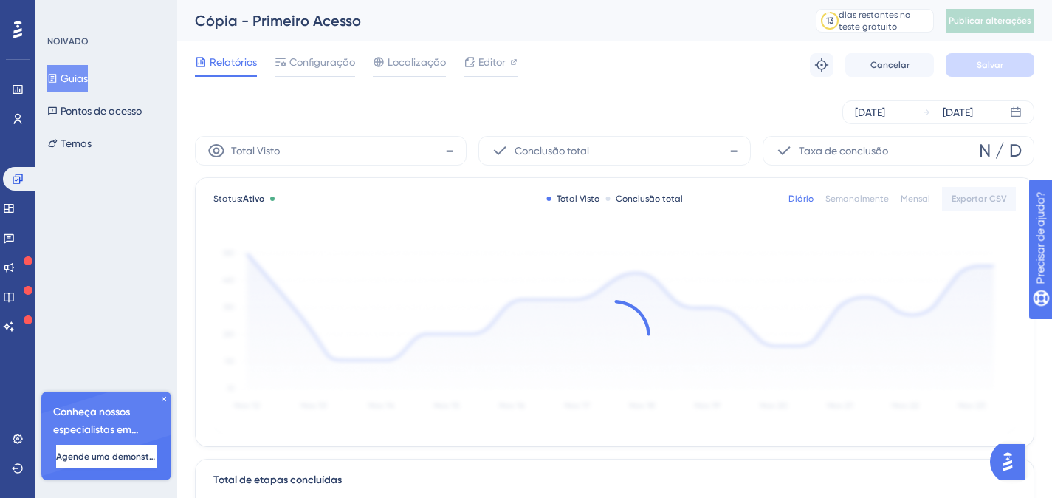
drag, startPoint x: 337, startPoint y: 59, endPoint x: 653, endPoint y: 185, distance: 339.7
click at [337, 60] on font "Configuração" at bounding box center [322, 62] width 66 height 12
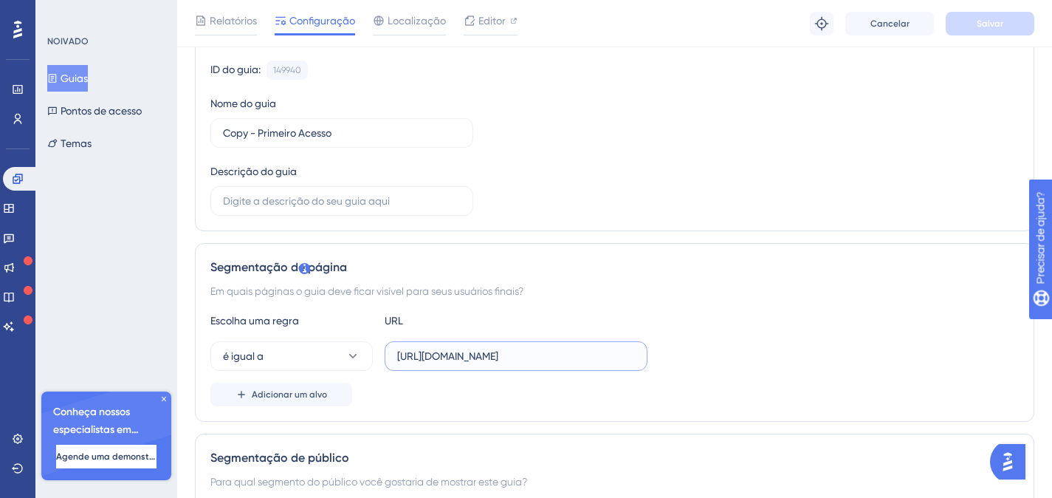
scroll to position [0, 64]
drag, startPoint x: 544, startPoint y: 356, endPoint x: 709, endPoint y: 335, distance: 166.7
click at [699, 357] on div "é igual a [URL][DOMAIN_NAME]" at bounding box center [614, 356] width 809 height 30
click at [647, 225] on div "Informações do guia ID do guia: 149940 Cópia Nome do guia Copy - Primeiro Acess…" at bounding box center [615, 124] width 840 height 216
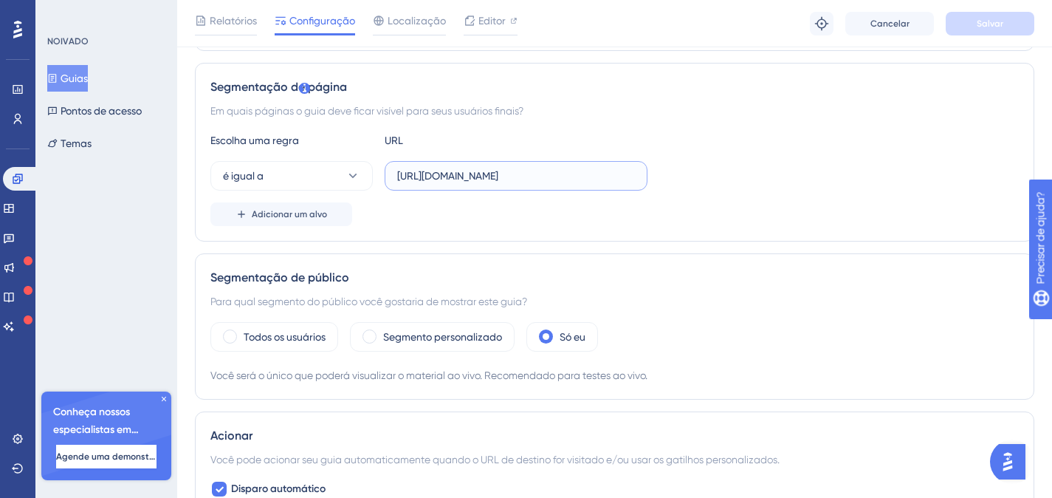
scroll to position [0, 64]
drag, startPoint x: 541, startPoint y: 181, endPoint x: 716, endPoint y: 174, distance: 175.2
click at [716, 174] on div "é igual a [URL][DOMAIN_NAME]" at bounding box center [614, 176] width 809 height 30
click at [724, 176] on div "é igual a [URL][DOMAIN_NAME]" at bounding box center [614, 176] width 809 height 30
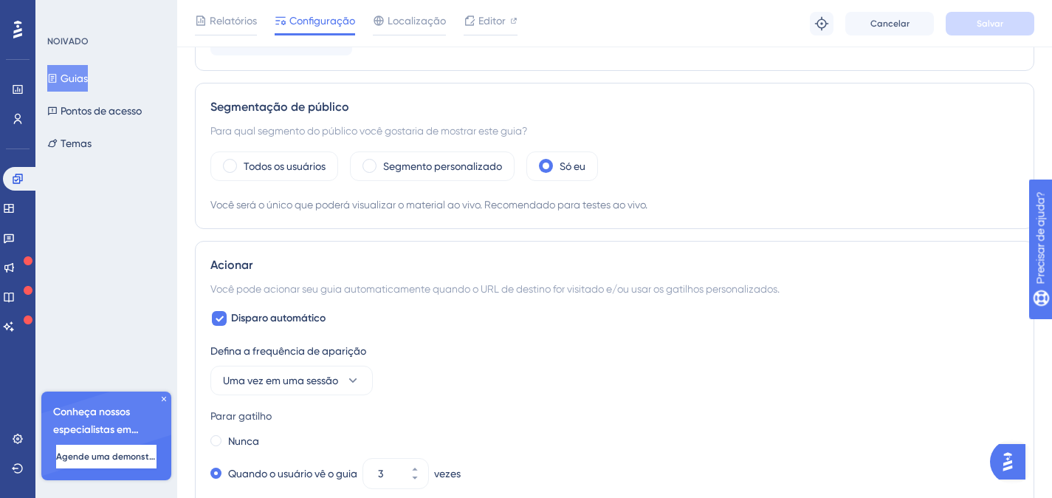
scroll to position [0, 0]
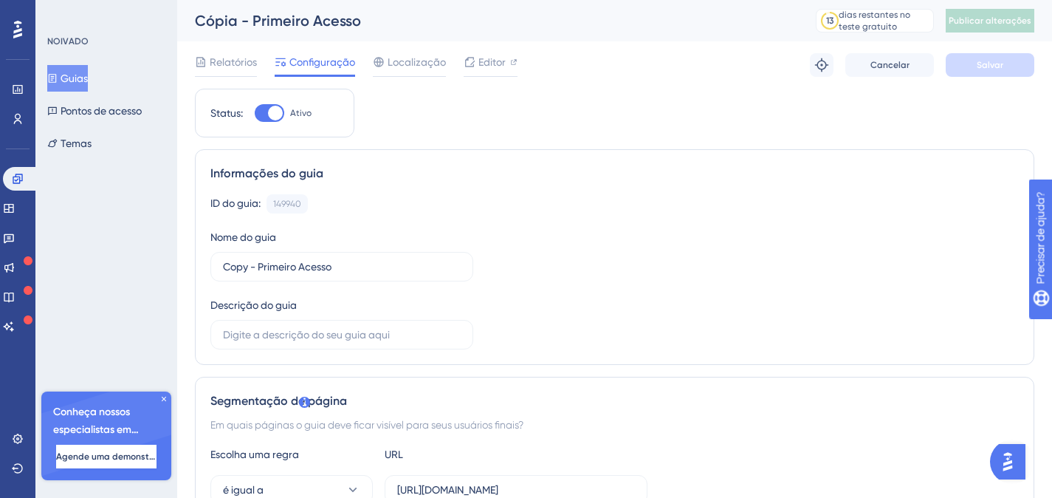
click at [244, 20] on font "Cópia - Primeiro Acesso" at bounding box center [278, 21] width 166 height 18
drag, startPoint x: 236, startPoint y: 59, endPoint x: 279, endPoint y: 59, distance: 43.6
click at [235, 59] on font "Relatórios" at bounding box center [233, 62] width 47 height 12
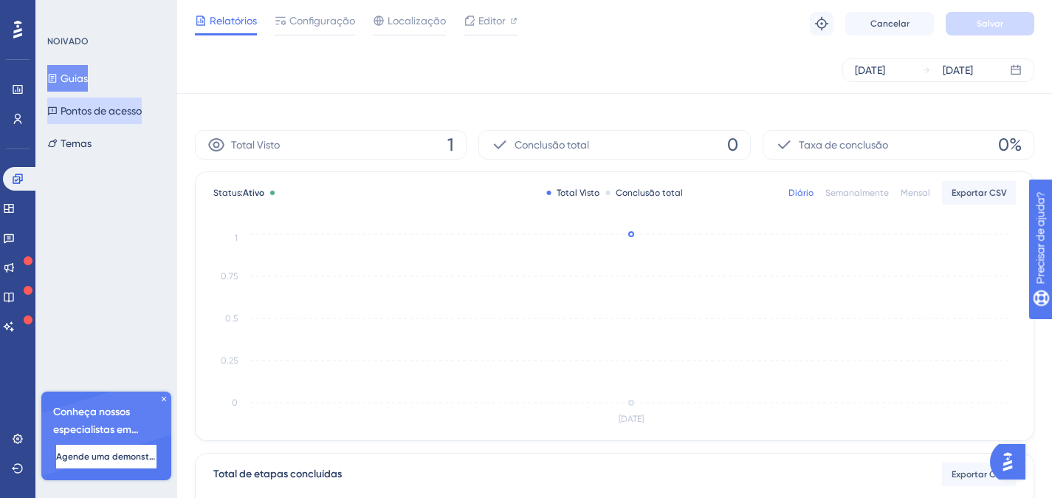
click at [120, 107] on font "Pontos de acesso" at bounding box center [101, 111] width 81 height 12
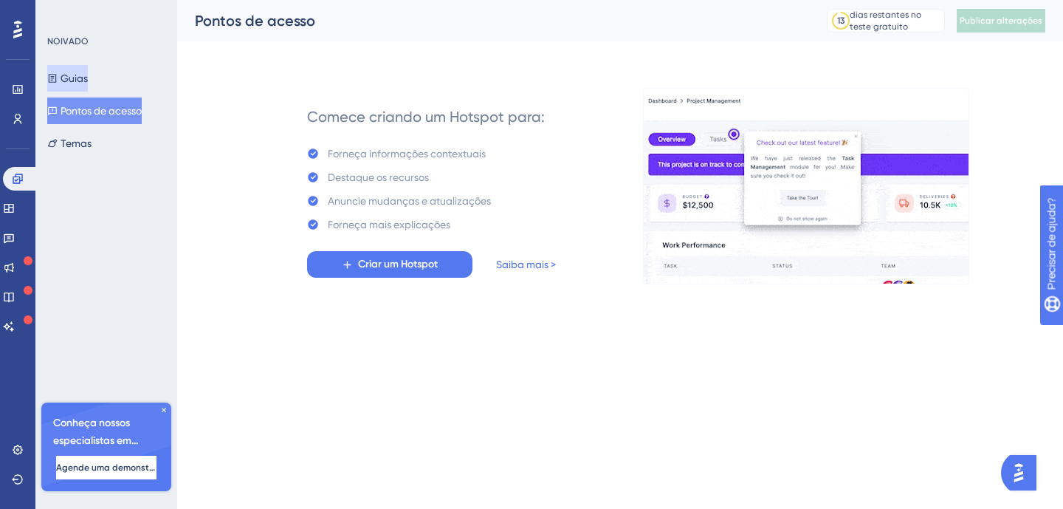
click at [88, 89] on button "Guias" at bounding box center [67, 78] width 41 height 27
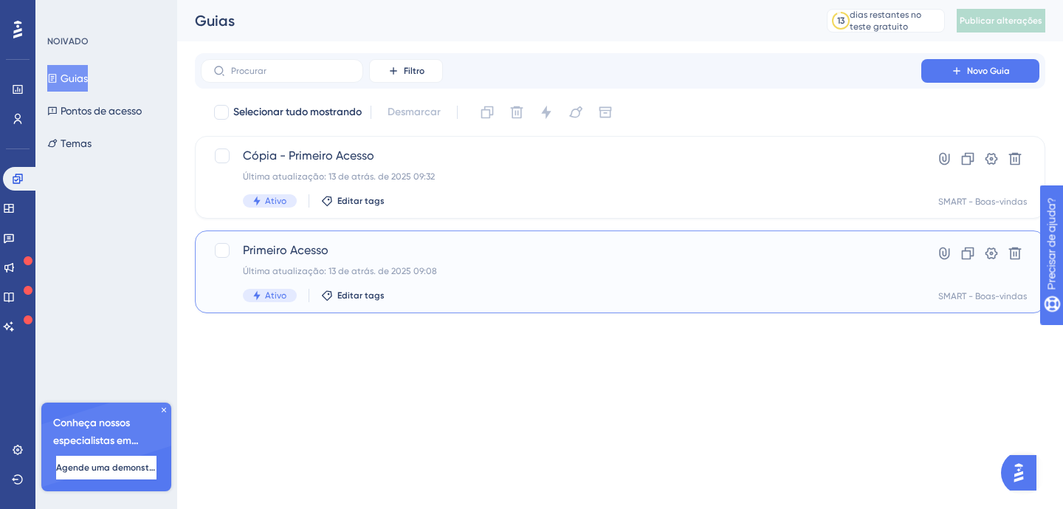
click at [487, 252] on span "Primeiro Acesso" at bounding box center [561, 250] width 637 height 18
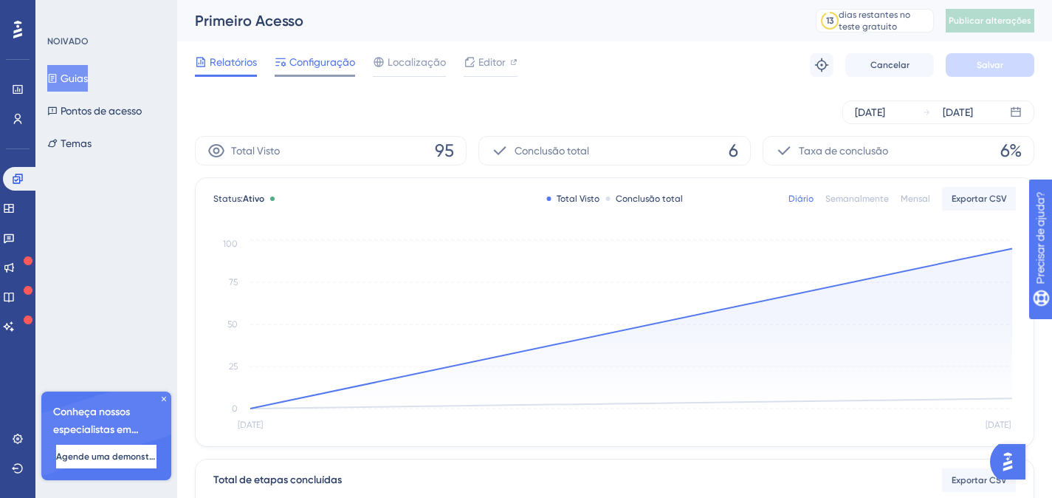
click at [314, 71] on div "Configuração" at bounding box center [315, 65] width 80 height 24
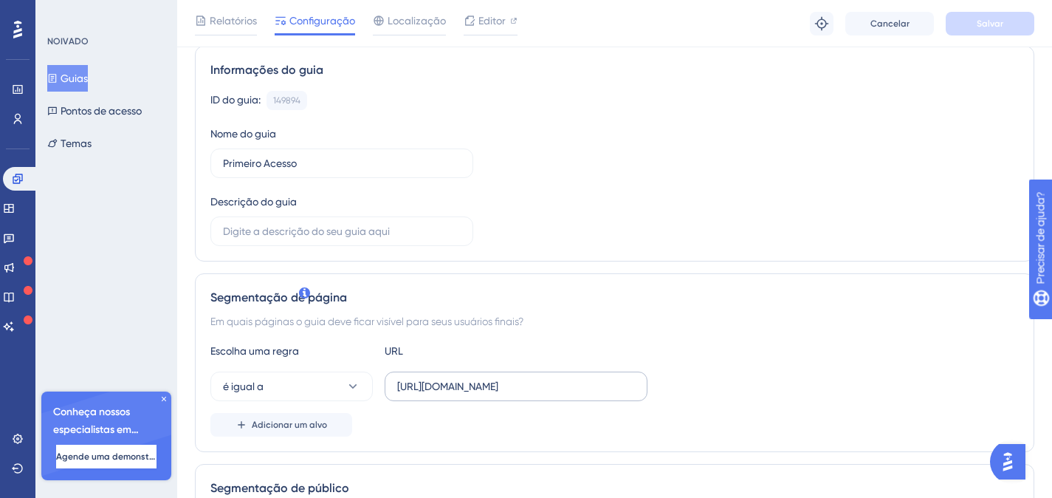
scroll to position [207, 0]
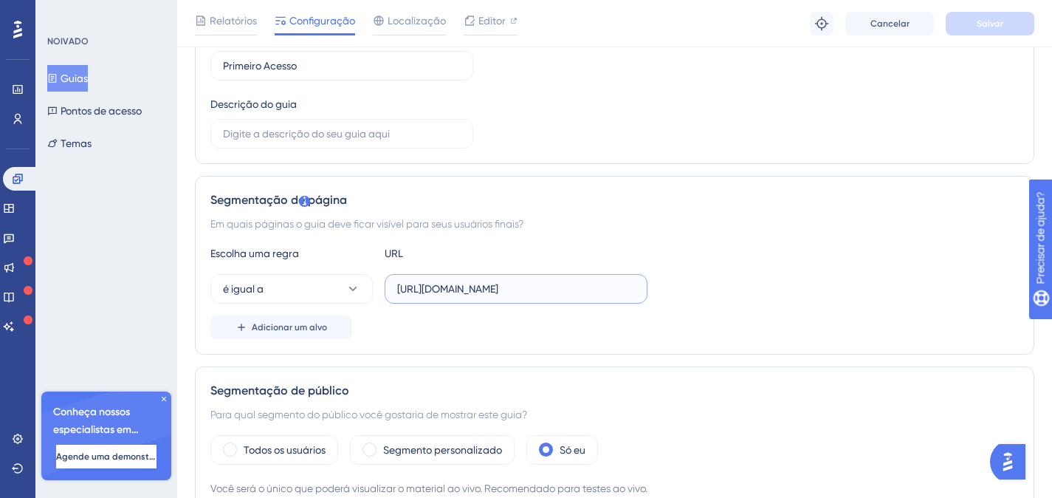
click at [518, 289] on input "[URL][DOMAIN_NAME]" at bounding box center [516, 289] width 238 height 16
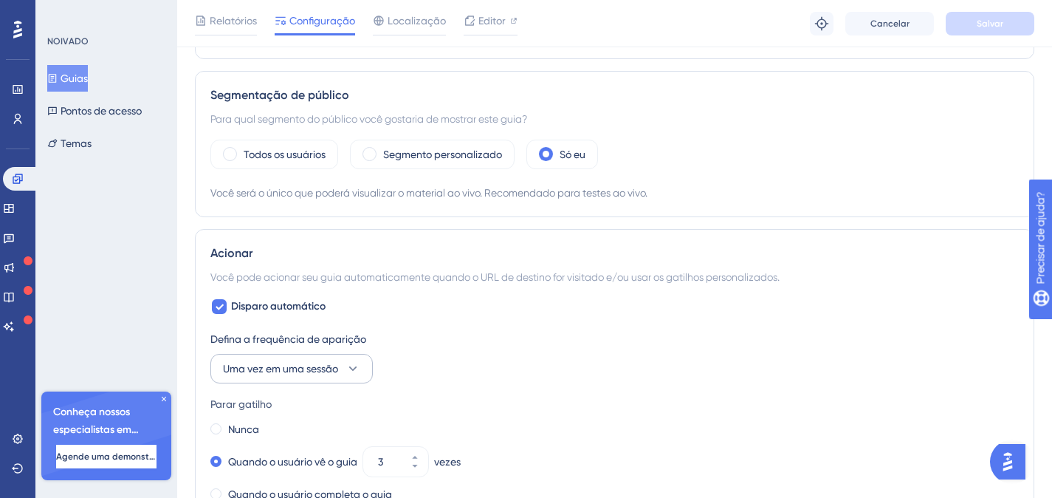
scroll to position [511, 0]
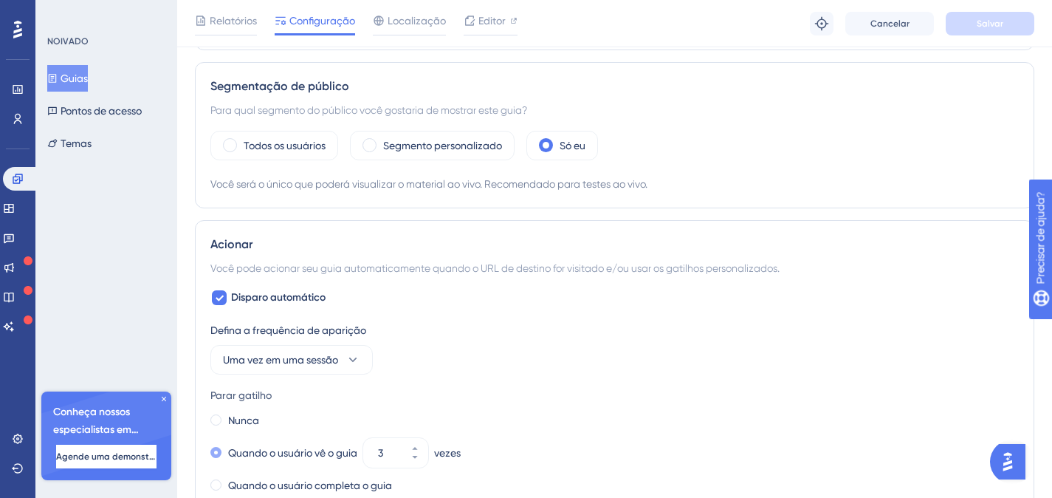
click at [354, 454] on font "Quando o usuário vê o guia" at bounding box center [292, 453] width 129 height 12
click at [399, 454] on input "3" at bounding box center [388, 453] width 21 height 18
click at [422, 446] on button "3" at bounding box center [415, 445] width 27 height 15
click at [422, 446] on button "4" at bounding box center [415, 445] width 27 height 15
click at [422, 446] on button "5" at bounding box center [415, 445] width 27 height 15
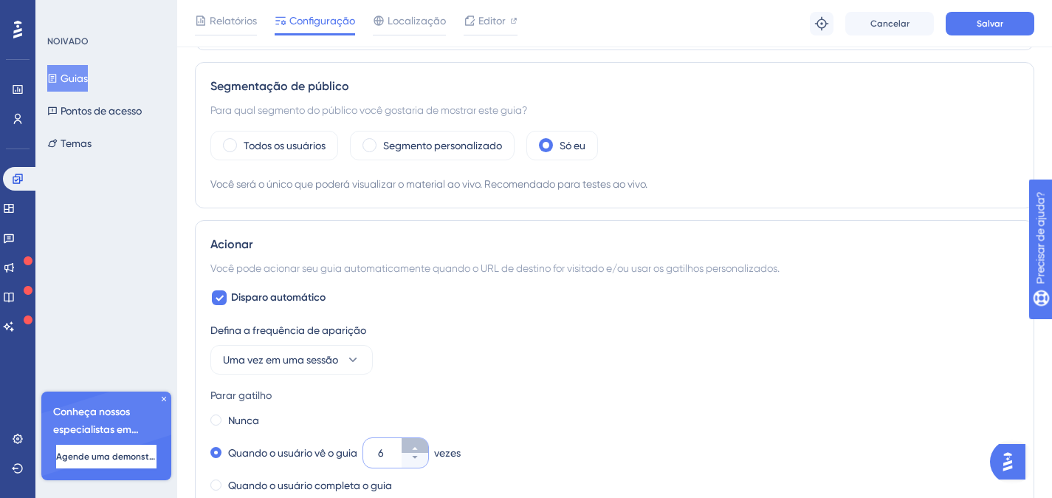
click at [422, 446] on button "6" at bounding box center [415, 445] width 27 height 15
click at [422, 446] on button "7" at bounding box center [415, 445] width 27 height 15
click at [422, 446] on button "8" at bounding box center [415, 445] width 27 height 15
click at [422, 446] on button "9" at bounding box center [415, 445] width 27 height 15
type input "10"
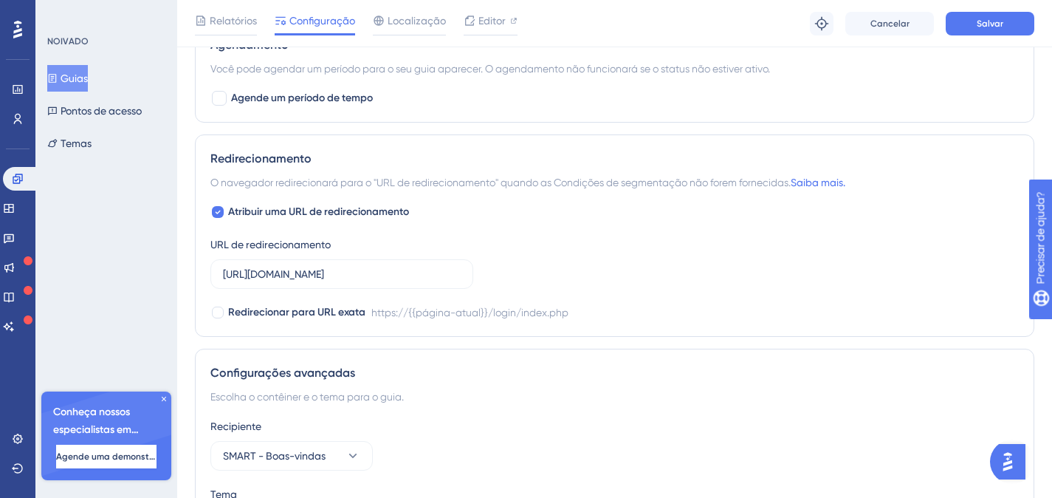
scroll to position [1261, 0]
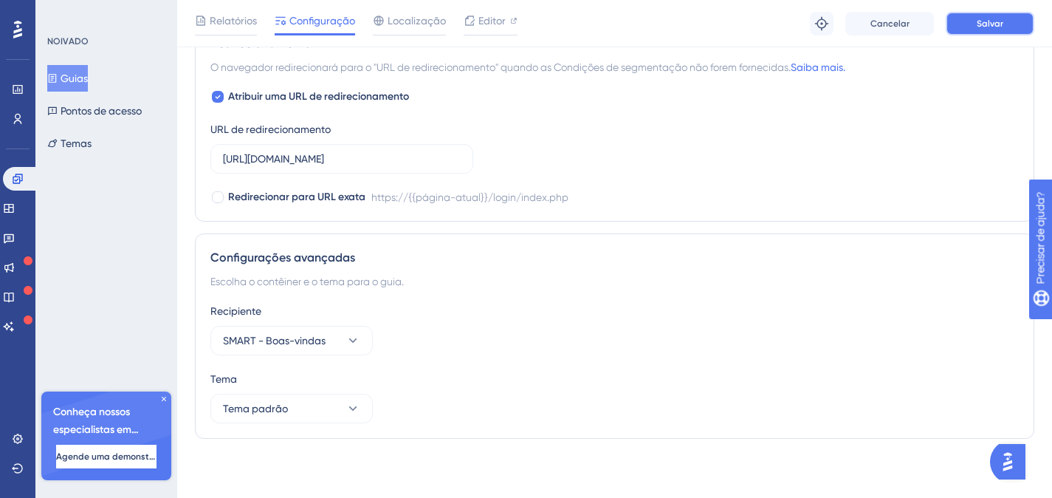
click at [975, 27] on button "Salvar" at bounding box center [990, 24] width 89 height 24
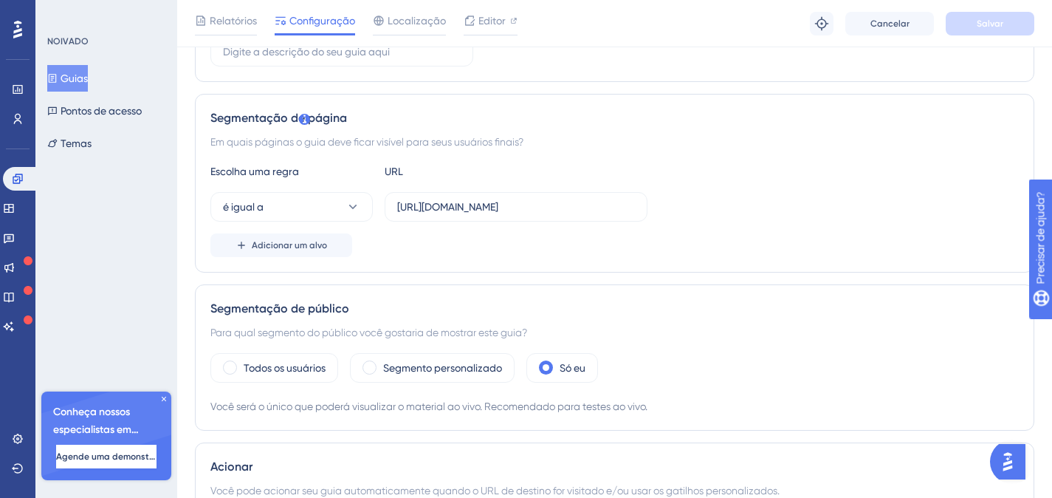
scroll to position [0, 0]
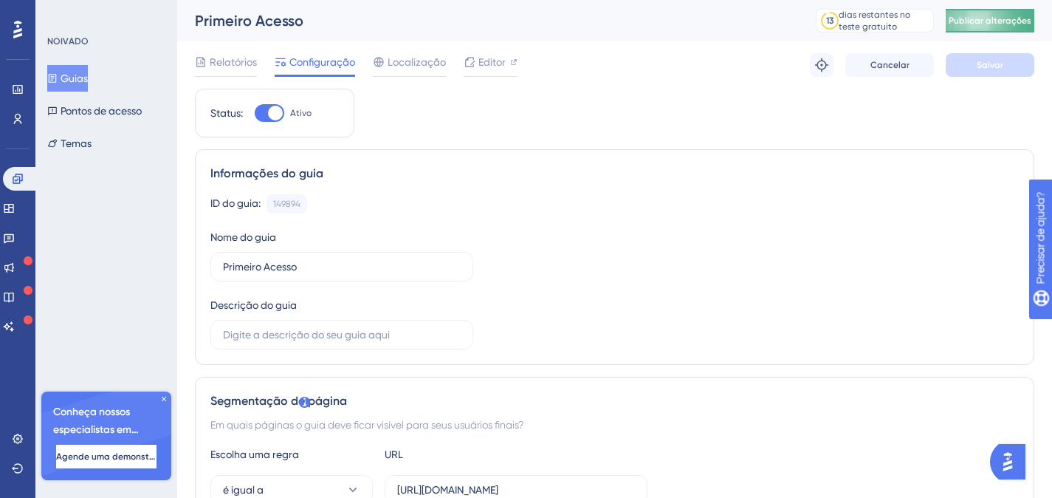
click at [1022, 19] on font "Publicar alterações" at bounding box center [990, 21] width 83 height 10
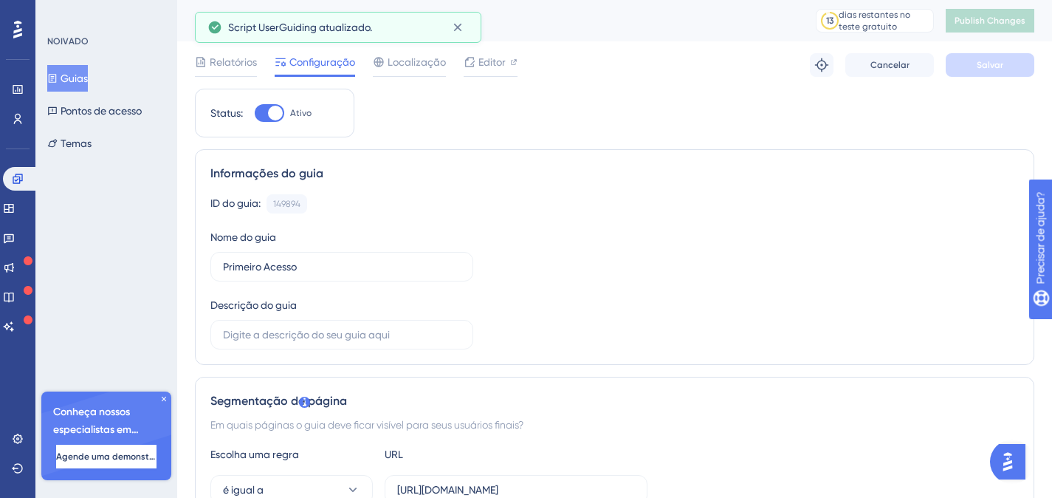
drag, startPoint x: 223, startPoint y: 64, endPoint x: 580, endPoint y: 201, distance: 382.0
click at [227, 68] on span "Relatórios" at bounding box center [233, 62] width 47 height 18
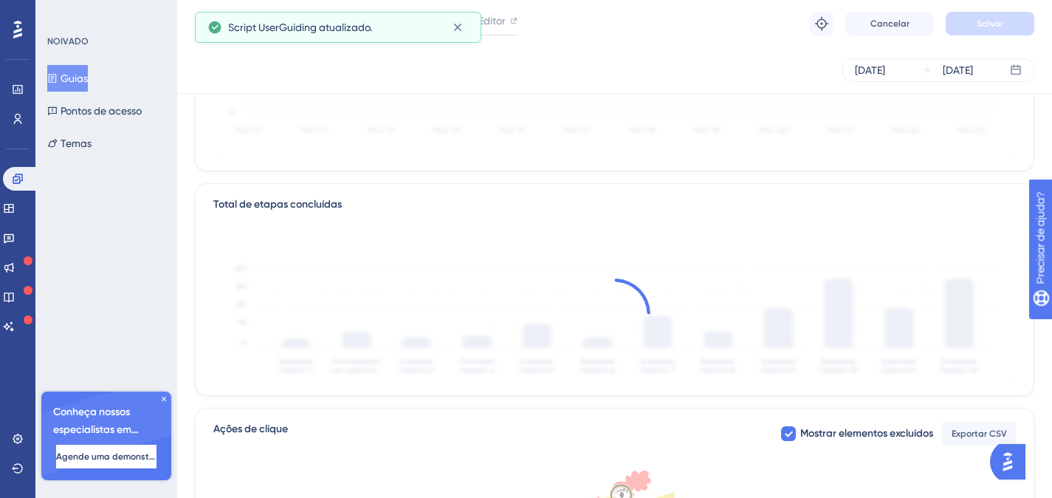
scroll to position [513, 0]
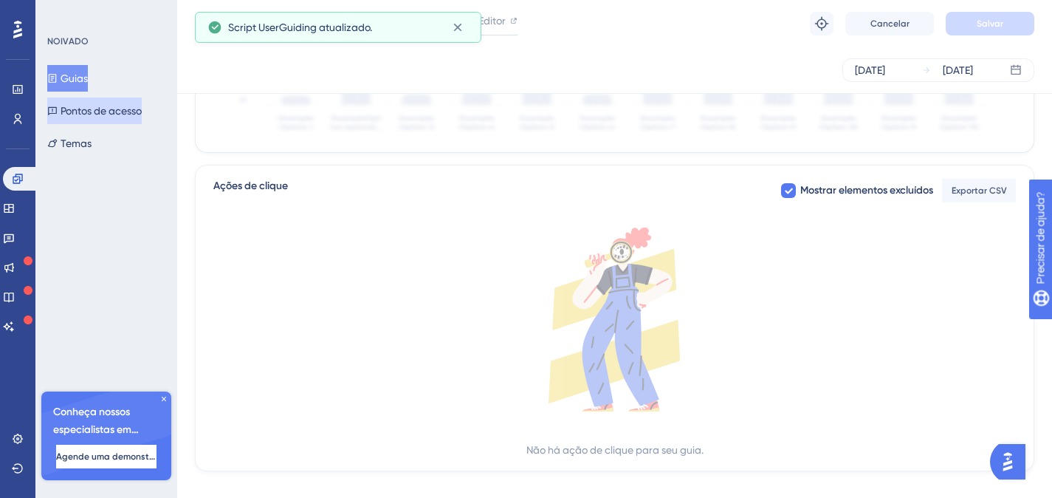
click at [106, 114] on font "Pontos de acesso" at bounding box center [101, 111] width 81 height 12
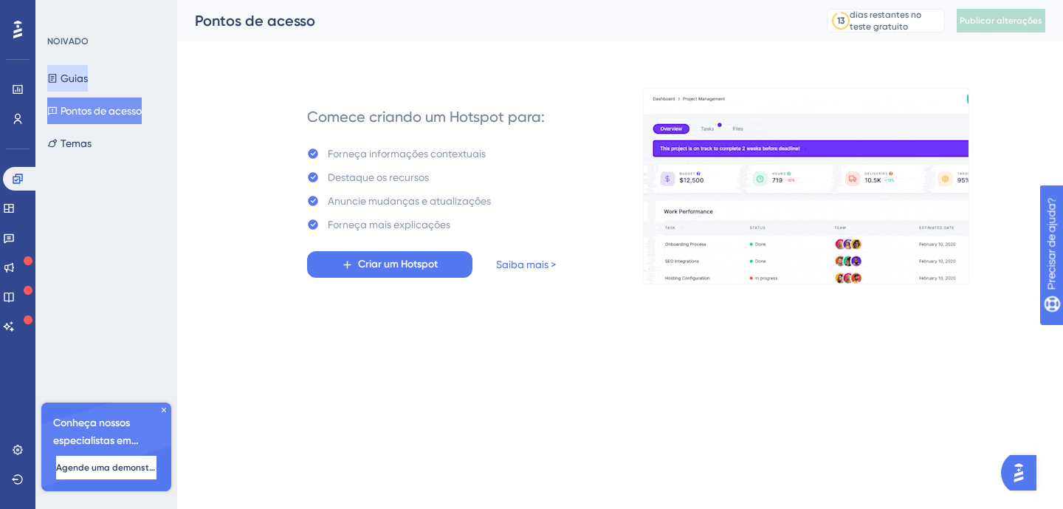
click at [88, 89] on button "Guias" at bounding box center [67, 78] width 41 height 27
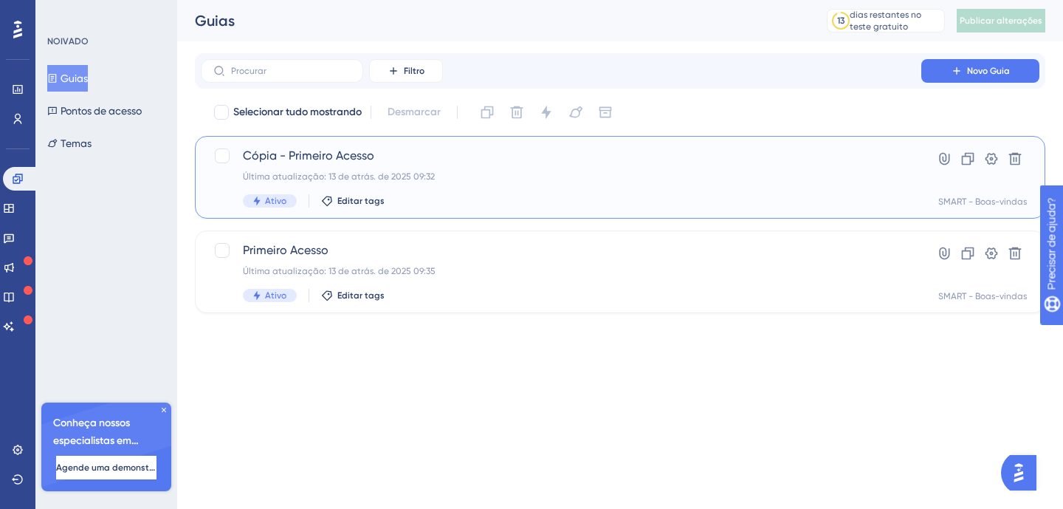
click at [494, 182] on div "Cópia - Primeiro Acesso Última atualização: 13 de atrás. de 2025 09:32 Ativo Ed…" at bounding box center [561, 177] width 637 height 61
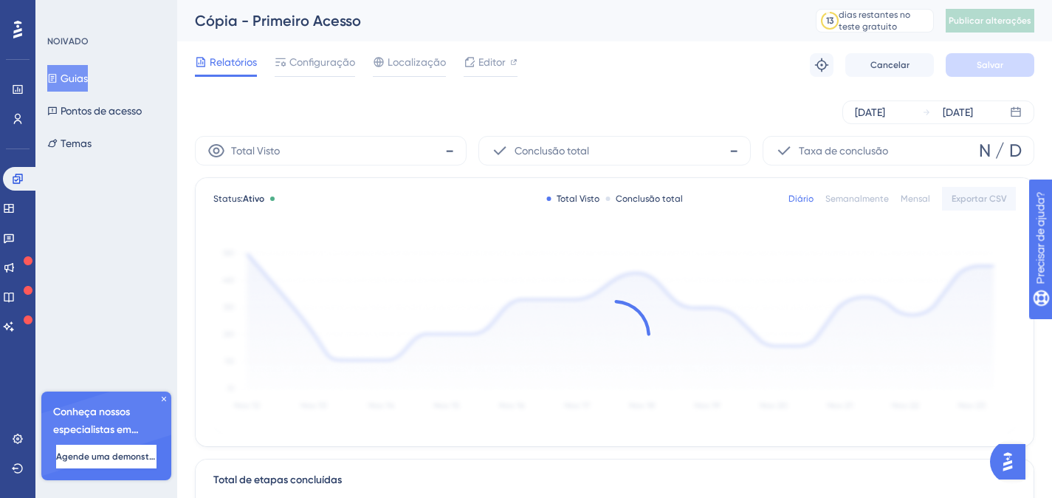
scroll to position [3, 0]
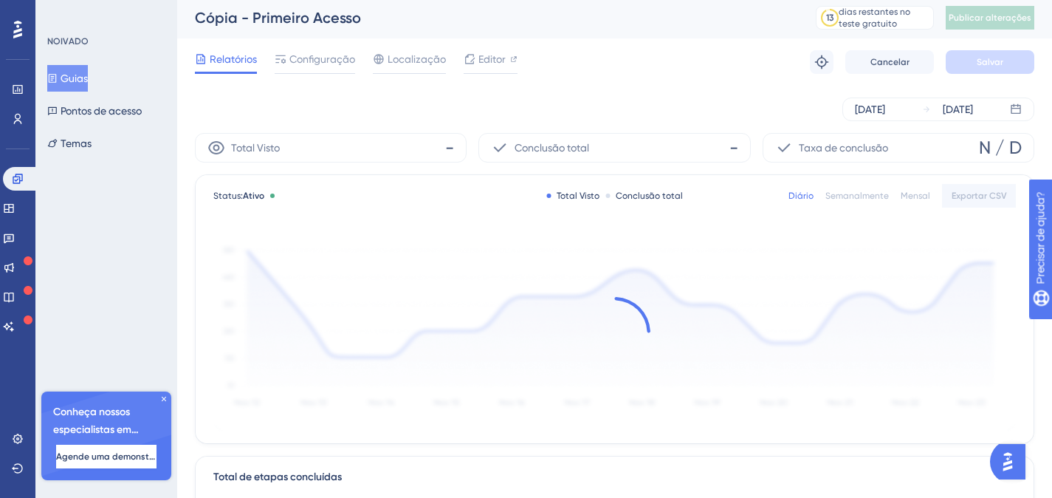
drag, startPoint x: 308, startPoint y: 52, endPoint x: 360, endPoint y: 225, distance: 180.6
click at [308, 53] on font "Configuração" at bounding box center [322, 59] width 66 height 12
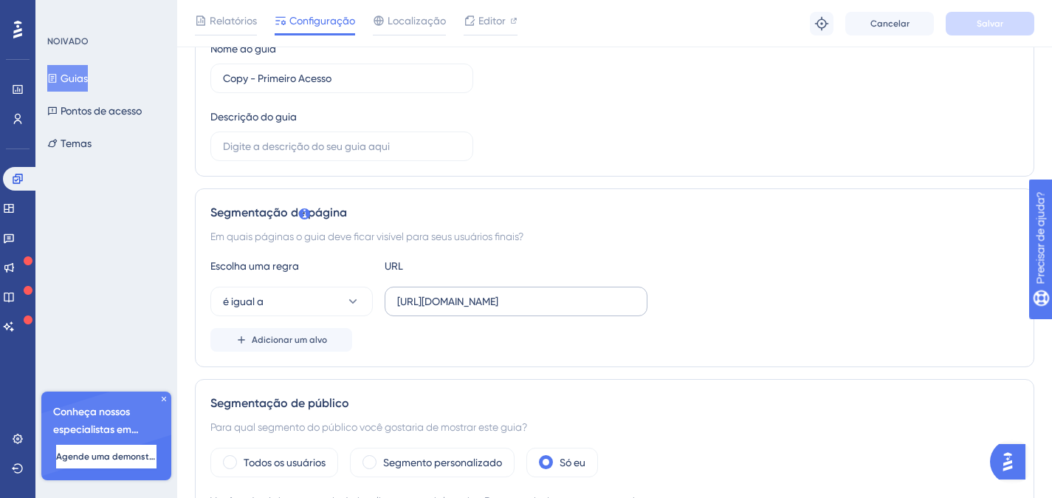
scroll to position [289, 0]
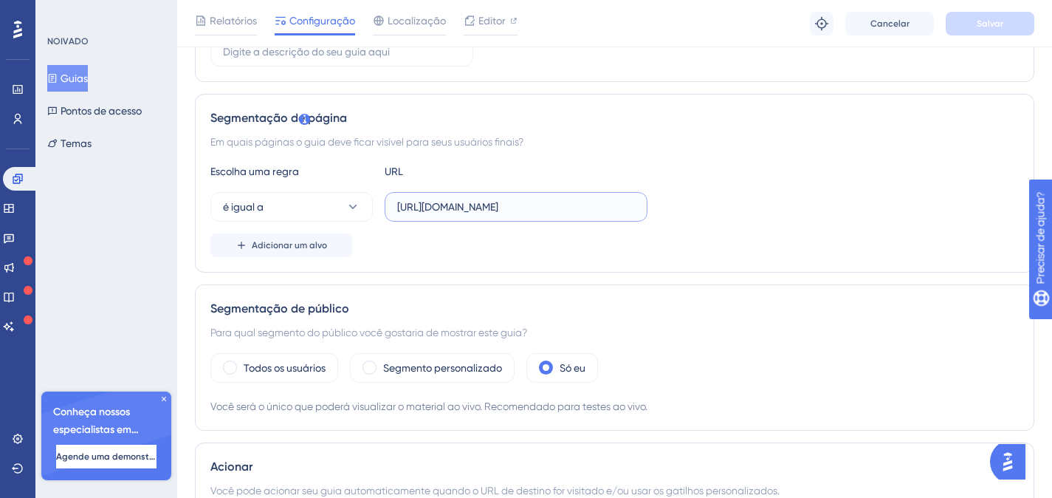
drag, startPoint x: 660, startPoint y: 206, endPoint x: 693, endPoint y: 206, distance: 33.2
click at [693, 206] on div "é igual a [URL][DOMAIN_NAME]" at bounding box center [614, 207] width 809 height 30
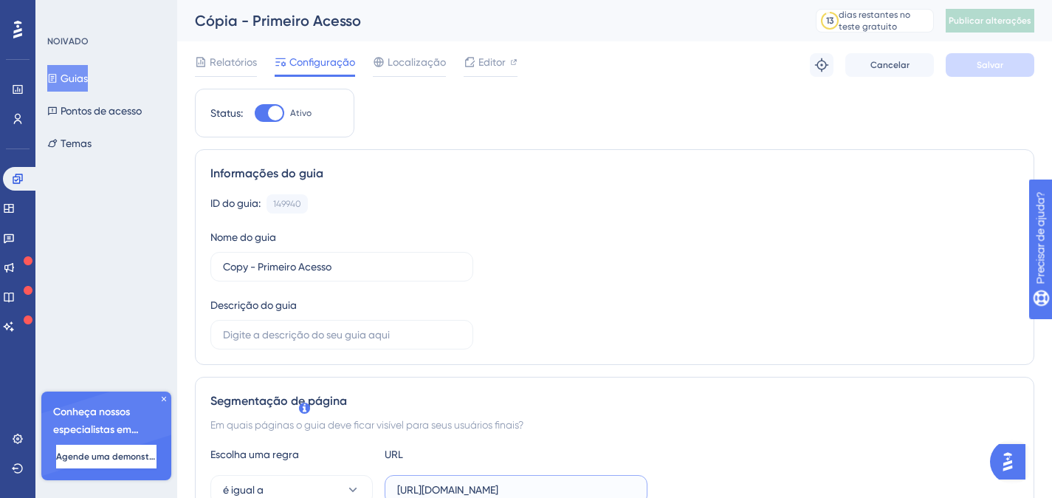
scroll to position [446, 0]
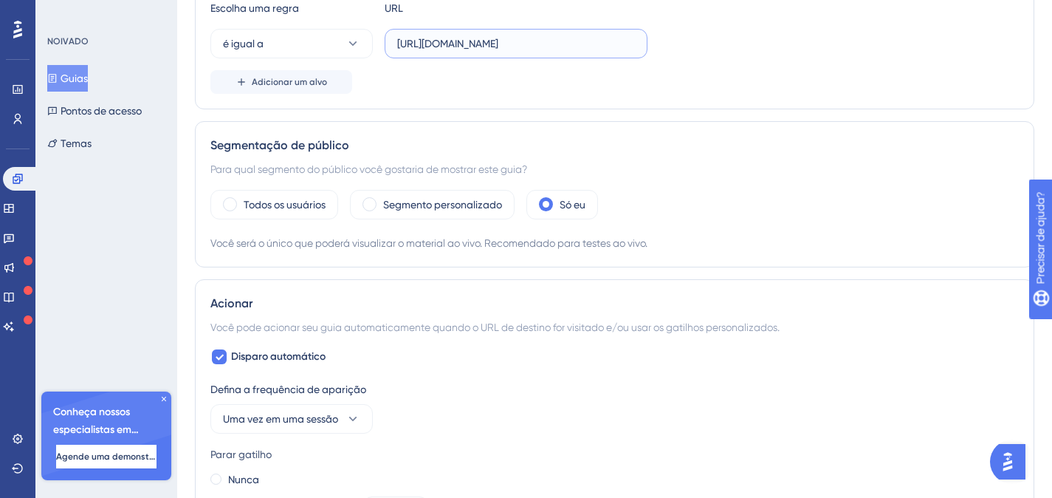
click at [518, 40] on div "Desempenho Usuários Noivado Widgets Opinião Atualizações de produtos Base de co…" at bounding box center [614, 419] width 875 height 1730
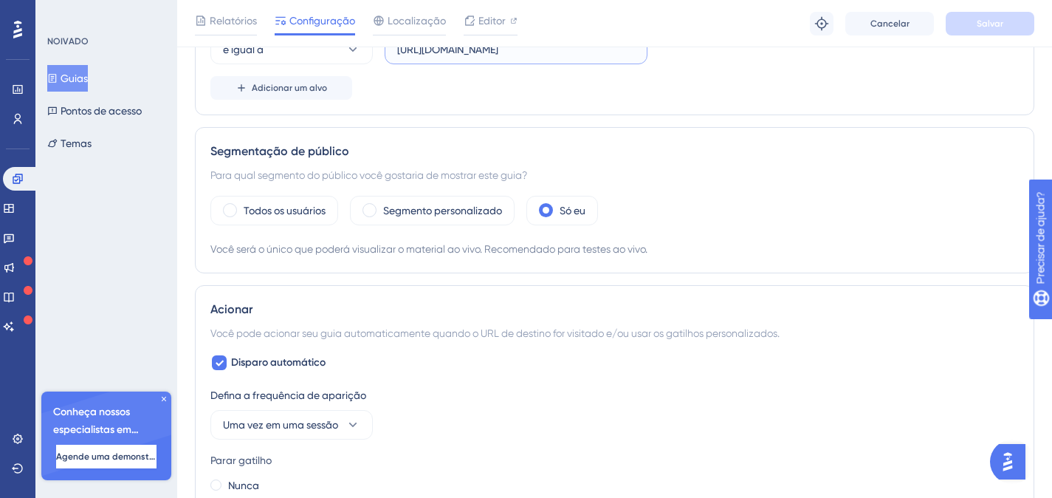
click at [496, 52] on input "[URL][DOMAIN_NAME]" at bounding box center [516, 49] width 238 height 16
drag, startPoint x: 496, startPoint y: 52, endPoint x: 690, endPoint y: 66, distance: 194.7
click at [690, 66] on div "Escolha uma regra URL é igual a [URL][DOMAIN_NAME] Adicionar um alvo" at bounding box center [614, 52] width 809 height 95
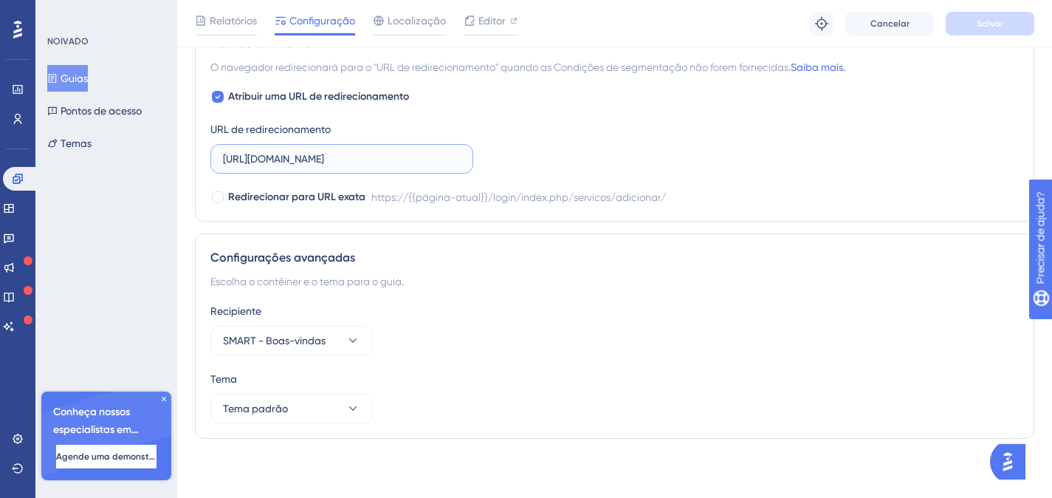
click at [557, 163] on div "Atribuir uma URL de redirecionamento URL de redirecionamento [URL][DOMAIN_NAME]…" at bounding box center [614, 147] width 809 height 118
click at [368, 164] on input "[URL][DOMAIN_NAME]" at bounding box center [342, 159] width 238 height 16
click at [965, 44] on div "Relatórios Configuração Localização Editor Solução de problemas Cancelar Salvar" at bounding box center [614, 23] width 875 height 47
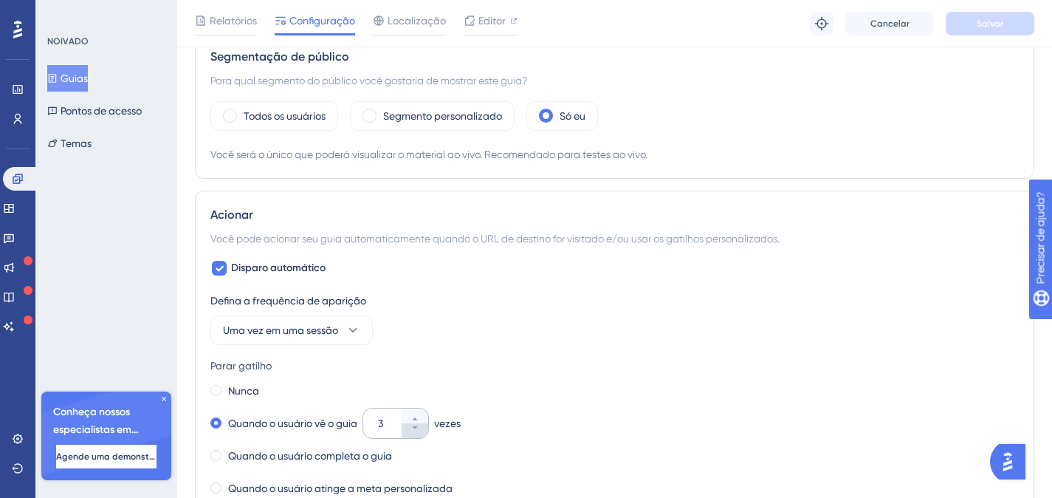
scroll to position [631, 0]
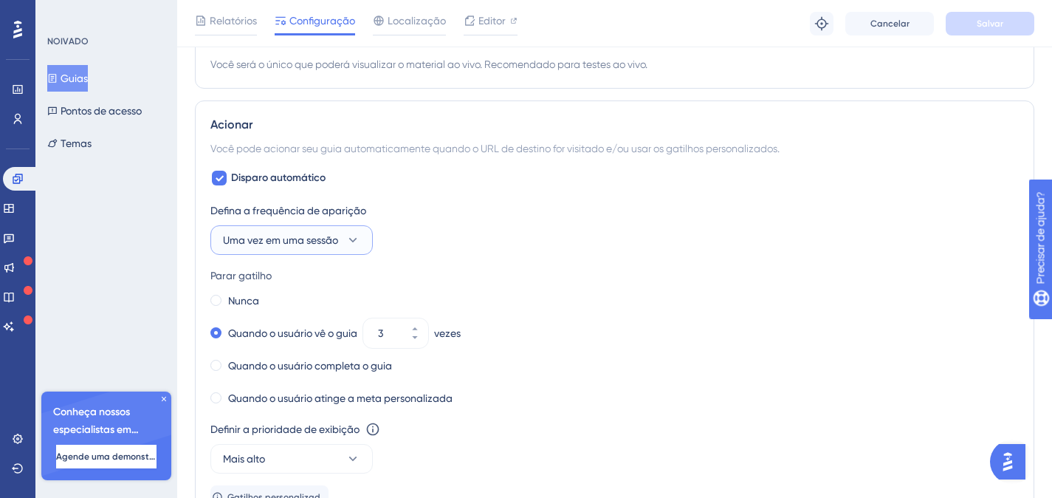
click at [301, 239] on font "Uma vez em uma sessão" at bounding box center [280, 240] width 115 height 12
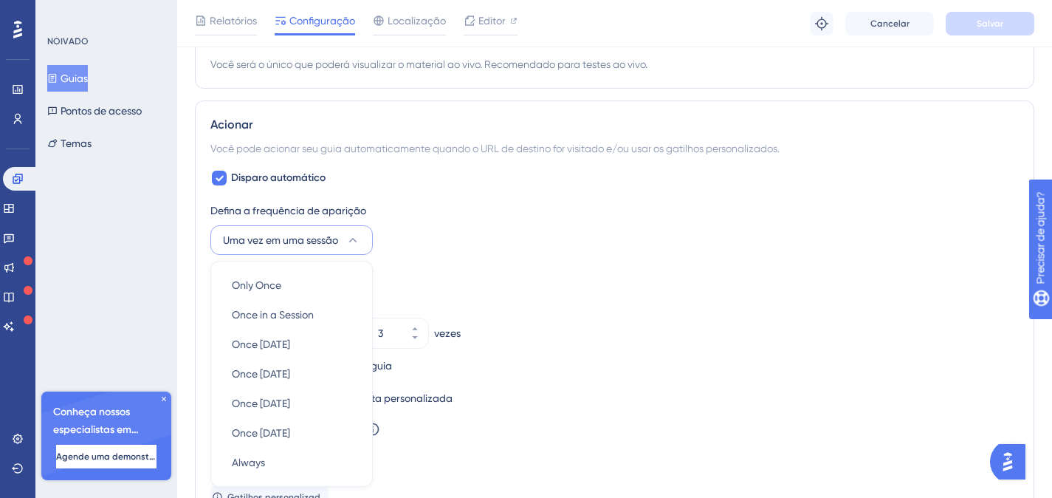
scroll to position [755, 0]
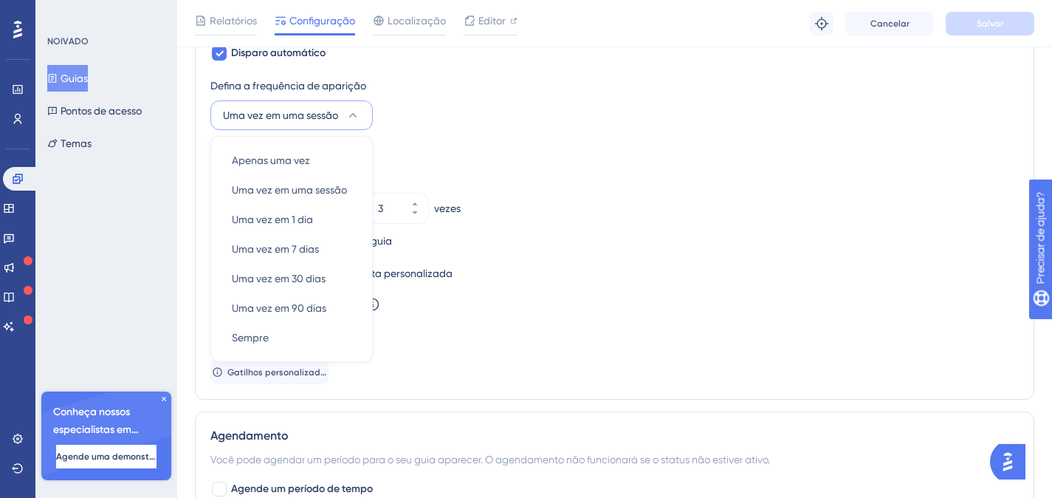
drag, startPoint x: 566, startPoint y: 112, endPoint x: 582, endPoint y: 118, distance: 16.6
click at [566, 112] on div "Defina a frequência de aparição Uma vez em uma sessão Apenas uma vez Apenas uma…" at bounding box center [614, 103] width 809 height 53
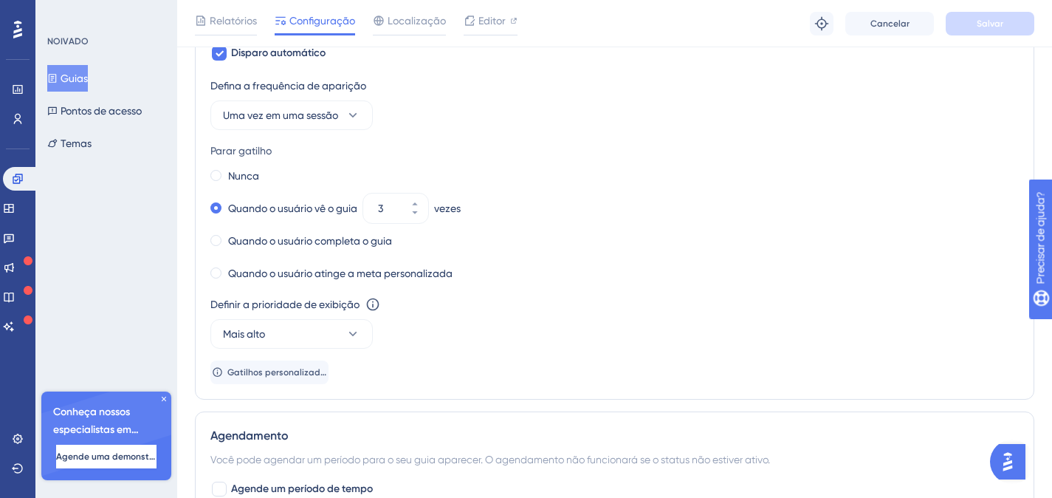
scroll to position [529, 0]
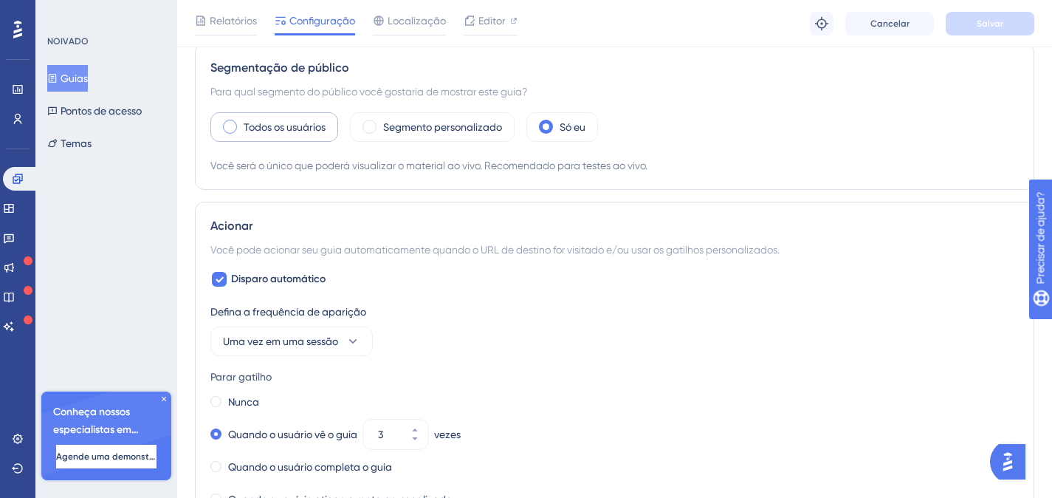
click at [247, 122] on font "Todos os usuários" at bounding box center [285, 127] width 82 height 12
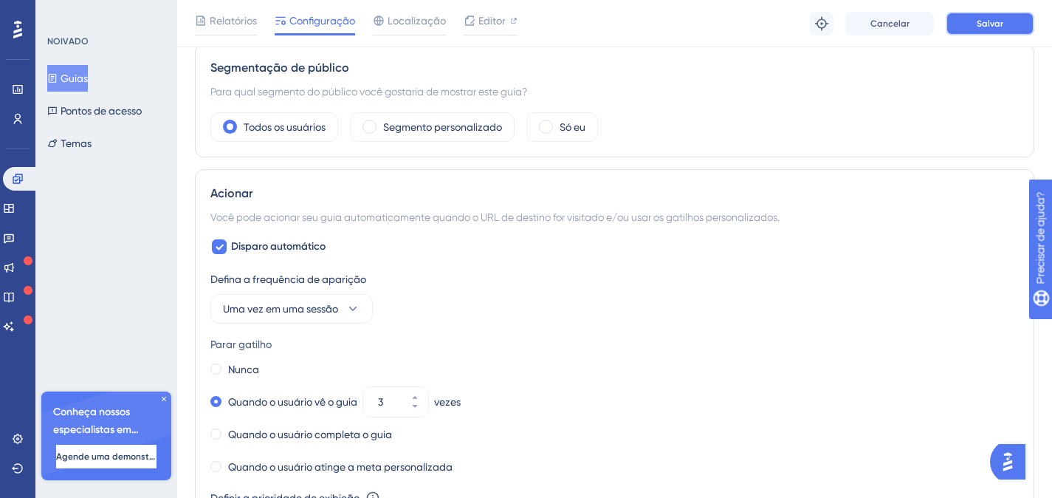
click at [977, 23] on font "Salvar" at bounding box center [990, 23] width 27 height 10
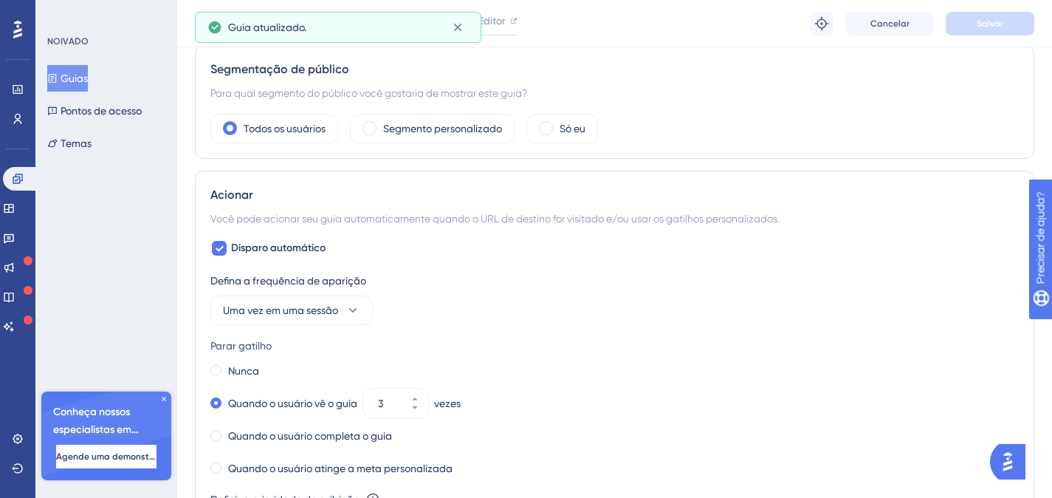
scroll to position [527, 0]
click at [75, 75] on font "Guias" at bounding box center [74, 78] width 27 height 12
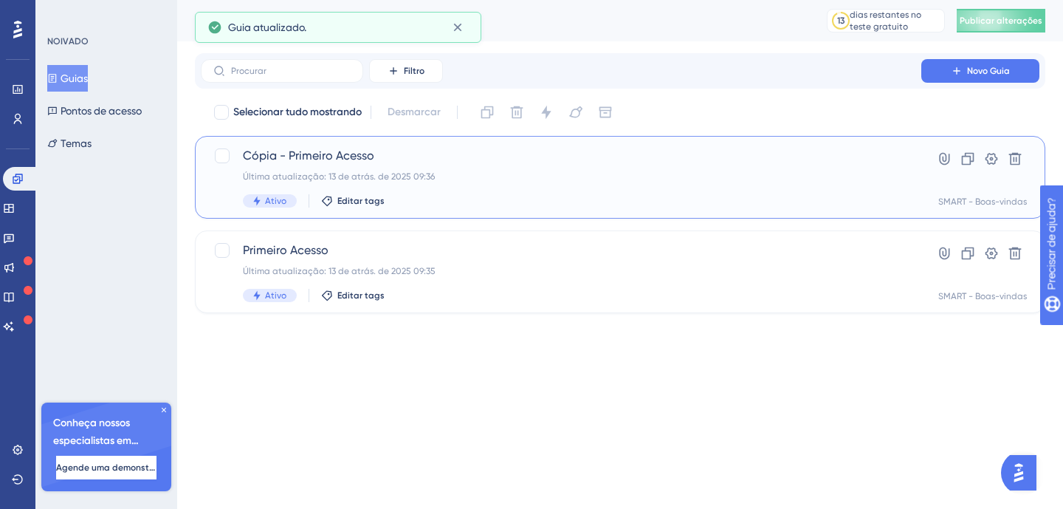
click at [583, 169] on div "Cópia - Primeiro Acesso Última atualização: 13 de atrás. de 2025 09:36 Ativo Ed…" at bounding box center [561, 177] width 637 height 61
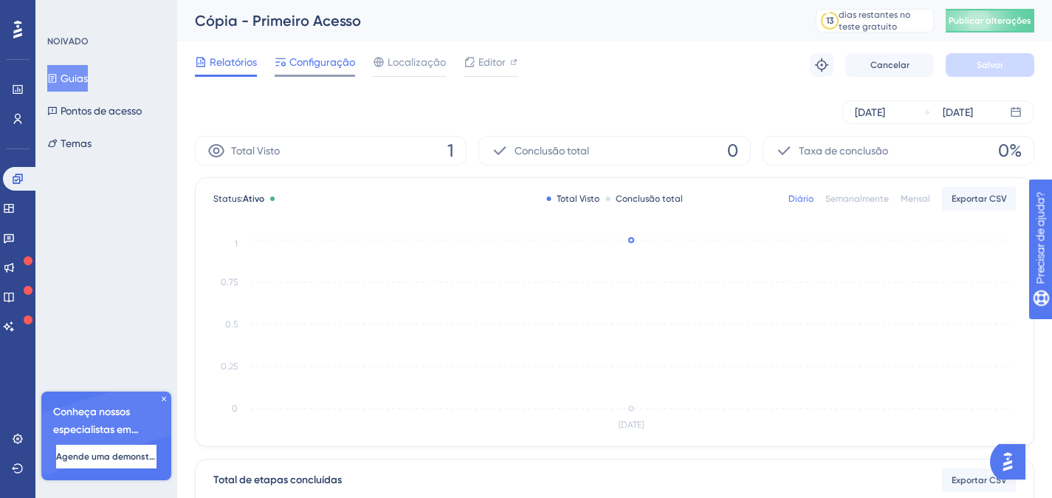
click at [326, 59] on font "Configuração" at bounding box center [322, 62] width 66 height 12
click at [326, 64] on font "Configuração" at bounding box center [322, 62] width 66 height 12
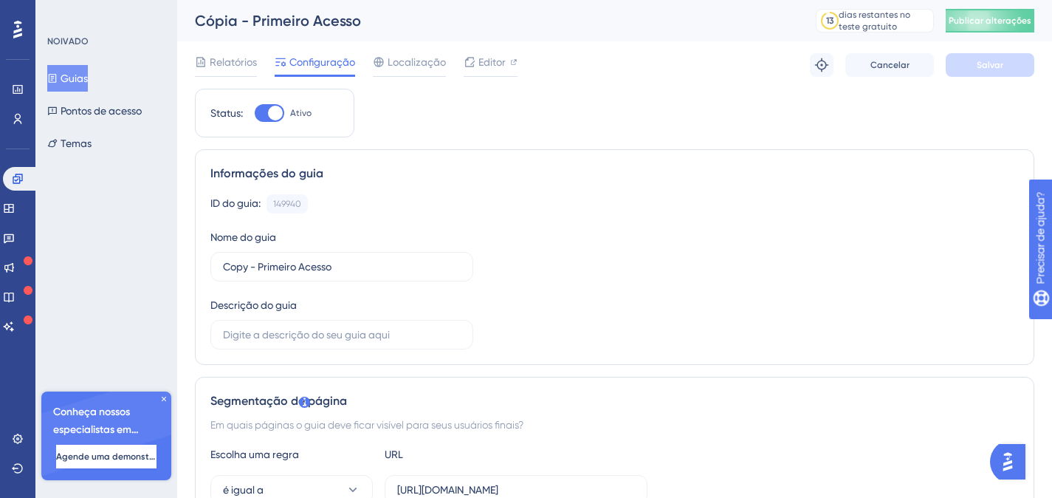
click at [76, 81] on font "Guias" at bounding box center [74, 78] width 27 height 12
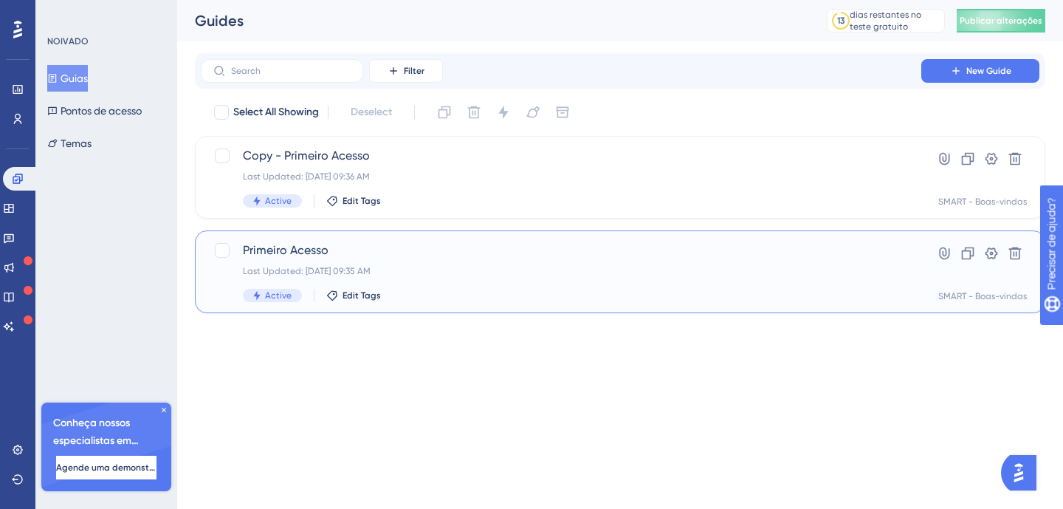
click at [412, 250] on span "Primeiro Acesso" at bounding box center [561, 250] width 637 height 18
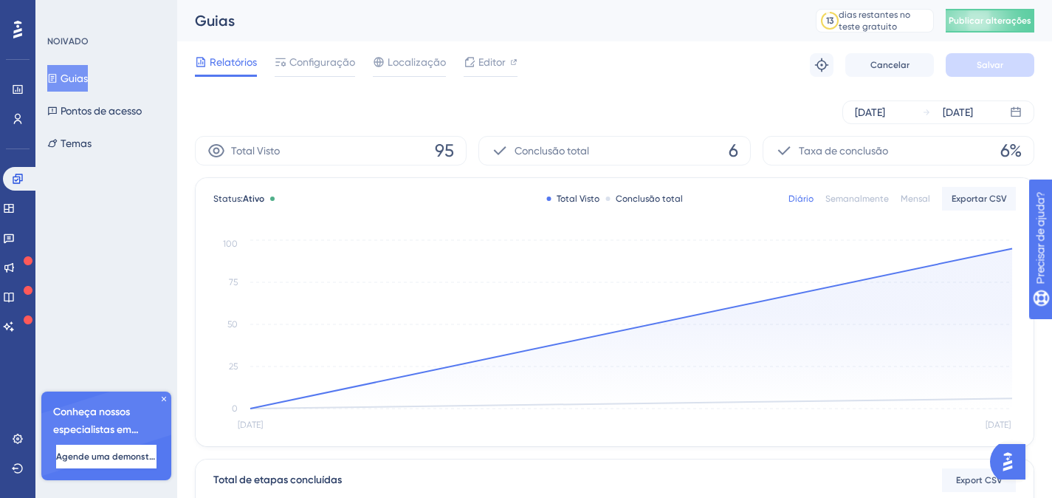
click at [292, 56] on font "Configuração" at bounding box center [322, 62] width 66 height 12
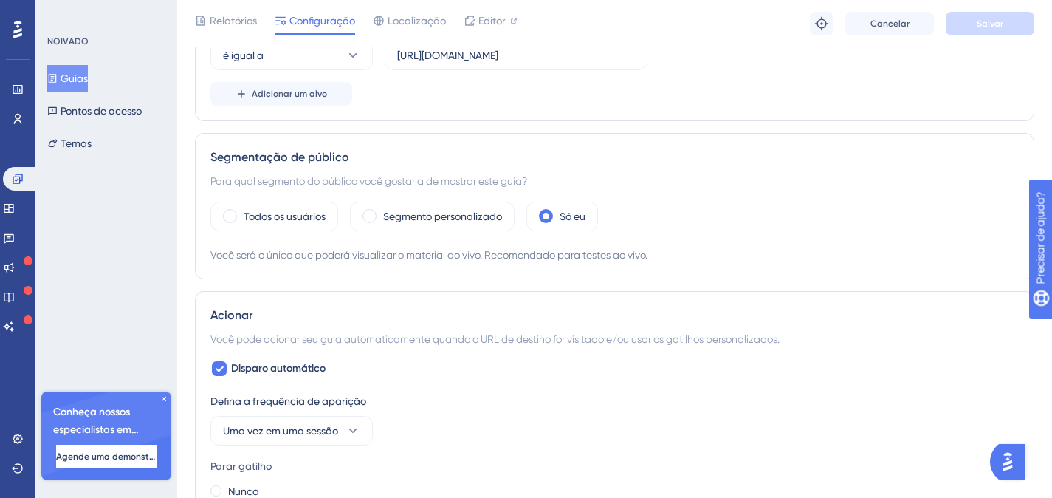
scroll to position [548, 0]
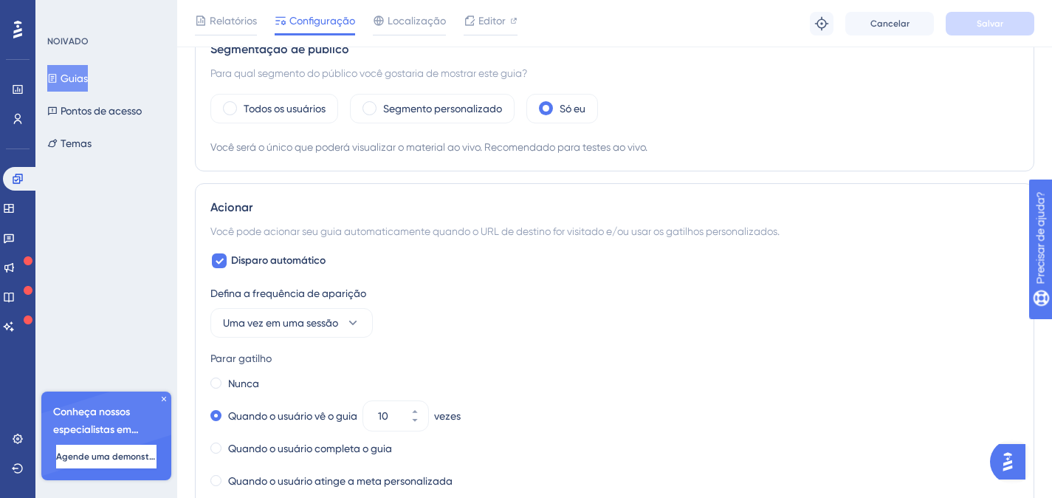
click at [272, 114] on font "Todos os usuários" at bounding box center [285, 109] width 82 height 12
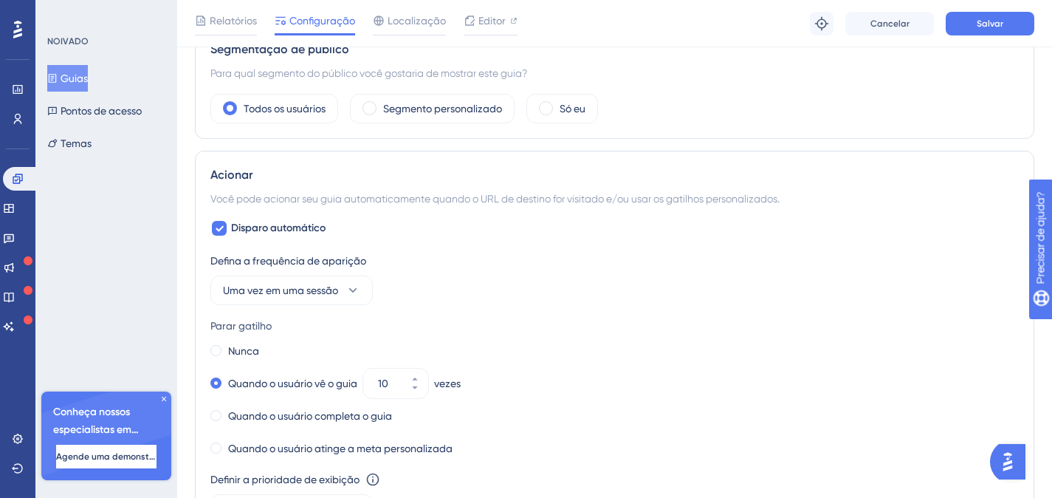
click at [398, 402] on div "Nunca Quando o usuário vê o guia 10 vezes Quando o usuário completa o guia Quan…" at bounding box center [614, 399] width 809 height 118
click at [411, 388] on button "10" at bounding box center [415, 390] width 27 height 15
click at [413, 388] on icon at bounding box center [415, 387] width 9 height 9
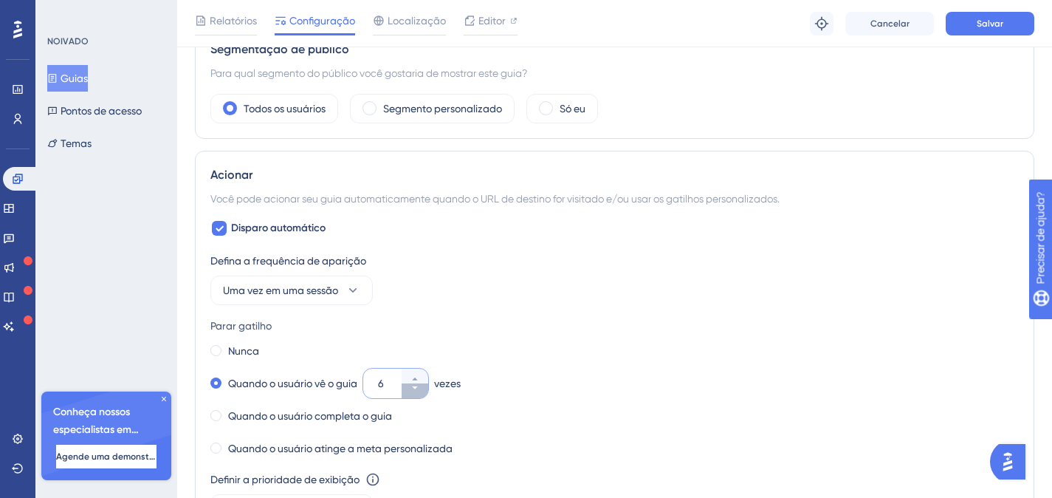
click at [413, 388] on icon at bounding box center [415, 387] width 9 height 9
type input "3"
drag, startPoint x: 994, startPoint y: 25, endPoint x: 1063, endPoint y: 66, distance: 80.2
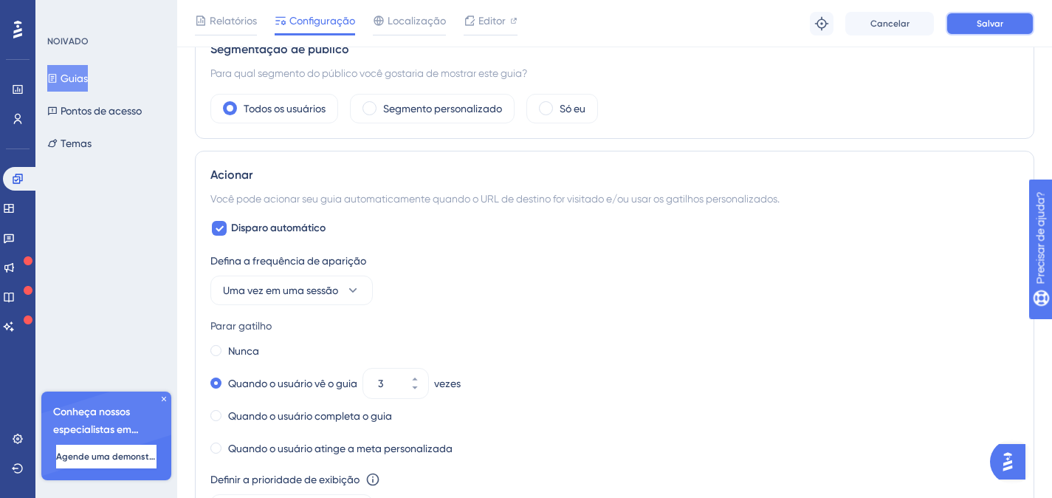
click at [994, 24] on font "Salvar" at bounding box center [990, 23] width 27 height 10
click at [10, 202] on link at bounding box center [9, 208] width 12 height 24
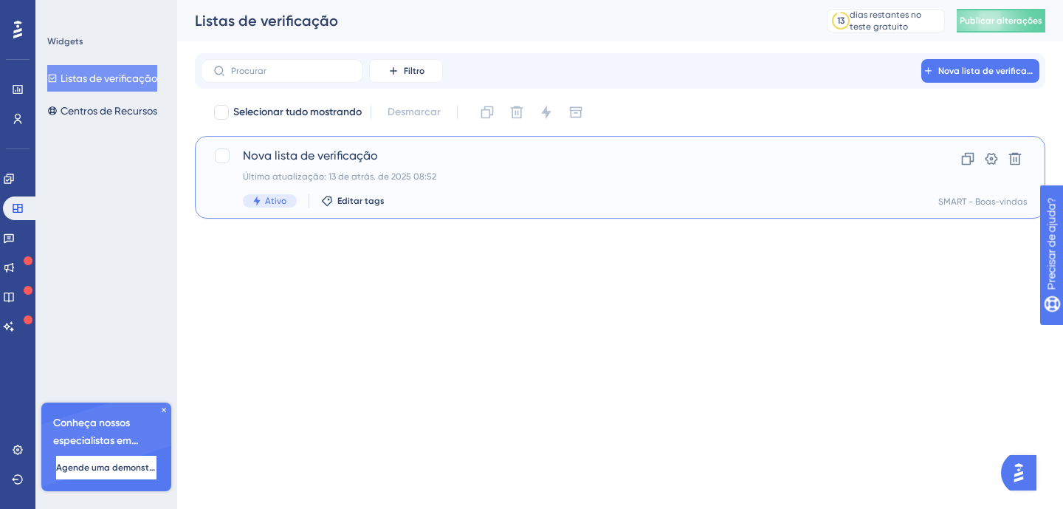
click at [456, 165] on div "Nova lista de verificação Última atualização: 13 de atrás. de 2025 08:52 Ativo …" at bounding box center [561, 177] width 637 height 61
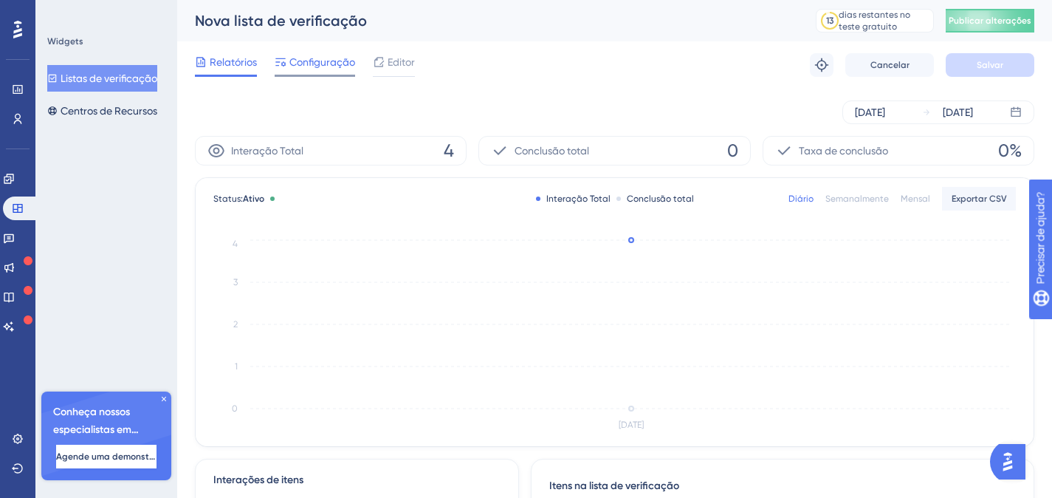
click at [315, 64] on font "Configuração" at bounding box center [322, 62] width 66 height 12
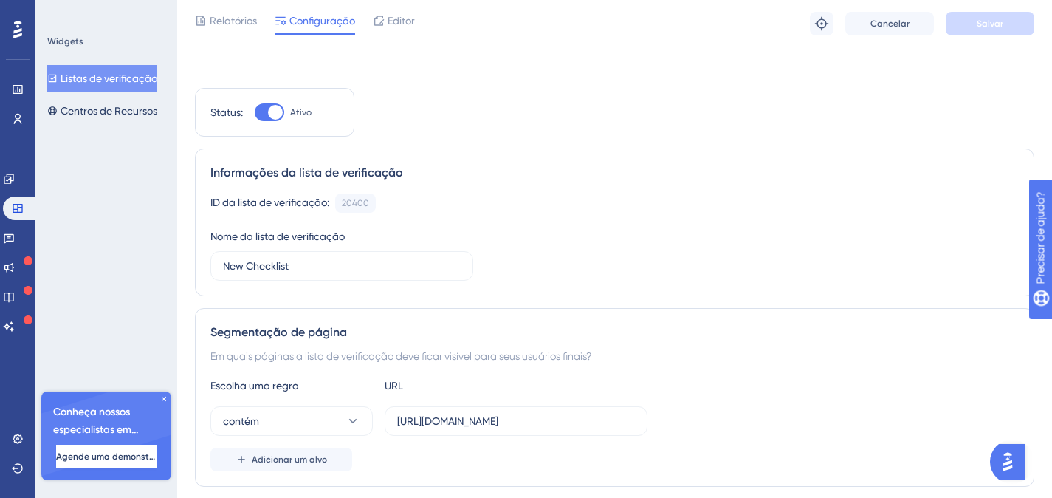
scroll to position [79, 0]
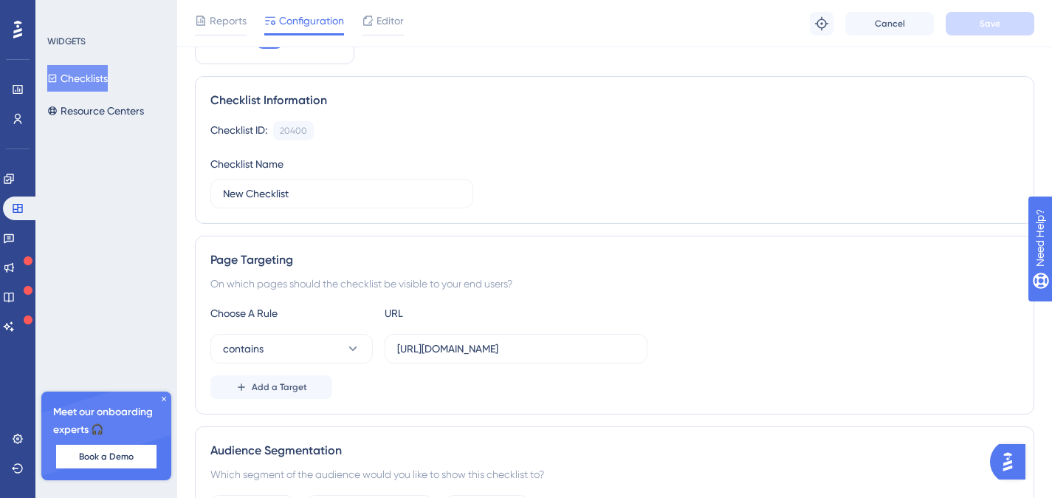
click at [583, 151] on div "Checklist ID: 20400 Copy Checklist Name New Checklist" at bounding box center [614, 164] width 809 height 87
click at [357, 196] on input "New Checklist" at bounding box center [342, 193] width 238 height 16
type input "Comece por aqui"
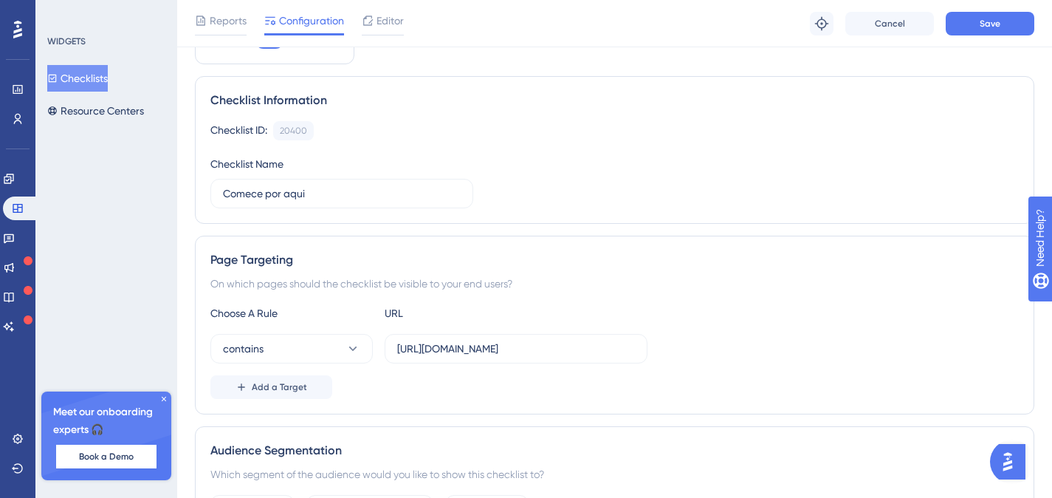
click at [513, 131] on div "Checklist ID: 20400 Copy" at bounding box center [614, 130] width 809 height 19
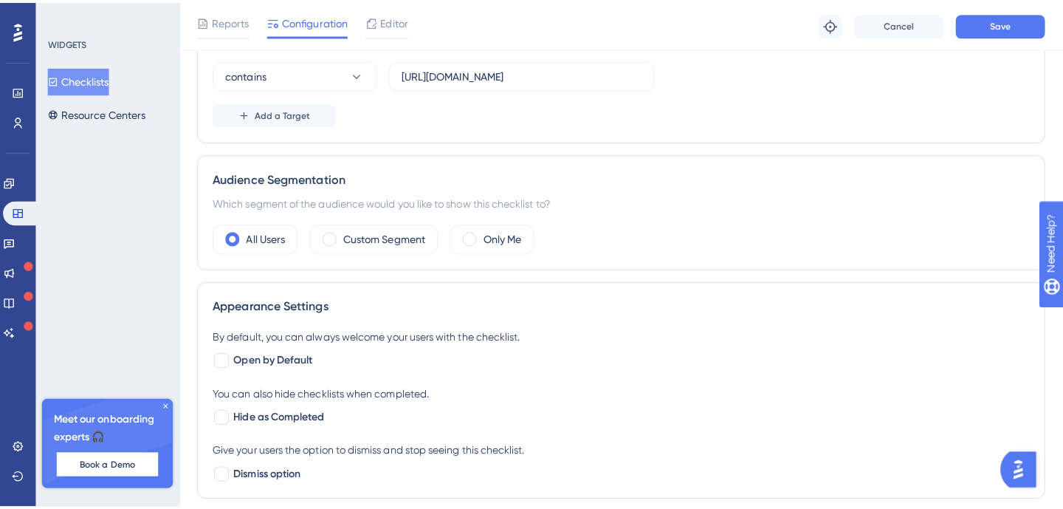
scroll to position [0, 0]
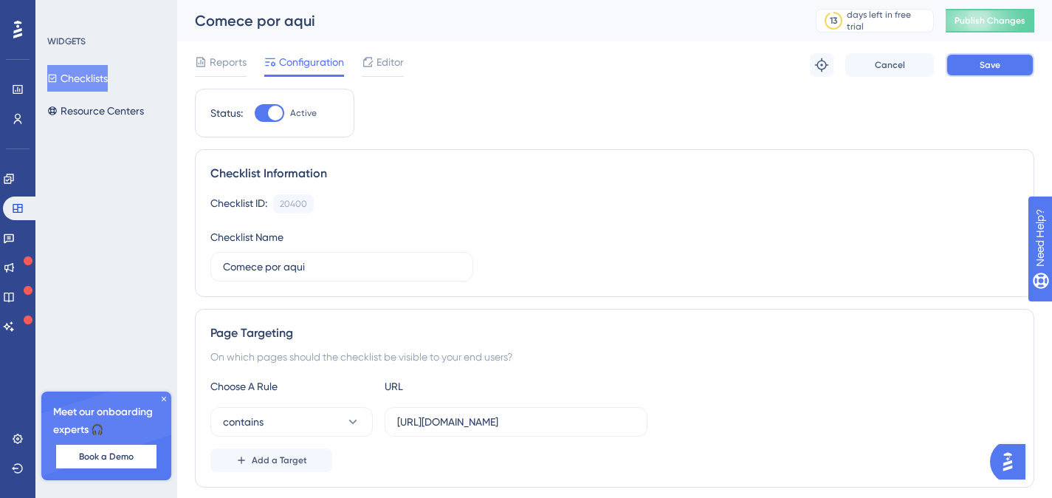
click at [989, 72] on button "Save" at bounding box center [990, 65] width 89 height 24
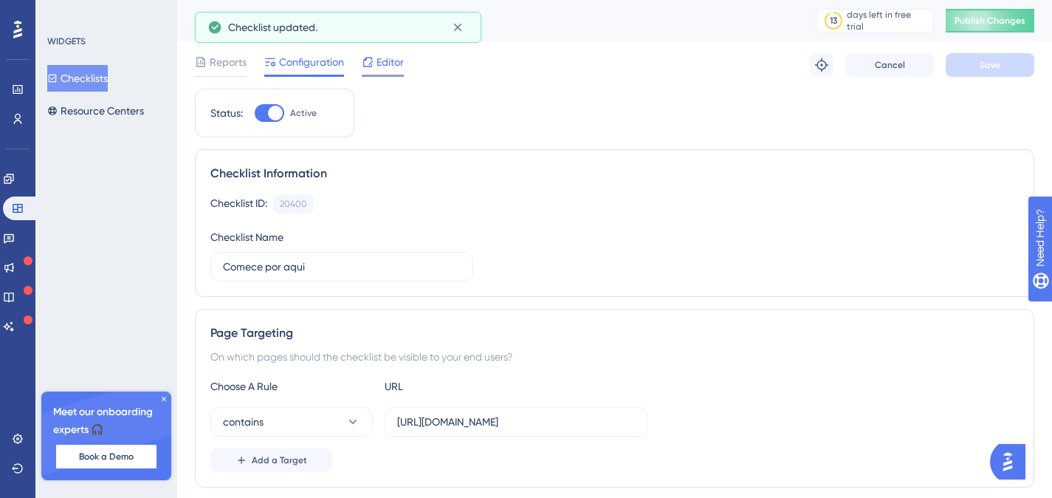
click at [391, 64] on span "Editor" at bounding box center [390, 62] width 27 height 18
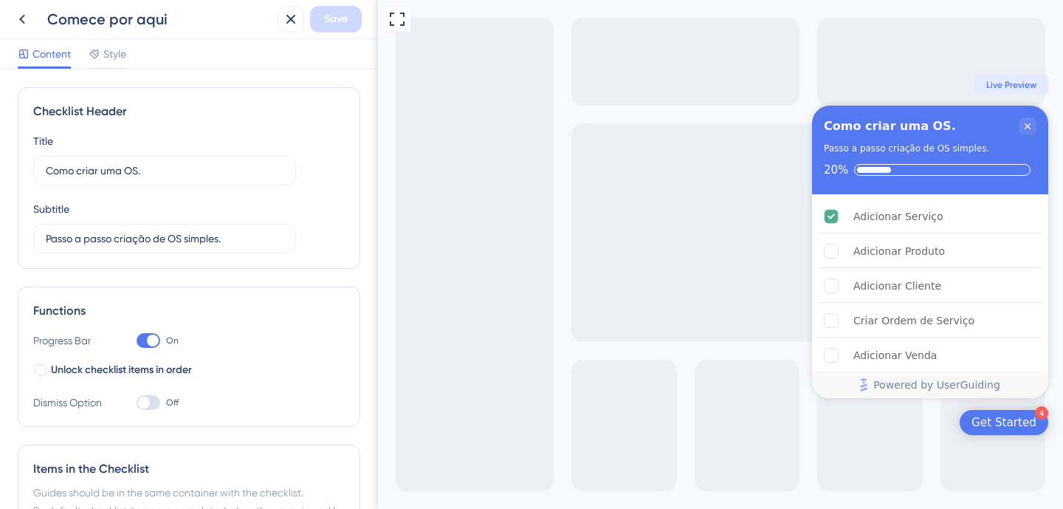
drag, startPoint x: 120, startPoint y: 50, endPoint x: 195, endPoint y: 68, distance: 77.4
click at [120, 49] on span "Style" at bounding box center [114, 54] width 23 height 18
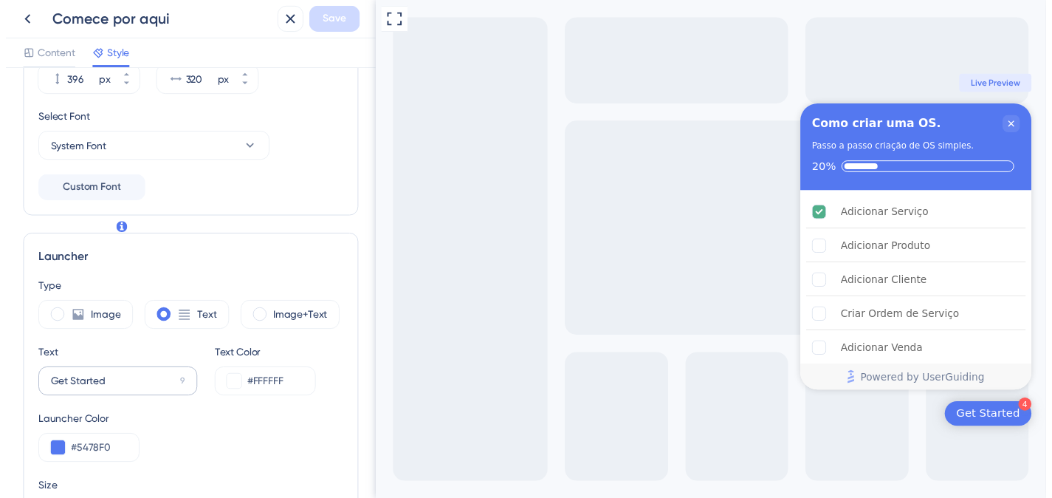
scroll to position [443, 0]
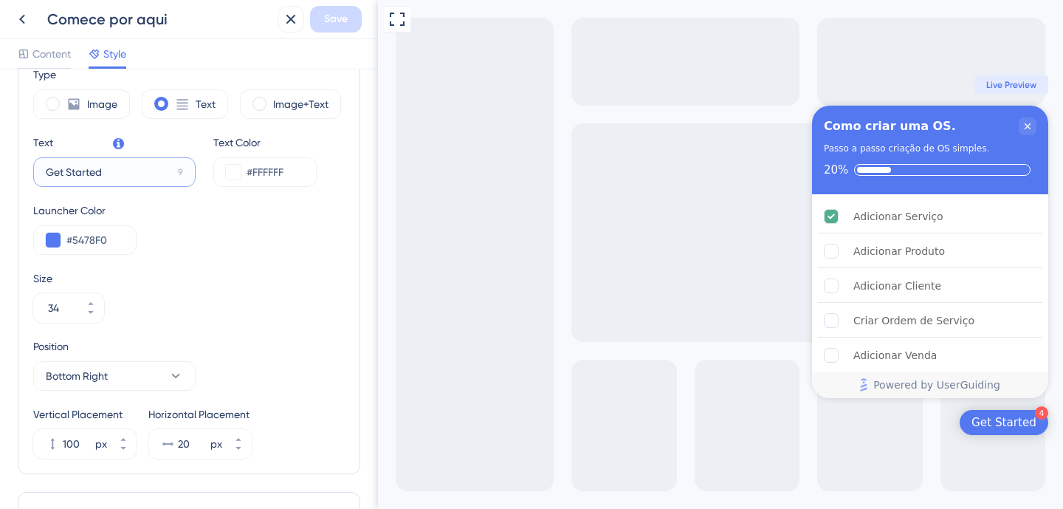
click at [131, 171] on input "Get Started" at bounding box center [109, 172] width 126 height 16
type input "Comece por aqui"
click at [319, 4] on div "Comece por aqui Save" at bounding box center [189, 19] width 378 height 39
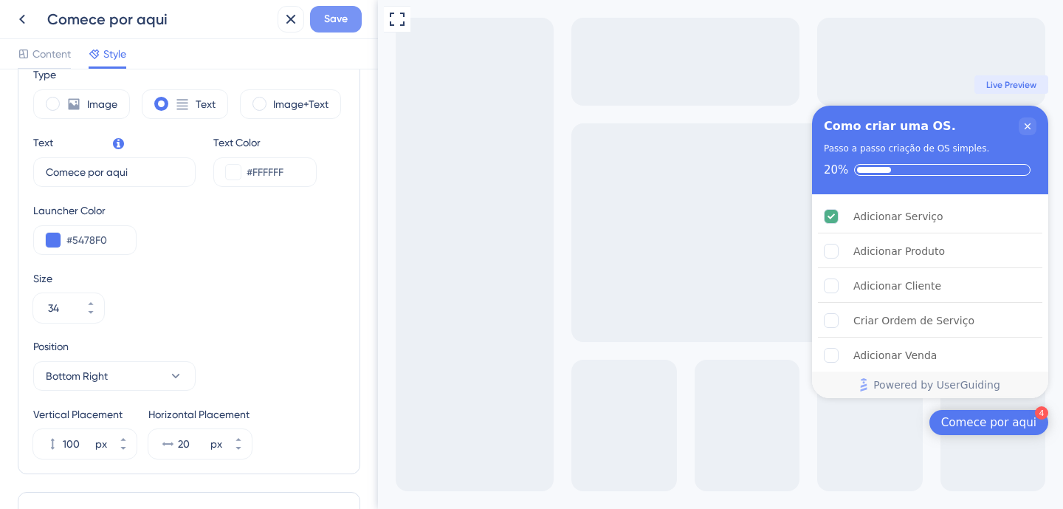
click at [325, 12] on span "Save" at bounding box center [336, 19] width 24 height 18
click at [1027, 124] on icon "Close Checklist" at bounding box center [1028, 126] width 12 height 12
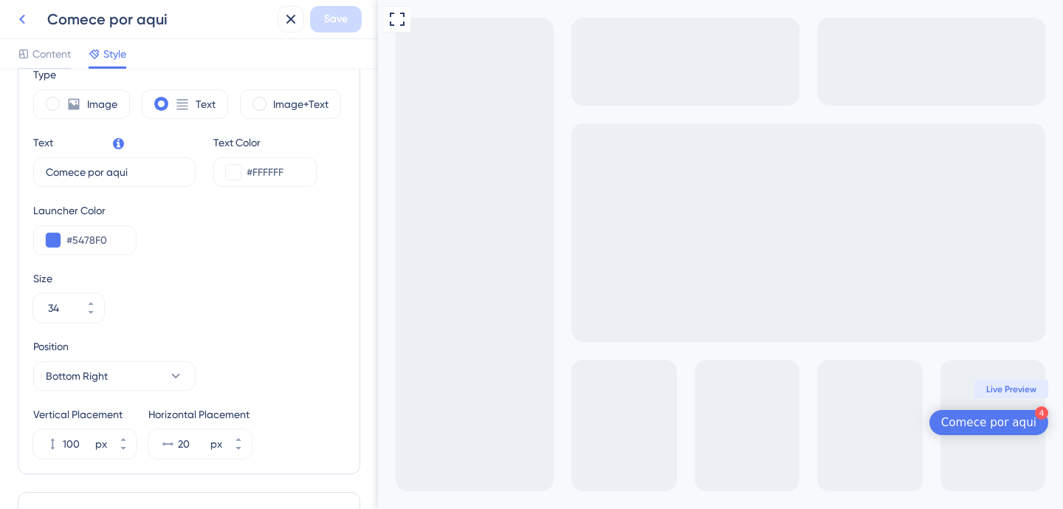
click at [30, 18] on icon at bounding box center [22, 19] width 18 height 18
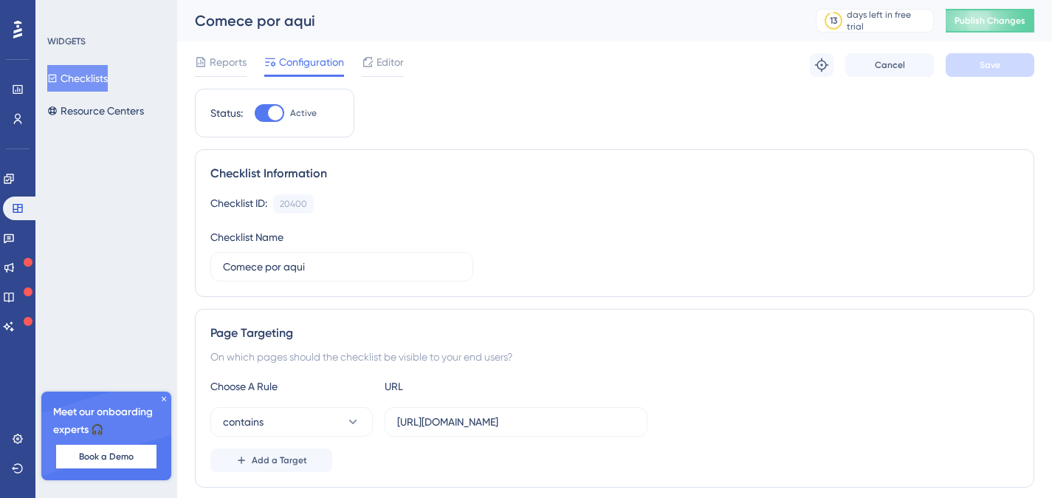
click at [1021, 24] on span "Publish Changes" at bounding box center [990, 21] width 71 height 12
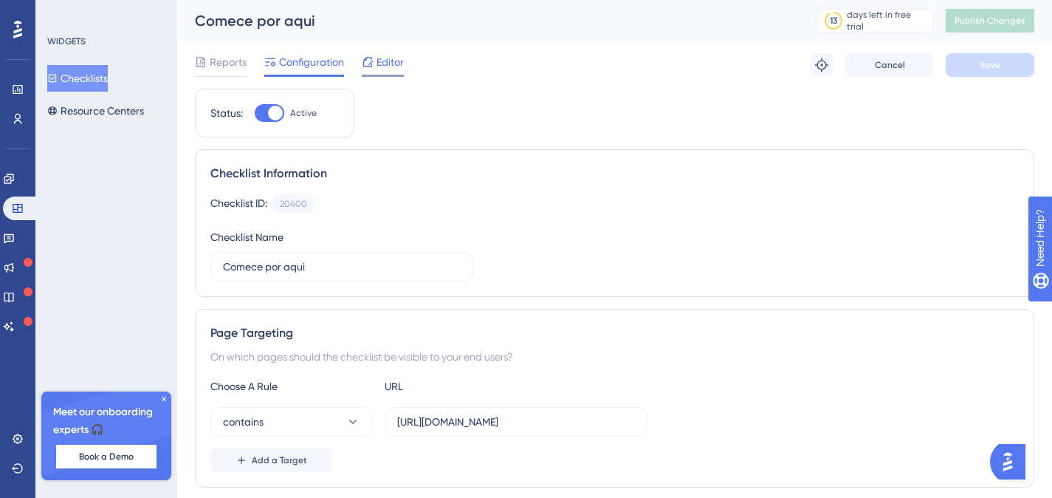
click at [393, 66] on span "Editor" at bounding box center [390, 62] width 27 height 18
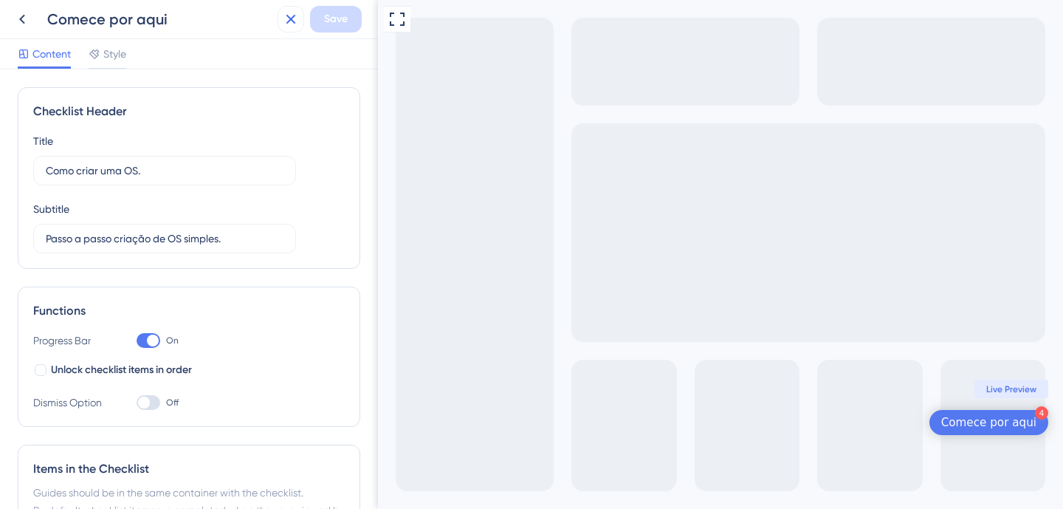
click at [289, 24] on icon at bounding box center [291, 19] width 18 height 18
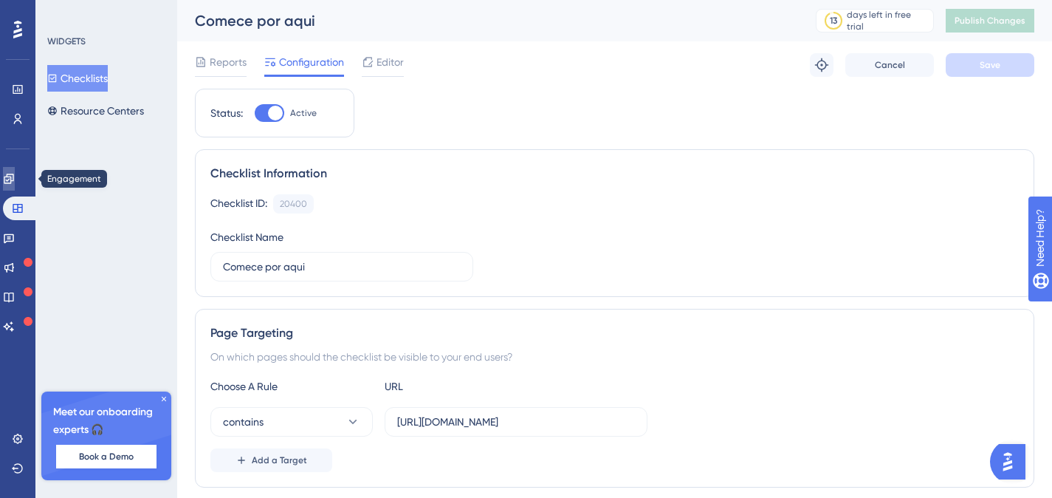
click at [15, 173] on icon at bounding box center [9, 179] width 12 height 12
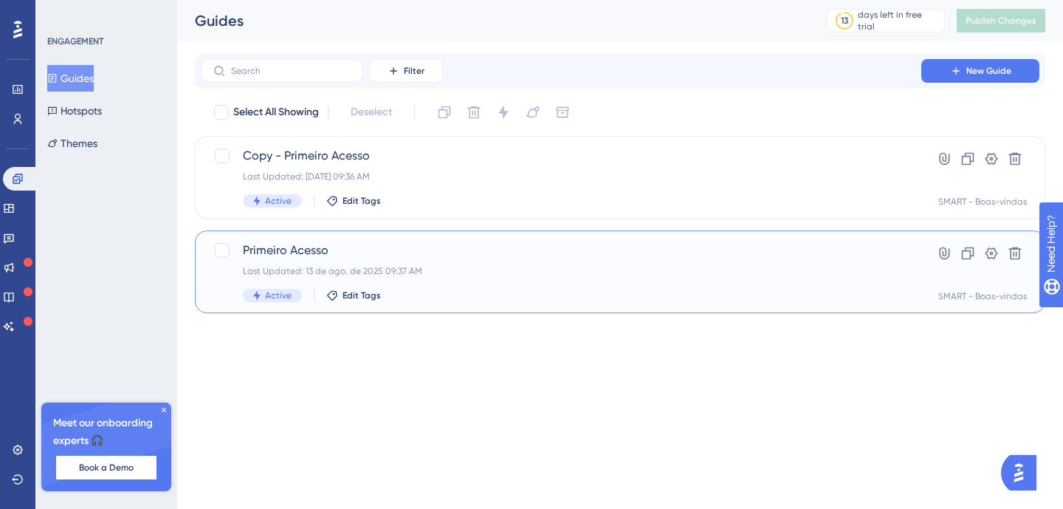
click at [510, 260] on div "Primeiro Acesso Last Updated: [DATE] 09:37 AM Active Edit Tags" at bounding box center [561, 271] width 637 height 61
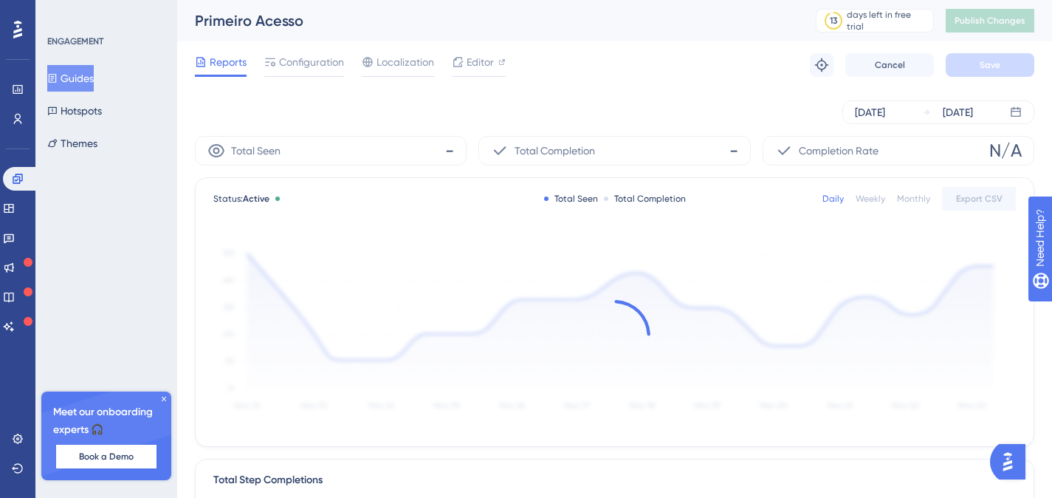
click at [326, 56] on span "Configuration" at bounding box center [311, 62] width 65 height 18
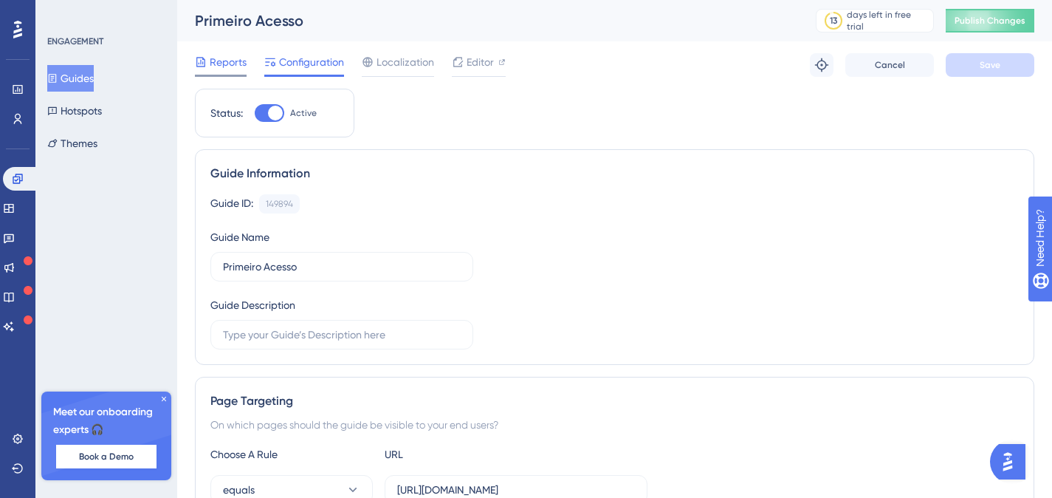
click at [213, 66] on span "Reports" at bounding box center [228, 62] width 37 height 18
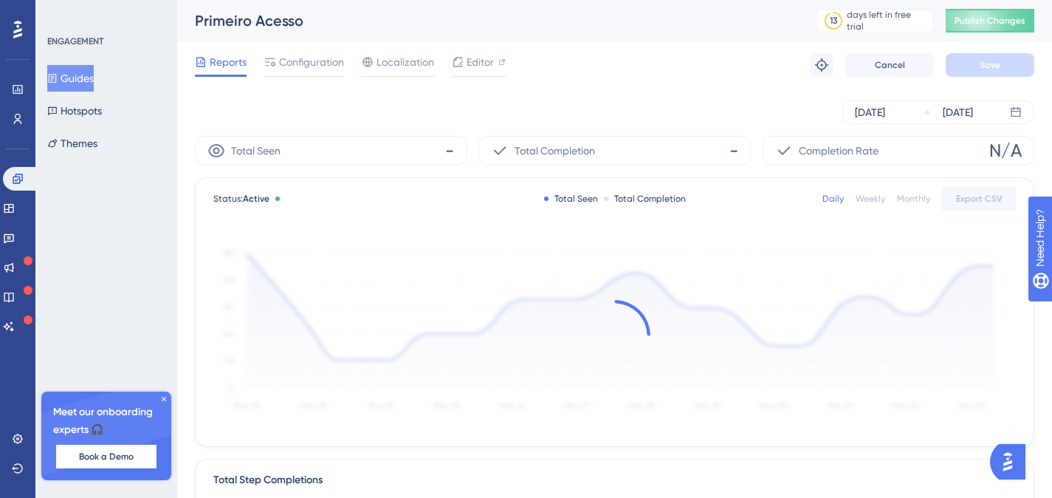
click at [1010, 17] on span "Publish Changes" at bounding box center [990, 21] width 71 height 12
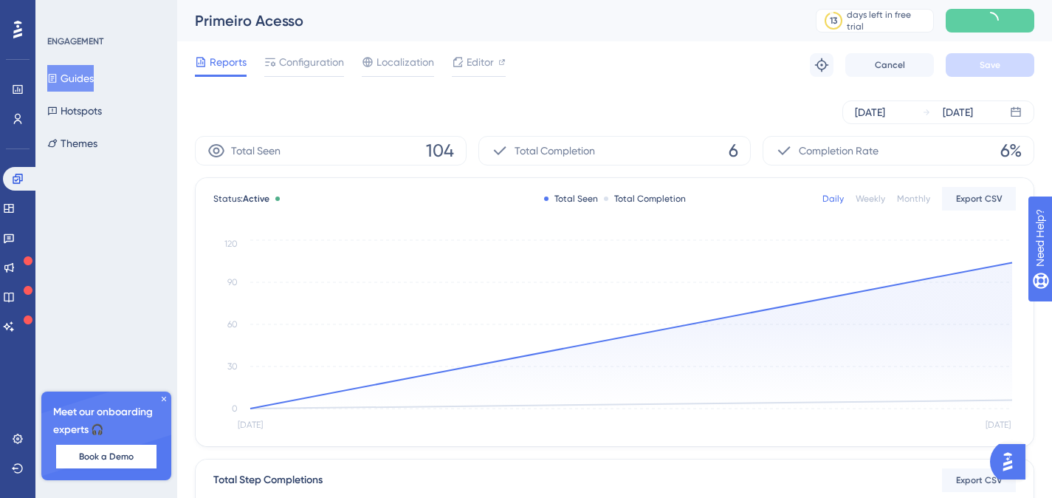
click at [94, 81] on button "Guides" at bounding box center [70, 78] width 47 height 27
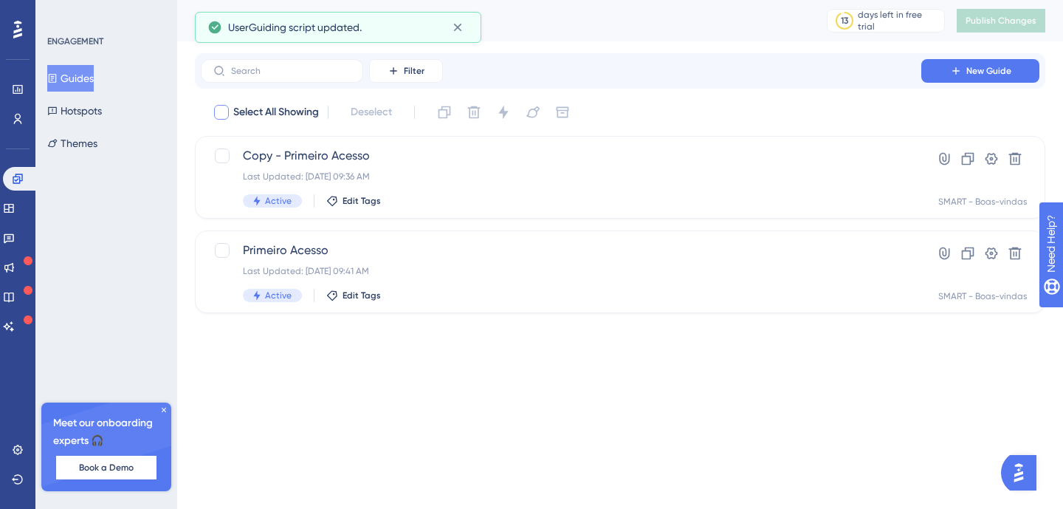
click at [221, 114] on div at bounding box center [221, 112] width 15 height 15
checkbox input "true"
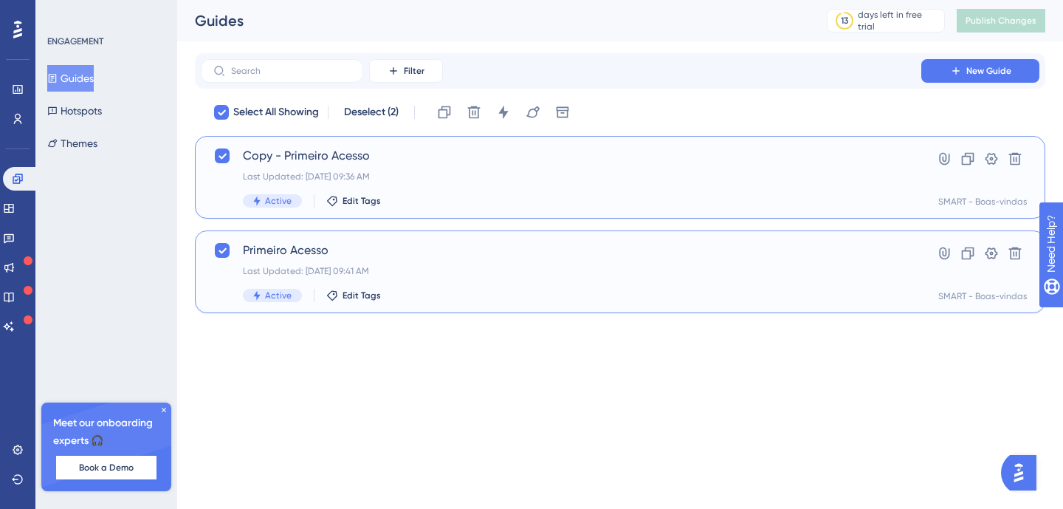
click at [294, 250] on span "Primeiro Acesso" at bounding box center [561, 250] width 637 height 18
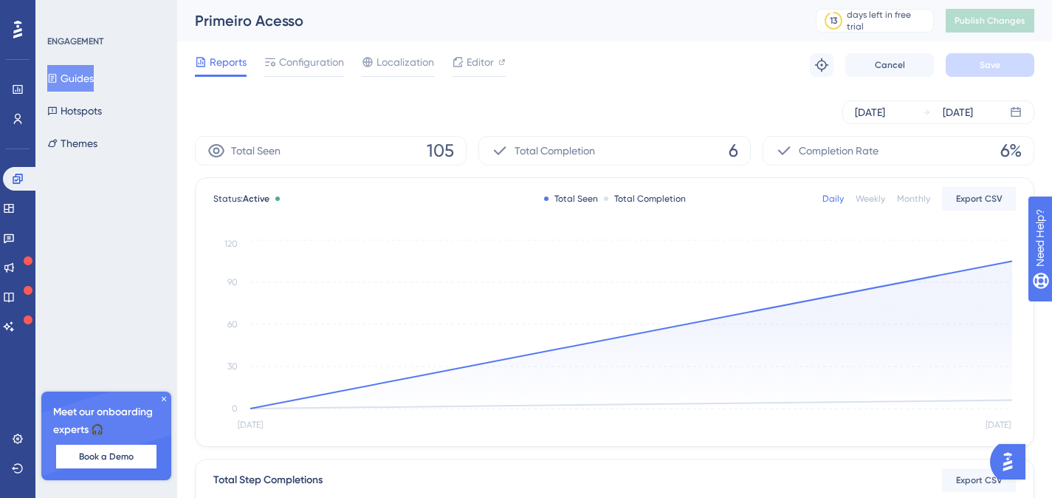
click at [320, 57] on span "Configuration" at bounding box center [311, 62] width 65 height 18
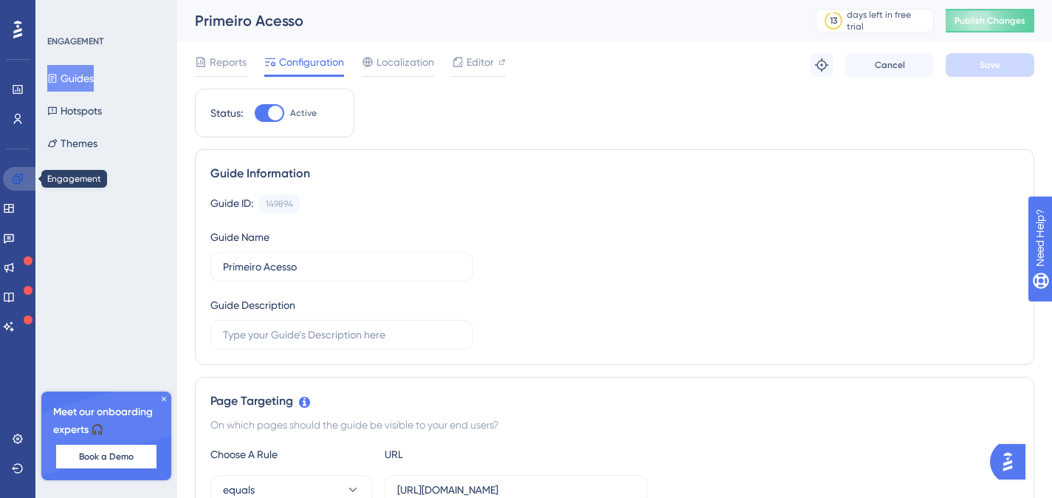
click at [27, 174] on link at bounding box center [20, 179] width 35 height 24
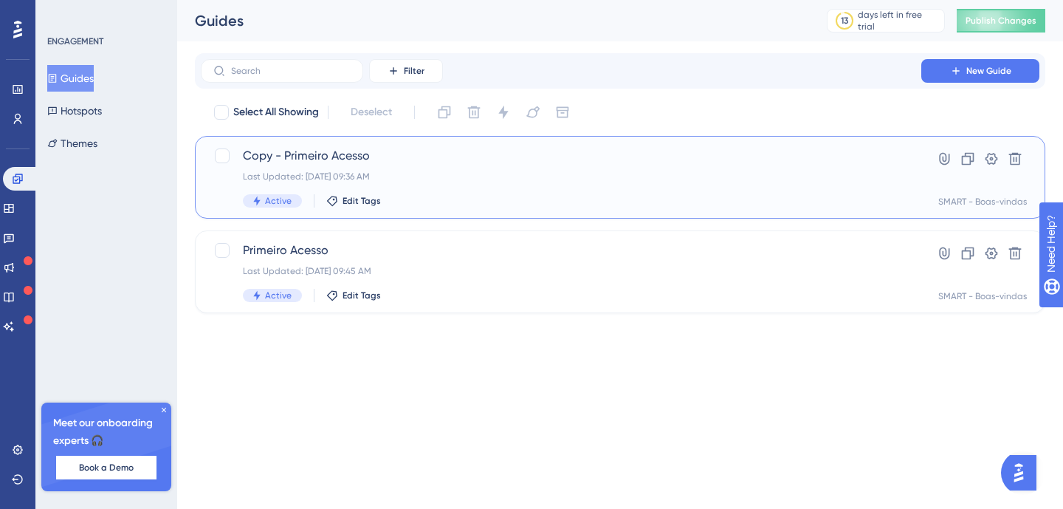
click at [535, 169] on div "Copy - Primeiro Acesso Last Updated: [DATE] 09:36 AM Active Edit Tags" at bounding box center [561, 177] width 637 height 61
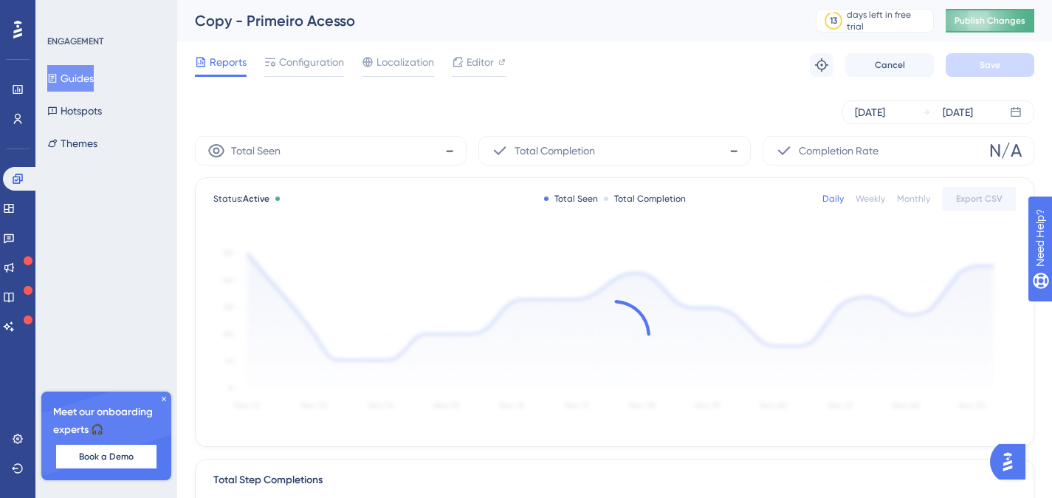
click at [1010, 18] on span "Publish Changes" at bounding box center [990, 21] width 71 height 12
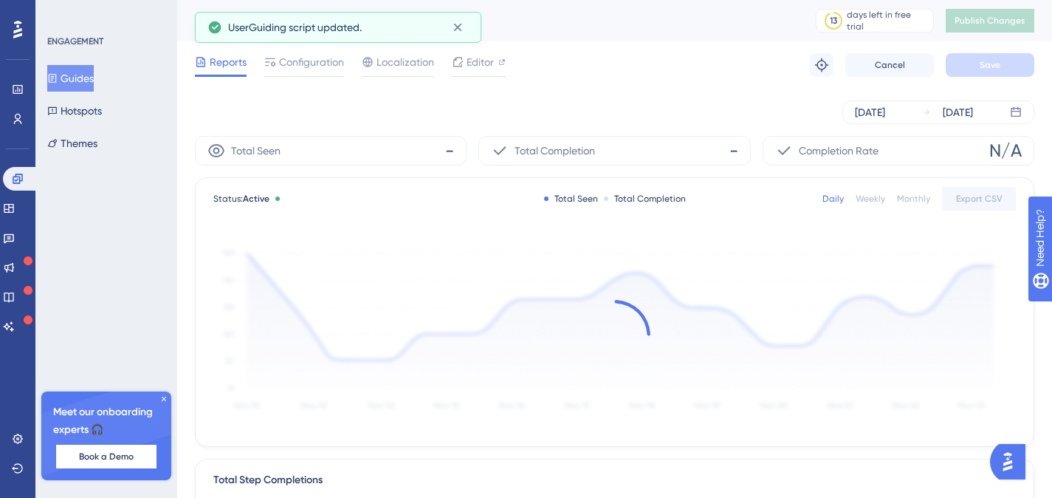
click at [70, 75] on button "Guides" at bounding box center [70, 78] width 47 height 27
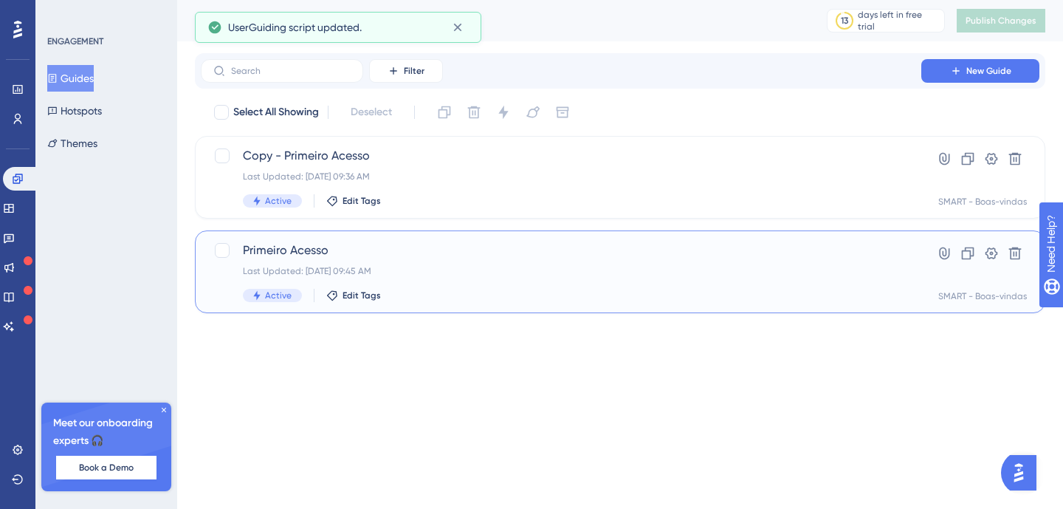
click at [469, 263] on div "Primeiro Acesso Last Updated: [DATE] 09:45 AM Active Edit Tags" at bounding box center [561, 271] width 637 height 61
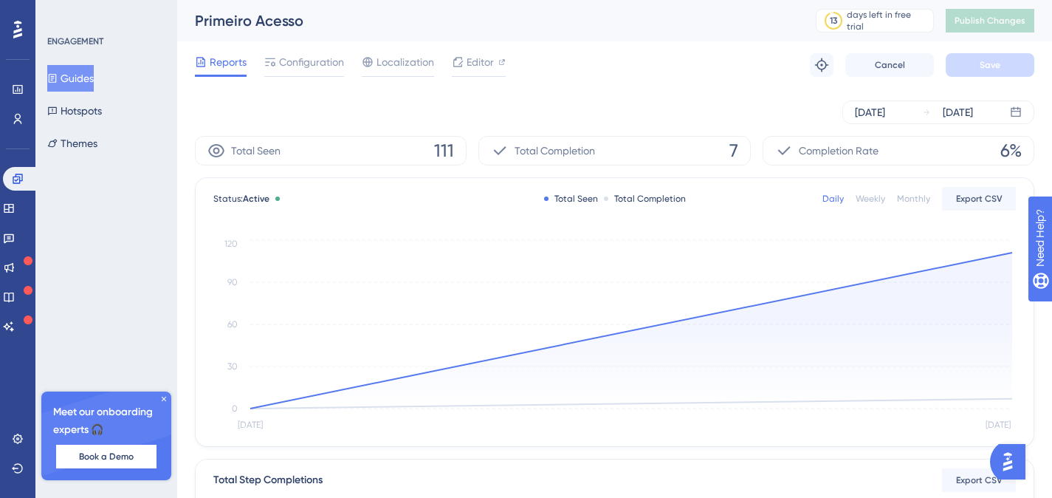
drag, startPoint x: 321, startPoint y: 64, endPoint x: 616, endPoint y: 133, distance: 303.3
click at [321, 65] on span "Configuration" at bounding box center [311, 62] width 65 height 18
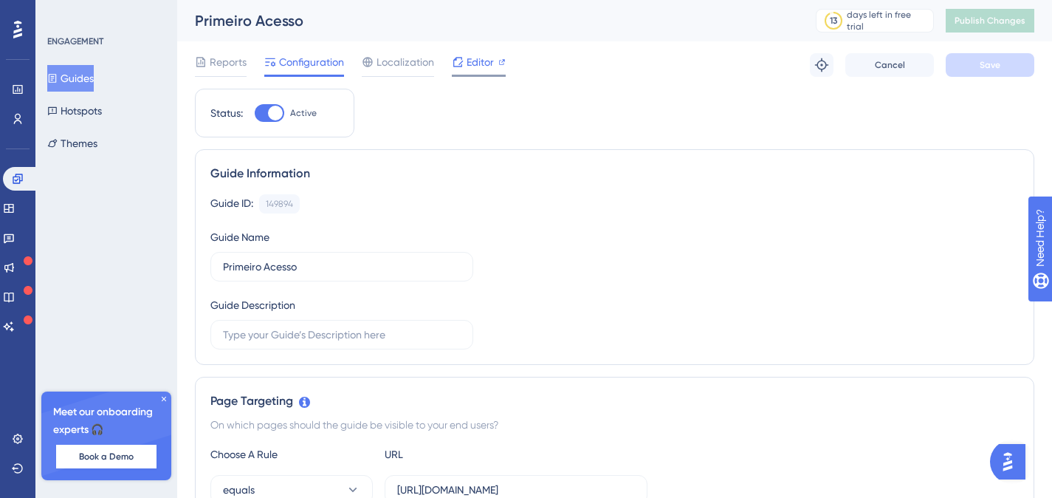
drag, startPoint x: 95, startPoint y: 75, endPoint x: 468, endPoint y: 76, distance: 373.7
click at [94, 75] on button "Guides" at bounding box center [70, 78] width 47 height 27
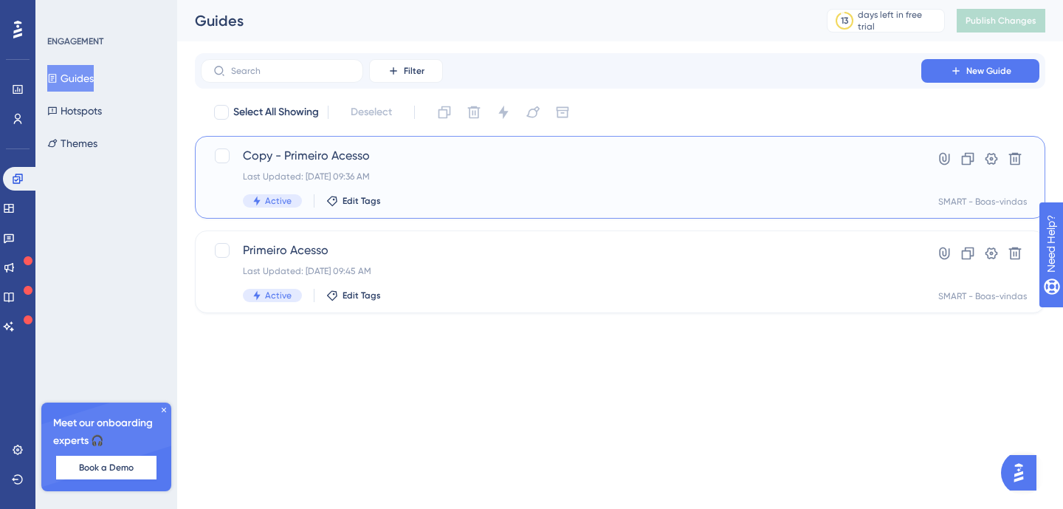
click at [431, 156] on span "Copy - Primeiro Acesso" at bounding box center [561, 156] width 637 height 18
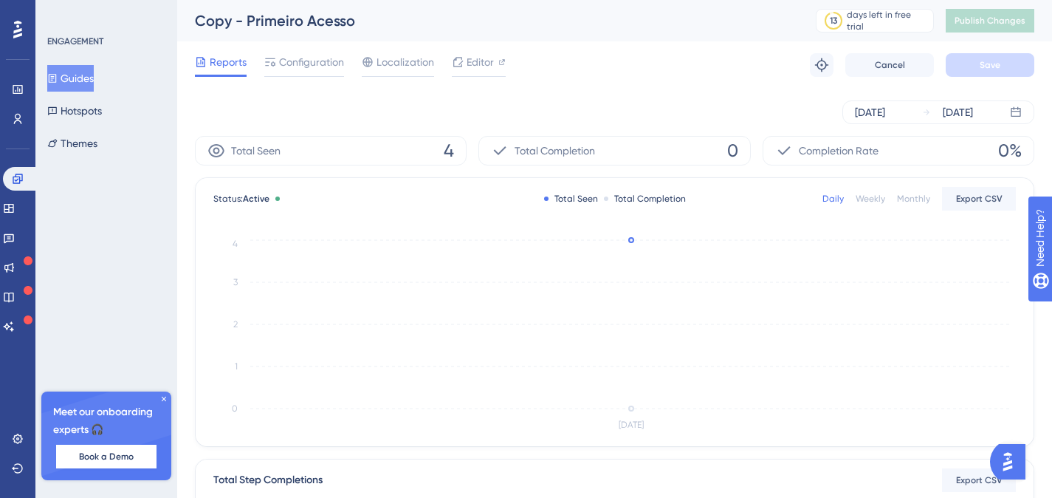
drag, startPoint x: 309, startPoint y: 61, endPoint x: 473, endPoint y: 145, distance: 184.0
click at [310, 61] on span "Configuration" at bounding box center [311, 62] width 65 height 18
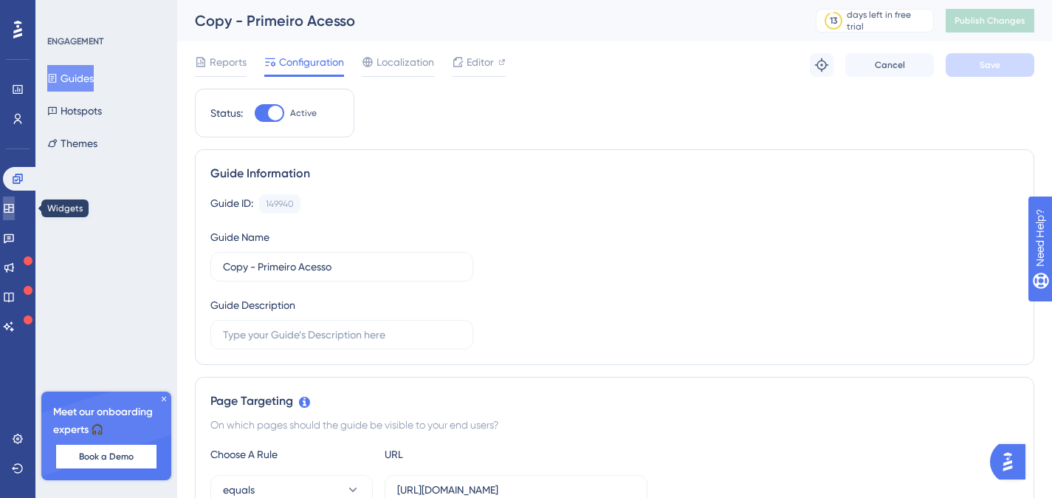
click at [15, 202] on icon at bounding box center [9, 208] width 12 height 12
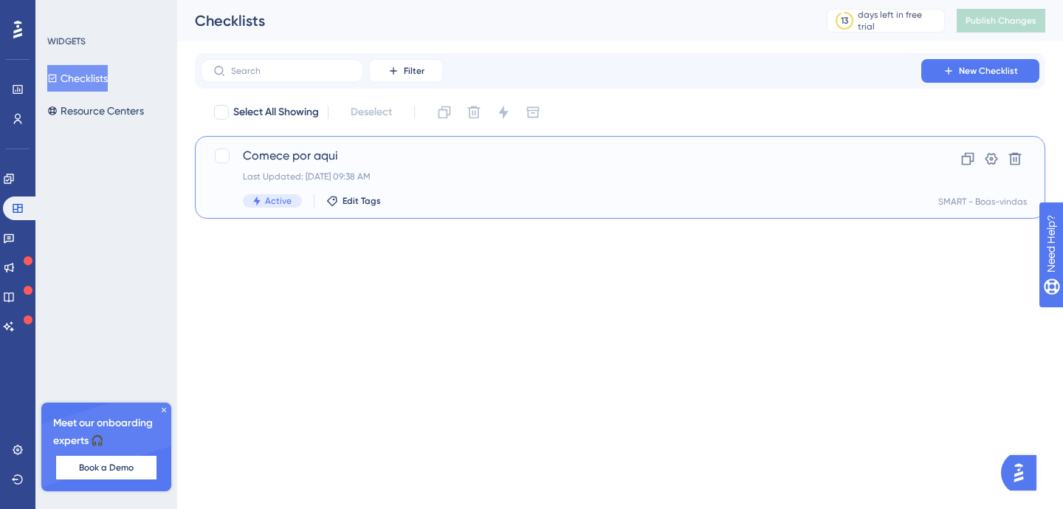
click at [365, 160] on span "Comece por aqui" at bounding box center [561, 156] width 637 height 18
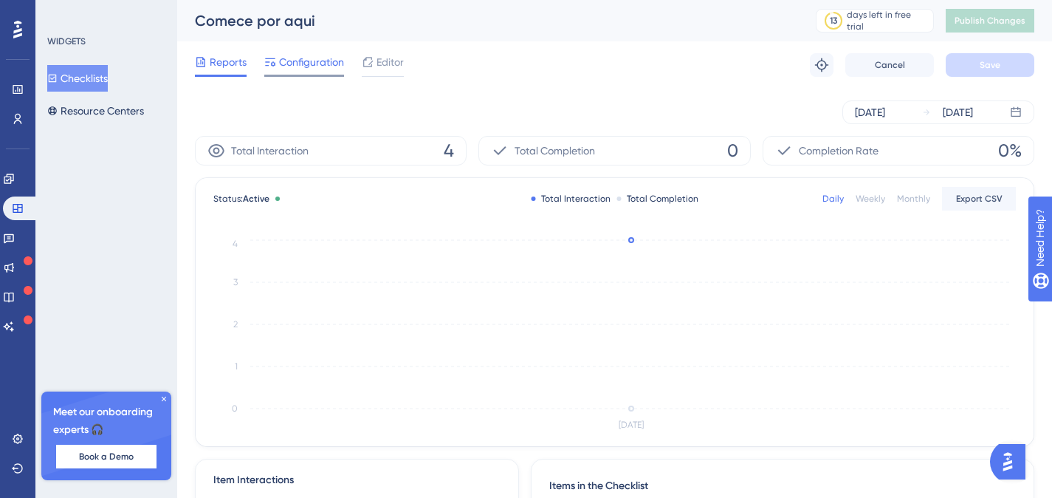
click at [318, 66] on span "Configuration" at bounding box center [311, 62] width 65 height 18
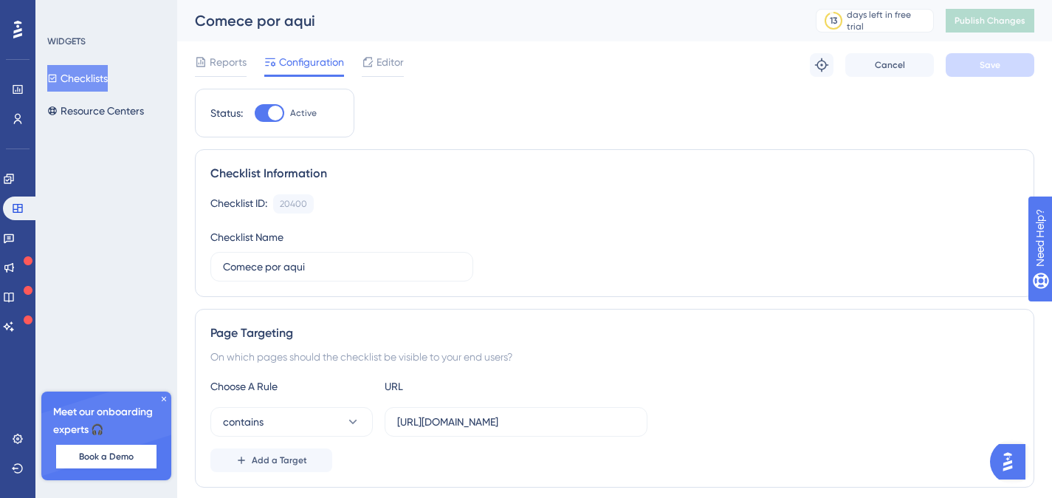
click at [383, 63] on span "Editor" at bounding box center [390, 62] width 27 height 18
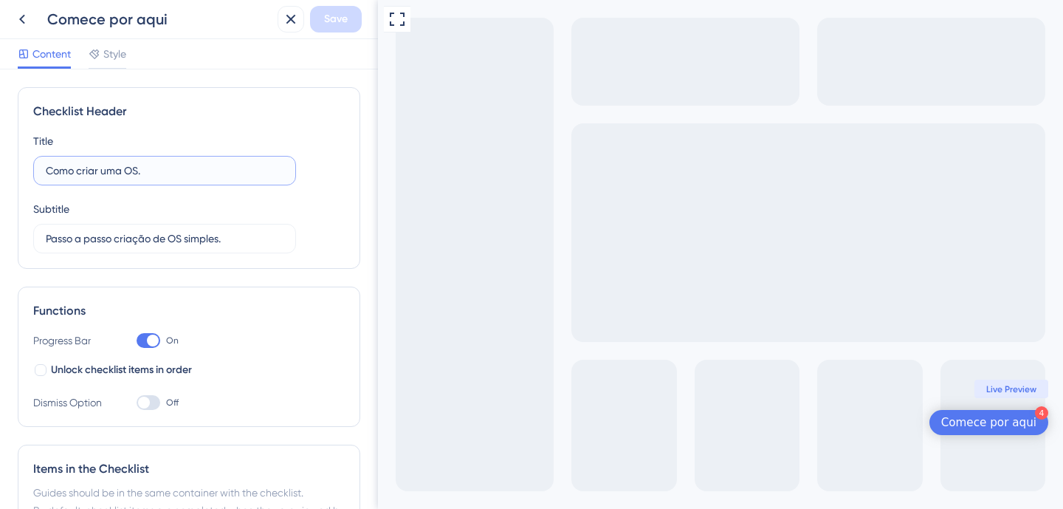
click at [191, 163] on input "Como criar uma OS." at bounding box center [165, 170] width 238 height 16
click at [192, 170] on input "Como criar uma OS." at bounding box center [165, 170] width 238 height 16
click at [171, 167] on input "Como criar" at bounding box center [165, 170] width 238 height 16
click at [169, 166] on input "Como criar" at bounding box center [165, 170] width 238 height 16
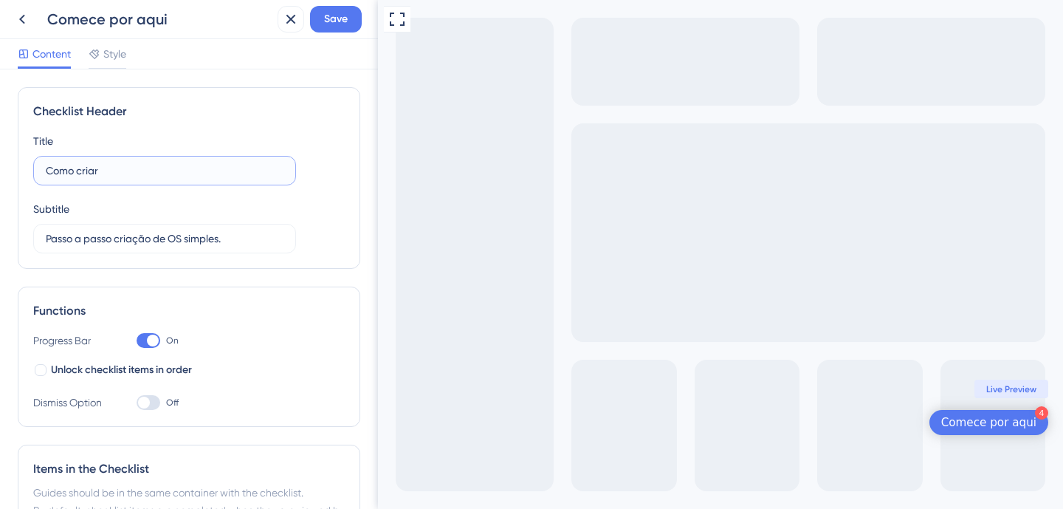
click at [168, 167] on input "Como criar" at bounding box center [165, 170] width 238 height 16
click at [109, 174] on input "P" at bounding box center [165, 170] width 238 height 16
type input "Primeiros passos"
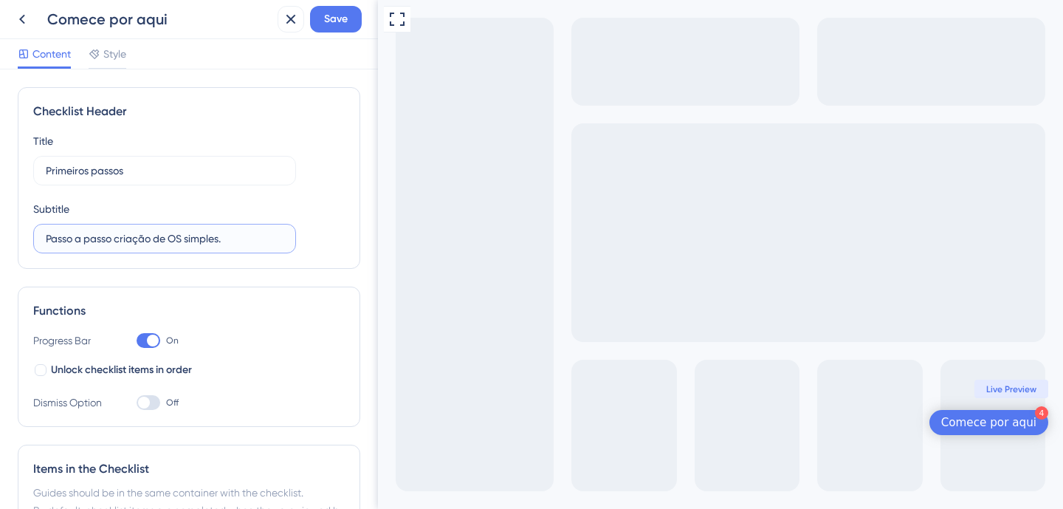
click at [126, 239] on input "Passo a passo criação de OS simples." at bounding box center [165, 238] width 238 height 16
type input "S"
type input "Faça o checklist agora mesmo"
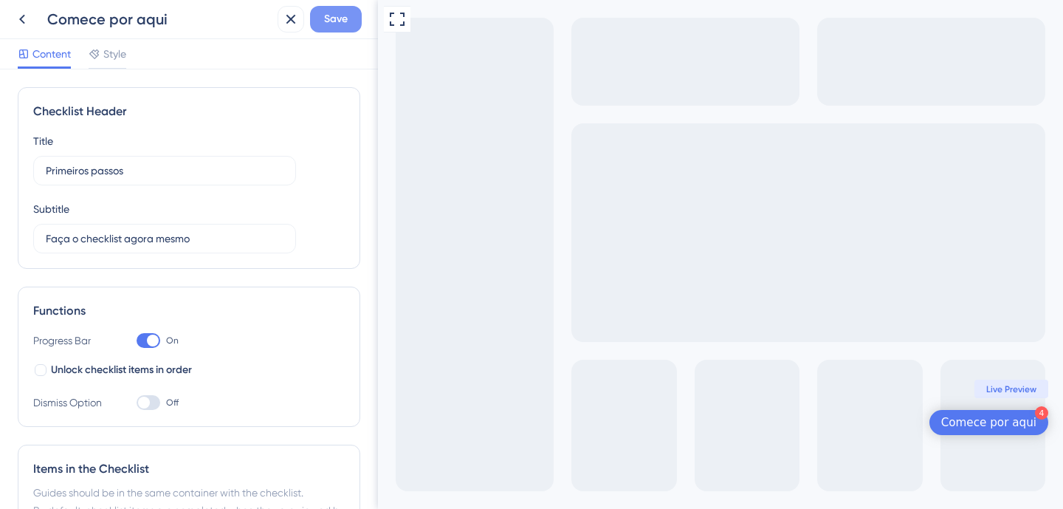
click at [331, 13] on span "Save" at bounding box center [336, 19] width 24 height 18
click at [998, 419] on div "Comece por aqui" at bounding box center [989, 422] width 95 height 15
click at [1010, 422] on div "Comece por aqui" at bounding box center [989, 422] width 95 height 15
click at [1035, 433] on div "4 Comece por aqui" at bounding box center [989, 422] width 119 height 25
click at [112, 164] on input "Primeiros passos" at bounding box center [165, 170] width 238 height 16
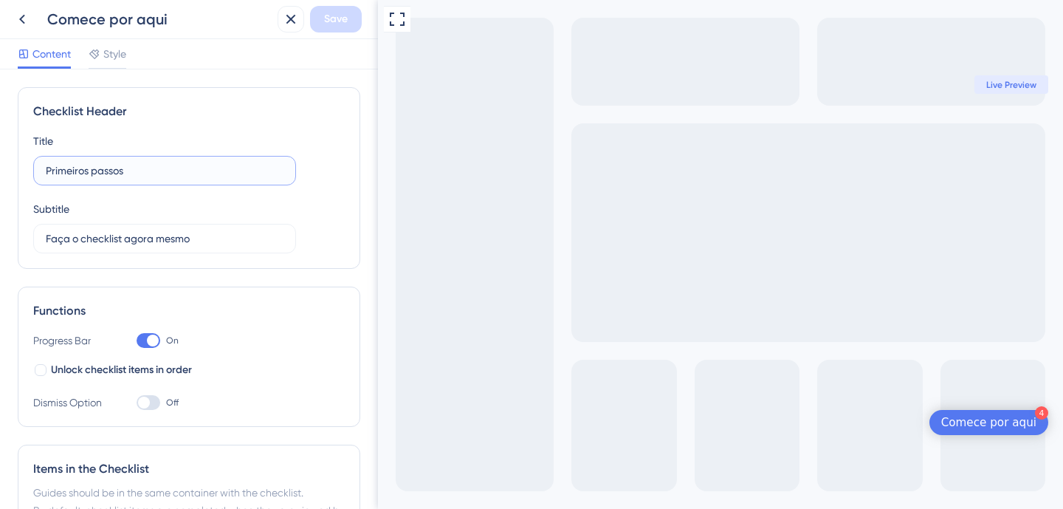
click at [112, 164] on input "Primeiros passos" at bounding box center [165, 170] width 238 height 16
type input "F"
click at [65, 116] on div "Checklist Header" at bounding box center [189, 112] width 312 height 18
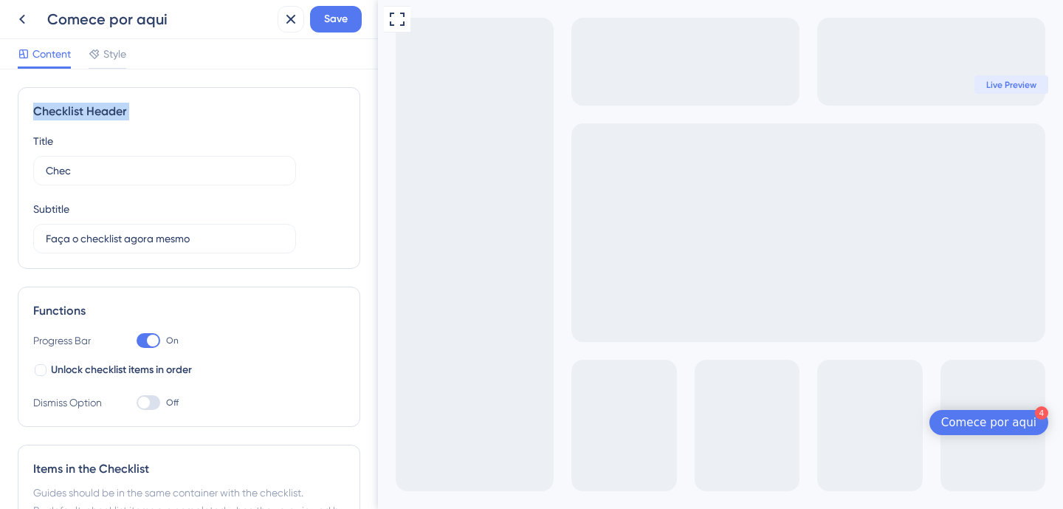
click at [65, 116] on div "Checklist Header" at bounding box center [189, 112] width 312 height 18
click at [64, 109] on div "Checklist Header" at bounding box center [189, 112] width 312 height 18
copy div "Checklist"
click at [73, 179] on label "Chec" at bounding box center [164, 171] width 263 height 30
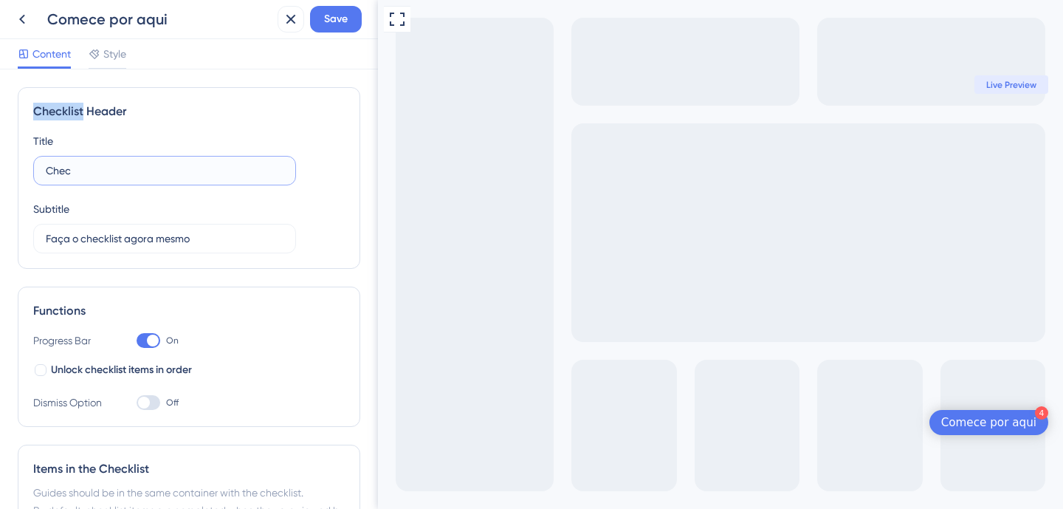
click at [73, 179] on input "Chec" at bounding box center [165, 170] width 238 height 16
click at [73, 179] on label "Chec" at bounding box center [164, 171] width 263 height 30
click at [73, 179] on input "Chec" at bounding box center [165, 170] width 238 height 16
click at [73, 179] on label "Chec" at bounding box center [164, 171] width 263 height 30
click at [73, 179] on input "Chec" at bounding box center [165, 170] width 238 height 16
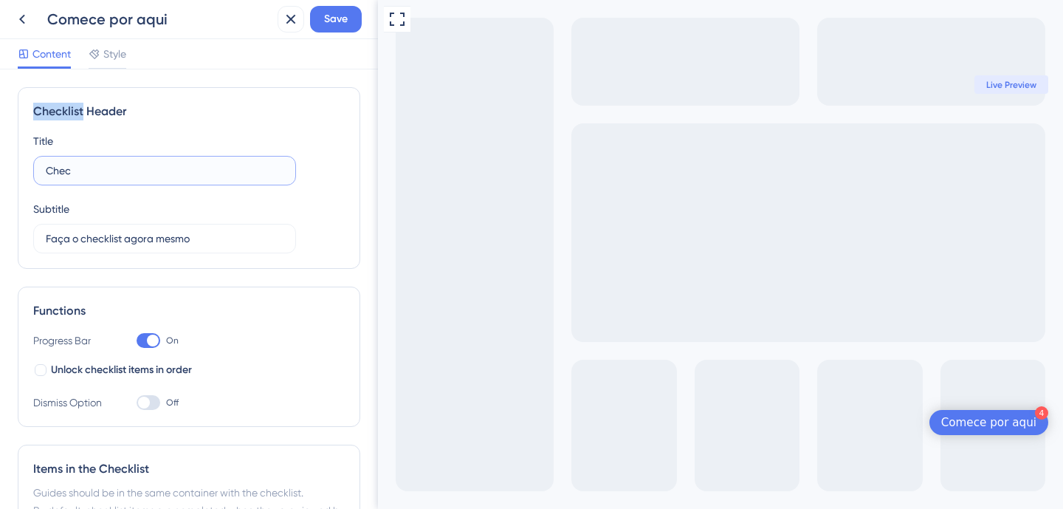
click at [64, 166] on input "Chec" at bounding box center [165, 170] width 238 height 16
click at [63, 166] on input "Chec" at bounding box center [165, 170] width 238 height 16
click at [105, 167] on input "Chec" at bounding box center [165, 170] width 238 height 16
paste input "Checklist"
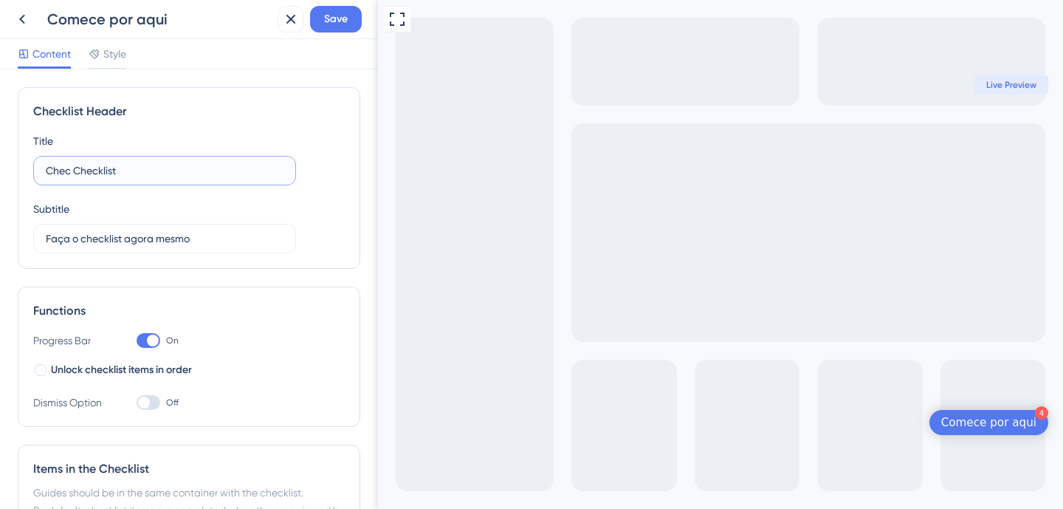
click at [92, 167] on input "Chec Checklist" at bounding box center [165, 170] width 238 height 16
paste input "text"
type input "Checklist Inicial"
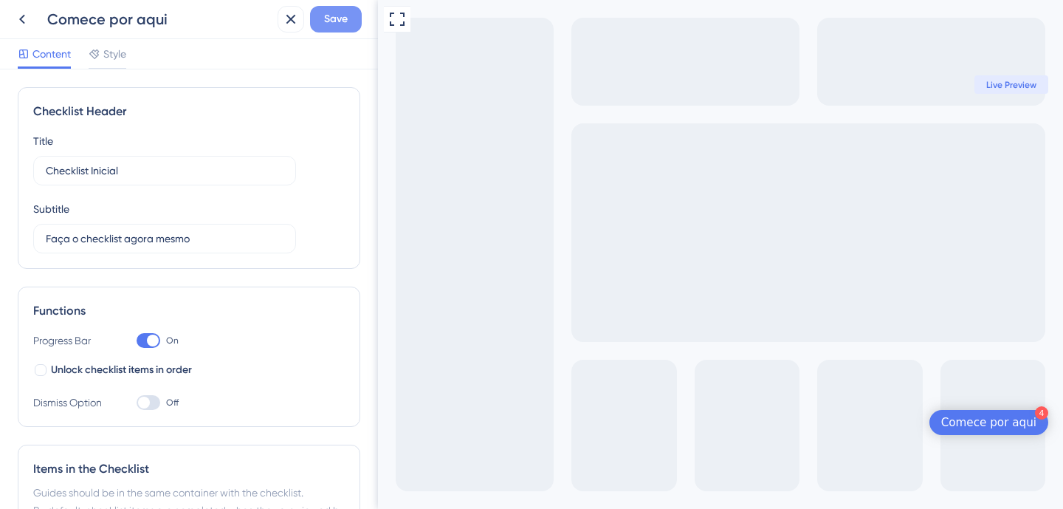
click at [351, 23] on button "Save" at bounding box center [336, 19] width 52 height 27
click at [21, 19] on icon at bounding box center [22, 20] width 6 height 10
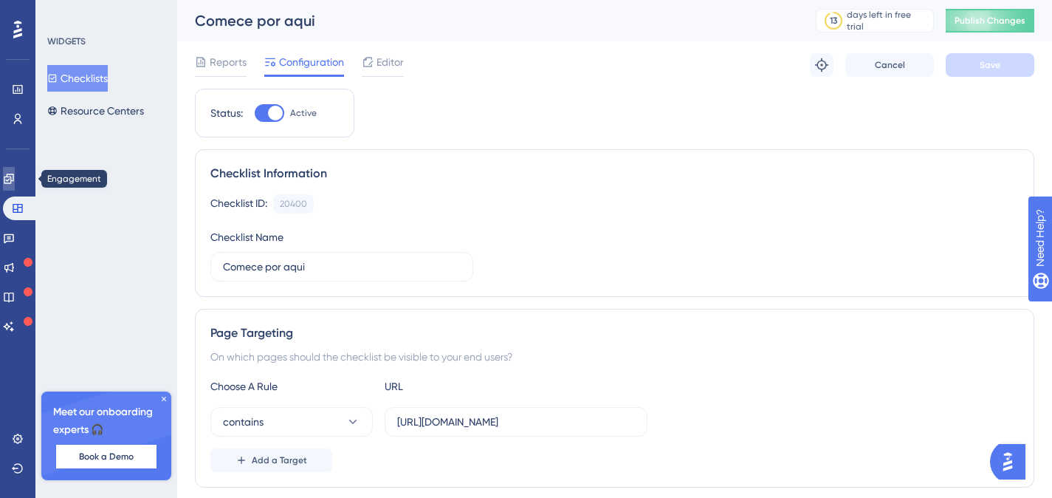
click at [14, 174] on icon at bounding box center [9, 179] width 12 height 12
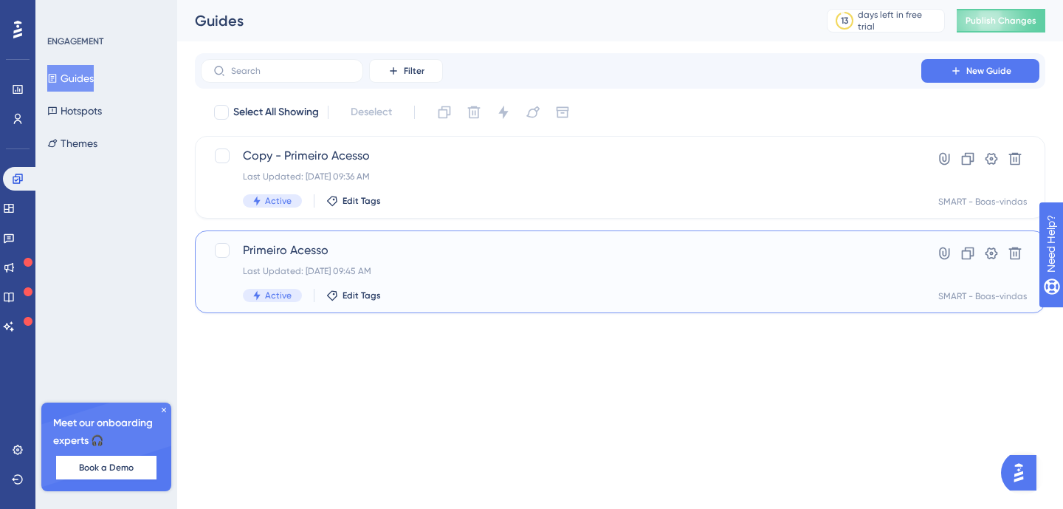
click at [437, 267] on div "Last Updated: [DATE] 09:45 AM" at bounding box center [561, 271] width 637 height 12
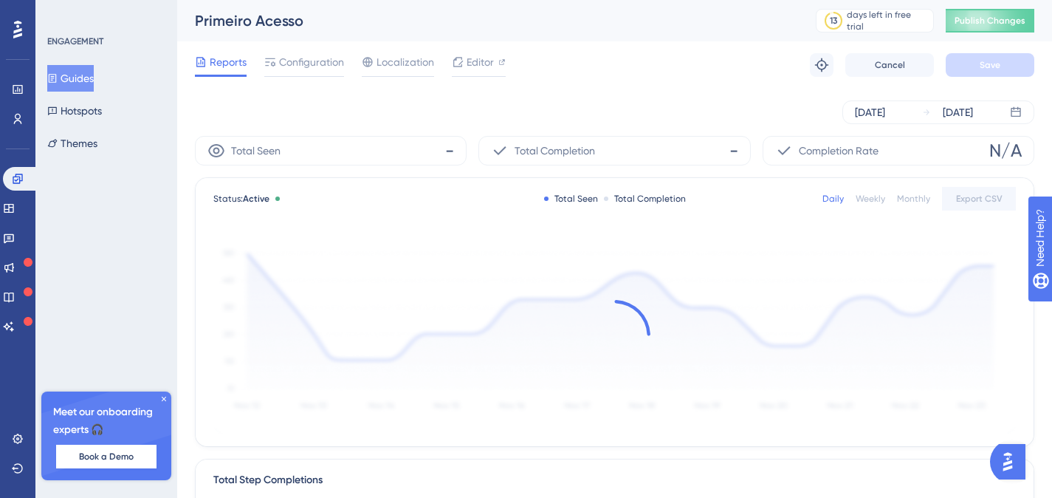
drag, startPoint x: 286, startPoint y: 65, endPoint x: 453, endPoint y: 241, distance: 243.4
click at [285, 65] on span "Configuration" at bounding box center [311, 62] width 65 height 18
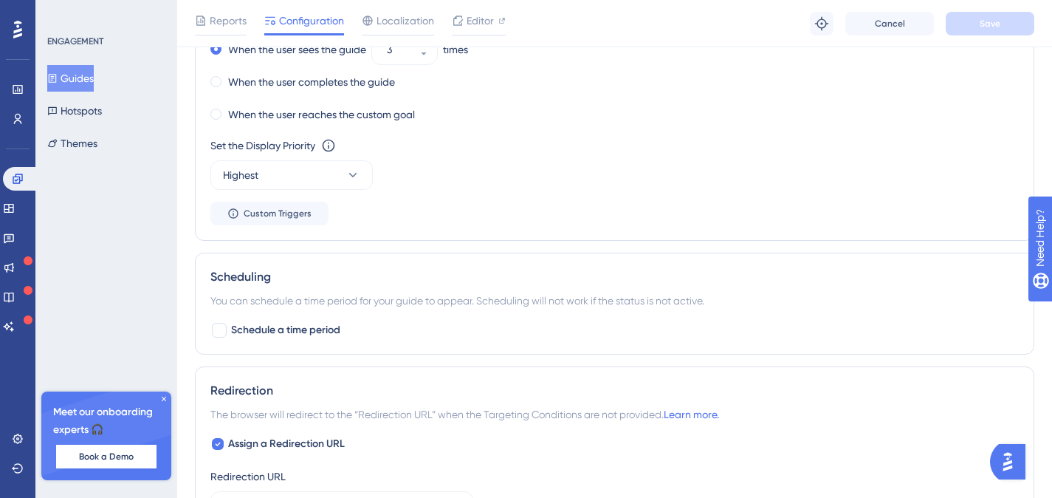
scroll to position [975, 0]
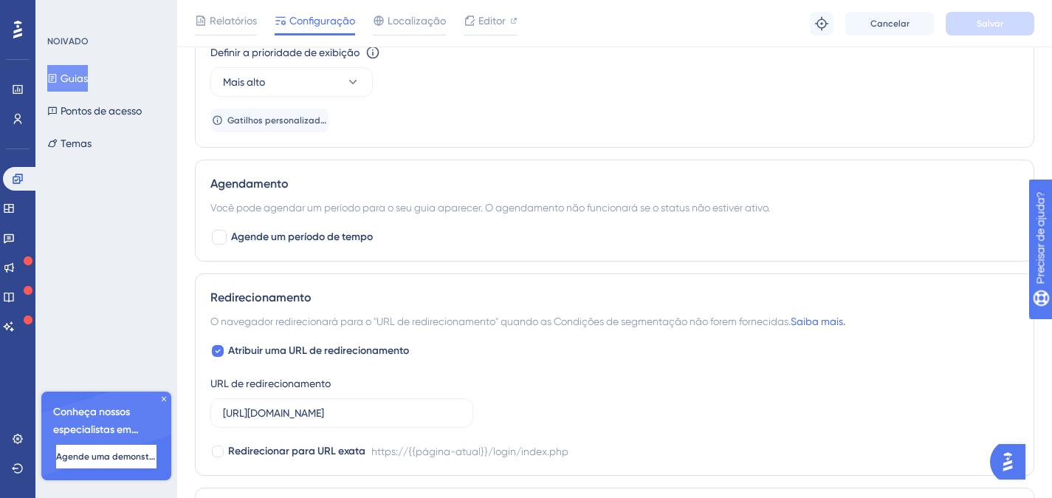
click at [433, 281] on div "Redirecionamento O navegador redirecionará para o "URL de redirecionamento" qua…" at bounding box center [615, 374] width 840 height 202
click at [476, 277] on div "Redirecionamento O navegador redirecionará para o "URL de redirecionamento" qua…" at bounding box center [615, 374] width 840 height 202
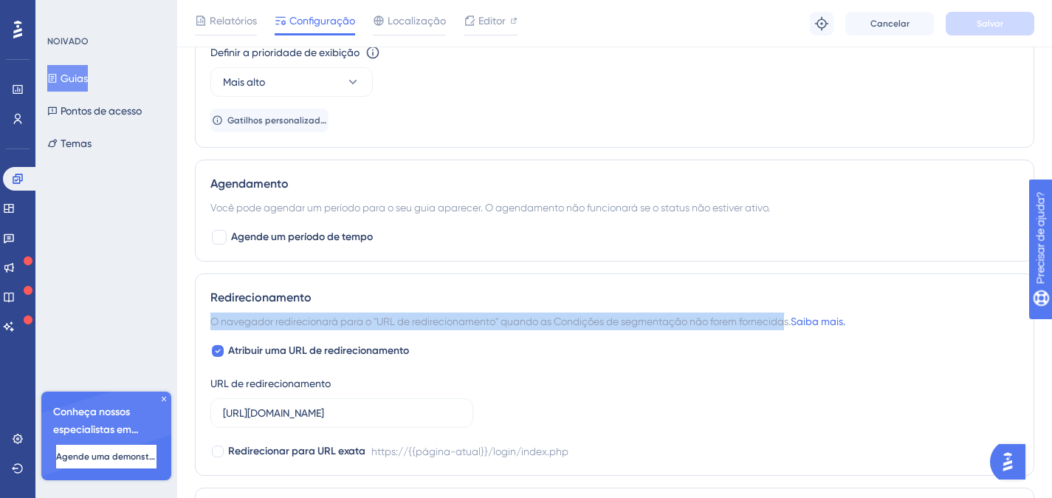
drag, startPoint x: 210, startPoint y: 321, endPoint x: 348, endPoint y: 374, distance: 147.3
click at [791, 324] on font "O navegador redirecionará para o "URL de redirecionamento" quando as Condições …" at bounding box center [500, 321] width 580 height 12
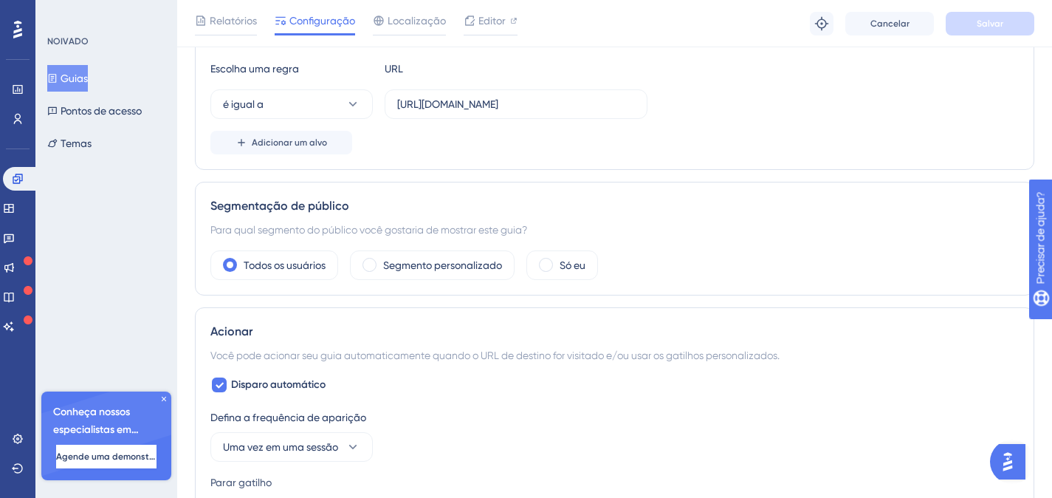
scroll to position [388, 0]
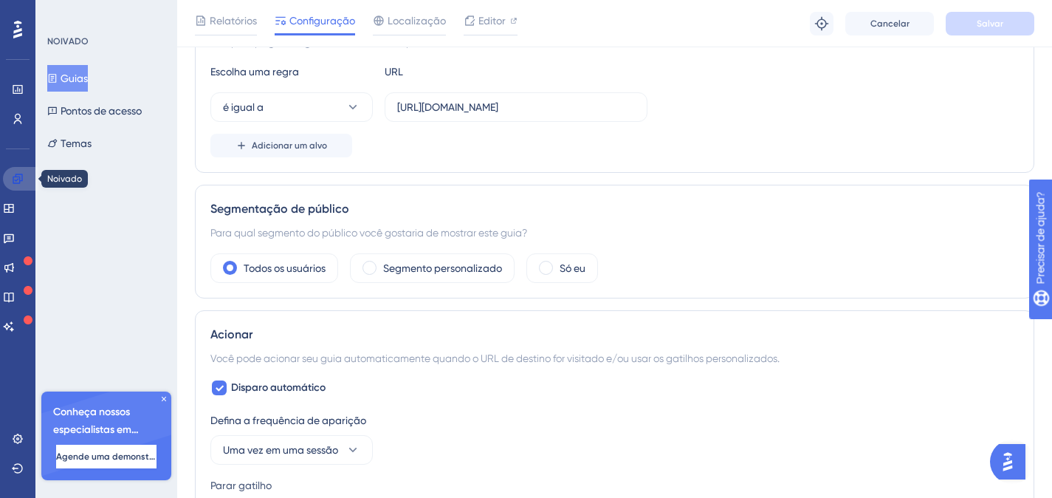
click at [21, 182] on icon at bounding box center [18, 179] width 12 height 12
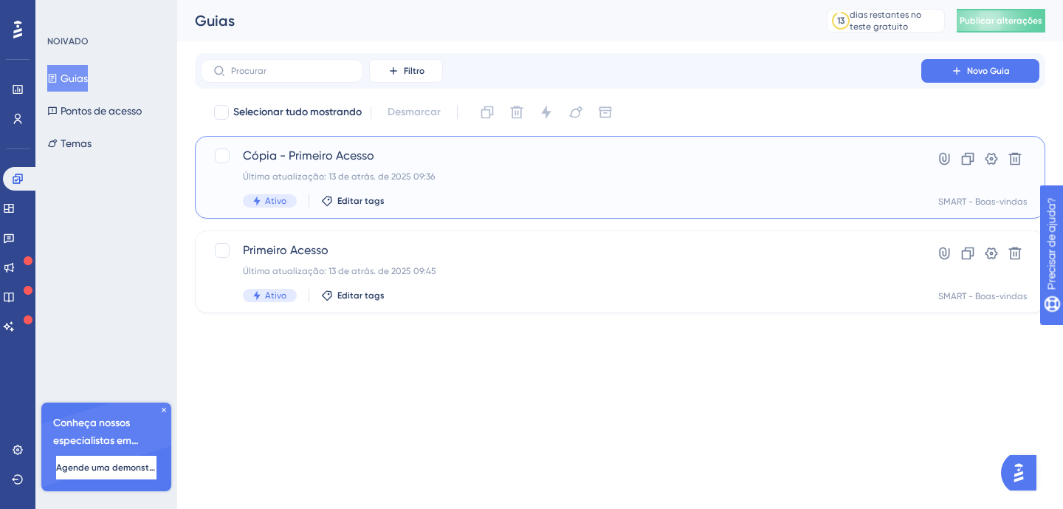
click at [478, 165] on div "Cópia - Primeiro Acesso Última atualização: 13 de atrás. de 2025 09:36 Ativo Ed…" at bounding box center [561, 177] width 637 height 61
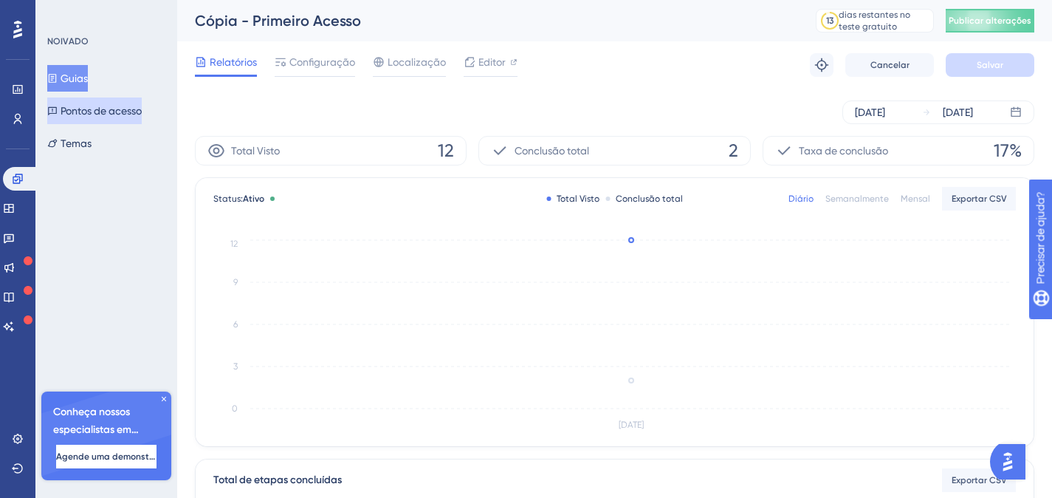
click at [109, 106] on font "Pontos de acesso" at bounding box center [101, 111] width 81 height 12
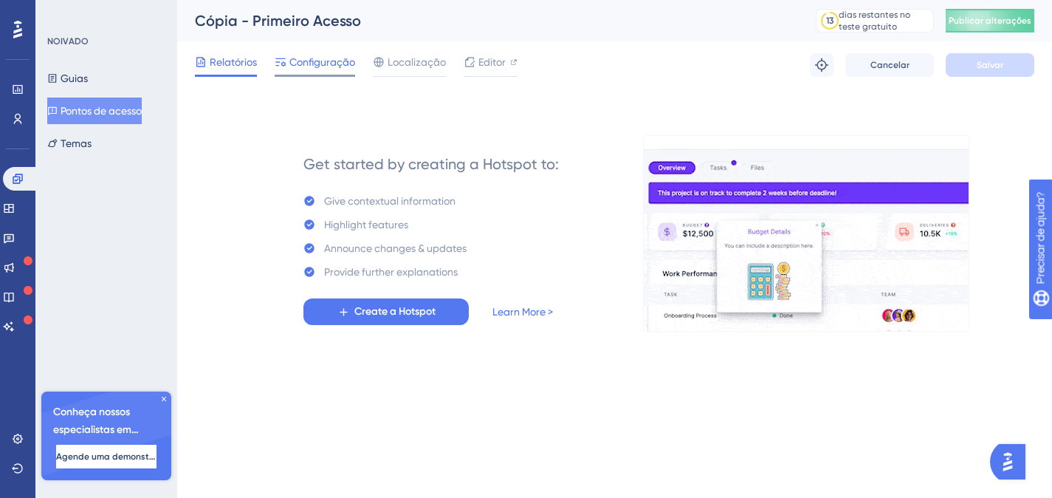
click at [310, 66] on font "Configuração" at bounding box center [322, 62] width 66 height 12
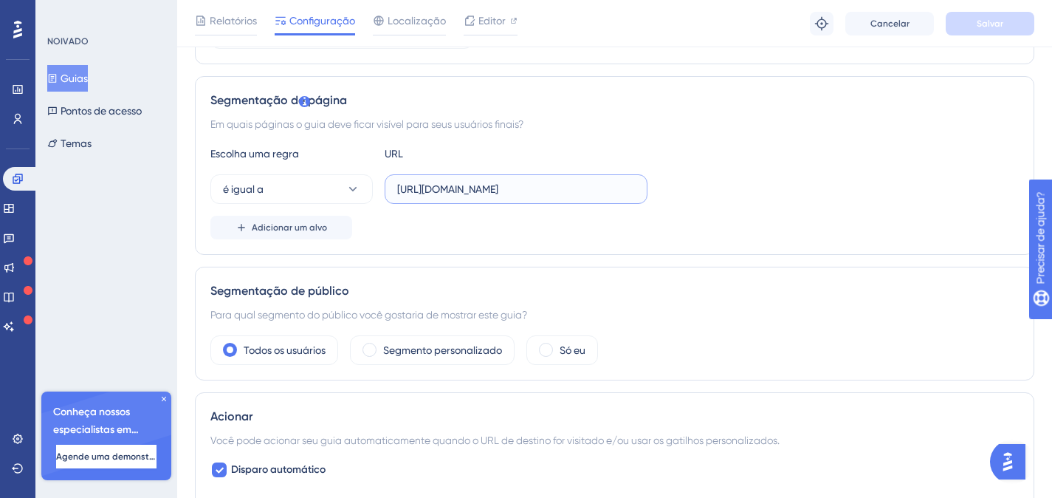
scroll to position [0, 64]
drag, startPoint x: 632, startPoint y: 191, endPoint x: 670, endPoint y: 188, distance: 37.8
click at [670, 188] on div "é igual a [URL][DOMAIN_NAME]" at bounding box center [614, 189] width 809 height 30
click at [685, 174] on div "é igual a [URL][DOMAIN_NAME]" at bounding box center [614, 189] width 809 height 30
drag, startPoint x: 402, startPoint y: 191, endPoint x: 727, endPoint y: 197, distance: 325.0
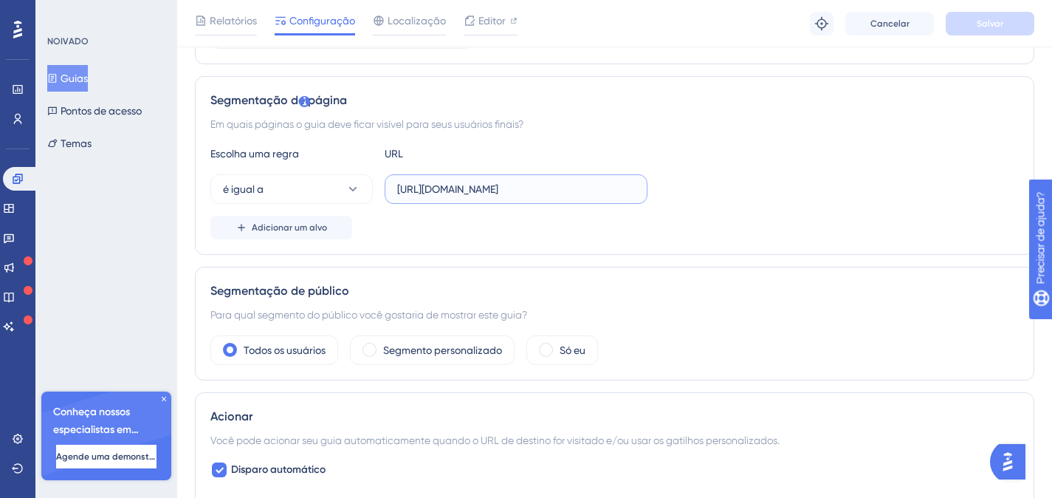
click at [727, 197] on div "é igual a [URL][DOMAIN_NAME]" at bounding box center [614, 189] width 809 height 30
click at [689, 194] on div "é igual a [URL][DOMAIN_NAME]" at bounding box center [614, 189] width 809 height 30
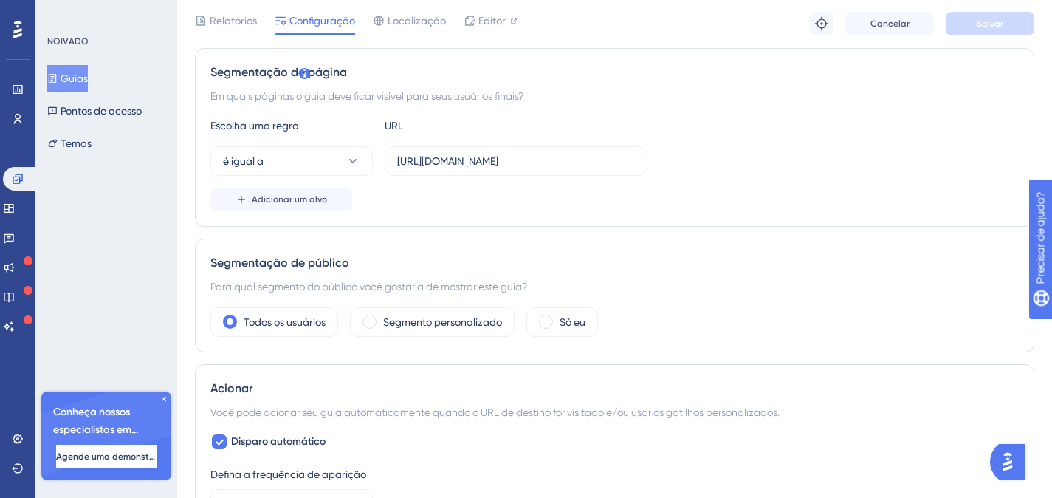
scroll to position [668, 0]
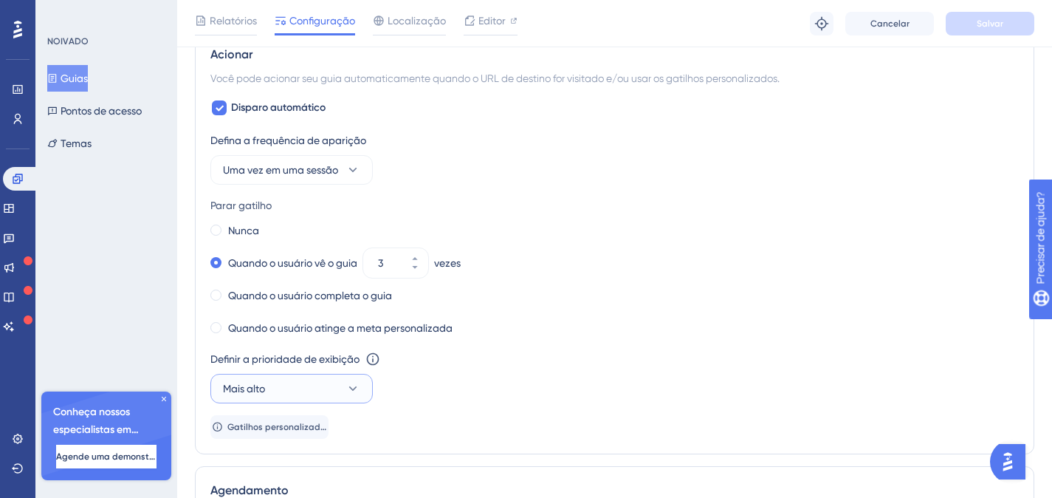
click at [319, 388] on button "Mais alto" at bounding box center [291, 389] width 162 height 30
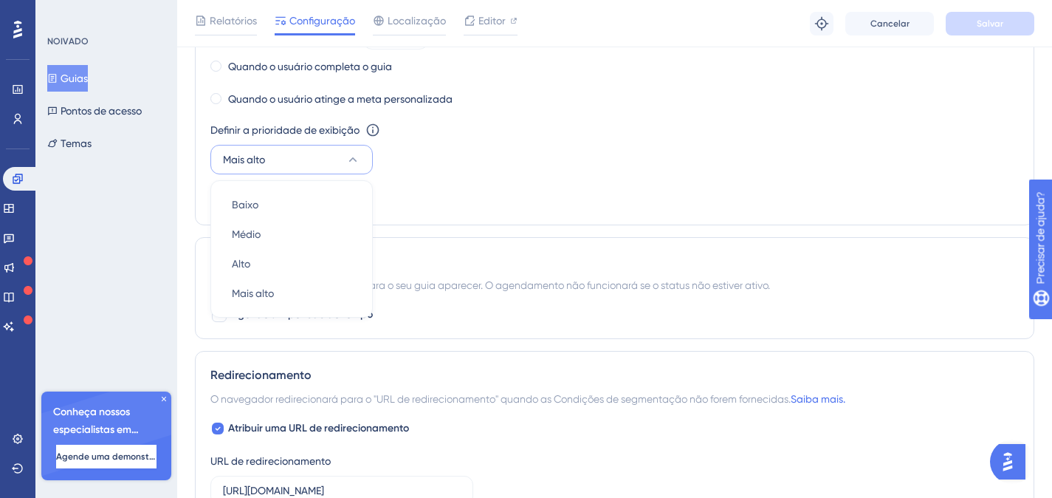
click at [559, 152] on div "Definir a prioridade de exibição Esta opção definirá a prioridade de exibição e…" at bounding box center [614, 147] width 809 height 53
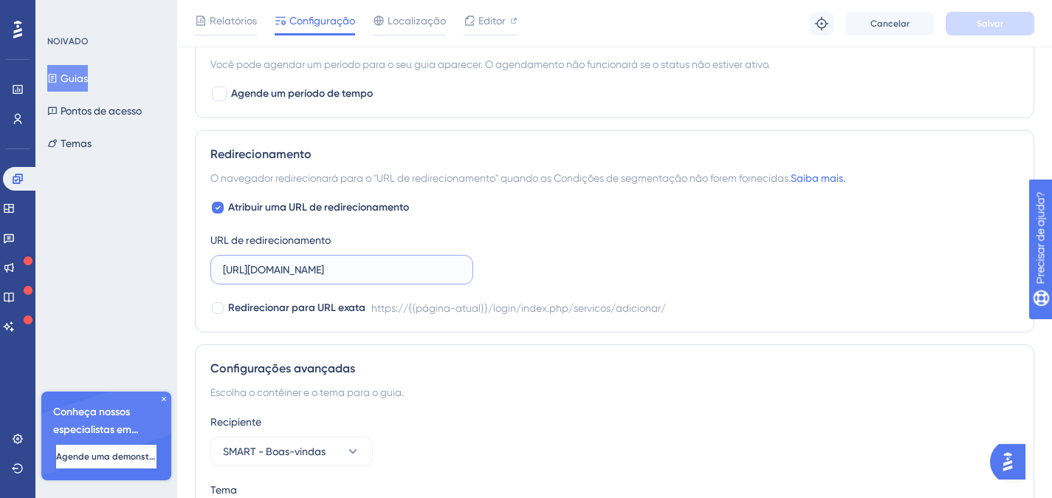
scroll to position [0, 64]
drag, startPoint x: 409, startPoint y: 267, endPoint x: 510, endPoint y: 264, distance: 101.2
click at [505, 270] on div "Atribuir uma URL de redirecionamento URL de redirecionamento [URL][DOMAIN_NAME]…" at bounding box center [614, 258] width 809 height 118
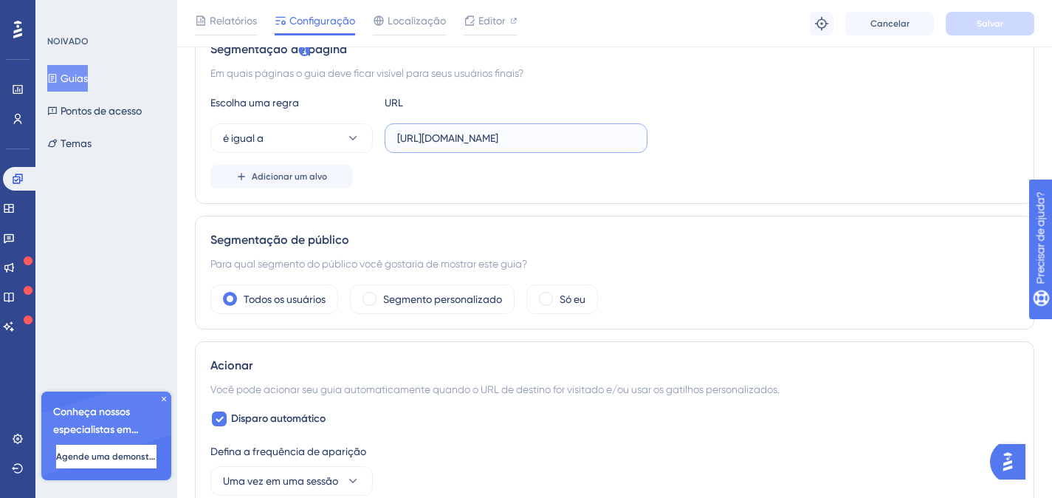
drag, startPoint x: 601, startPoint y: 140, endPoint x: 746, endPoint y: 140, distance: 144.7
click at [746, 140] on div "é igual a [URL][DOMAIN_NAME]" at bounding box center [614, 138] width 809 height 30
type input "[URL][DOMAIN_NAME]"
click at [993, 20] on font "Salvar" at bounding box center [990, 23] width 27 height 10
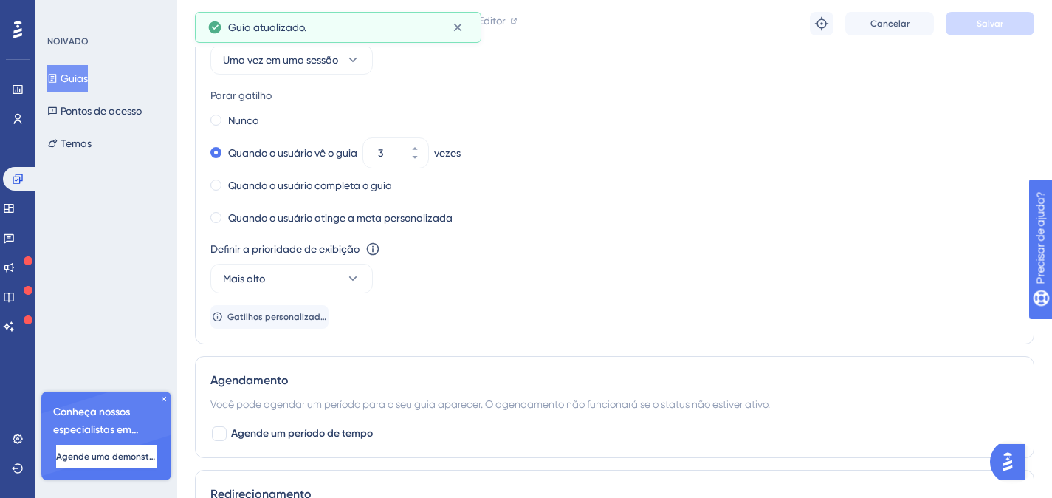
scroll to position [994, 0]
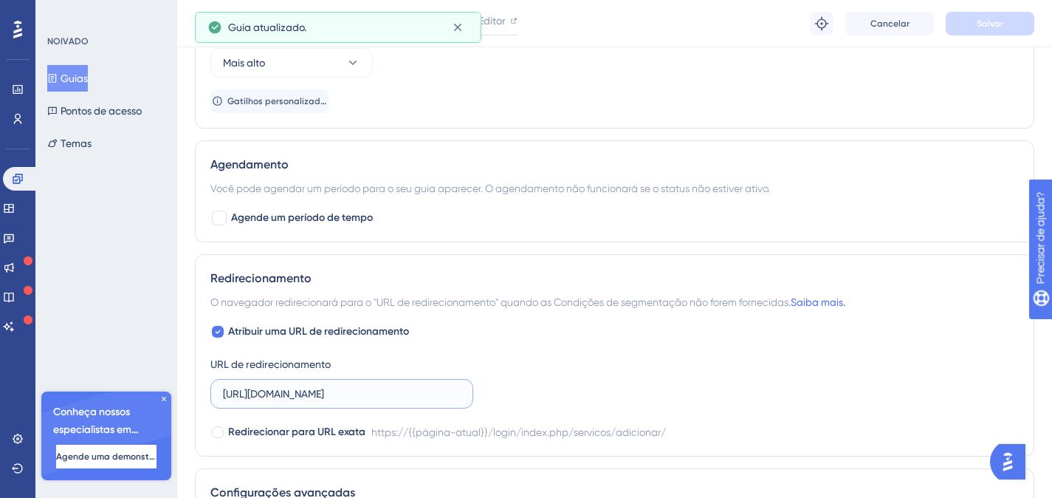
click at [401, 385] on input "[URL][DOMAIN_NAME]" at bounding box center [342, 393] width 238 height 16
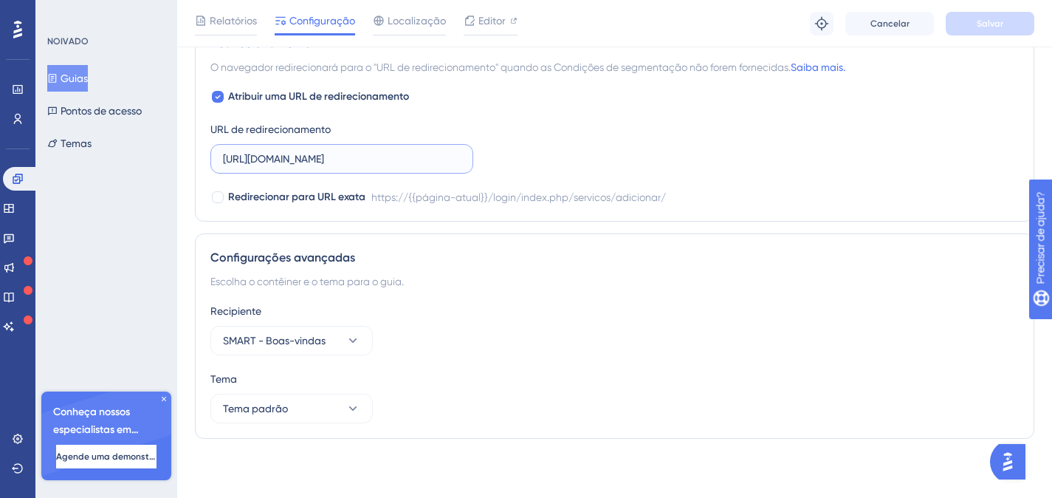
scroll to position [0, 64]
drag, startPoint x: 401, startPoint y: 162, endPoint x: 504, endPoint y: 162, distance: 103.4
click at [504, 162] on div "Atribuir uma URL de redirecionamento URL de redirecionamento [URL][DOMAIN_NAME]…" at bounding box center [614, 147] width 809 height 118
drag, startPoint x: 456, startPoint y: 156, endPoint x: 401, endPoint y: 165, distance: 55.5
click at [455, 155] on input "[URL][DOMAIN_NAME]" at bounding box center [342, 159] width 238 height 16
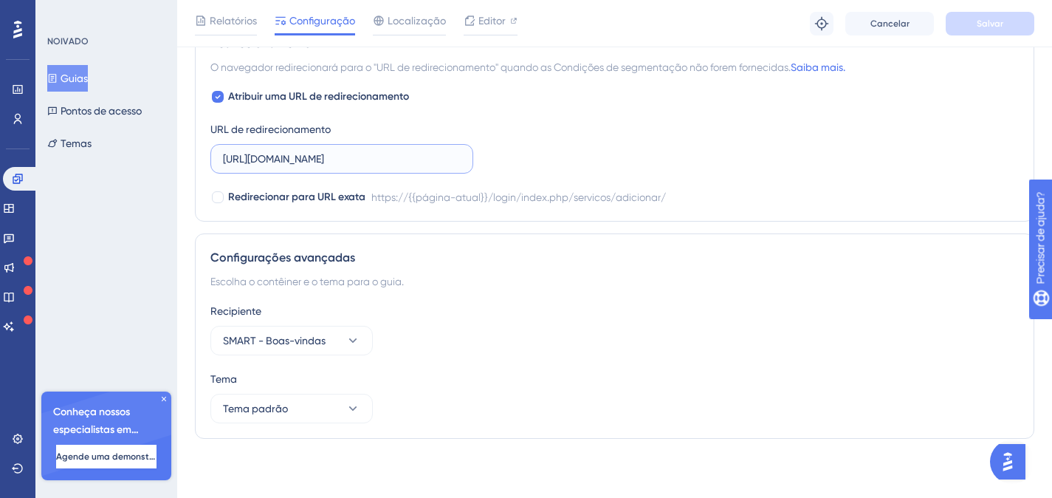
drag, startPoint x: 536, startPoint y: 160, endPoint x: 546, endPoint y: 160, distance: 10.3
click at [546, 160] on div "Atribuir uma URL de redirecionamento URL de redirecionamento [URL][DOMAIN_NAME]…" at bounding box center [614, 147] width 809 height 118
type input "[URL][DOMAIN_NAME]"
click at [975, 28] on button "Salvar" at bounding box center [990, 24] width 89 height 24
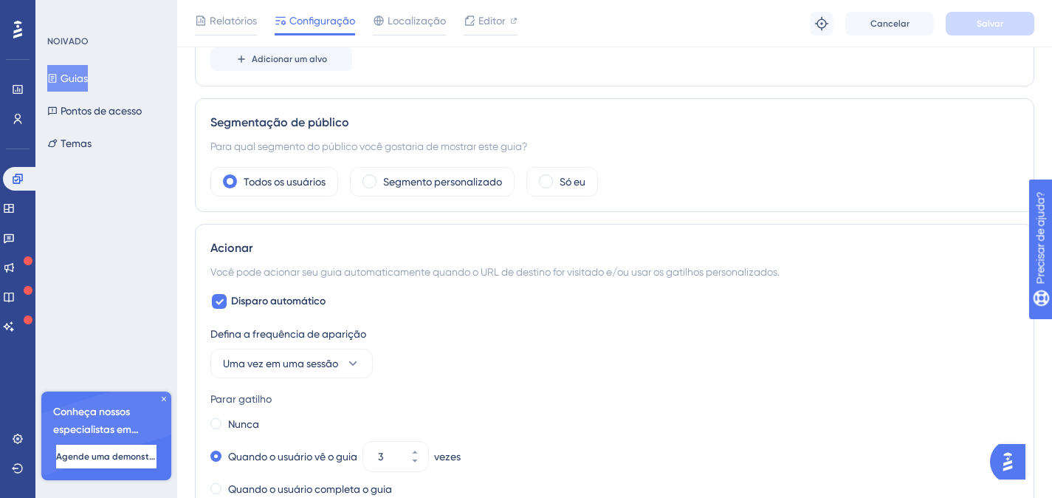
scroll to position [240, 0]
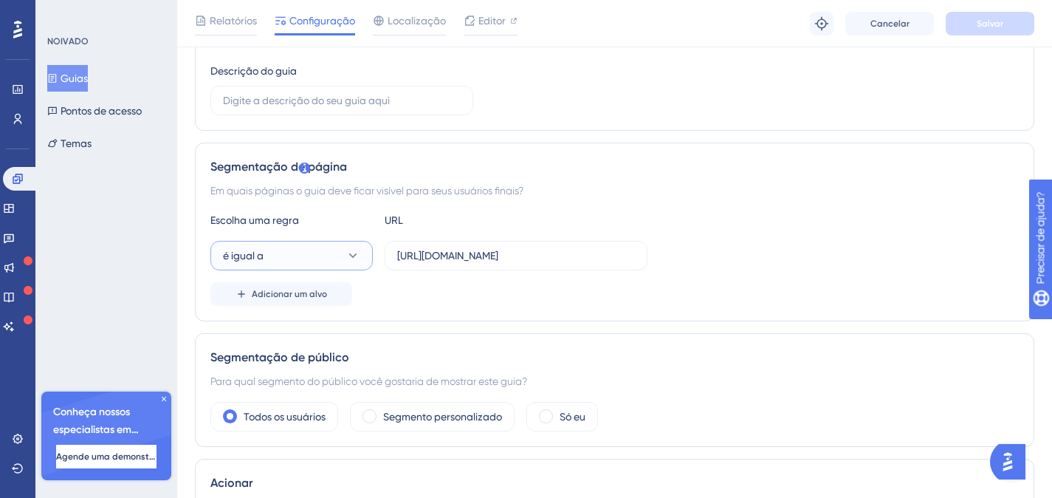
click at [284, 254] on button "é igual a" at bounding box center [291, 256] width 162 height 30
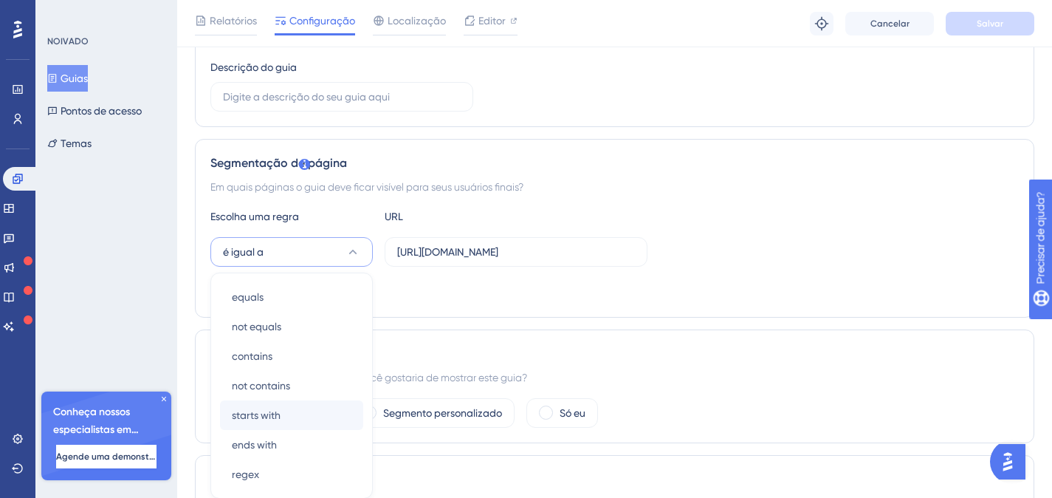
scroll to position [380, 0]
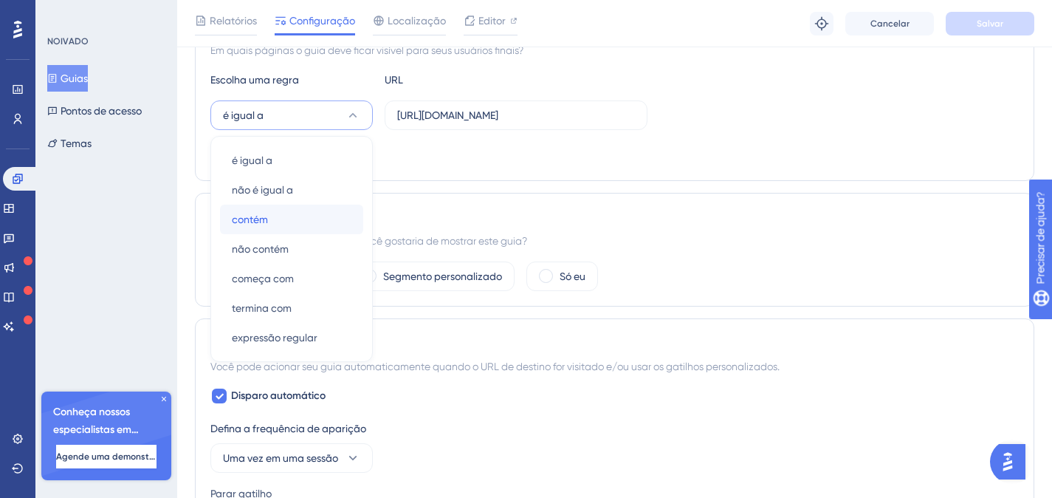
click at [274, 222] on div "contém contém" at bounding box center [292, 220] width 120 height 30
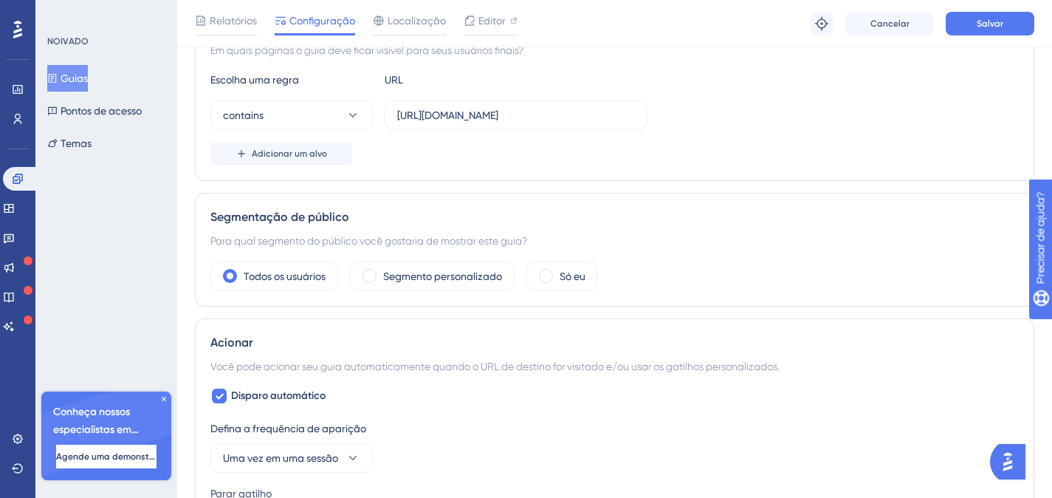
click at [998, 25] on font "Salvar" at bounding box center [990, 23] width 27 height 10
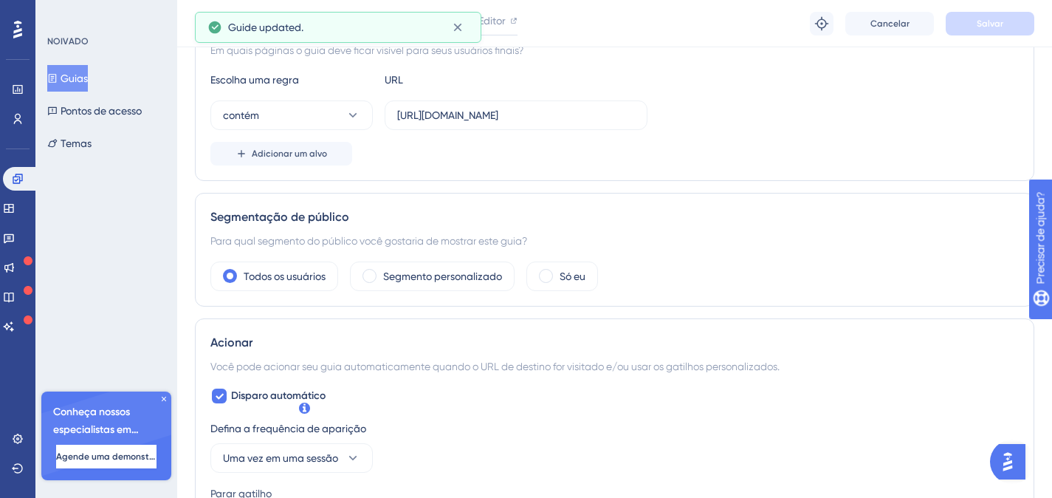
scroll to position [0, 0]
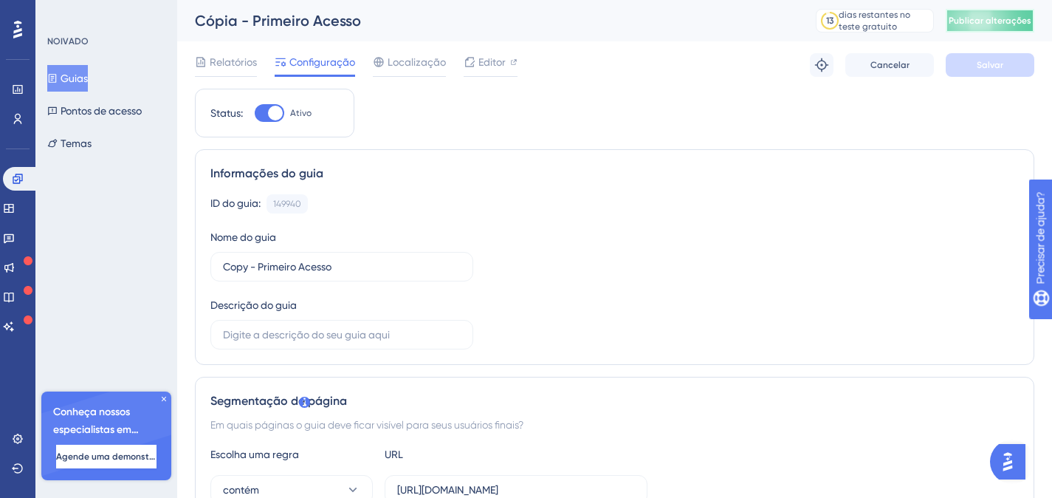
click at [1001, 19] on font "Publicar alterações" at bounding box center [990, 21] width 83 height 10
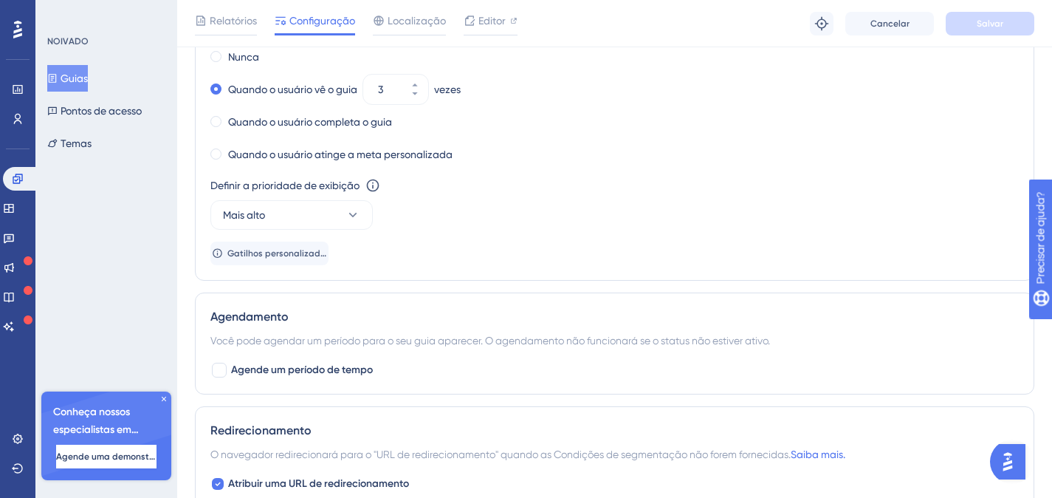
scroll to position [790, 0]
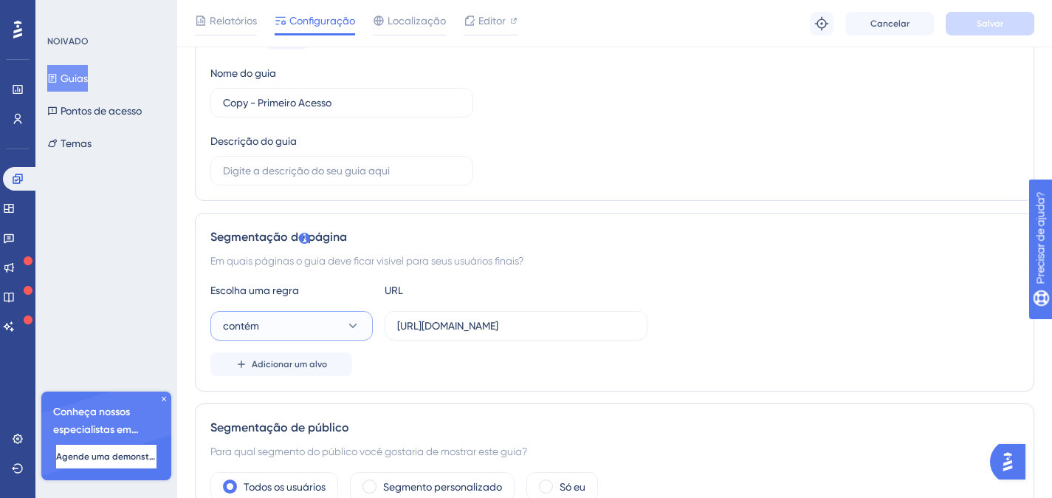
click at [263, 322] on button "contém" at bounding box center [291, 326] width 162 height 30
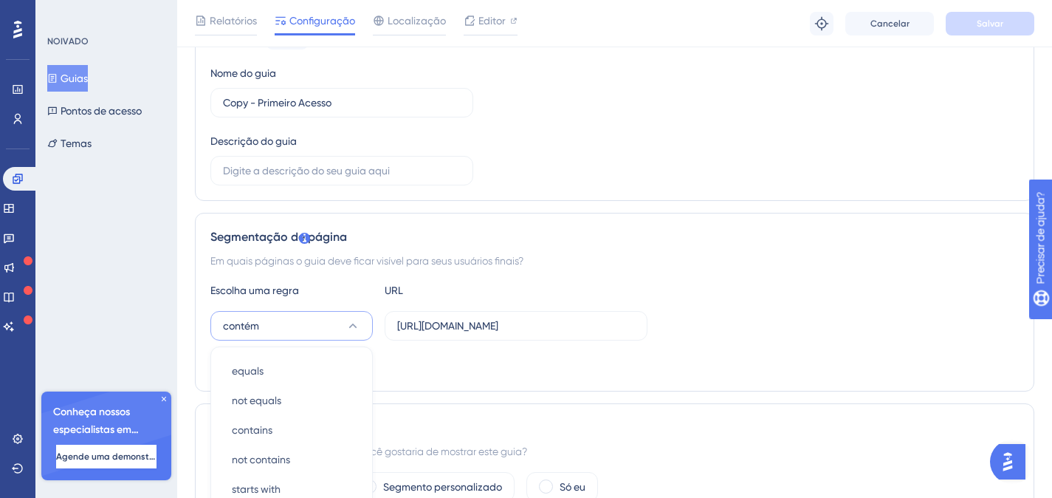
scroll to position [380, 0]
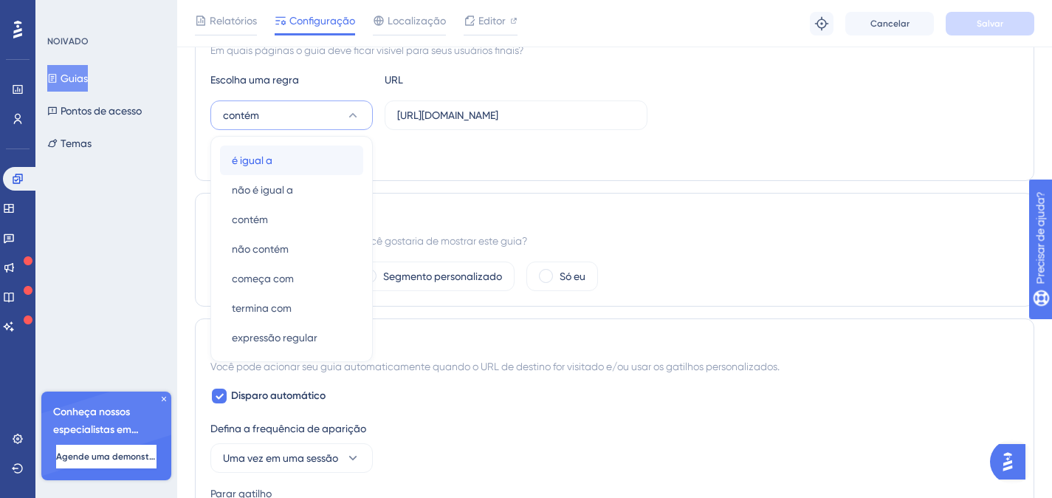
click at [268, 162] on font "é igual a" at bounding box center [252, 160] width 41 height 12
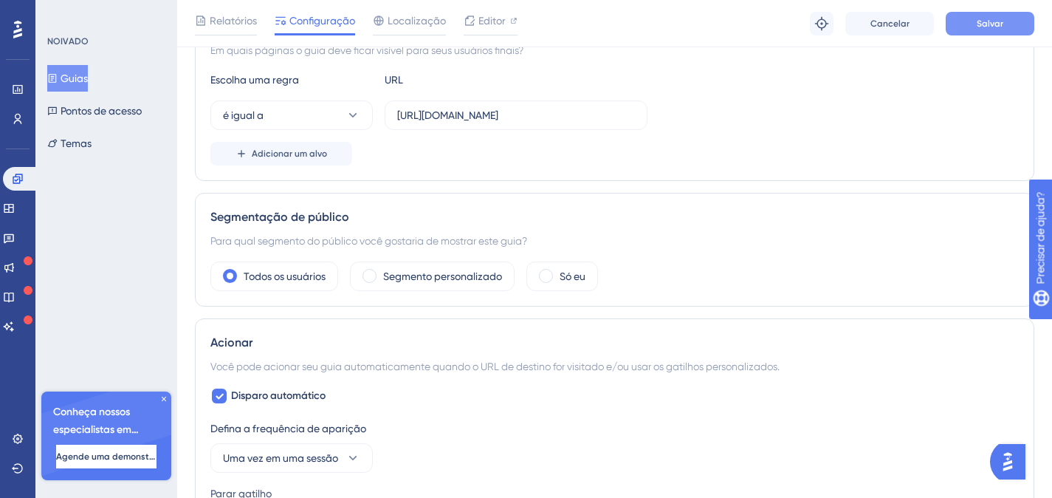
click at [964, 23] on button "Salvar" at bounding box center [990, 24] width 89 height 24
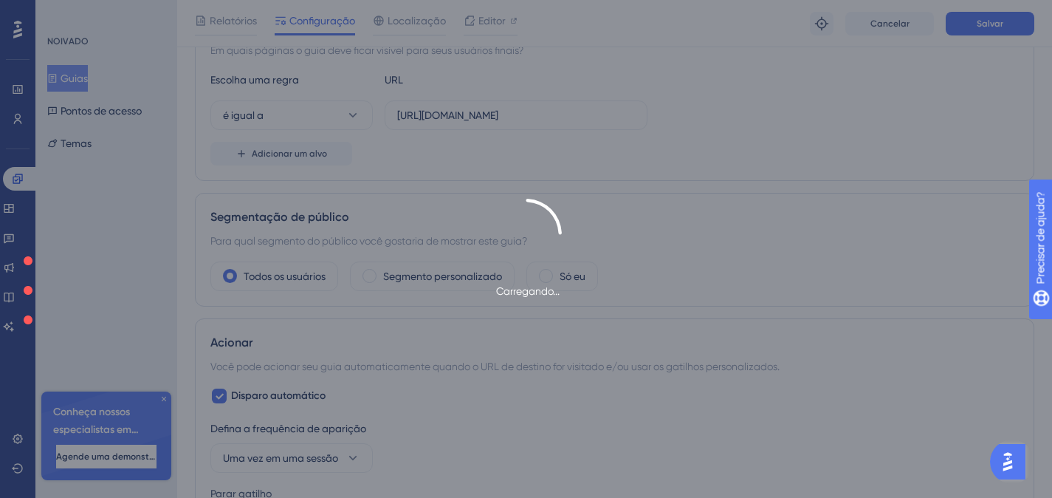
scroll to position [0, 0]
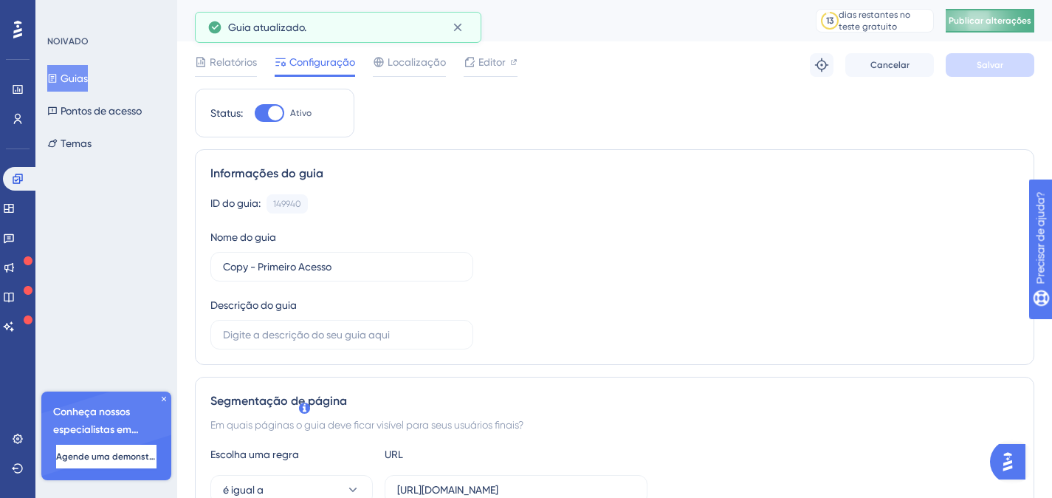
click at [990, 18] on font "Publicar alterações" at bounding box center [990, 21] width 83 height 10
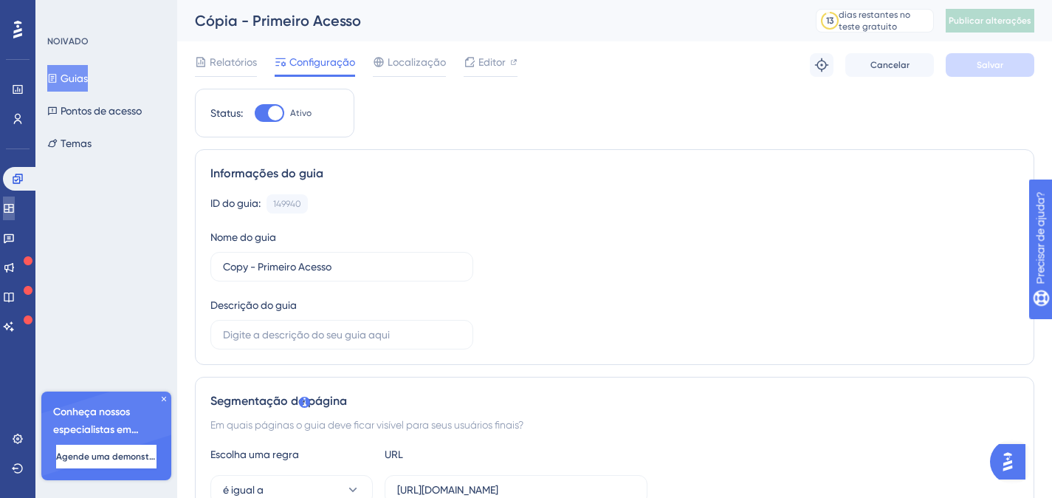
click at [15, 209] on icon at bounding box center [9, 208] width 12 height 12
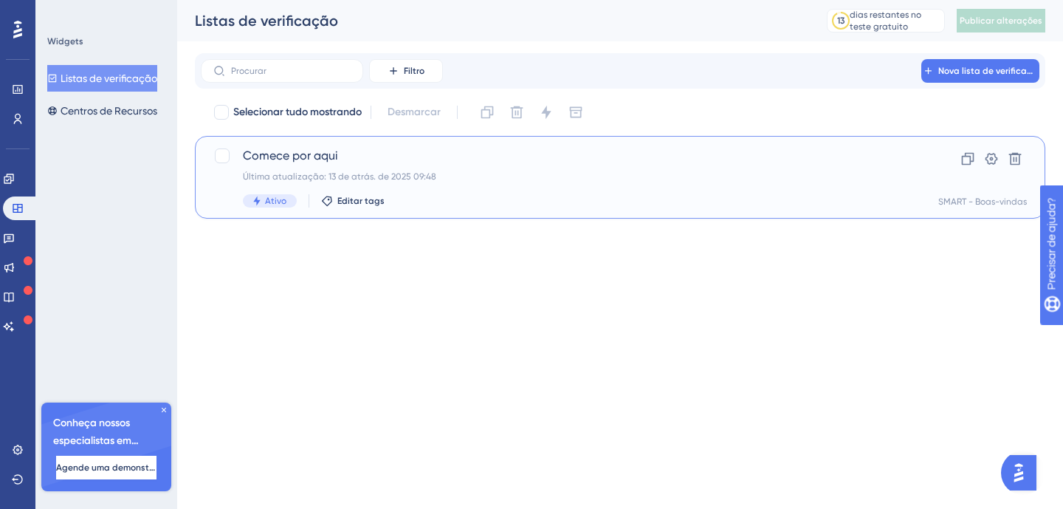
click at [444, 162] on span "Comece por aqui" at bounding box center [561, 156] width 637 height 18
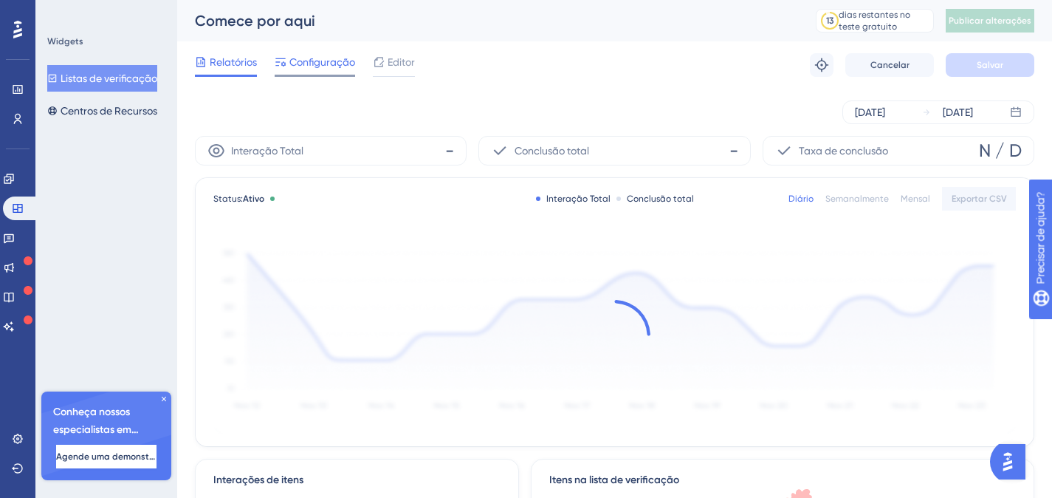
scroll to position [3, 0]
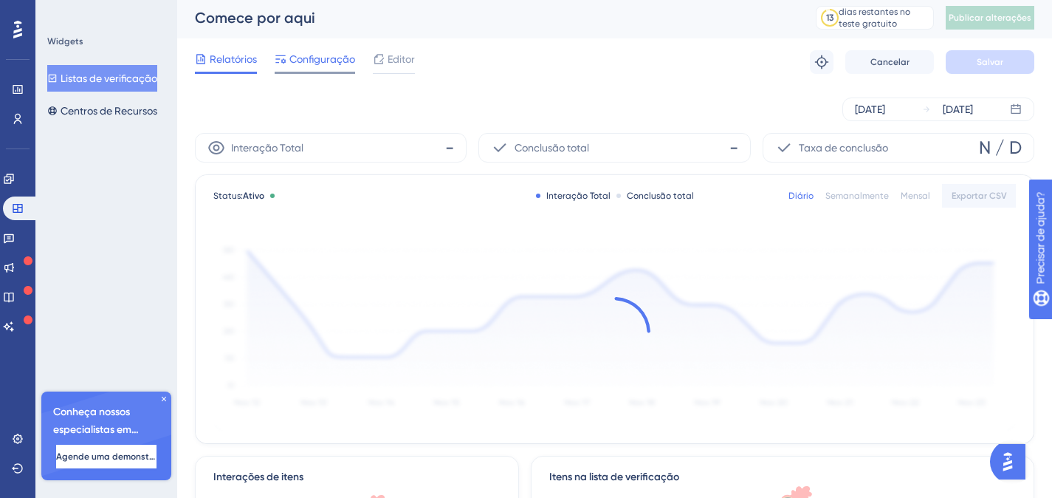
click at [309, 61] on font "Configuração" at bounding box center [322, 59] width 66 height 12
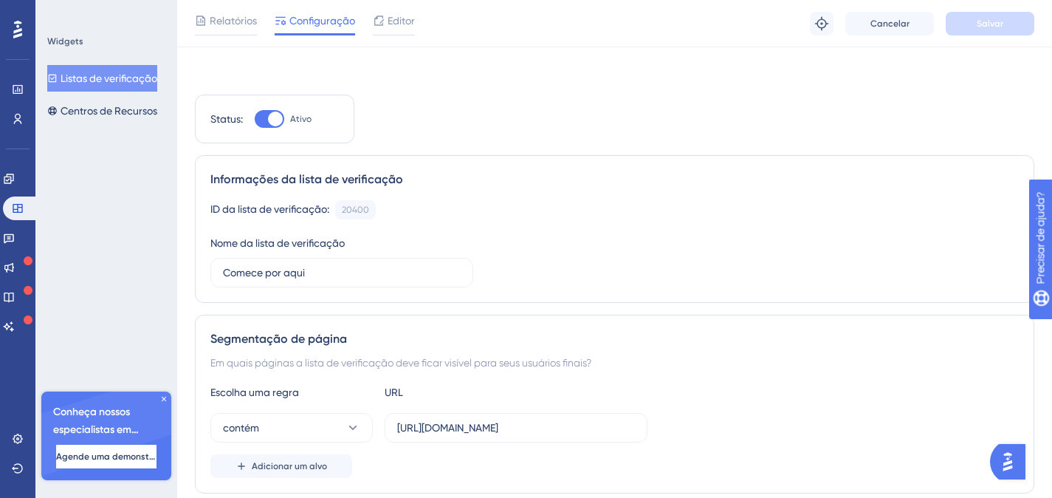
scroll to position [191, 0]
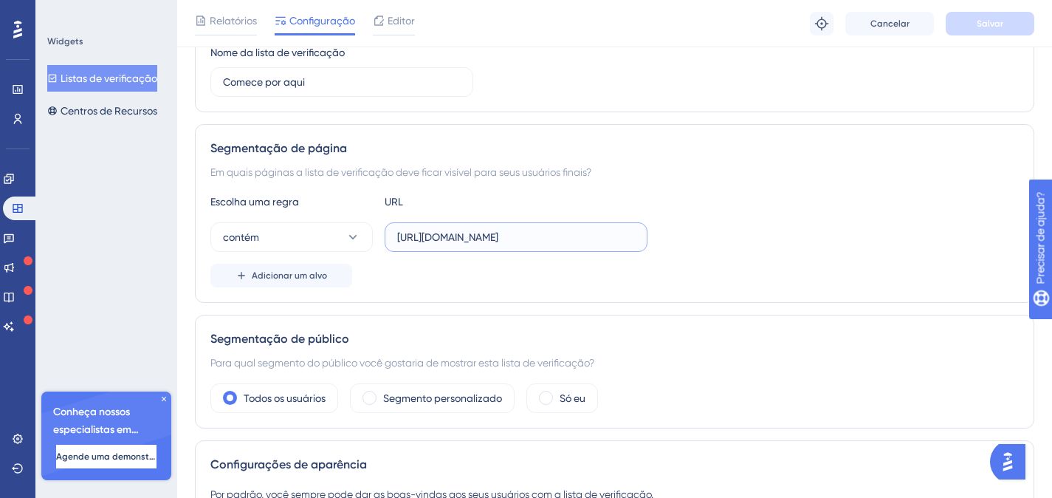
click at [454, 242] on input "[URL][DOMAIN_NAME]" at bounding box center [516, 237] width 238 height 16
paste input "index.php"
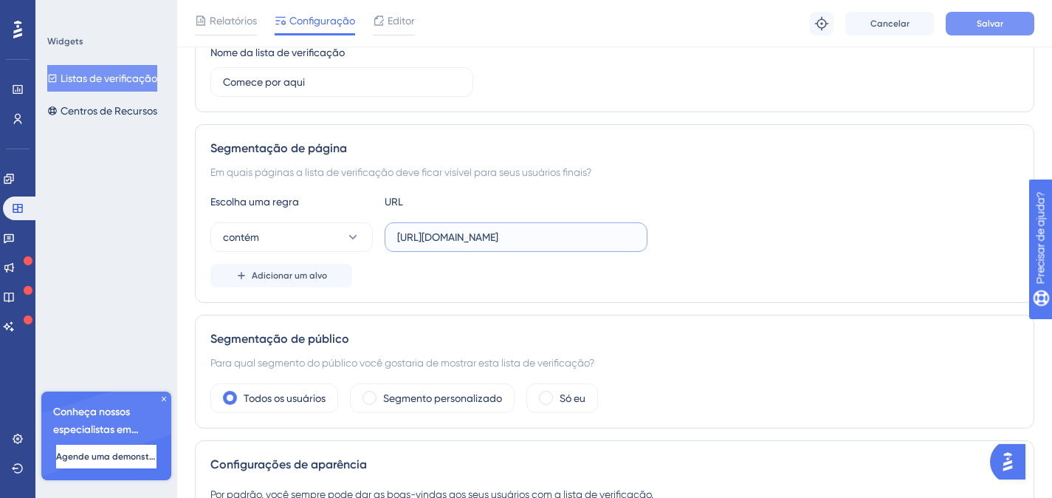
type input "[URL][DOMAIN_NAME]"
click at [984, 27] on font "Salvar" at bounding box center [990, 23] width 27 height 10
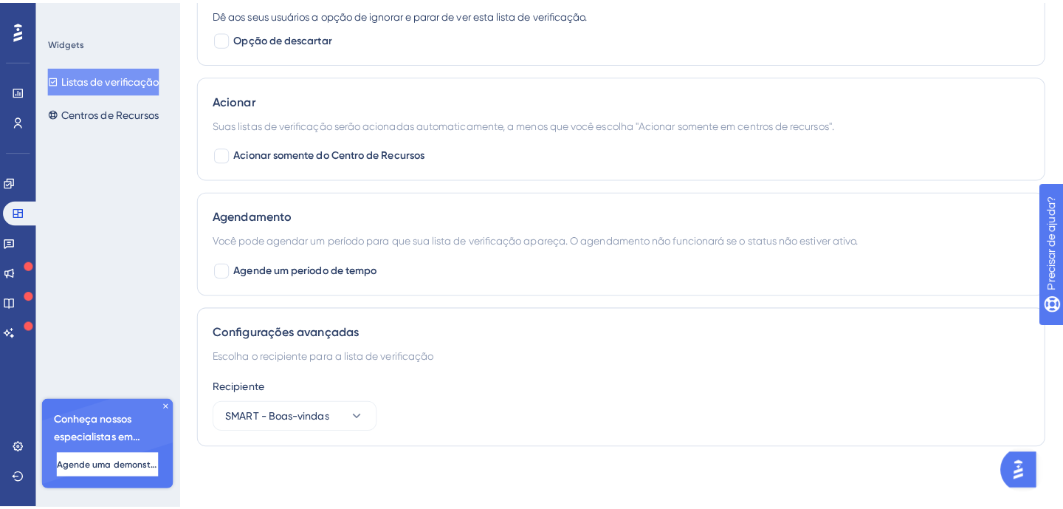
scroll to position [0, 0]
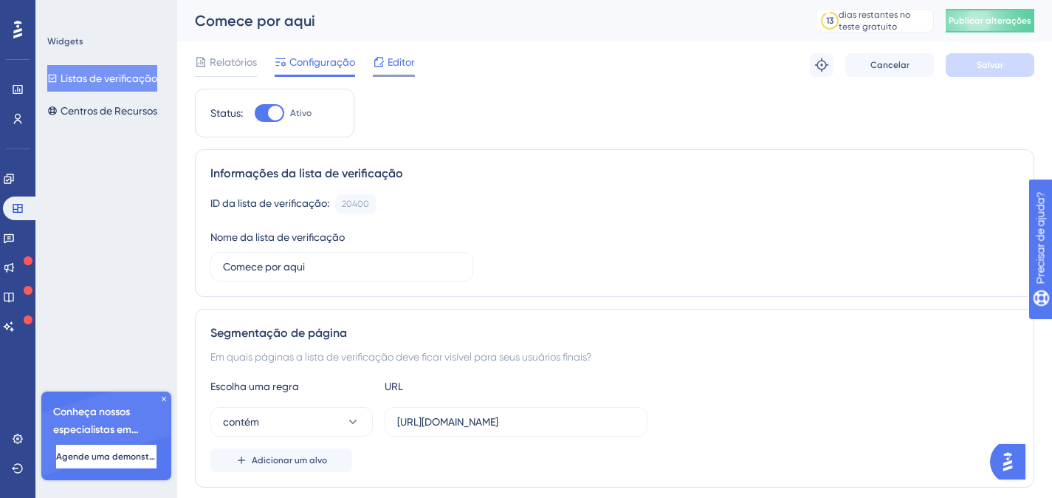
click at [399, 63] on font "Editor" at bounding box center [401, 62] width 27 height 12
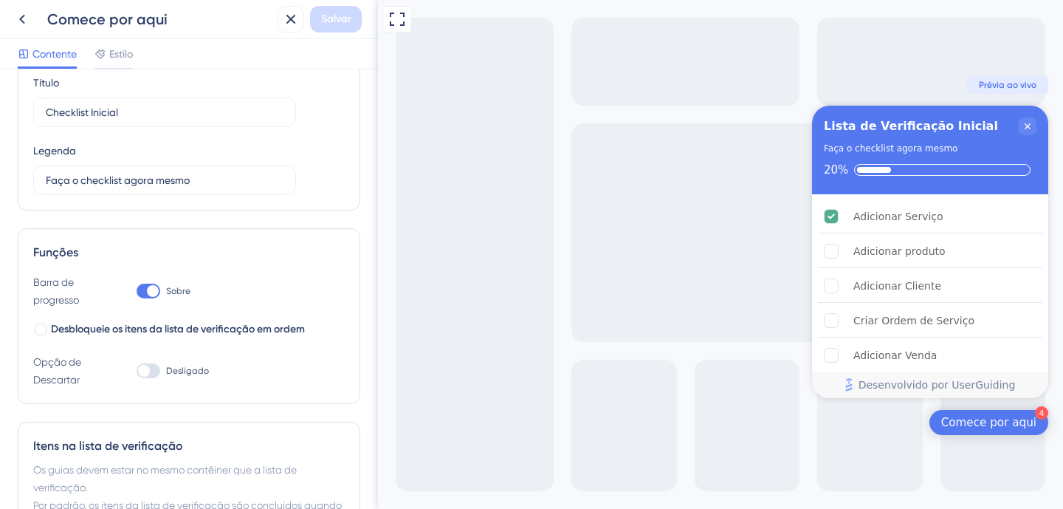
scroll to position [419, 0]
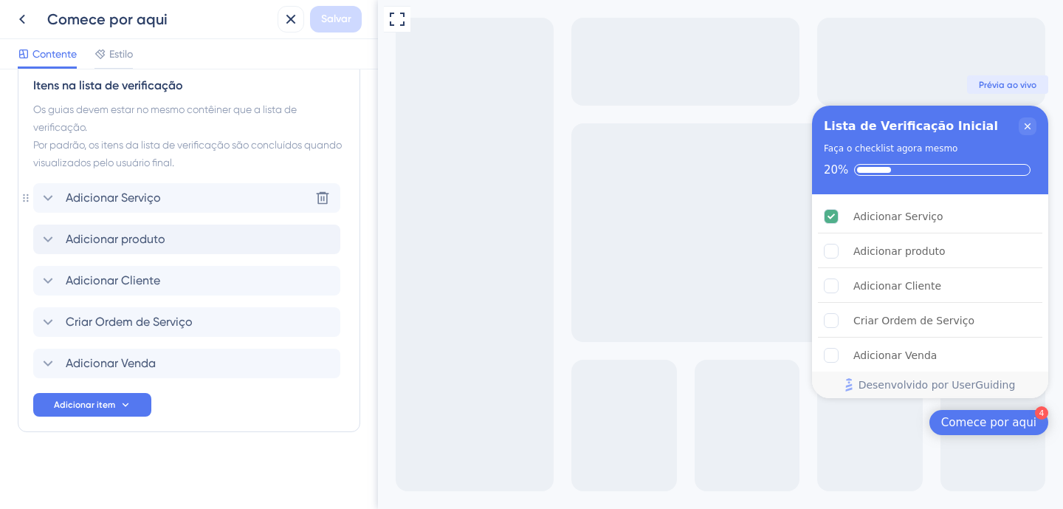
click at [120, 241] on font "Adicionar produto" at bounding box center [116, 239] width 100 height 14
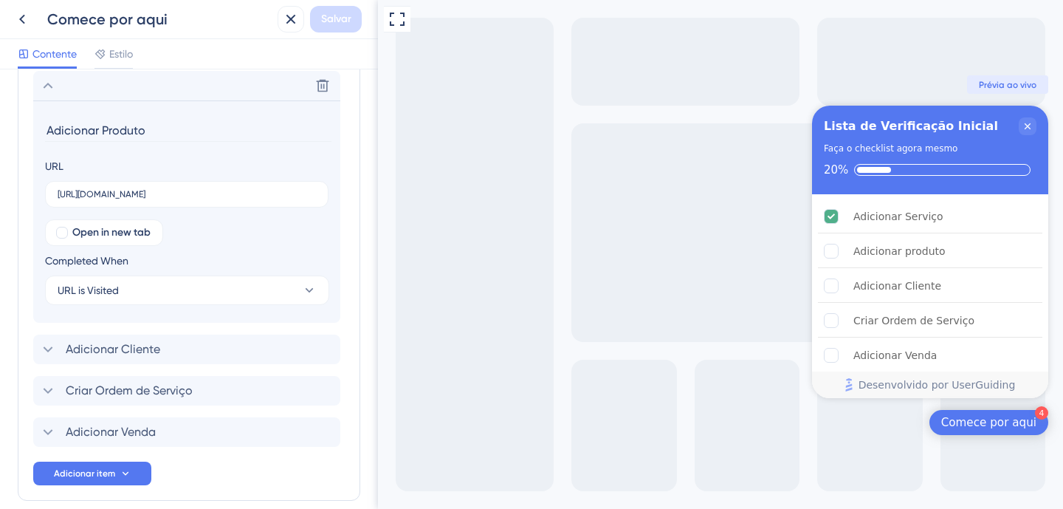
scroll to position [319, 0]
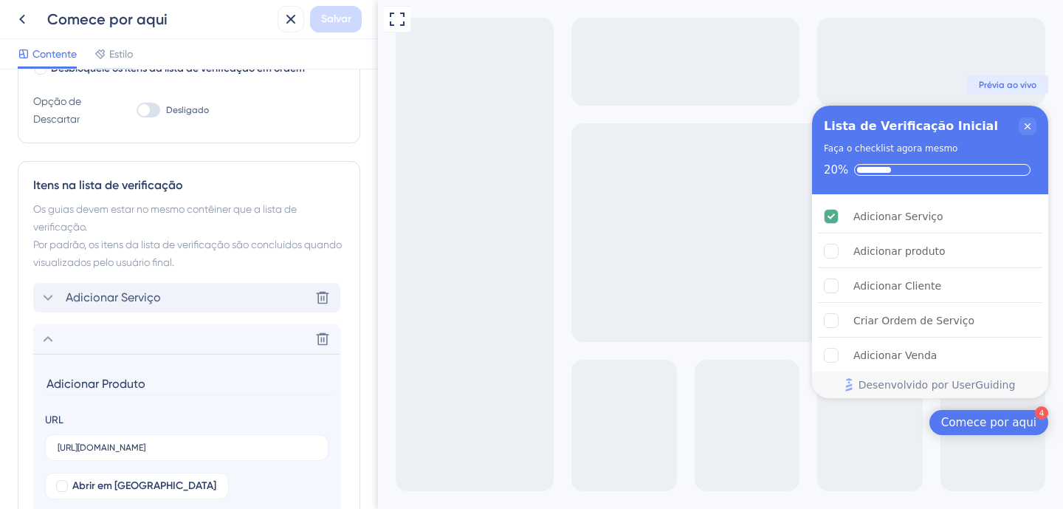
click at [133, 298] on font "Adicionar Serviço" at bounding box center [113, 297] width 95 height 14
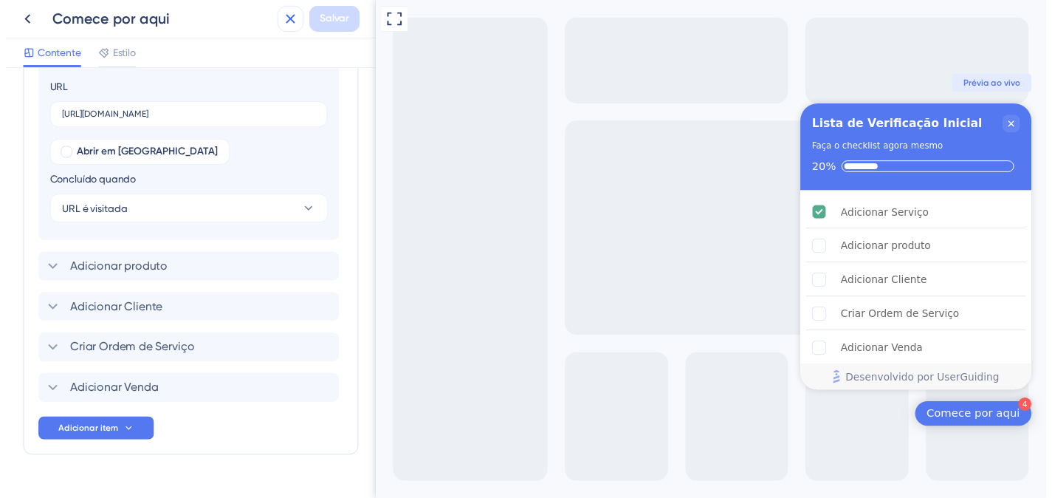
scroll to position [38, 0]
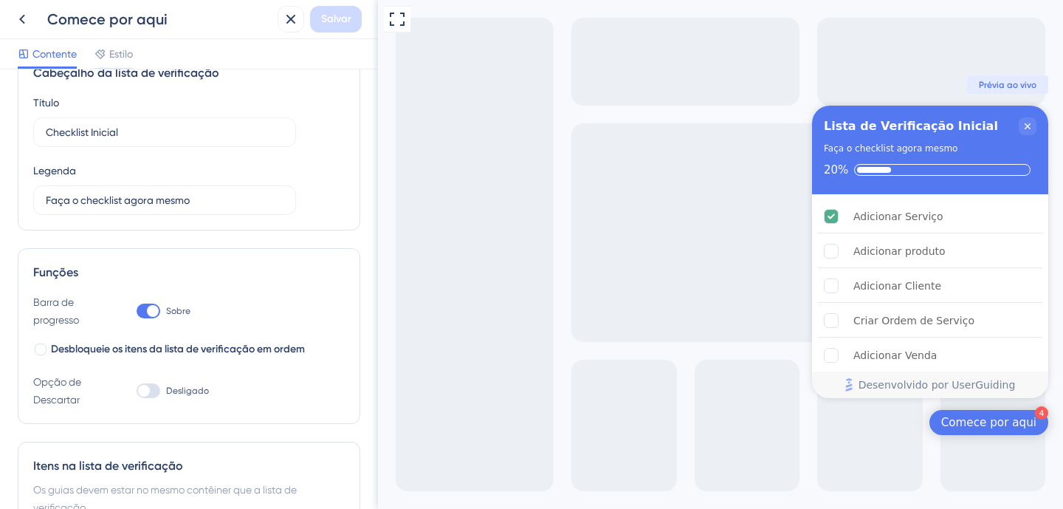
click at [289, 21] on icon at bounding box center [291, 19] width 18 height 18
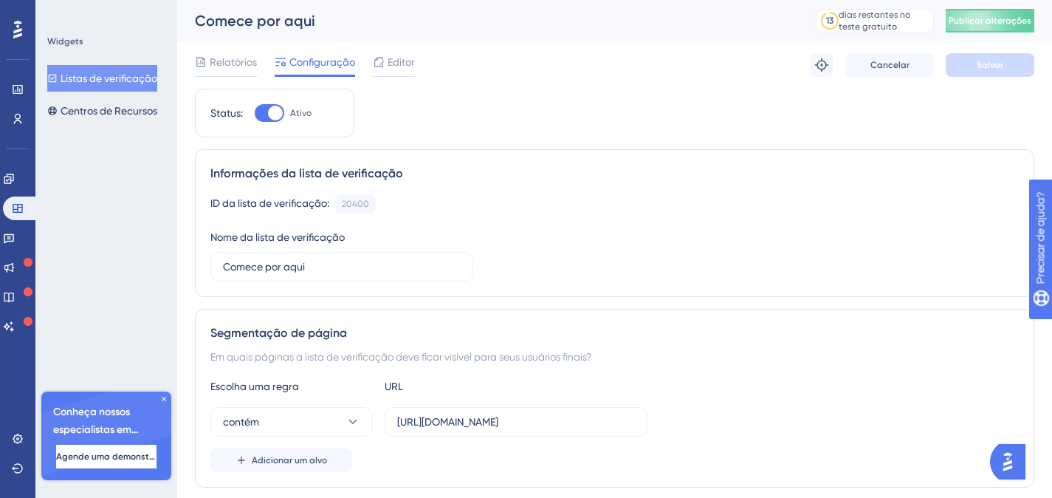
click at [244, 61] on font "Relatórios" at bounding box center [233, 62] width 47 height 12
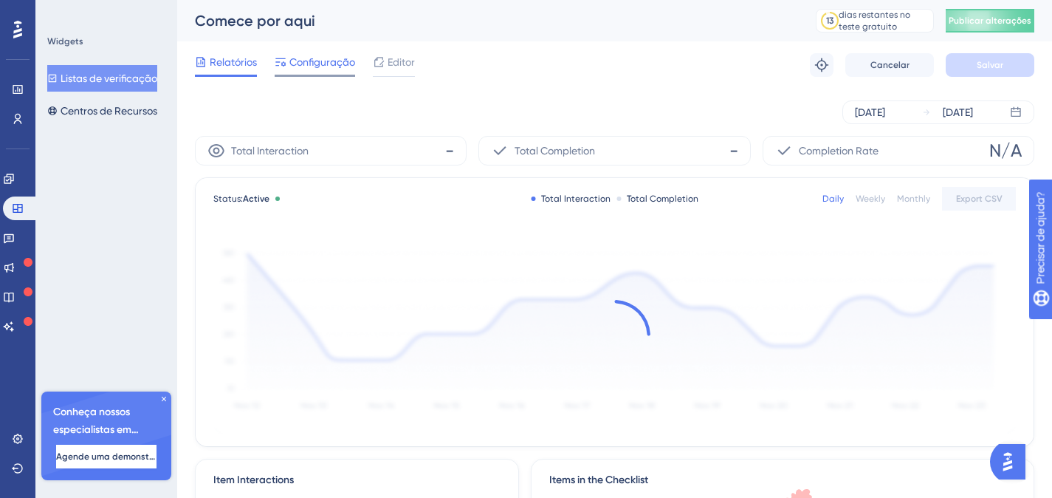
click at [322, 63] on font "Configuração" at bounding box center [322, 62] width 66 height 12
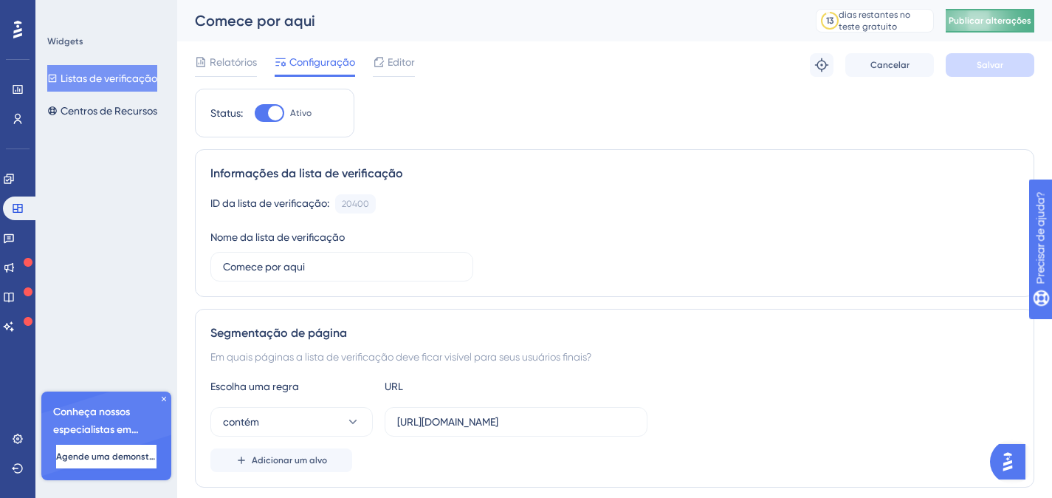
click at [1004, 16] on font "Publicar alterações" at bounding box center [990, 21] width 83 height 10
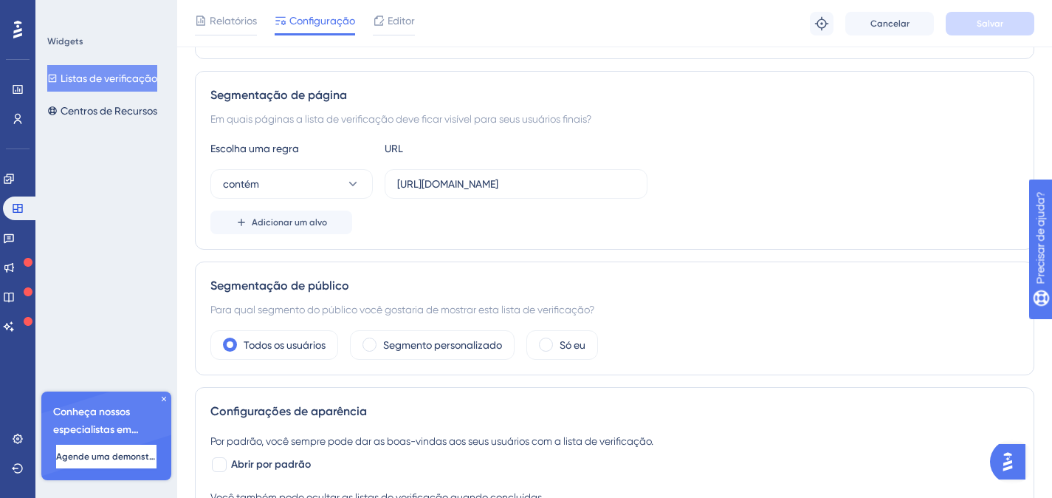
scroll to position [249, 0]
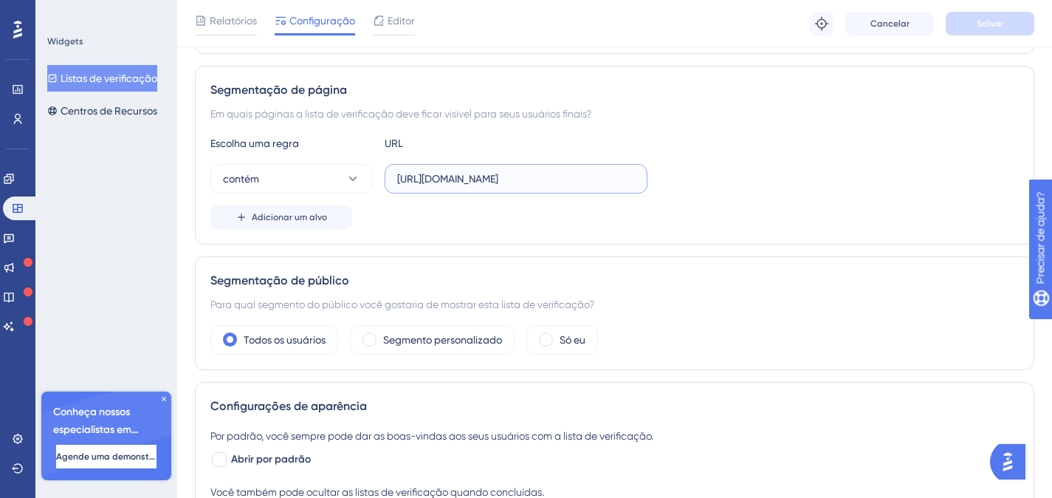
click at [712, 179] on div "contém [URL][DOMAIN_NAME]" at bounding box center [614, 179] width 809 height 30
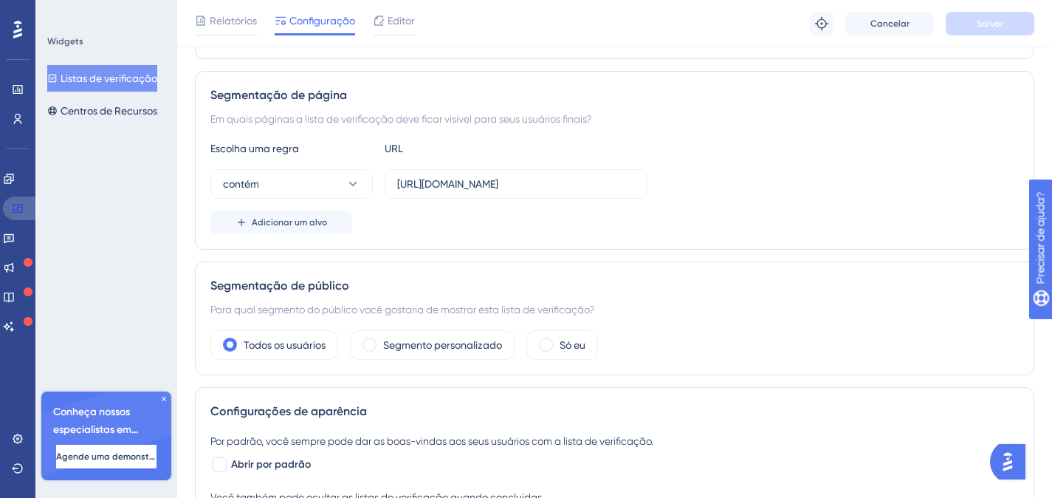
click at [12, 211] on icon at bounding box center [18, 208] width 12 height 12
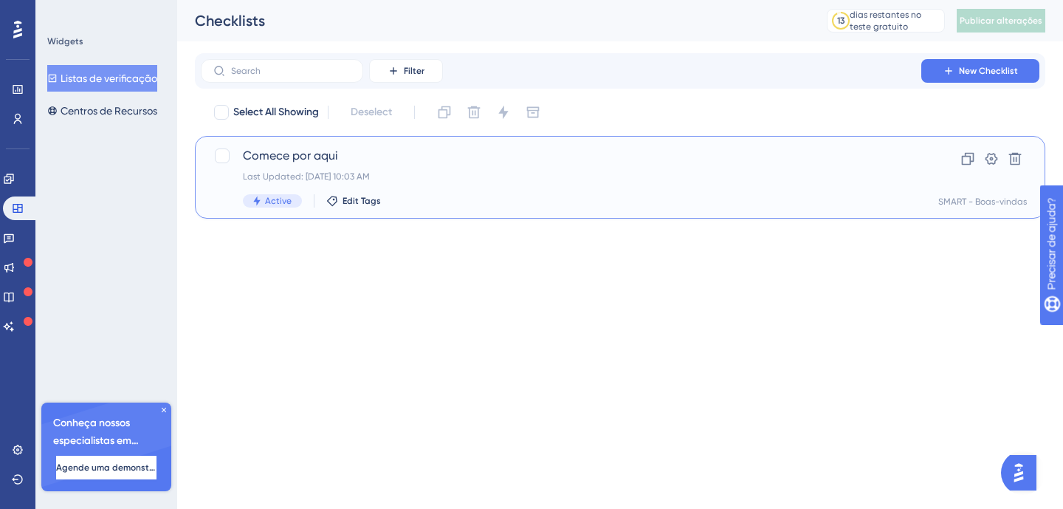
click at [459, 166] on div "Comece por aqui Last Updated: [DATE] 10:03 AM Active Edit Tags" at bounding box center [561, 177] width 637 height 61
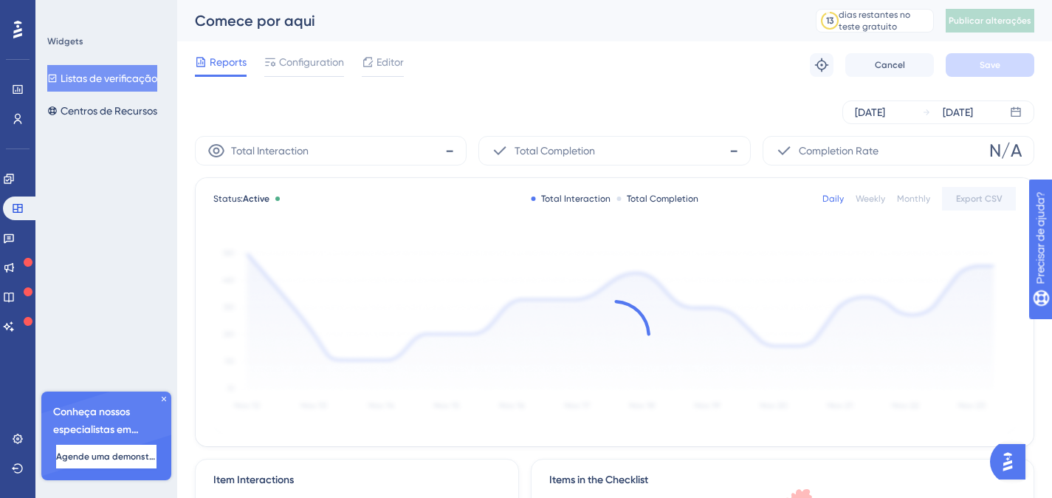
scroll to position [3, 0]
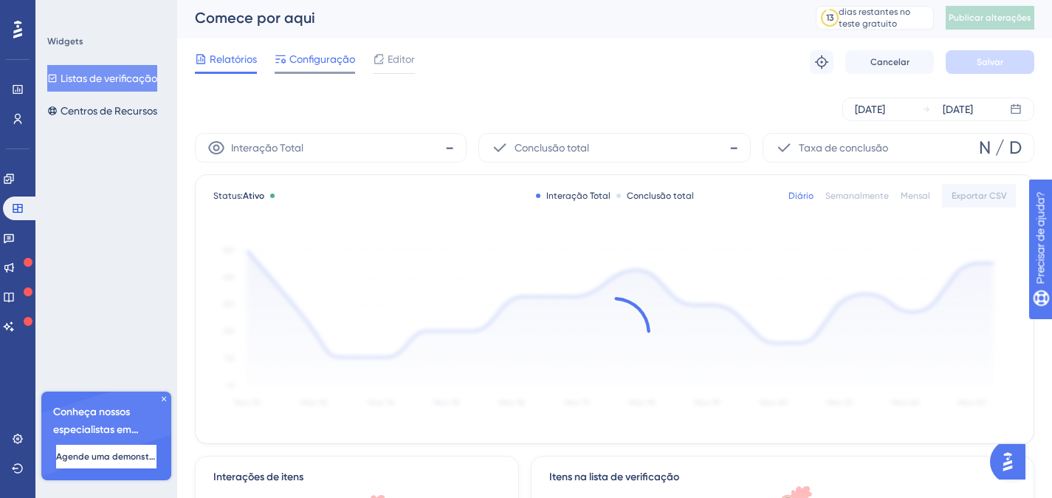
click at [323, 56] on font "Configuração" at bounding box center [322, 59] width 66 height 12
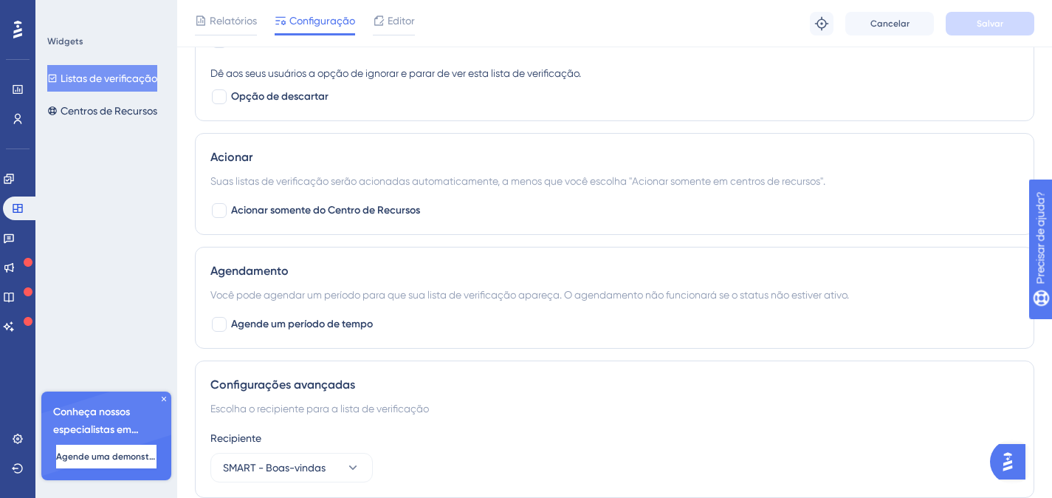
scroll to position [783, 0]
